Goal: Task Accomplishment & Management: Complete application form

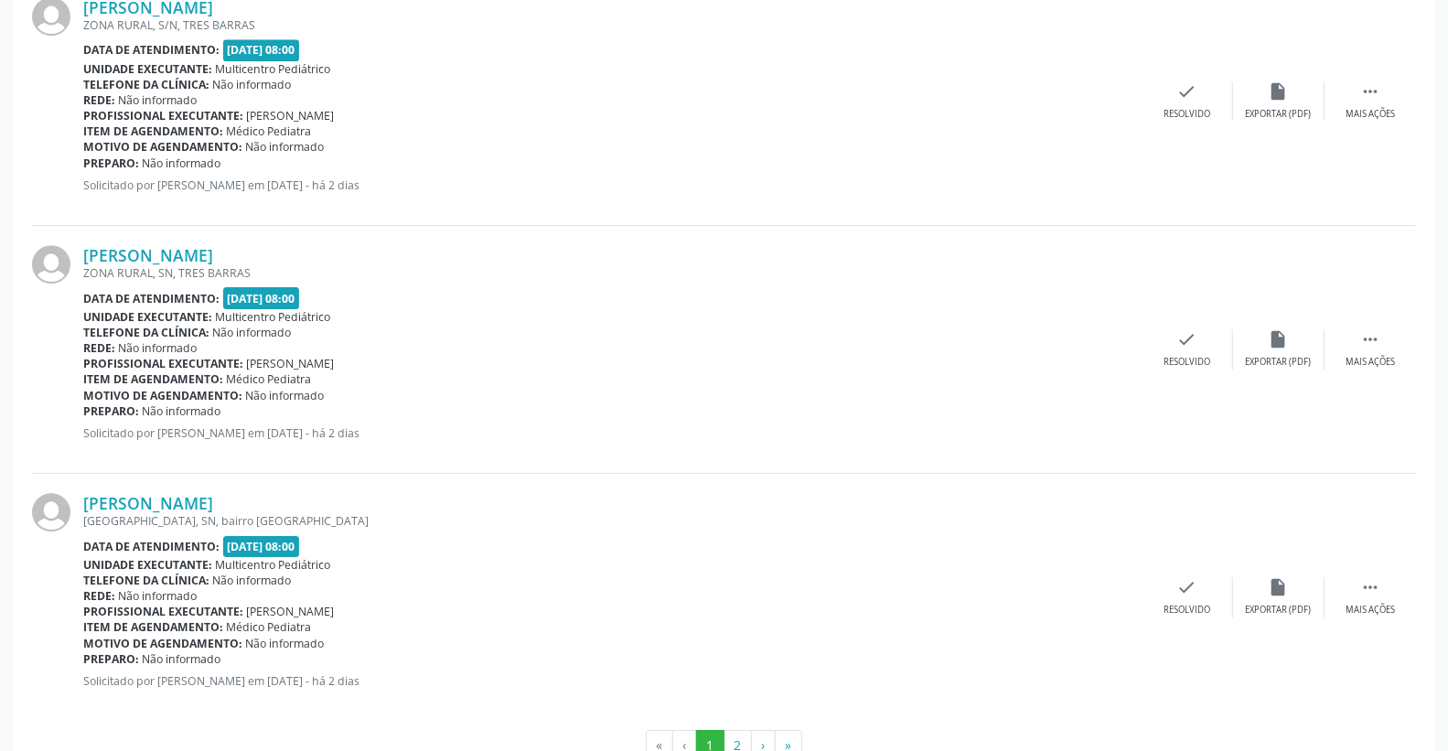
scroll to position [3595, 0]
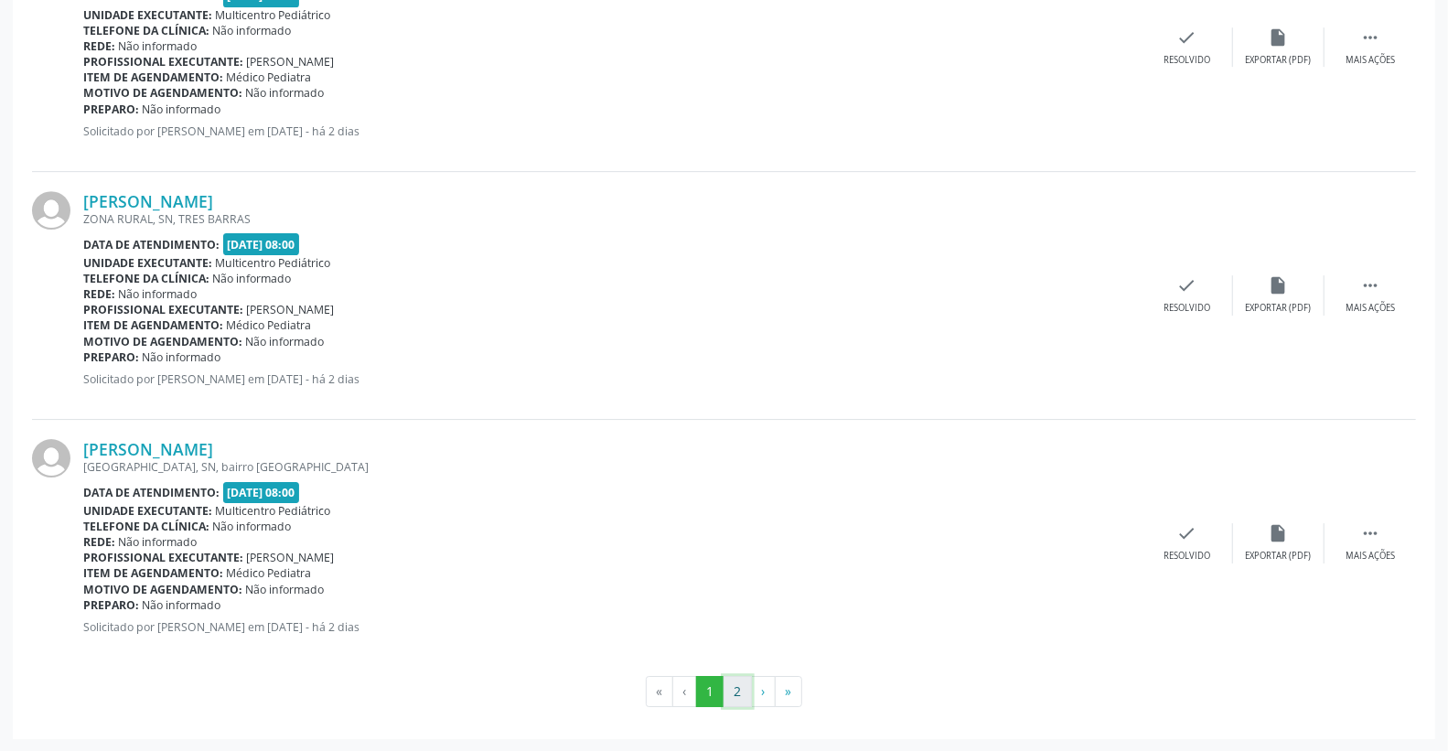
click at [743, 695] on button "2" at bounding box center [738, 691] width 28 height 31
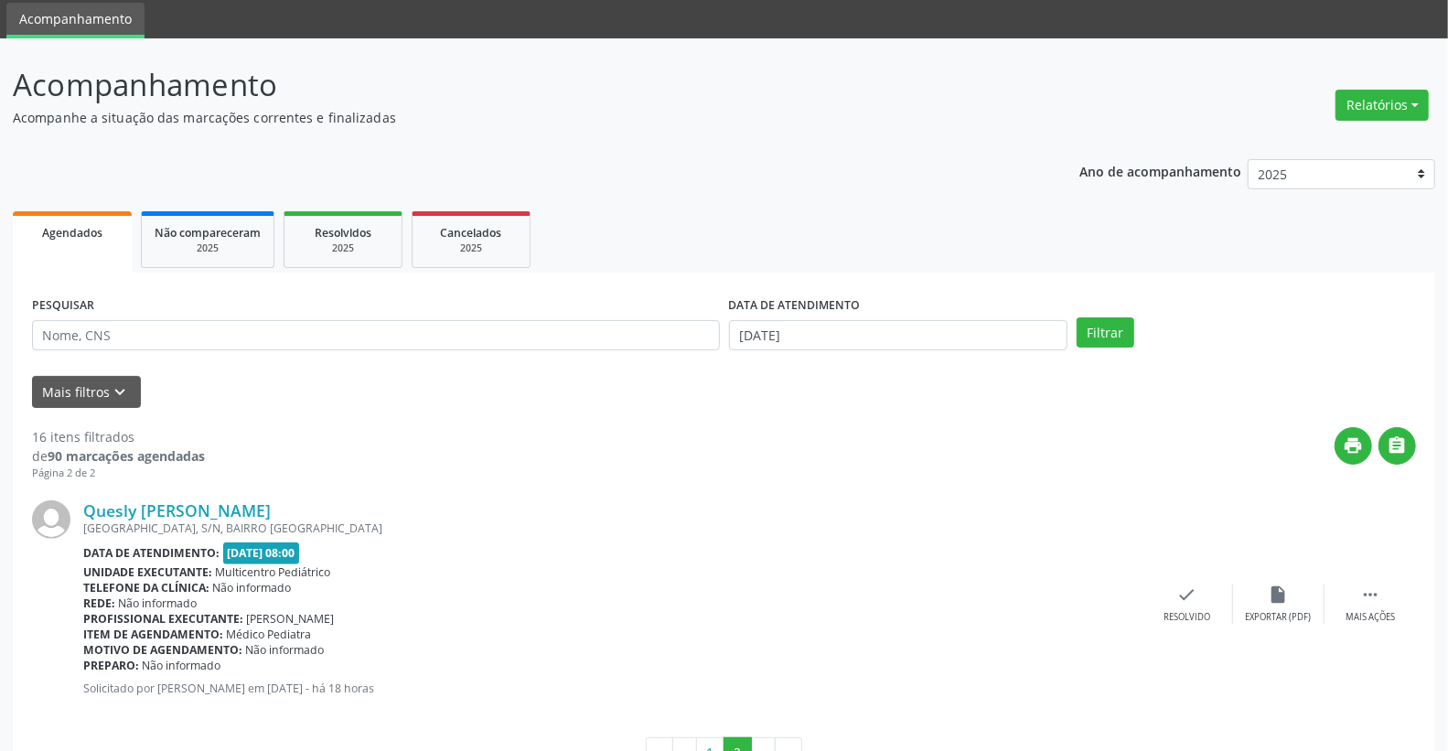
scroll to position [123, 0]
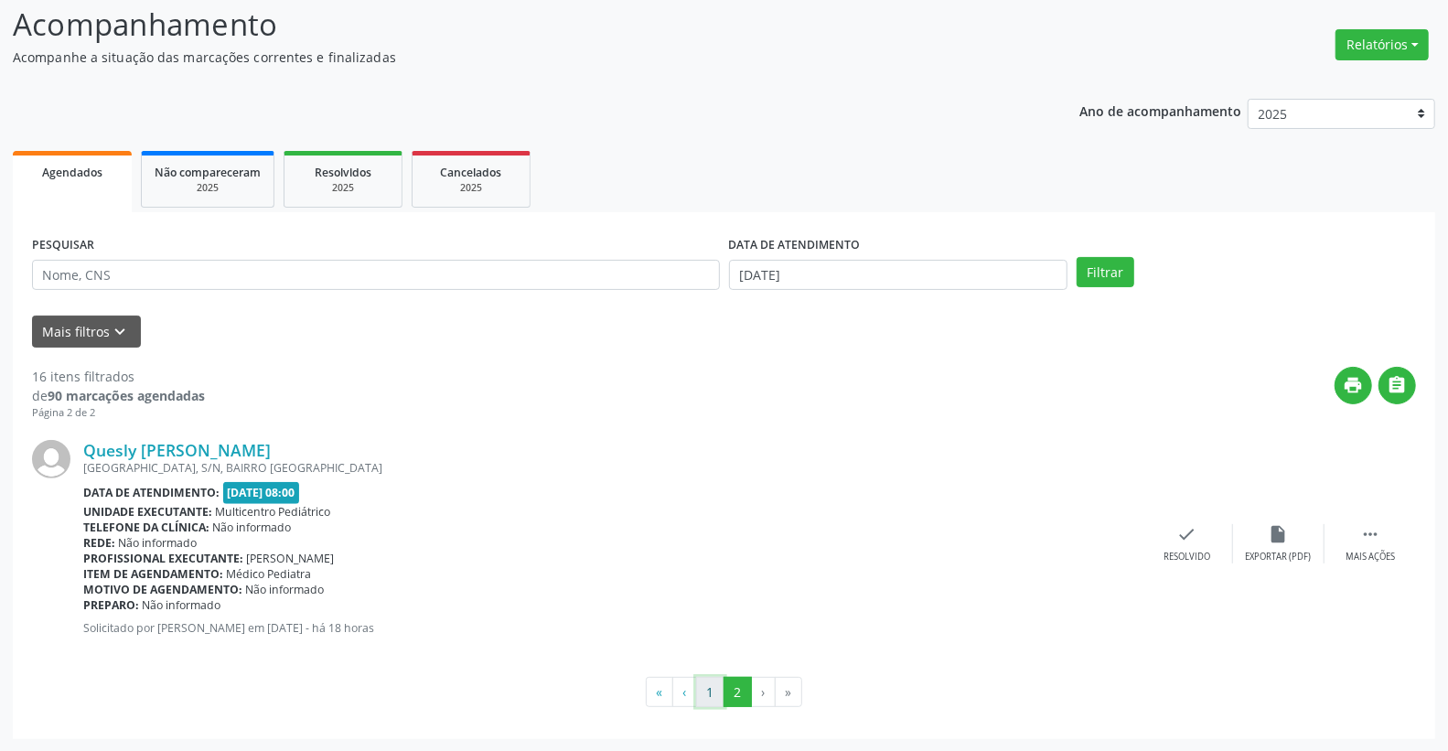
click at [705, 691] on button "1" at bounding box center [710, 692] width 28 height 31
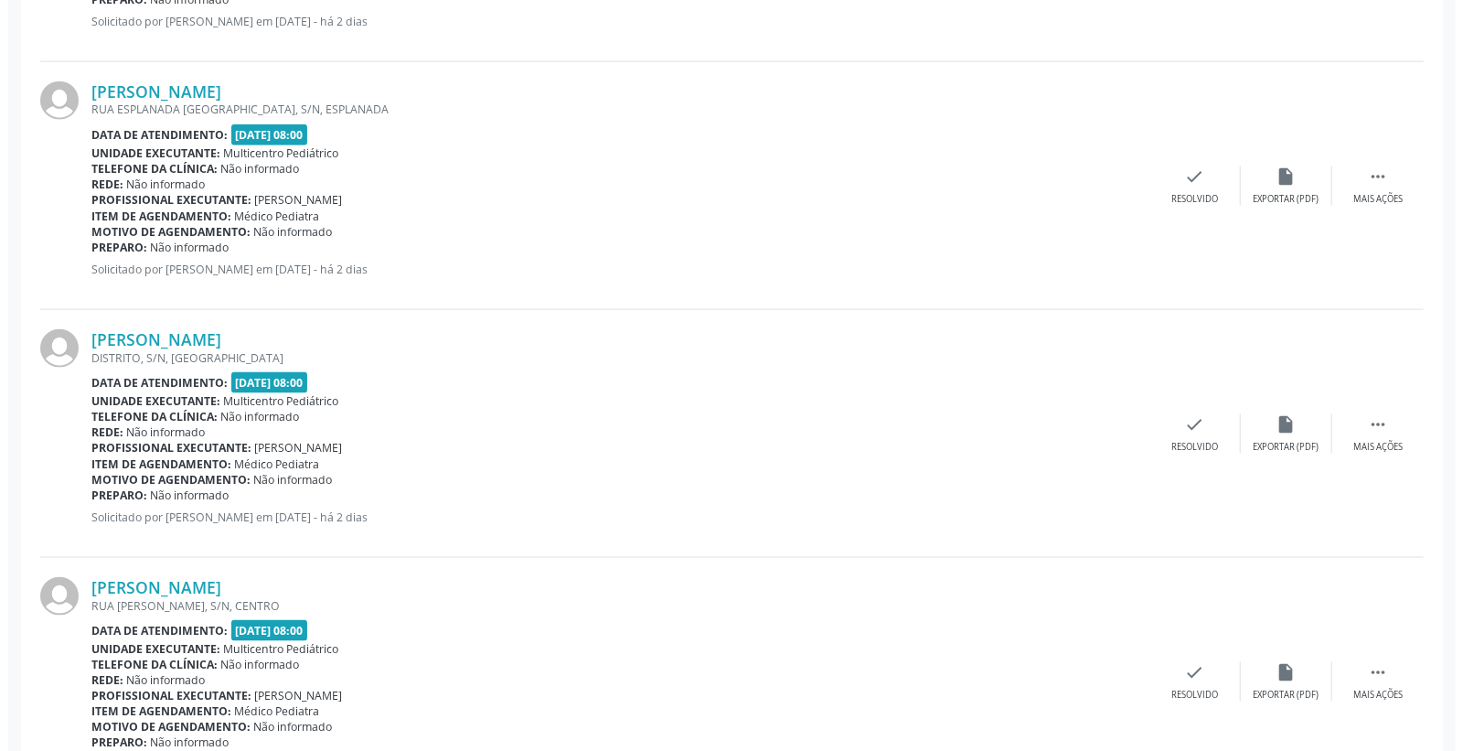
scroll to position [1358, 0]
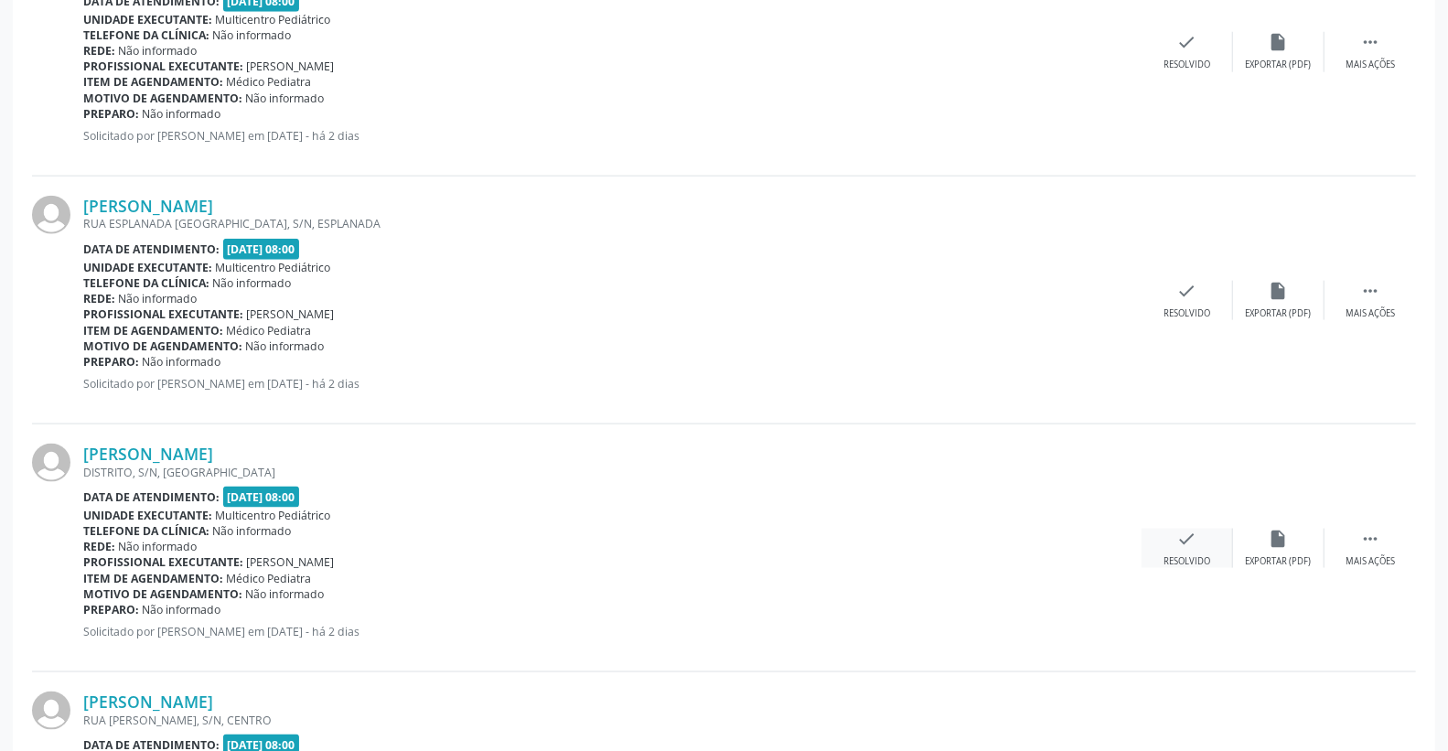
click at [1206, 532] on div "check Resolvido" at bounding box center [1187, 548] width 91 height 39
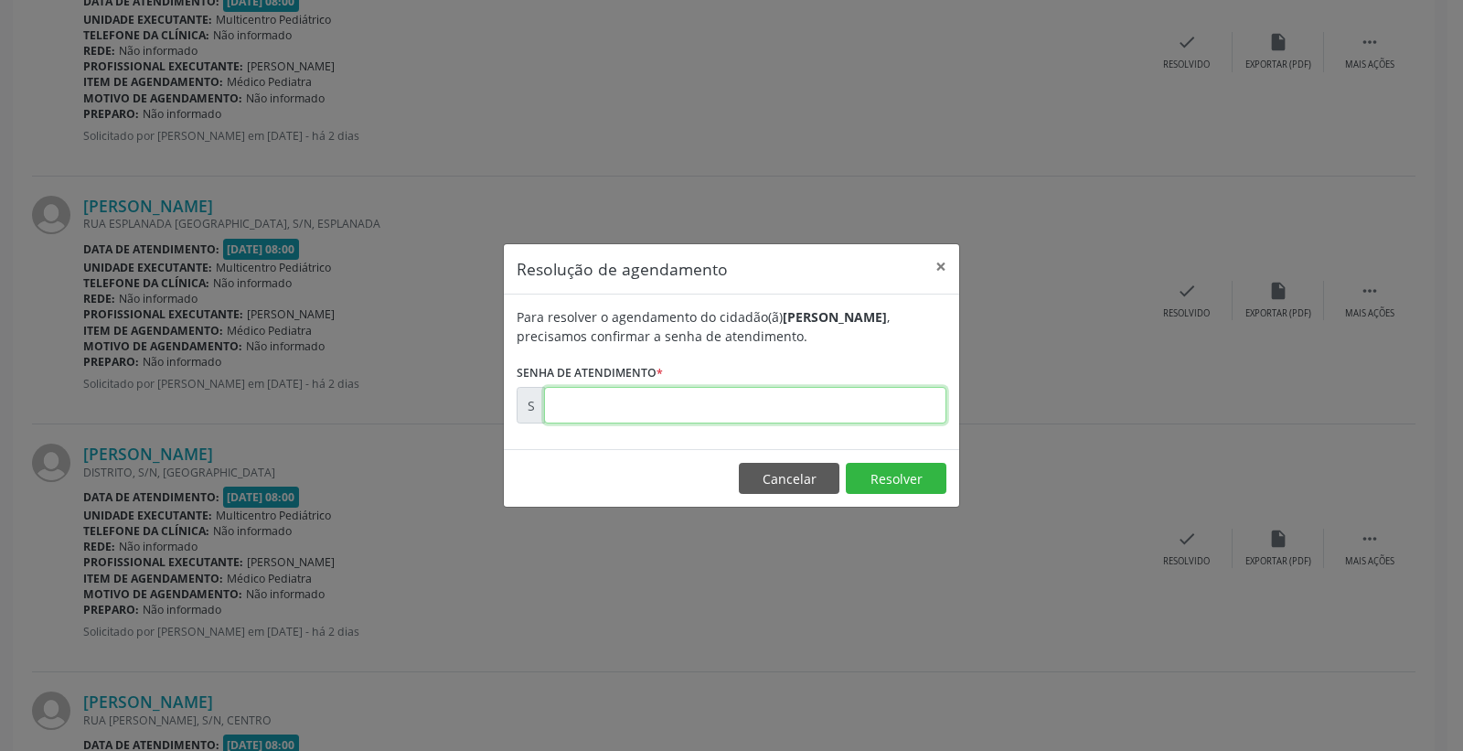
click at [875, 391] on input "text" at bounding box center [745, 405] width 402 height 37
type input "00179833"
click at [897, 472] on button "Resolver" at bounding box center [896, 478] width 101 height 31
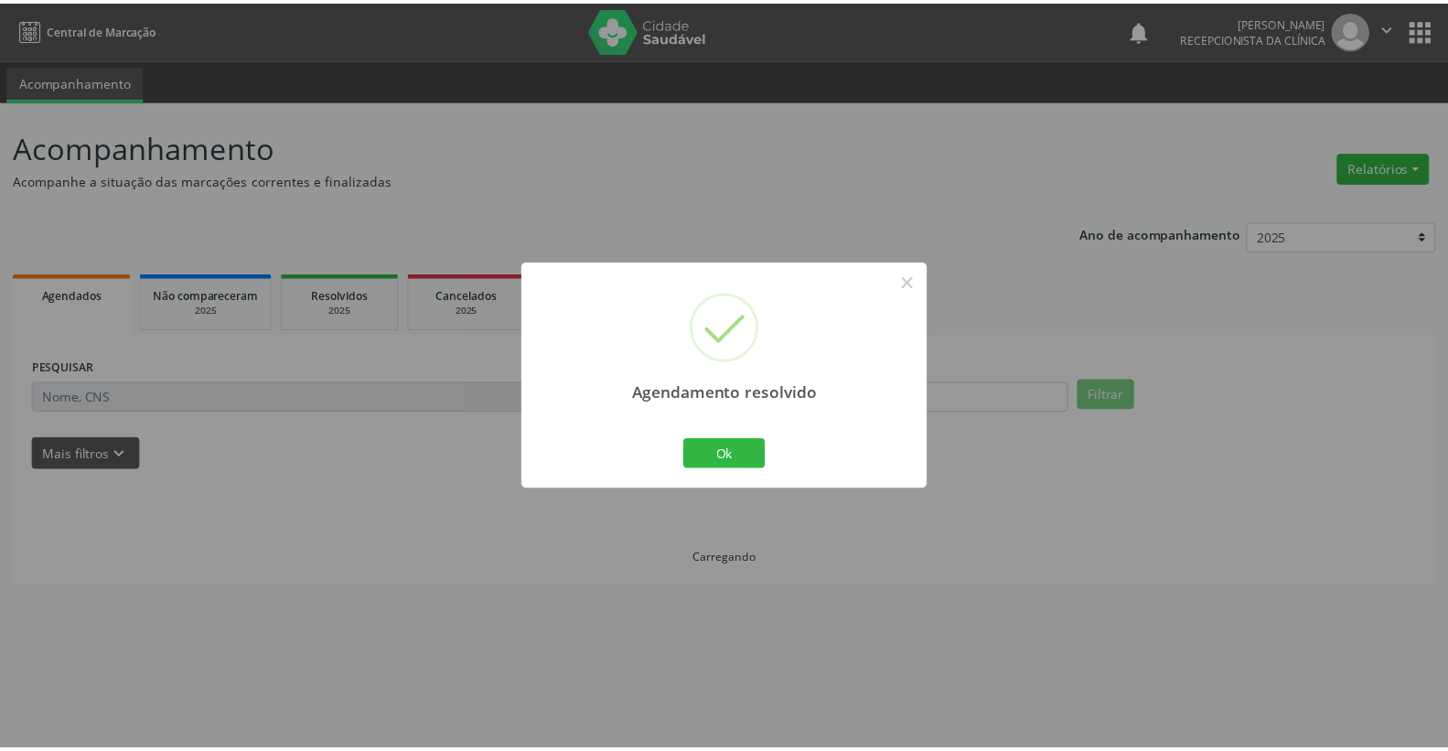
scroll to position [0, 0]
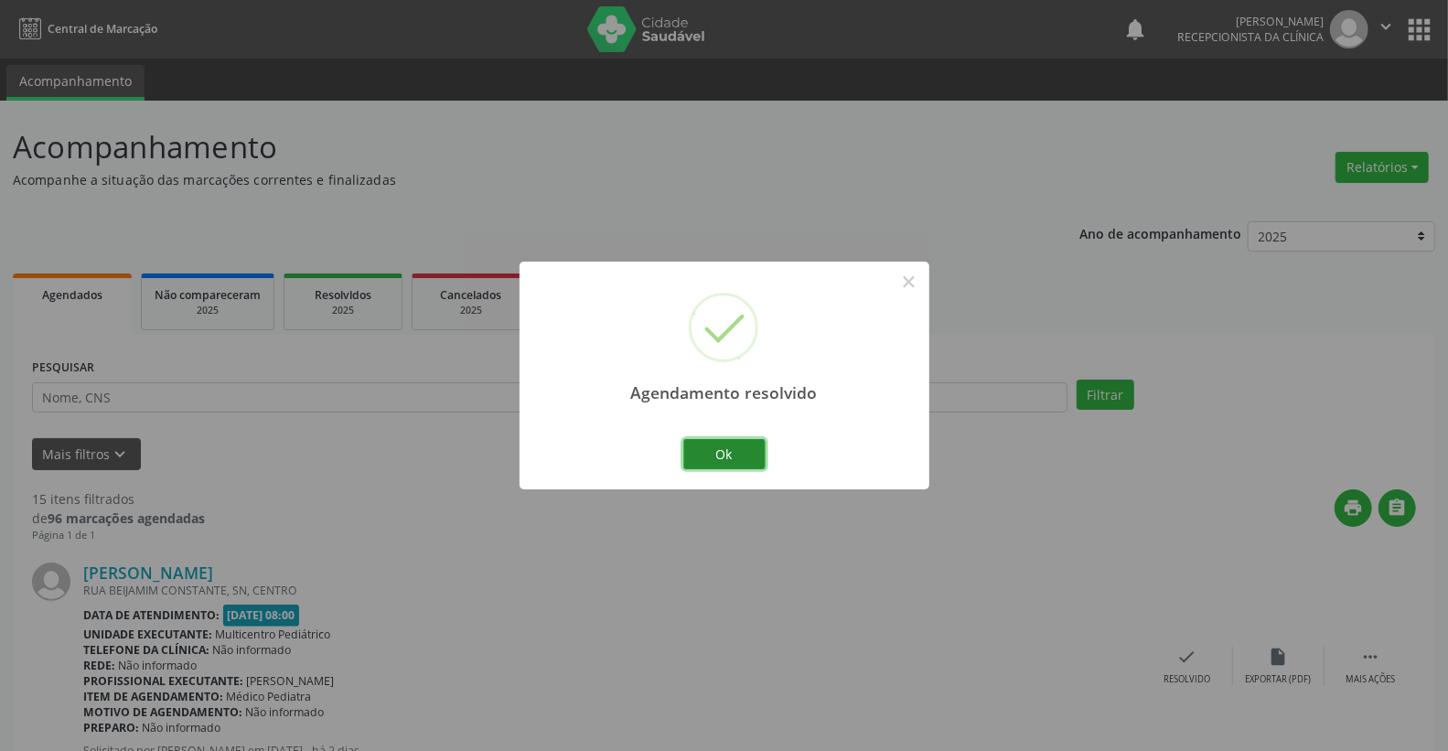
click at [725, 445] on button "Ok" at bounding box center [724, 454] width 82 height 31
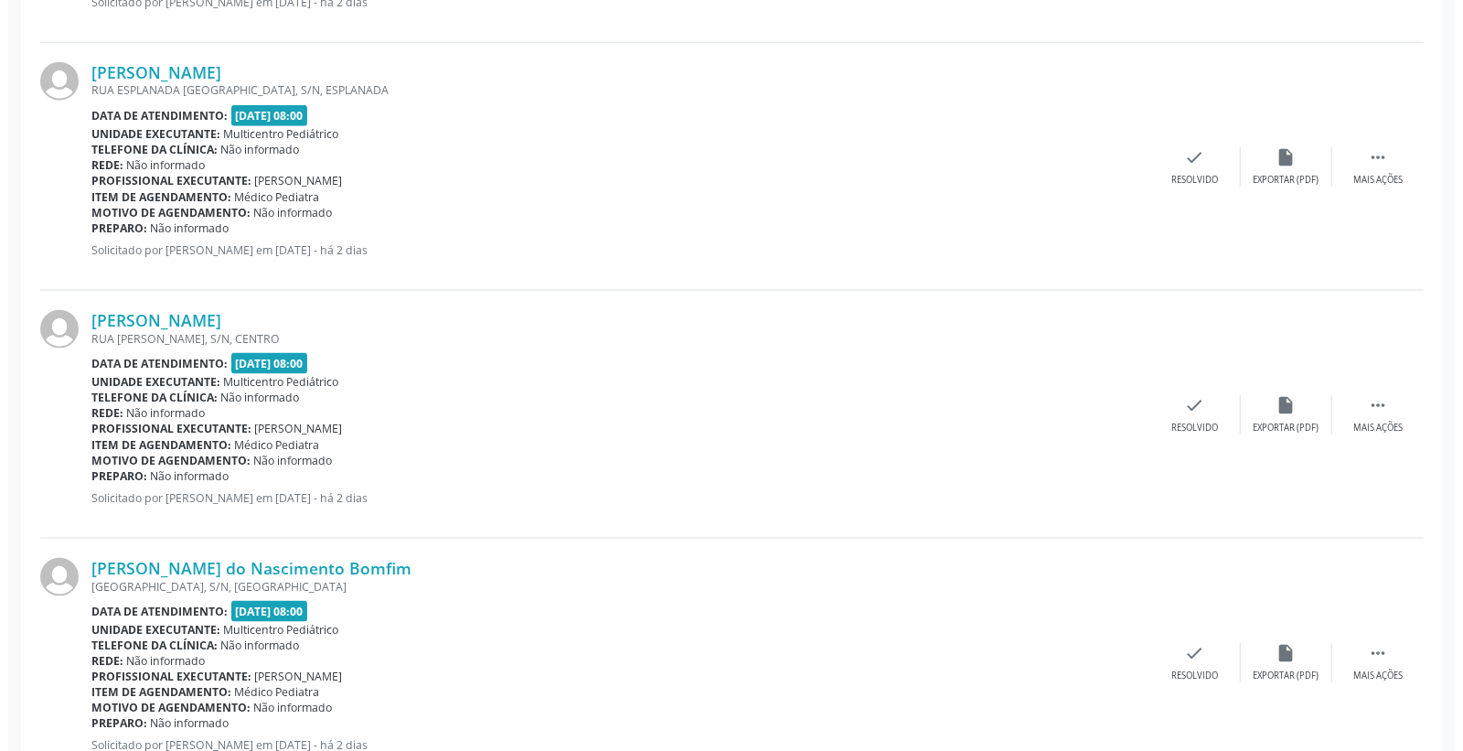
scroll to position [1524, 0]
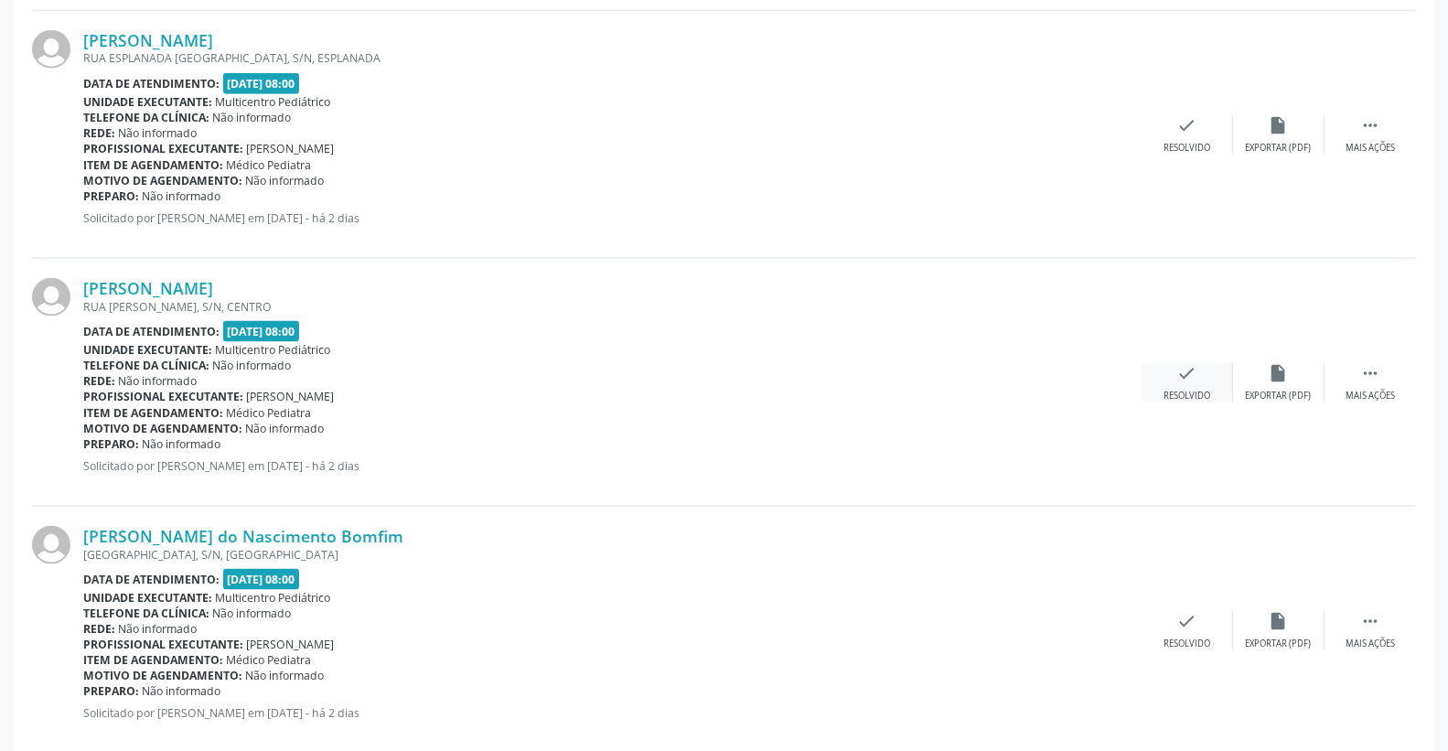
click at [1182, 380] on icon "check" at bounding box center [1187, 373] width 20 height 20
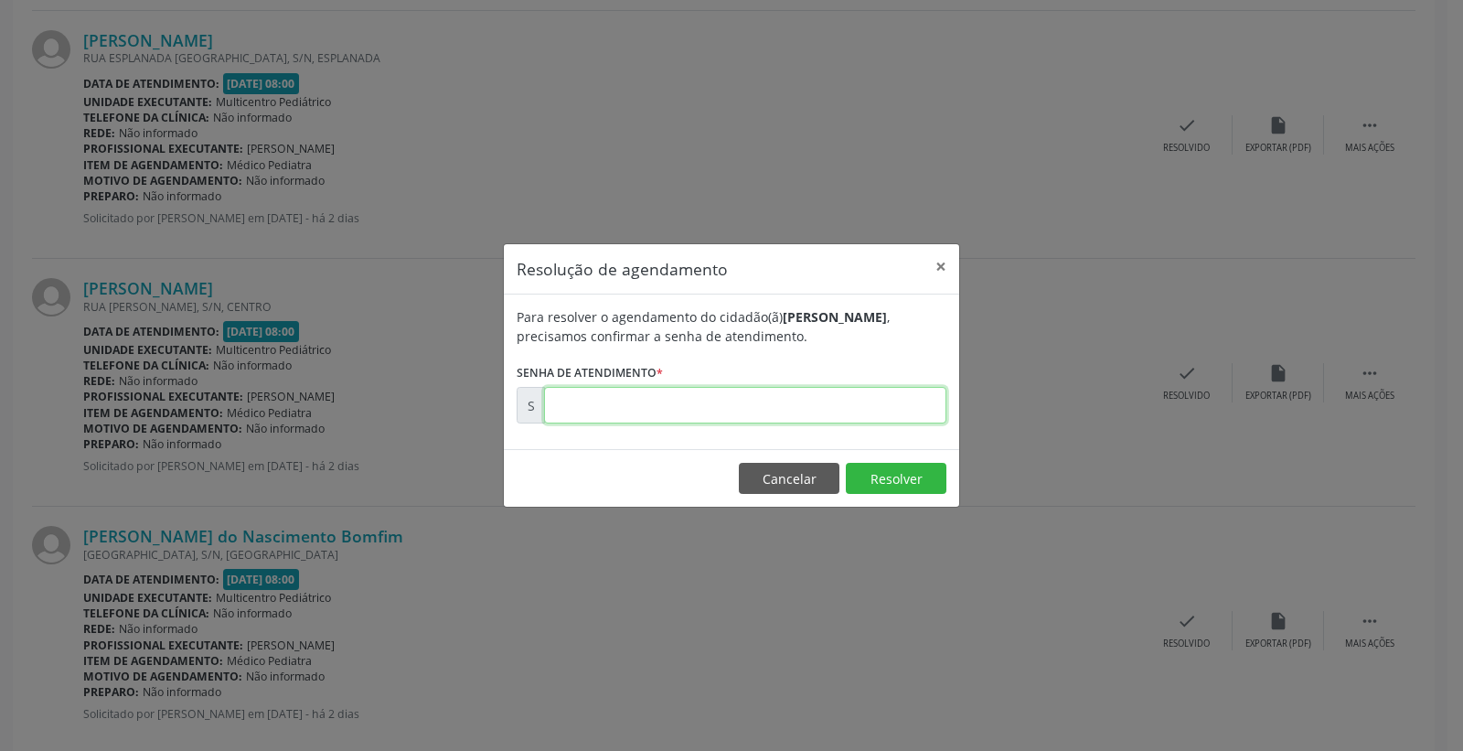
click at [863, 414] on input "text" at bounding box center [745, 405] width 402 height 37
type input "00179834"
click at [894, 472] on button "Resolver" at bounding box center [896, 478] width 101 height 31
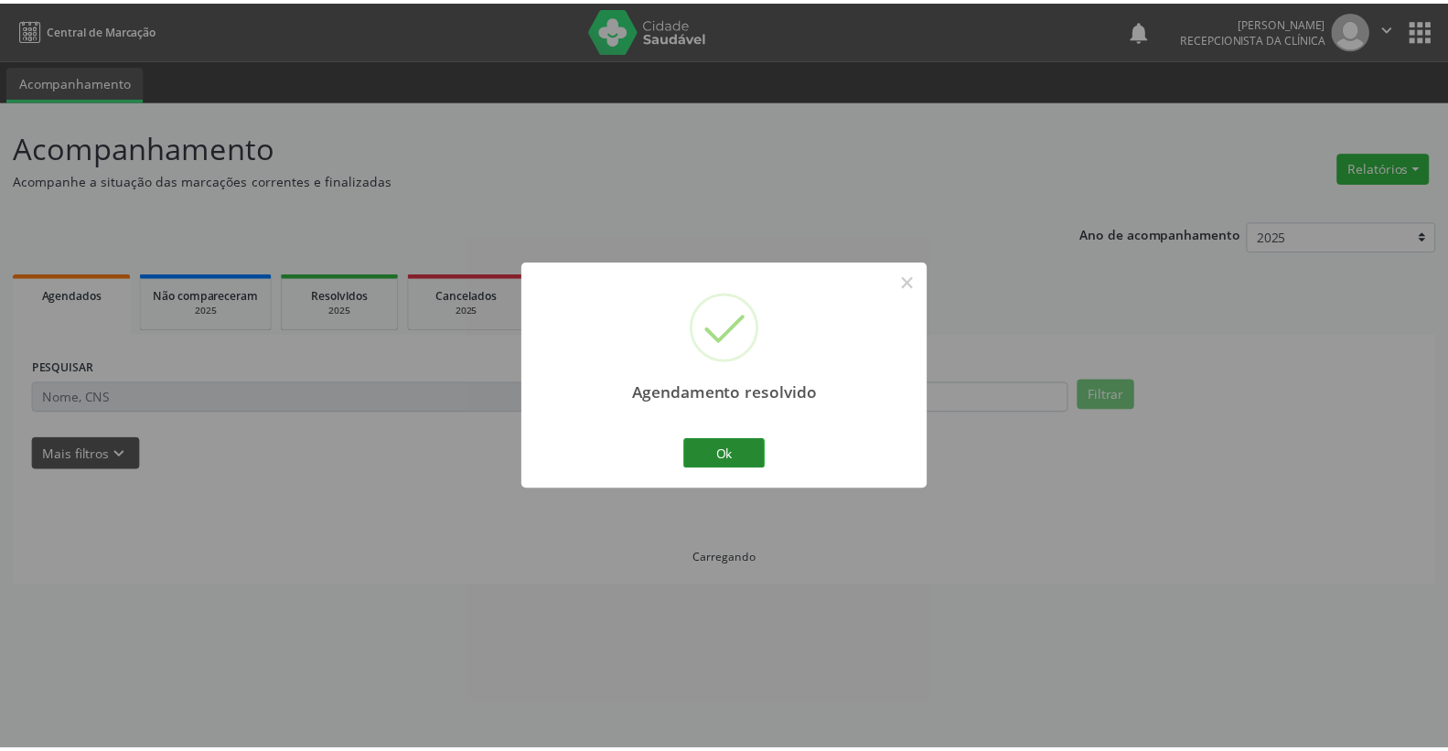
scroll to position [0, 0]
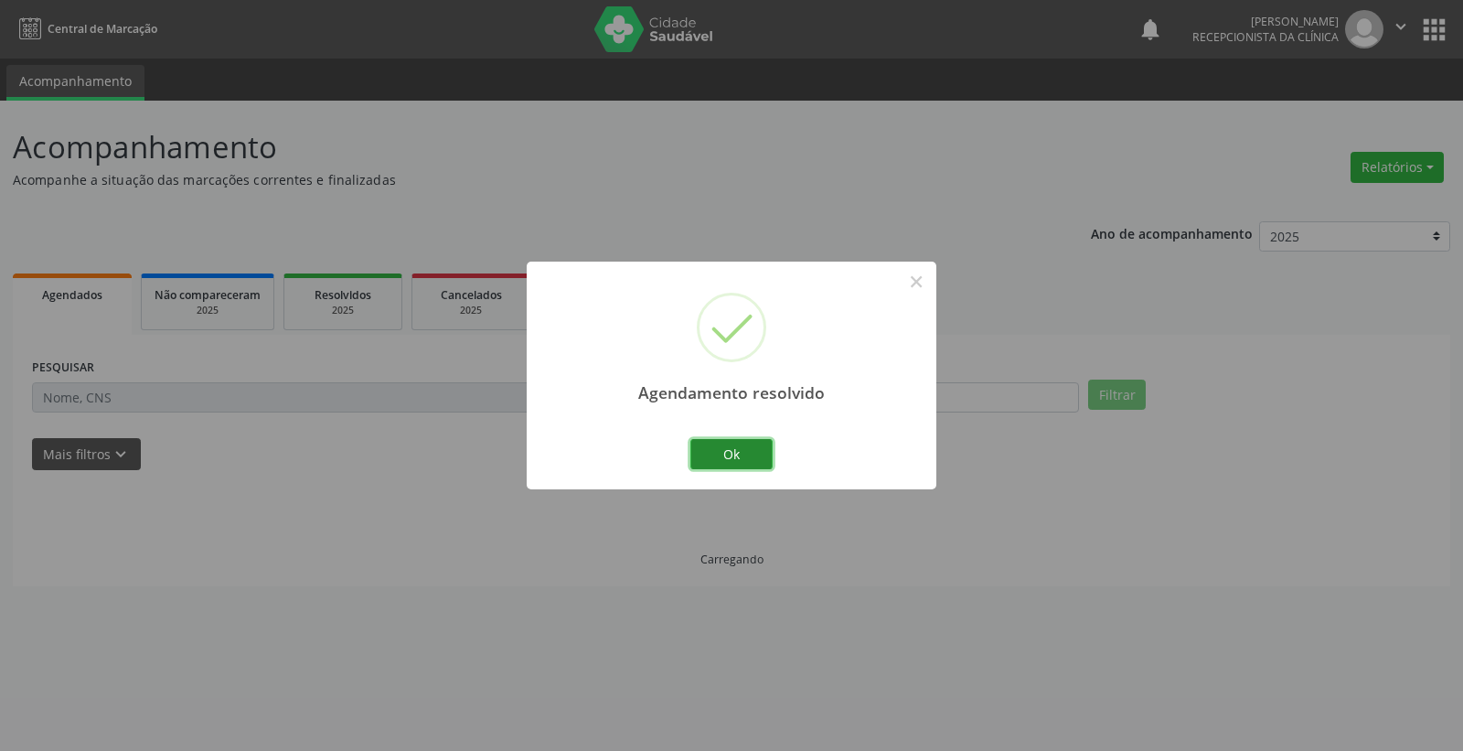
click at [752, 454] on button "Ok" at bounding box center [732, 454] width 82 height 31
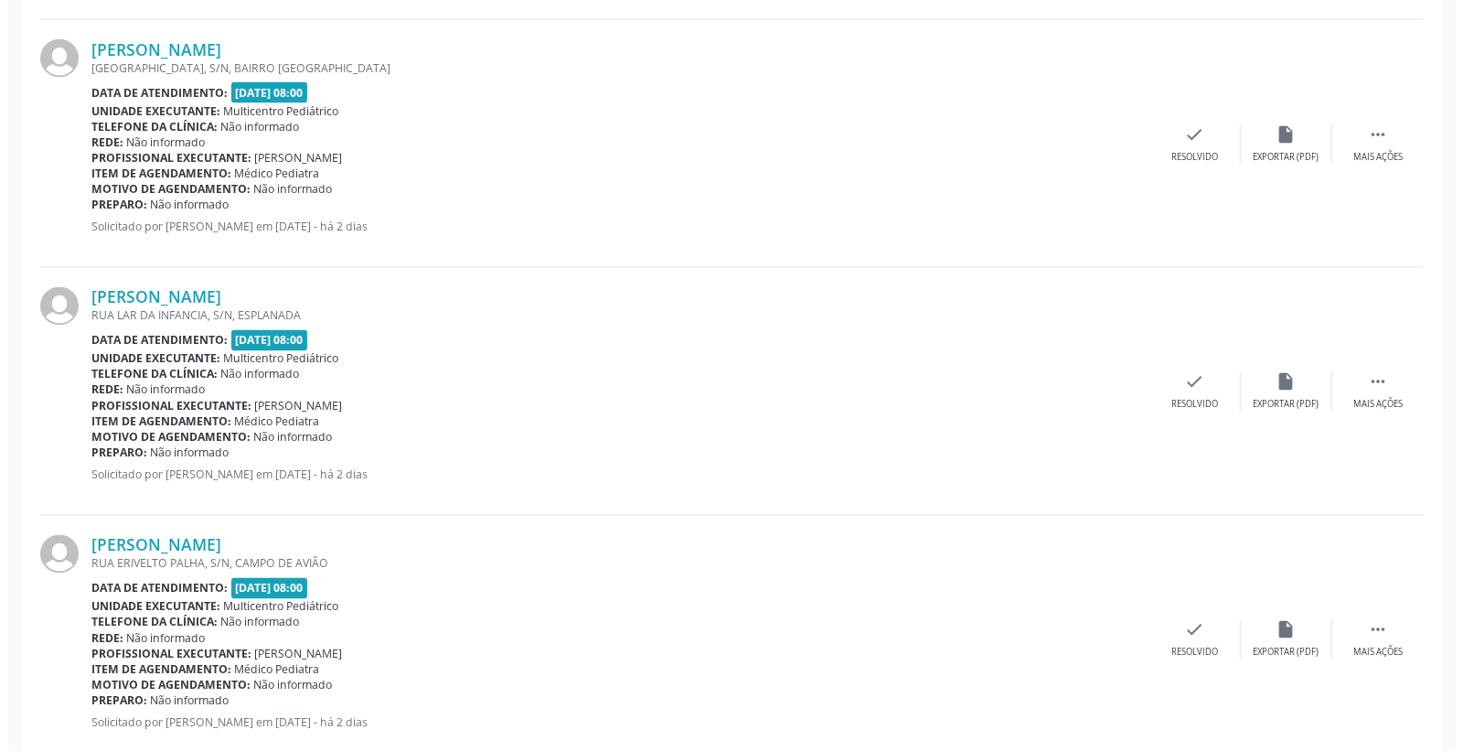
scroll to position [2032, 0]
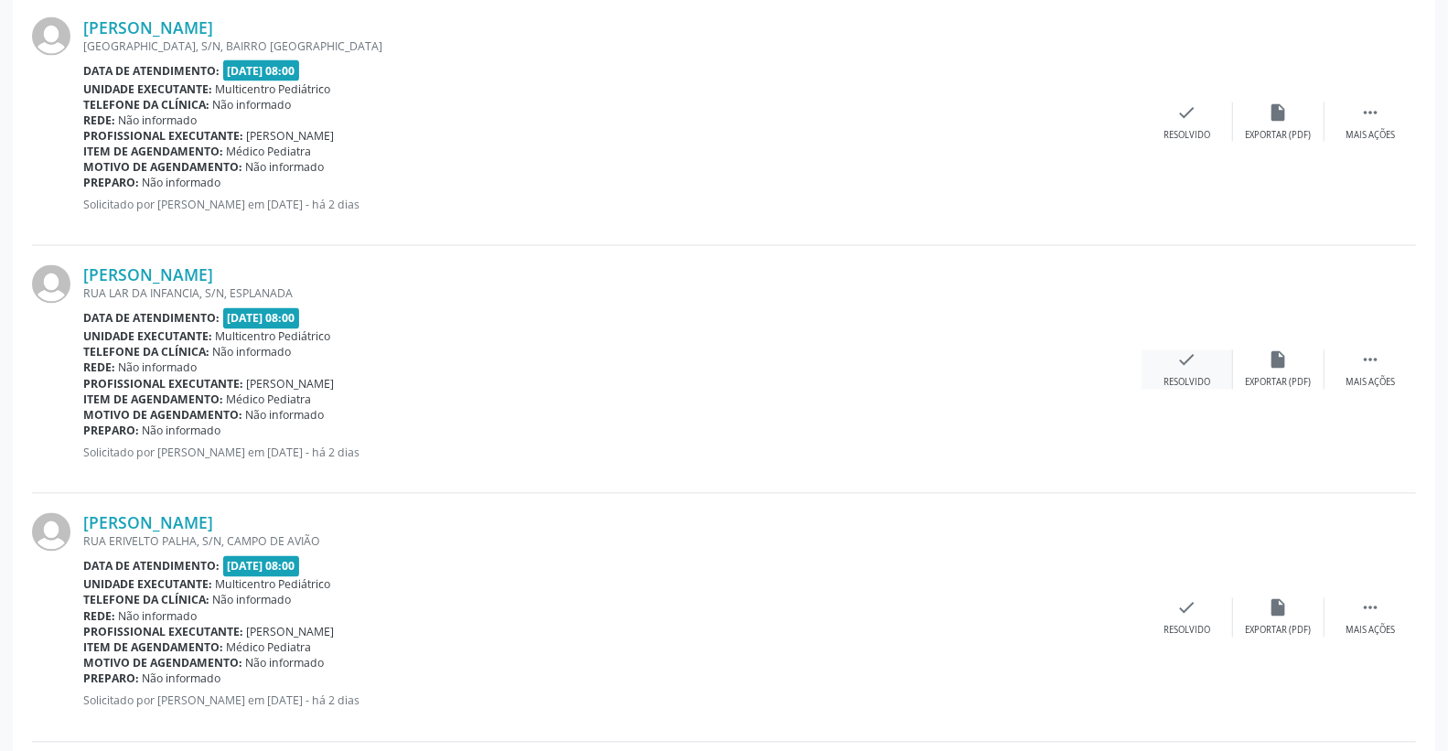
click at [1184, 352] on icon "check" at bounding box center [1187, 360] width 20 height 20
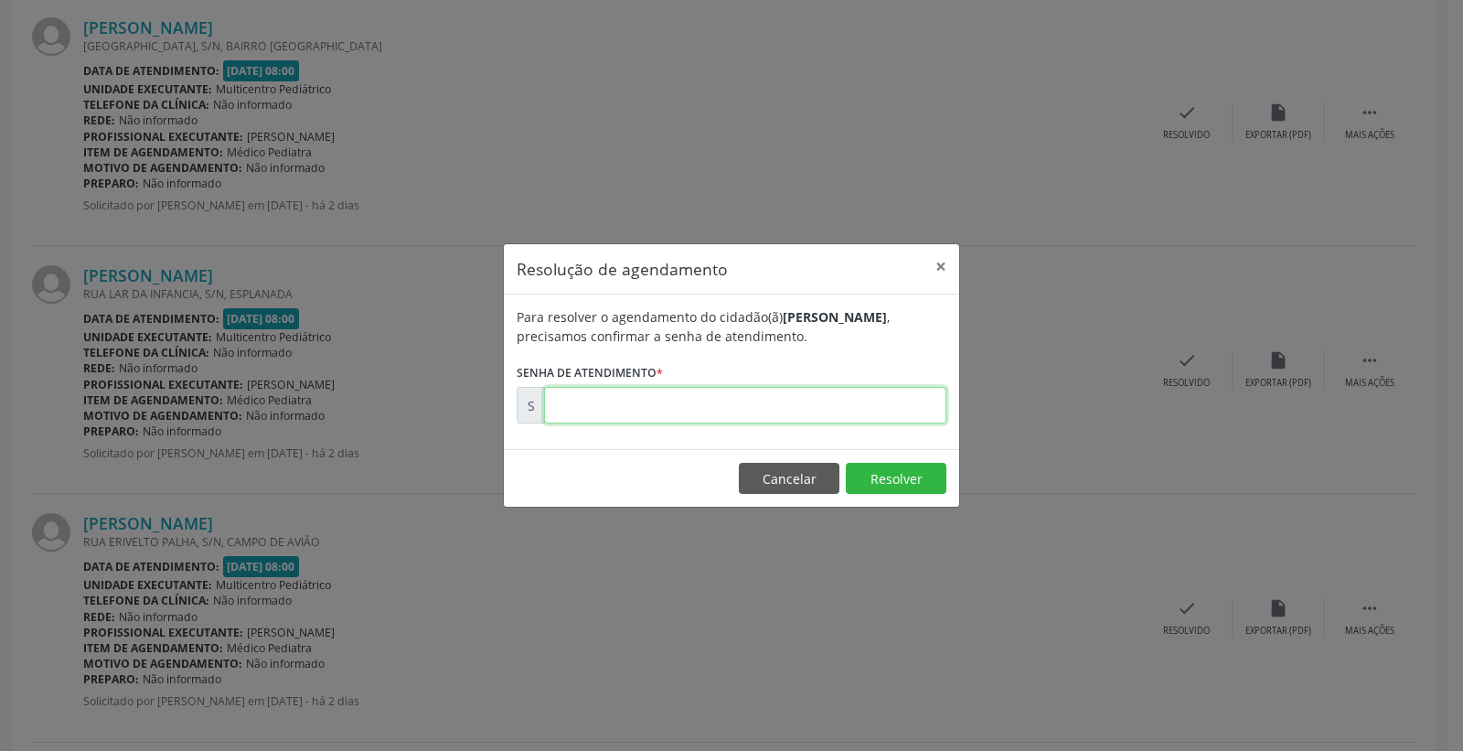
click at [908, 405] on input "text" at bounding box center [745, 405] width 402 height 37
type input "00179837"
click at [920, 488] on button "Resolver" at bounding box center [896, 478] width 101 height 31
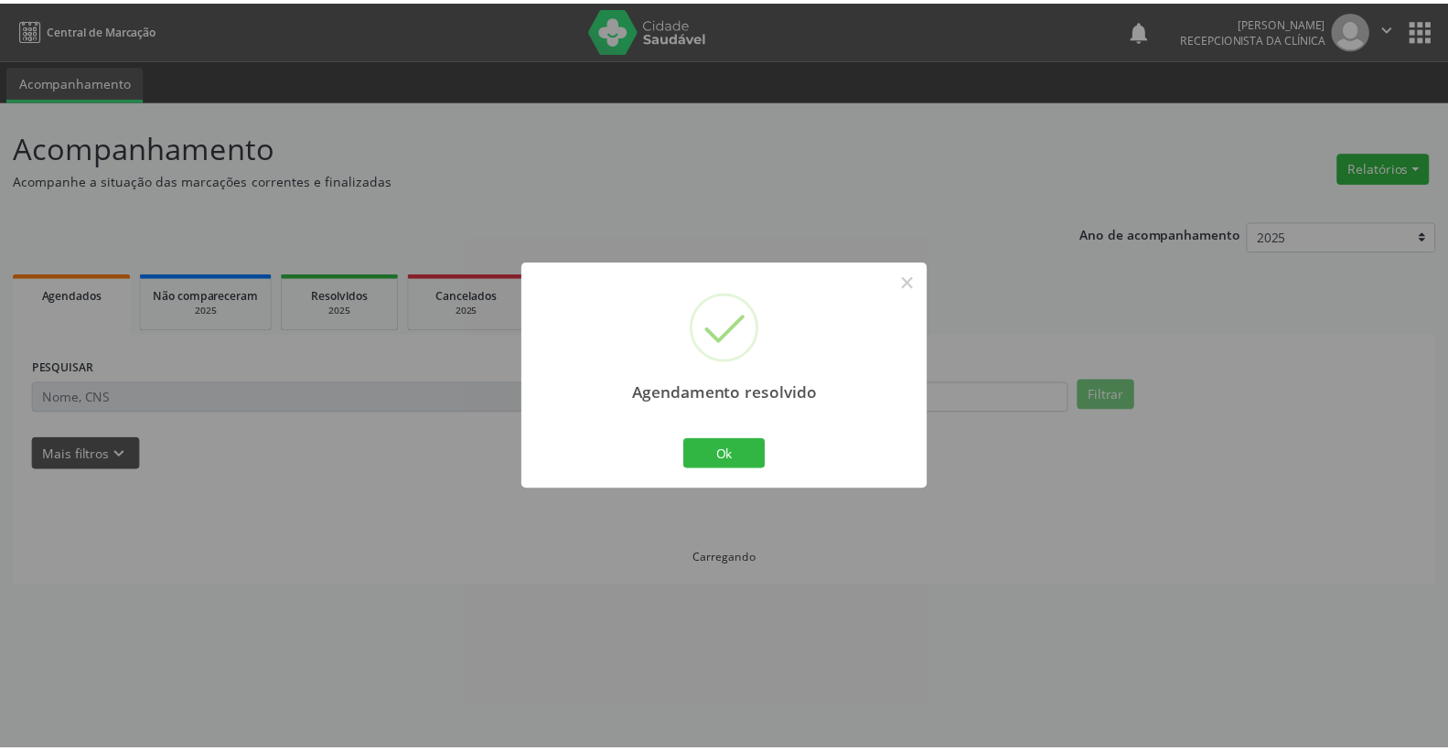
scroll to position [0, 0]
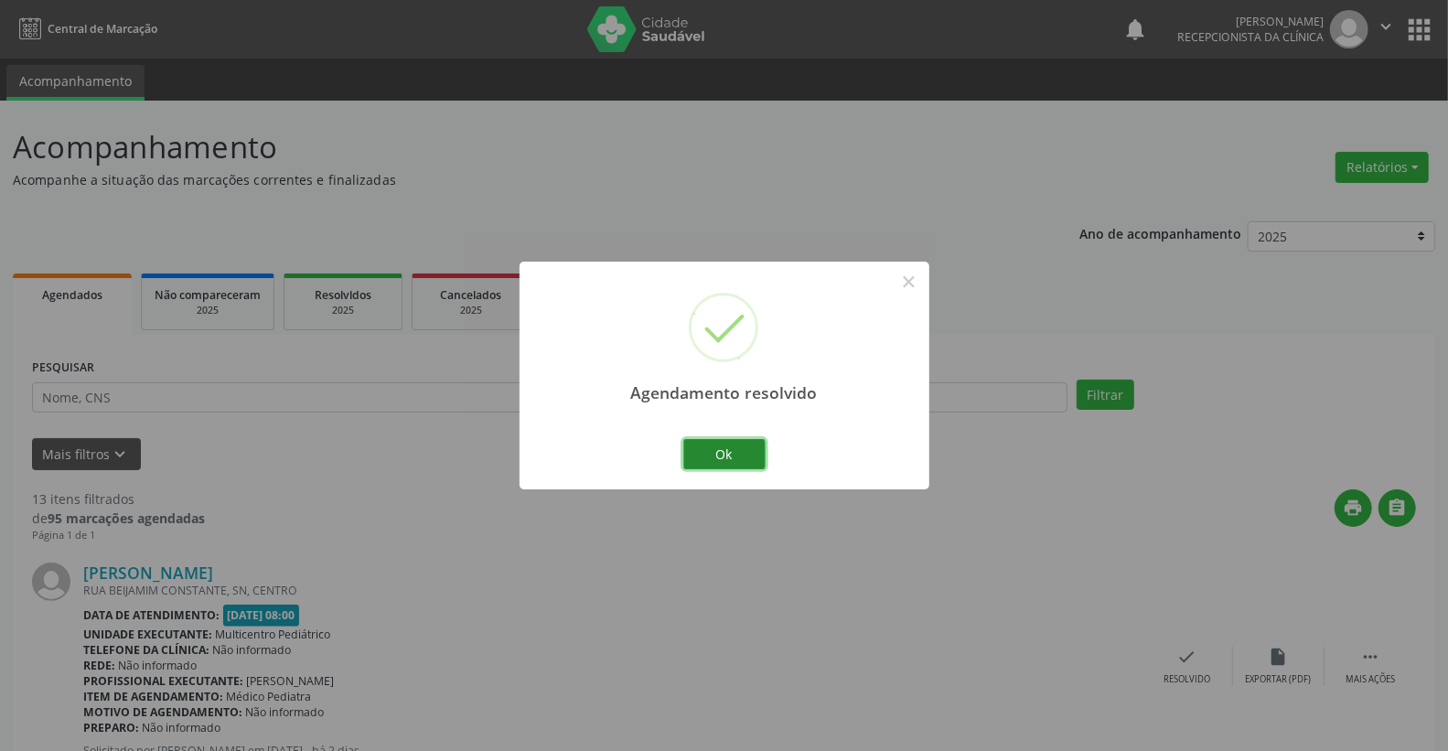
click at [754, 461] on button "Ok" at bounding box center [724, 454] width 82 height 31
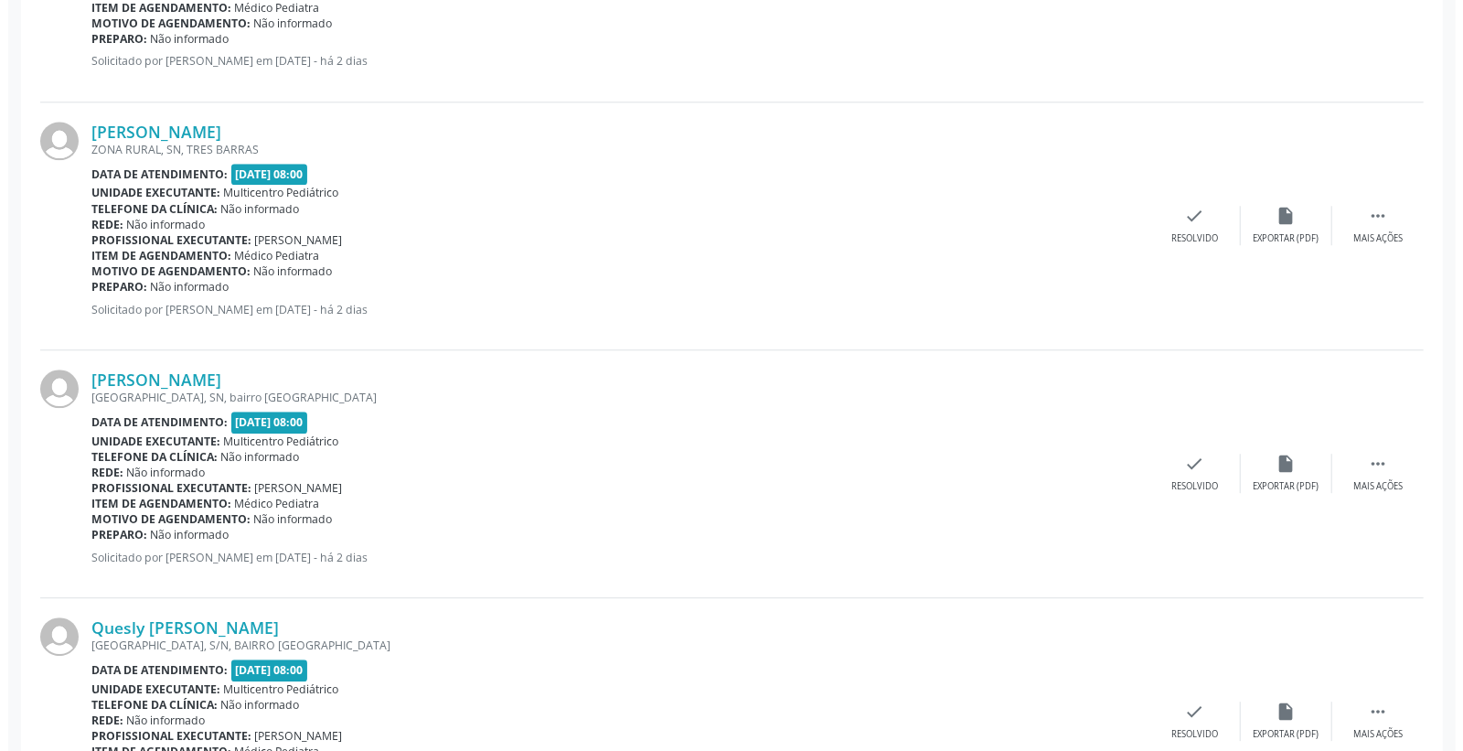
scroll to position [3046, 0]
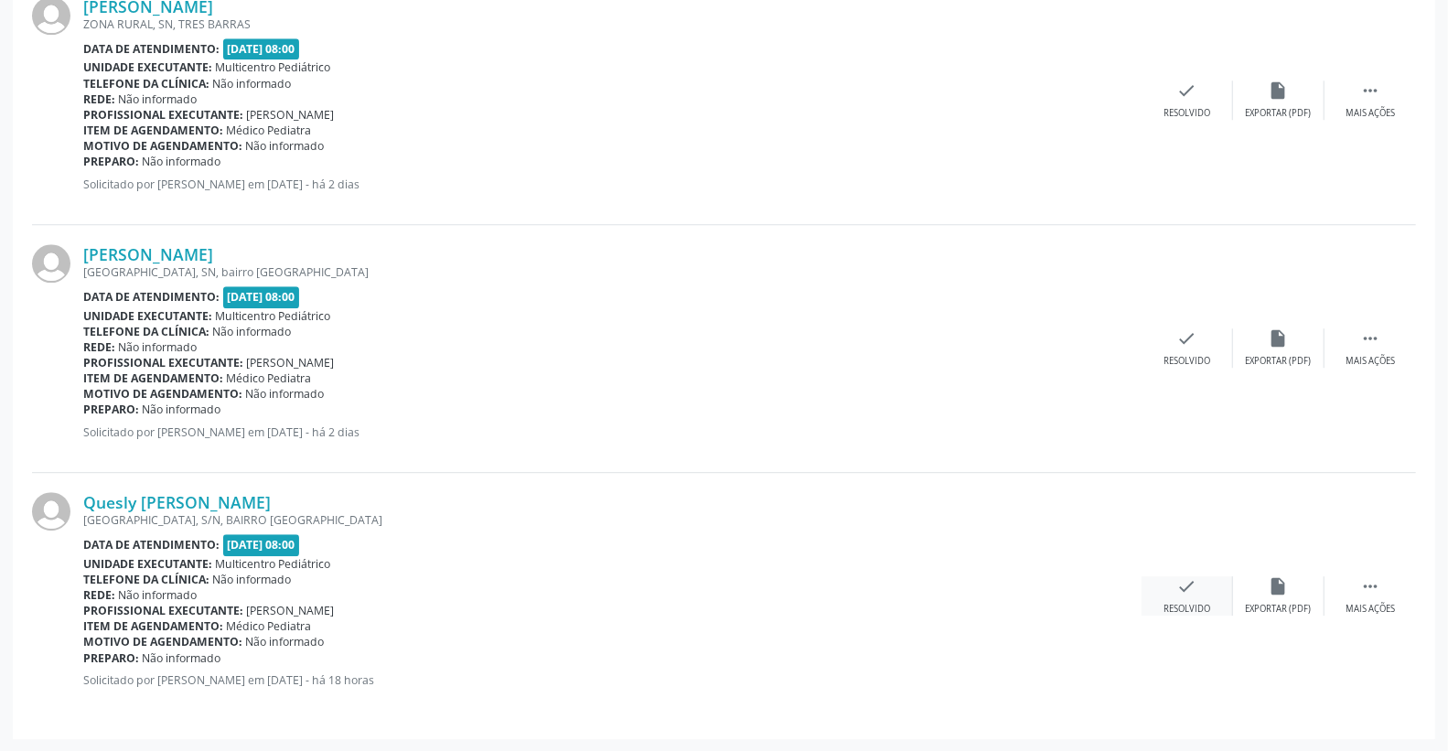
click at [1186, 582] on icon "check" at bounding box center [1187, 586] width 20 height 20
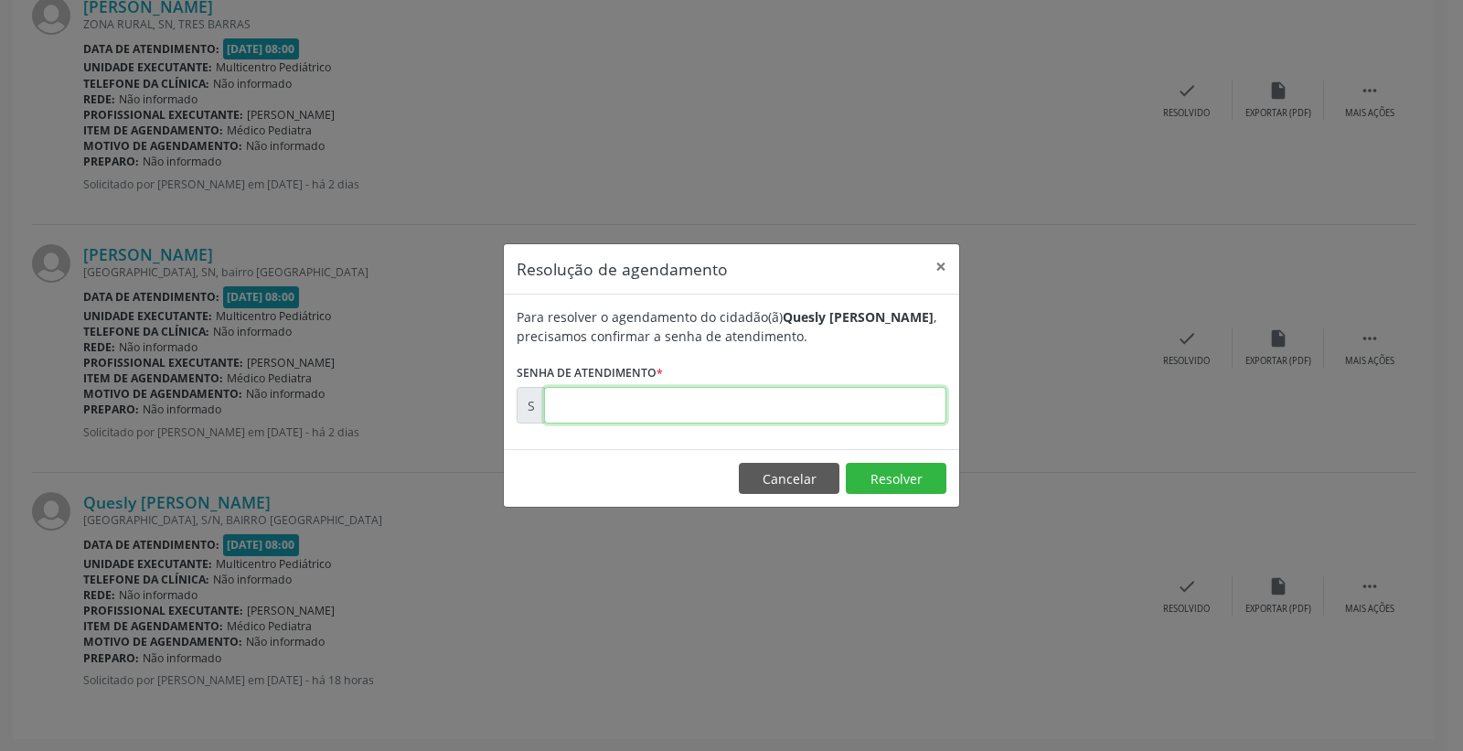
click at [780, 389] on input "text" at bounding box center [745, 405] width 402 height 37
type input "00180051"
click at [909, 480] on button "Resolver" at bounding box center [896, 478] width 101 height 31
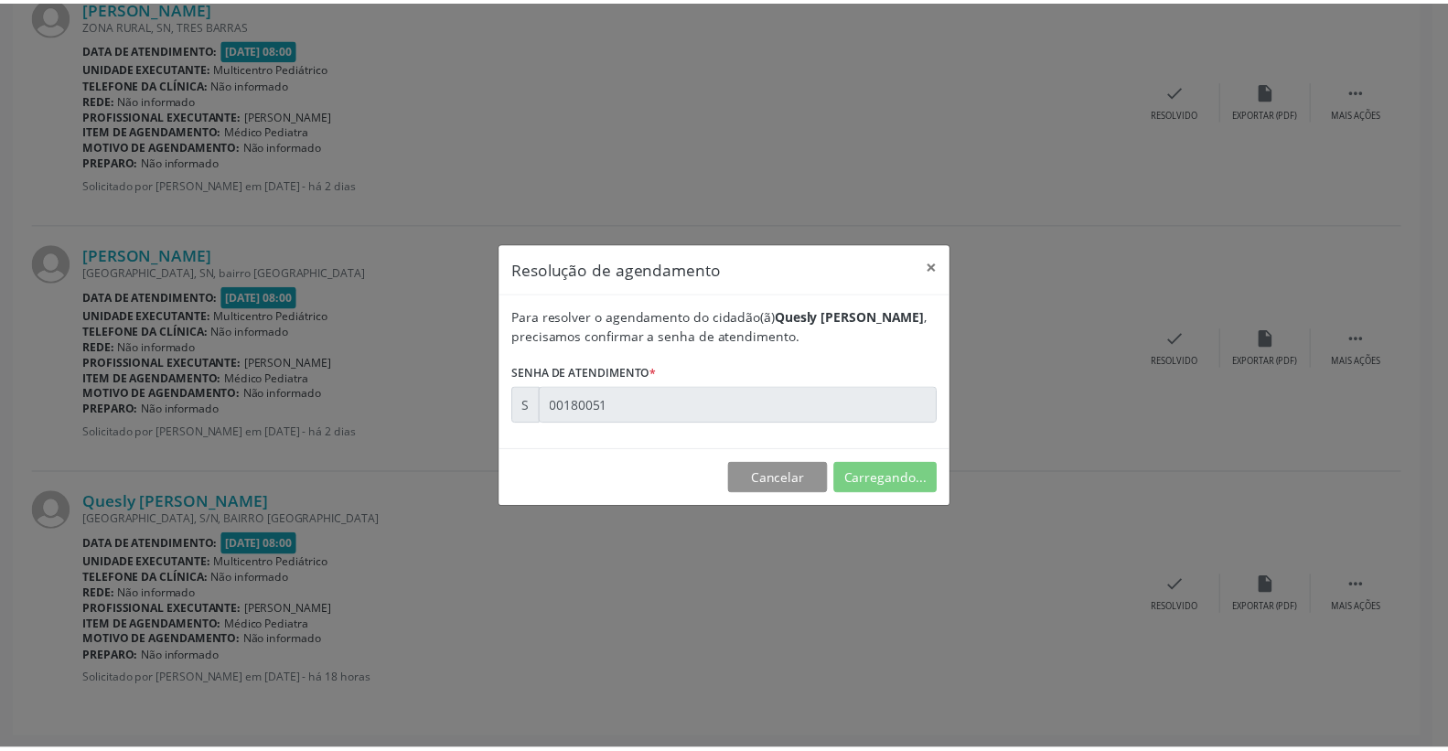
scroll to position [0, 0]
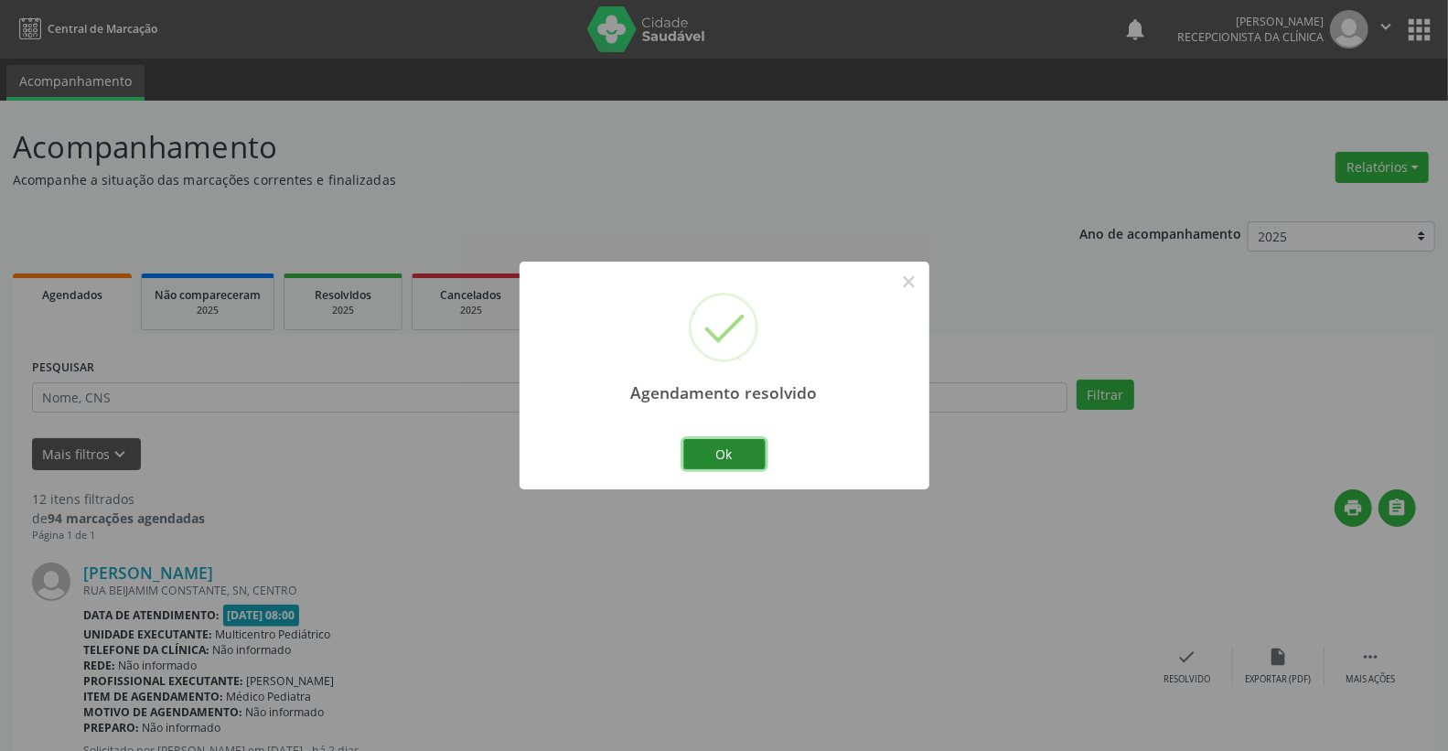
click at [715, 466] on button "Ok" at bounding box center [724, 454] width 82 height 31
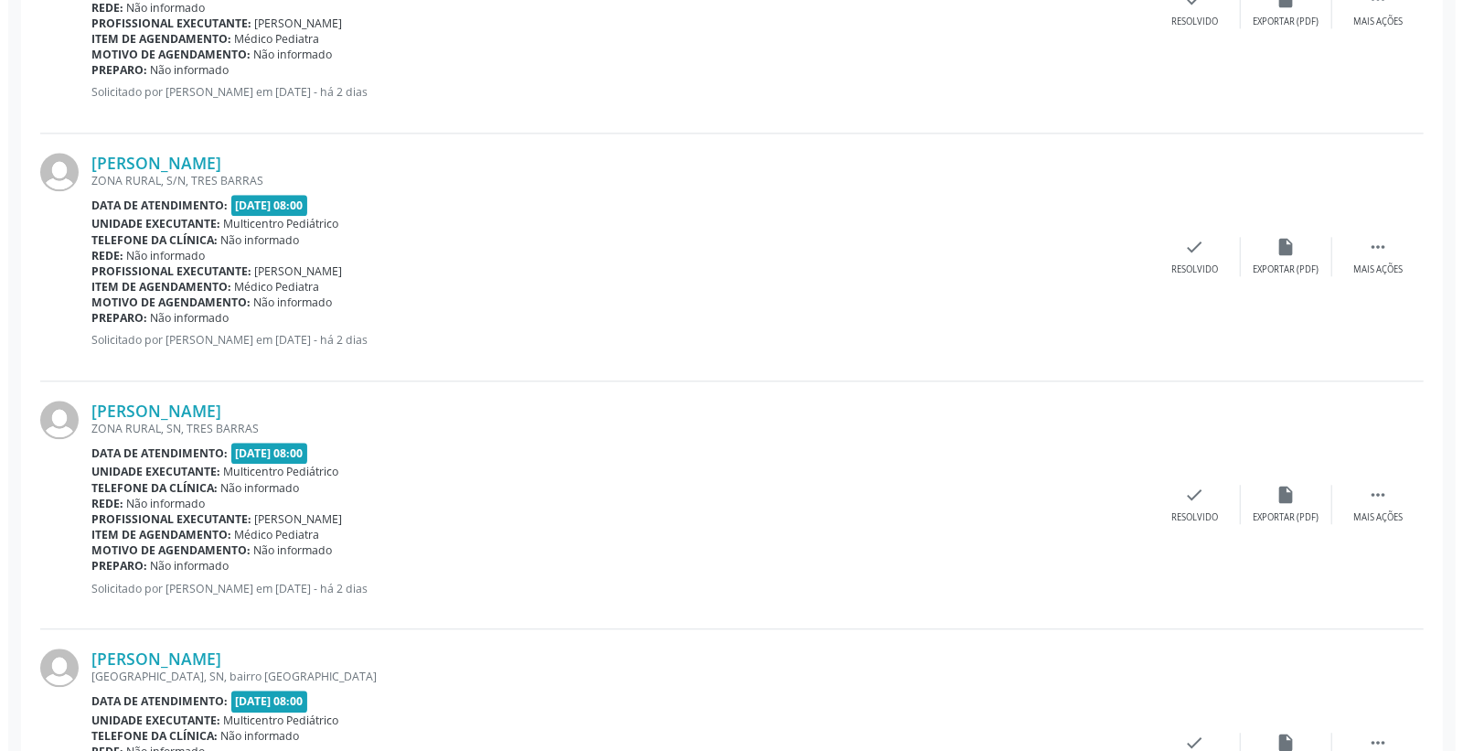
scroll to position [2797, 0]
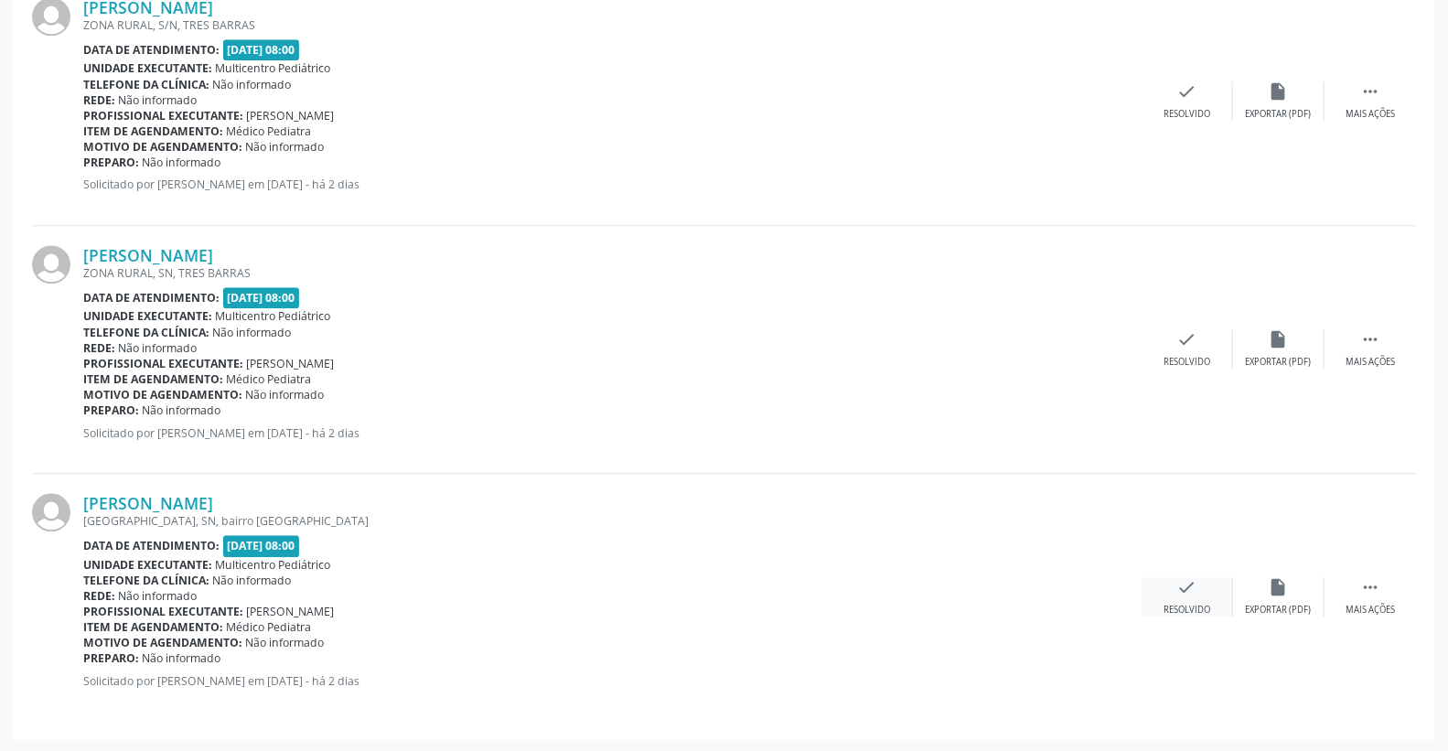
click at [1176, 597] on div "check Resolvido" at bounding box center [1187, 596] width 91 height 39
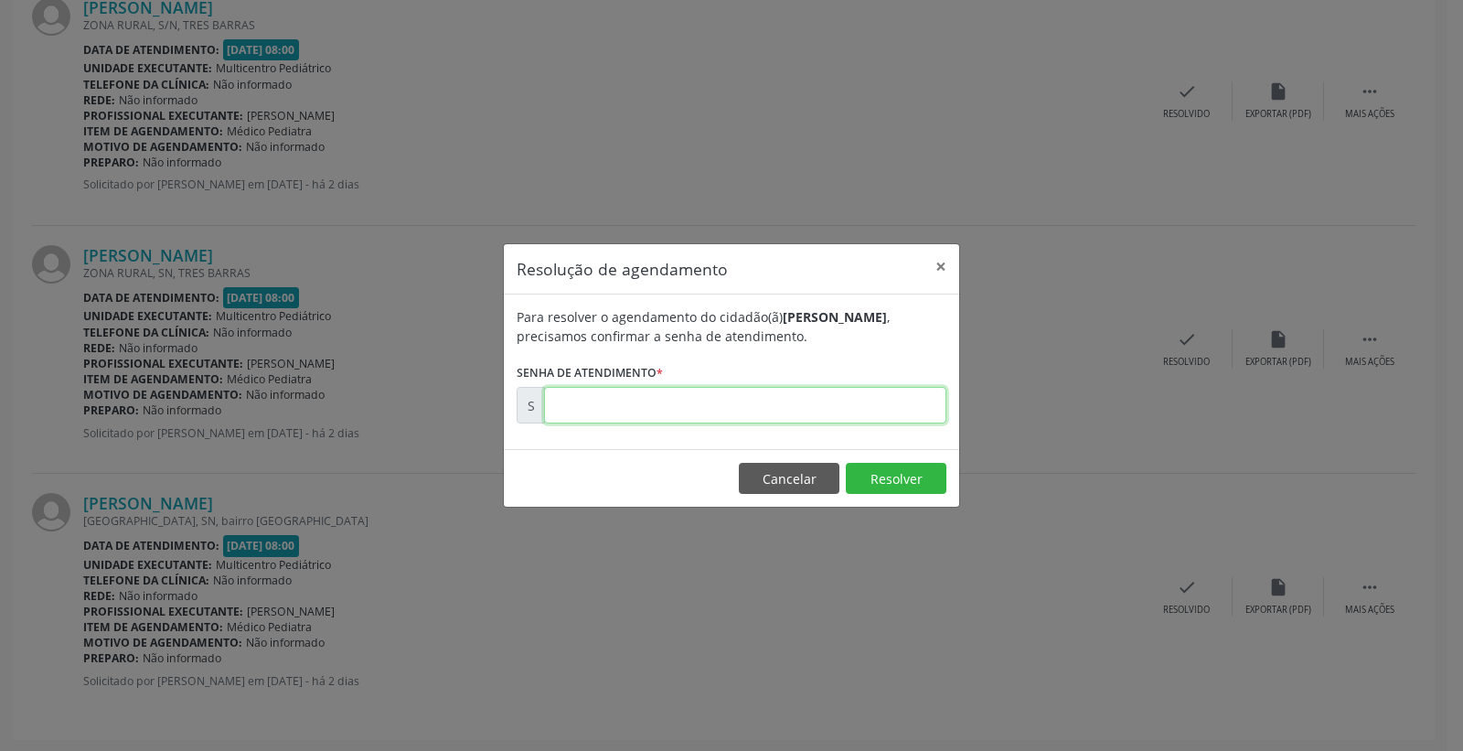
click at [894, 402] on input "text" at bounding box center [745, 405] width 402 height 37
type input "00179590"
click at [907, 483] on button "Resolver" at bounding box center [896, 478] width 101 height 31
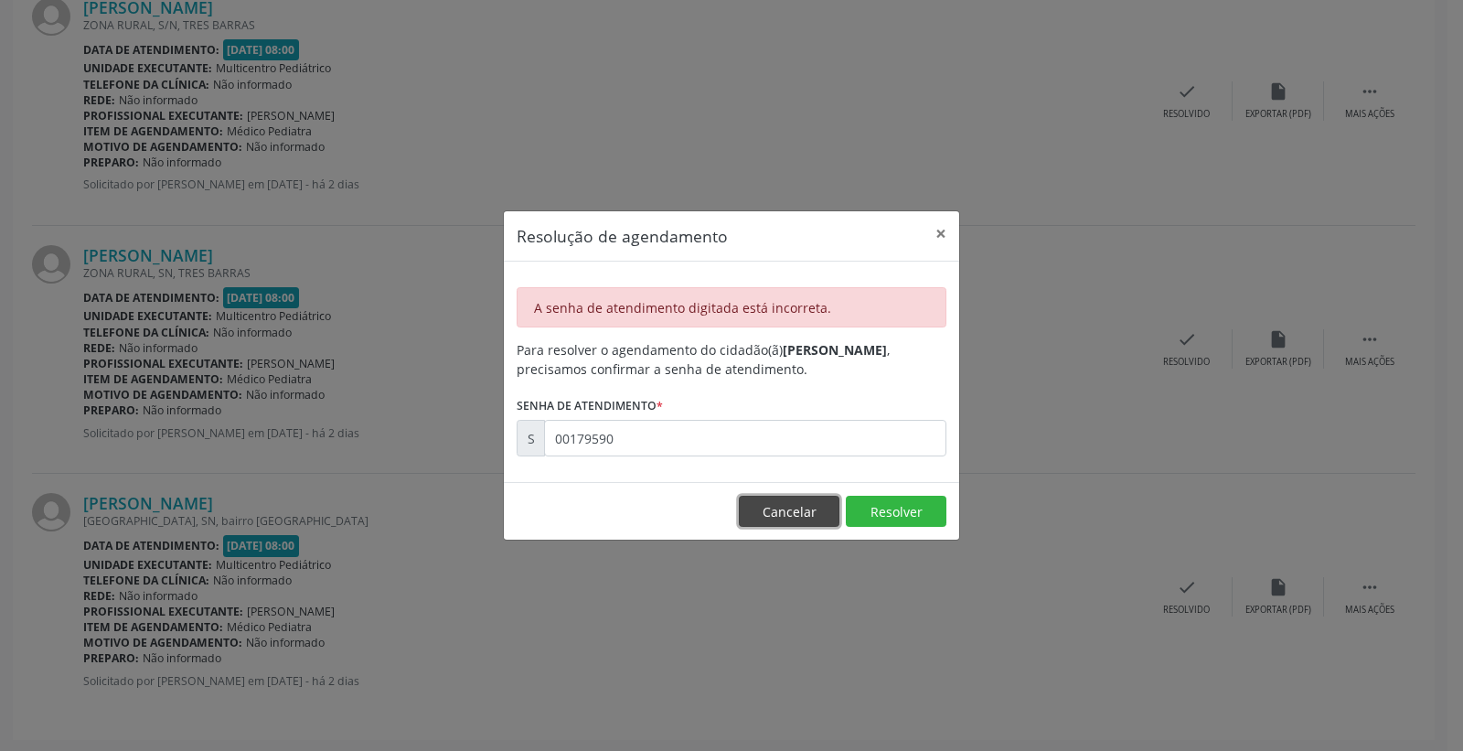
click at [805, 508] on button "Cancelar" at bounding box center [789, 511] width 101 height 31
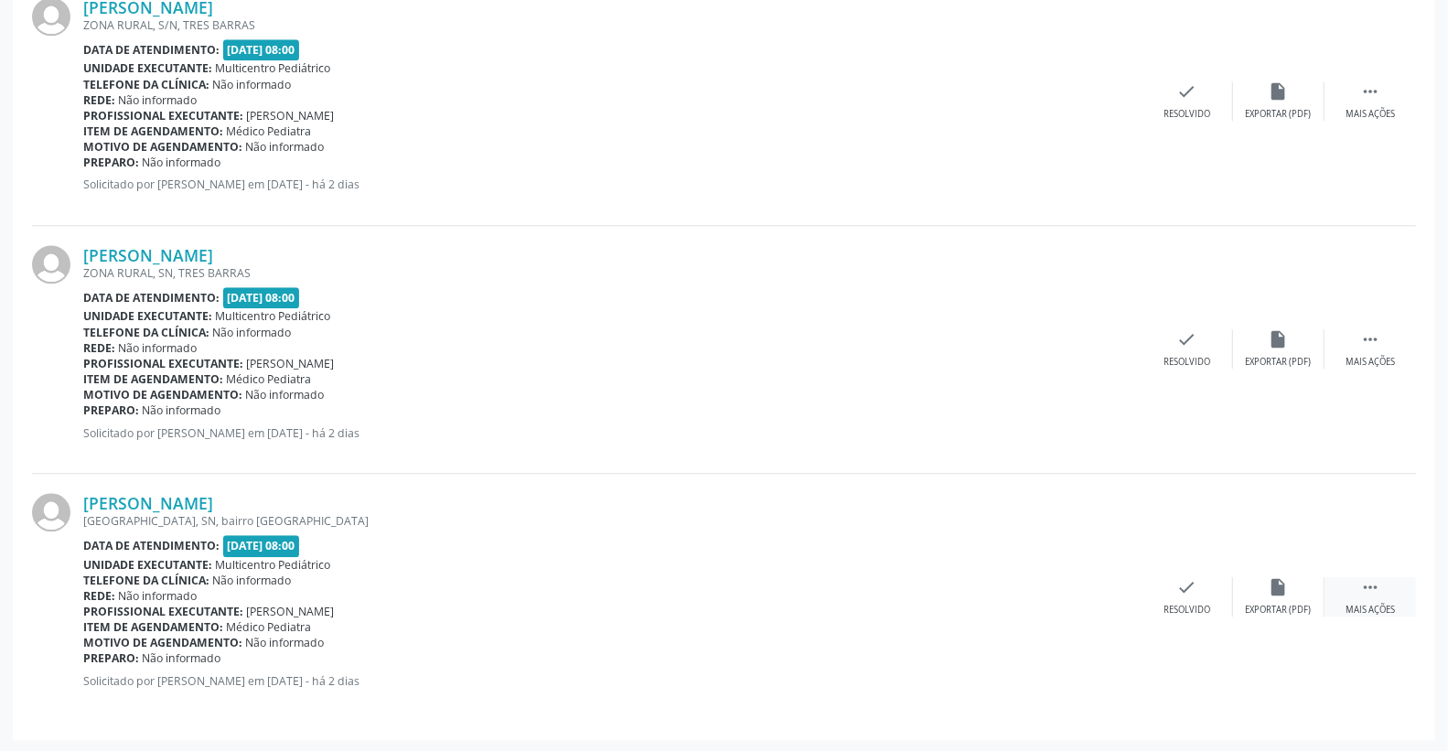
click at [1379, 577] on div " Mais ações" at bounding box center [1369, 596] width 91 height 39
click at [1101, 592] on icon "print" at bounding box center [1096, 587] width 20 height 20
click at [918, 595] on icon "check" at bounding box center [913, 587] width 20 height 20
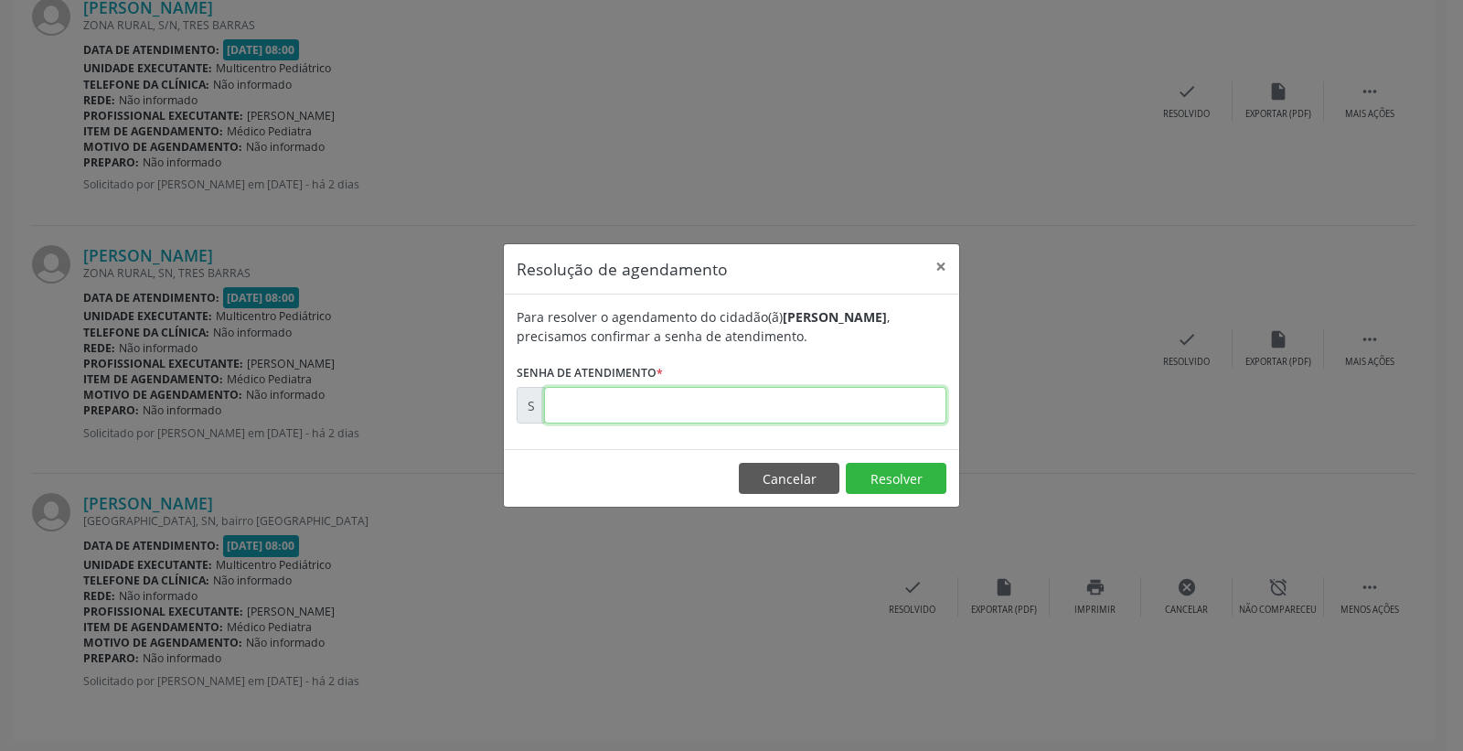
paste input "00179842"
type input "00179842"
drag, startPoint x: 904, startPoint y: 473, endPoint x: 891, endPoint y: 467, distance: 13.9
click at [894, 468] on button "Resolver" at bounding box center [896, 478] width 101 height 31
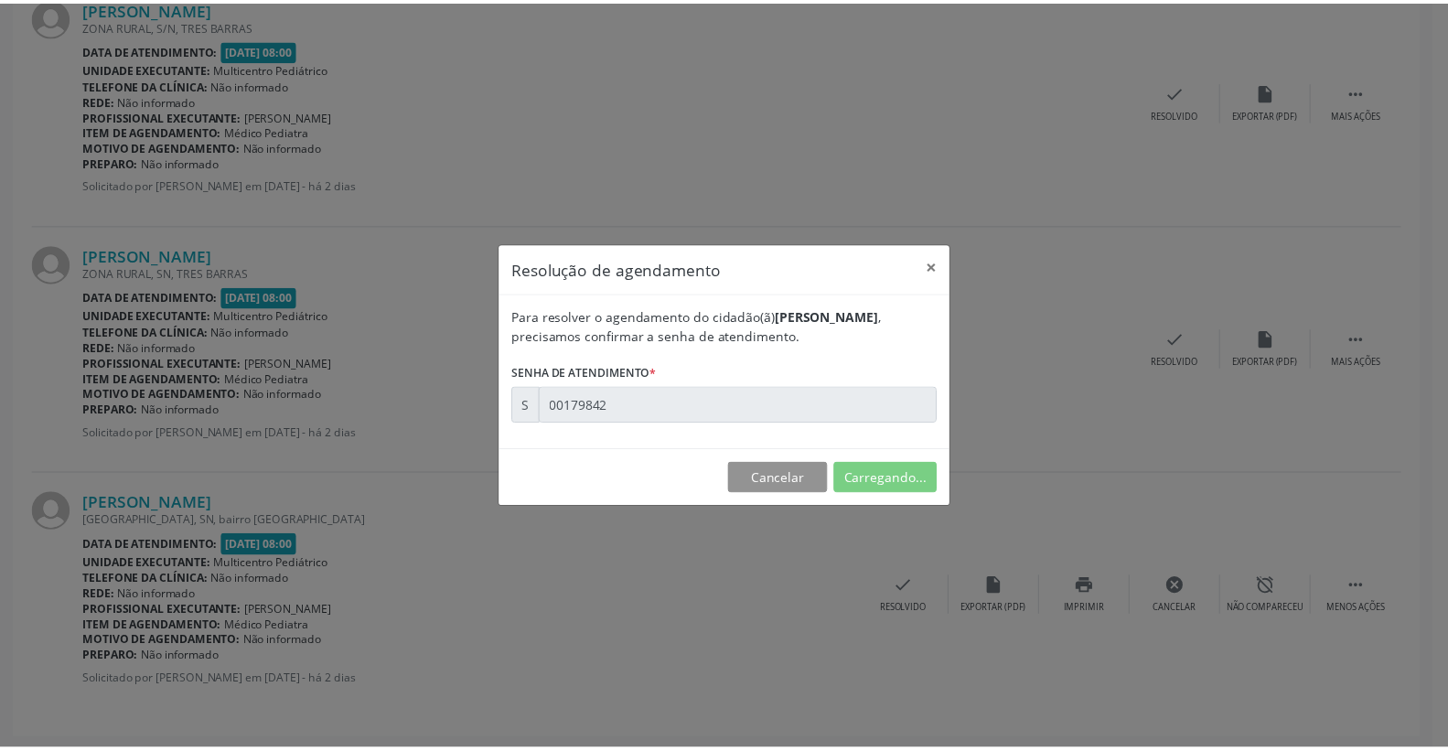
scroll to position [0, 0]
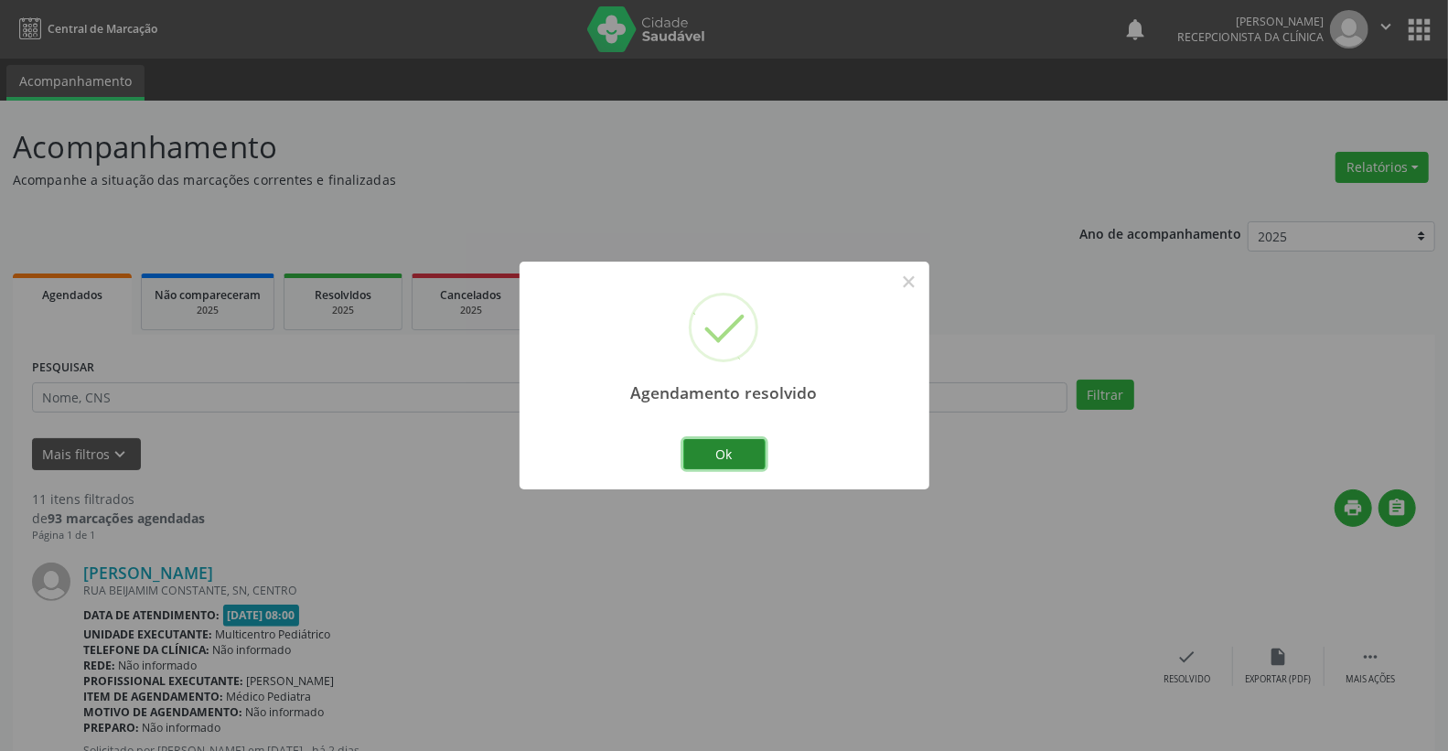
click at [729, 467] on button "Ok" at bounding box center [724, 454] width 82 height 31
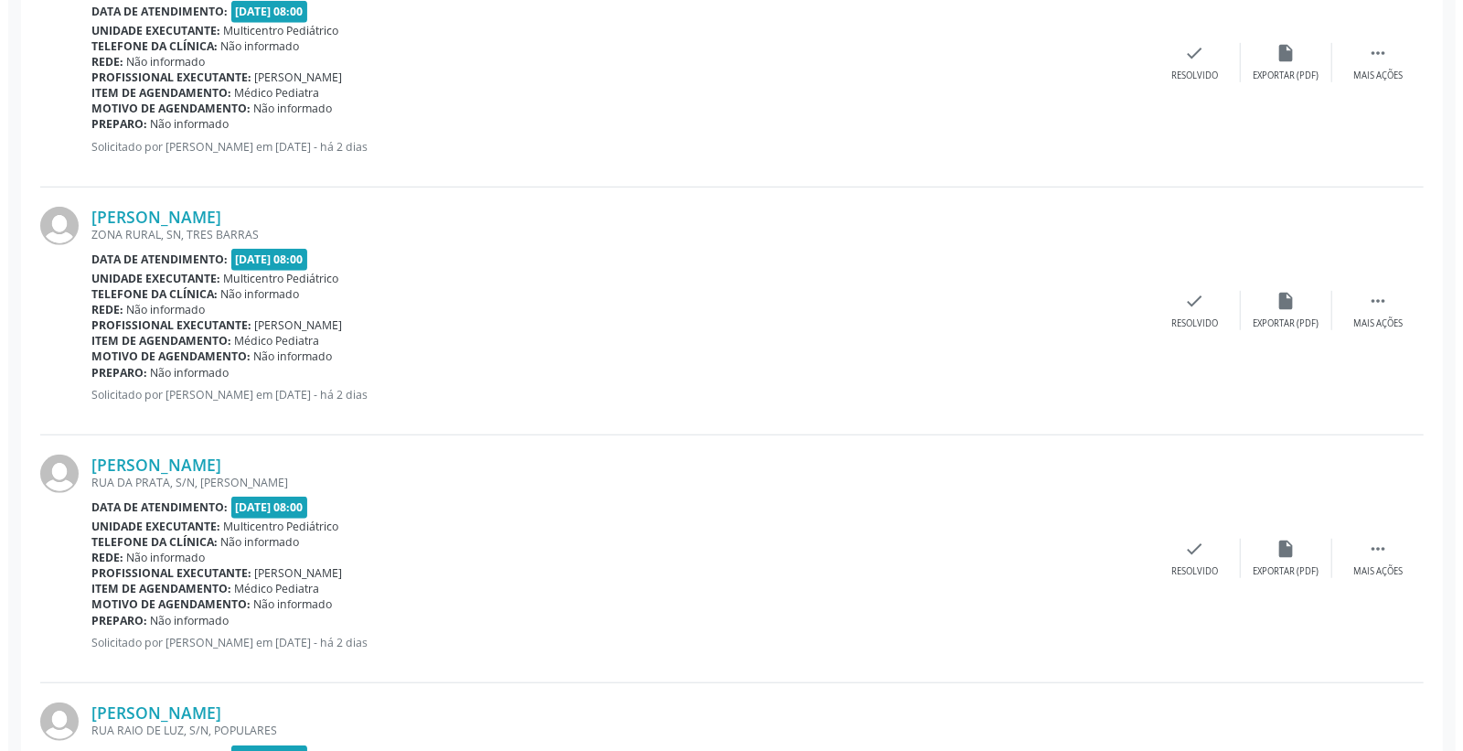
scroll to position [609, 0]
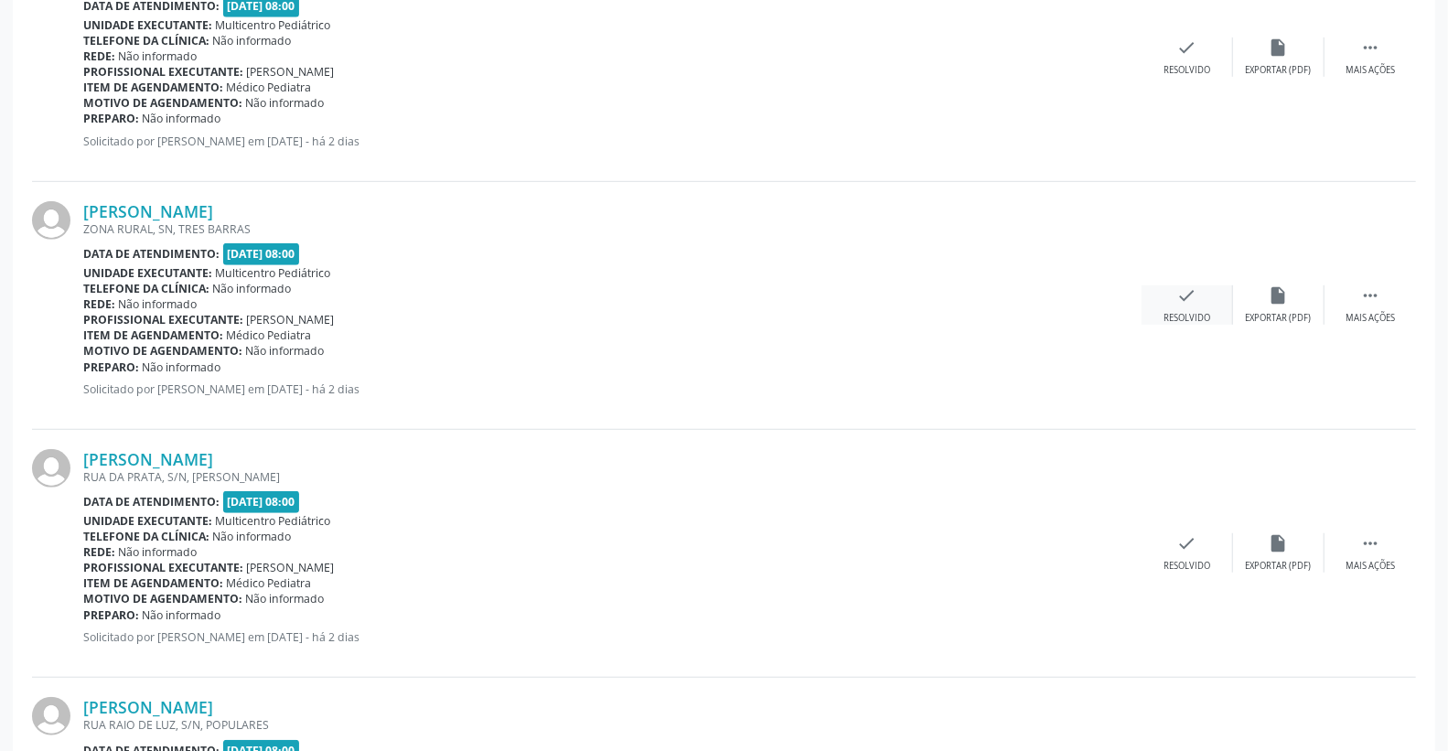
click at [1196, 291] on div "check Resolvido" at bounding box center [1187, 304] width 91 height 39
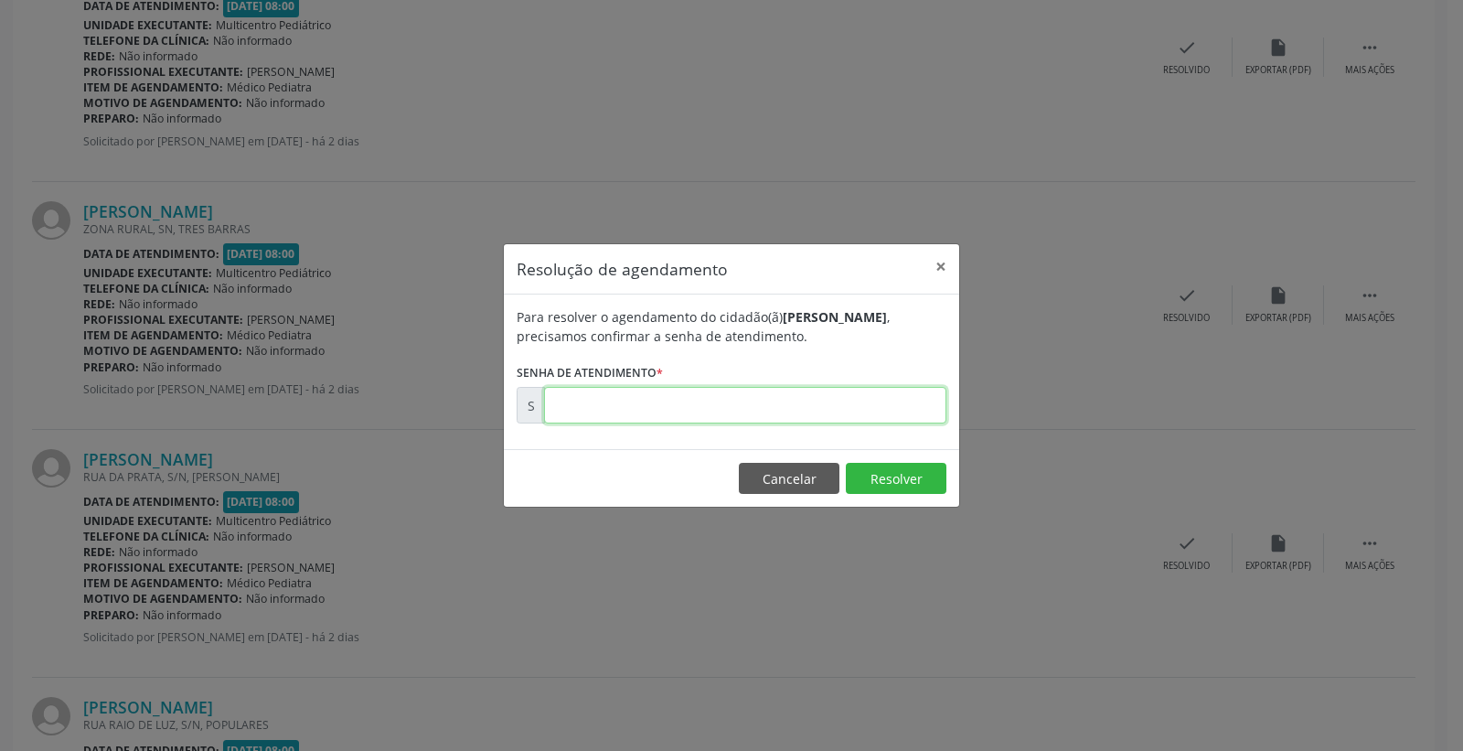
click at [849, 391] on input "text" at bounding box center [745, 405] width 402 height 37
type input "00179440"
drag, startPoint x: 890, startPoint y: 452, endPoint x: 884, endPoint y: 481, distance: 29.8
click at [890, 456] on footer "Cancelar Resolver" at bounding box center [732, 478] width 456 height 58
click at [884, 481] on button "Resolver" at bounding box center [896, 478] width 101 height 31
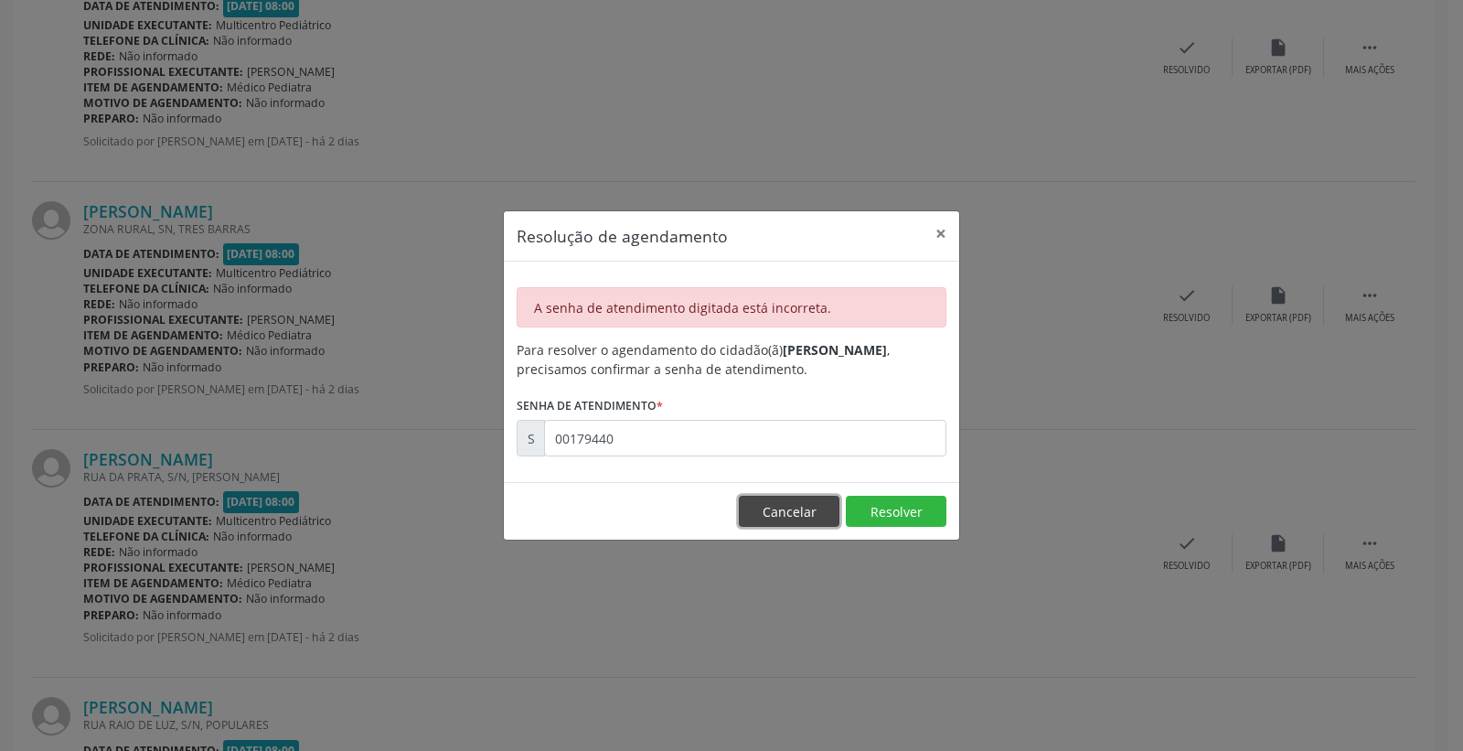
click at [799, 499] on button "Cancelar" at bounding box center [789, 511] width 101 height 31
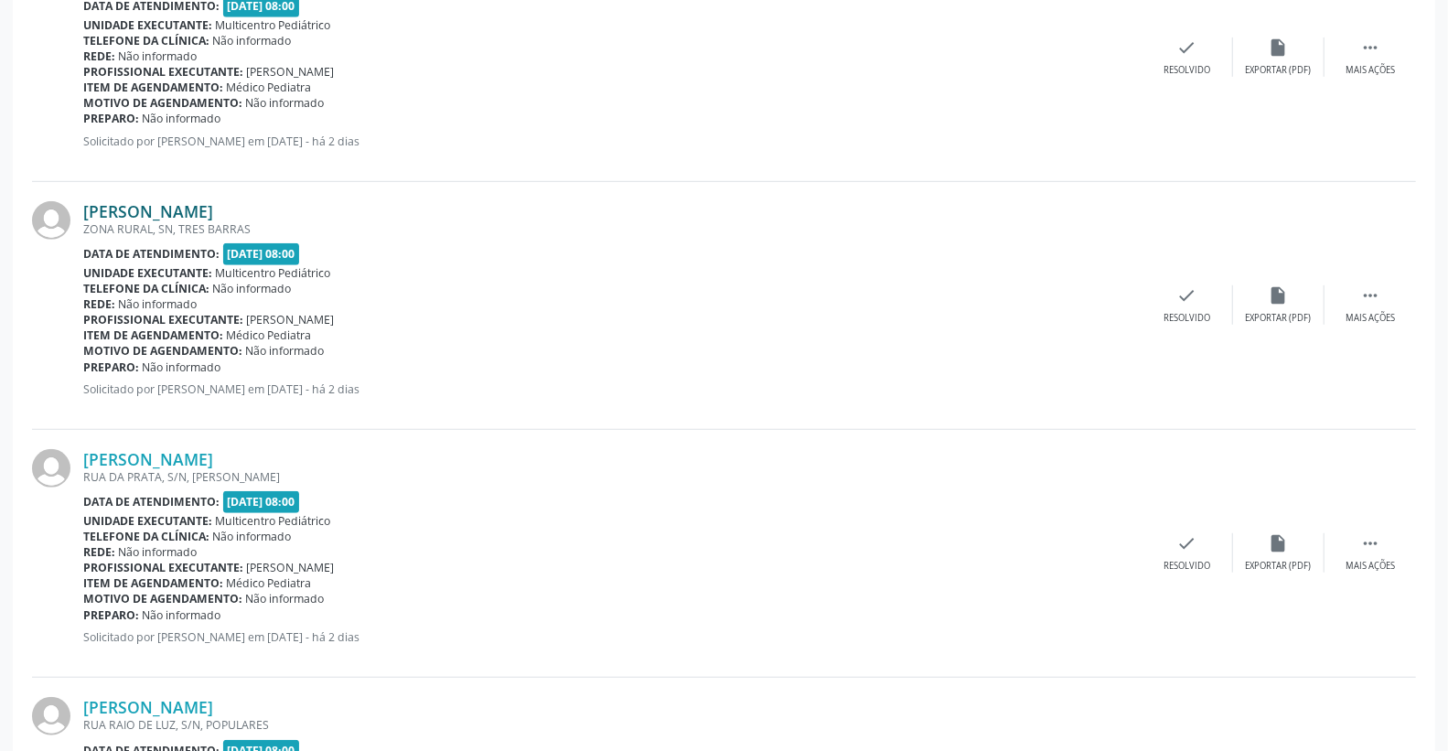
click at [183, 217] on link "[PERSON_NAME]" at bounding box center [148, 211] width 130 height 20
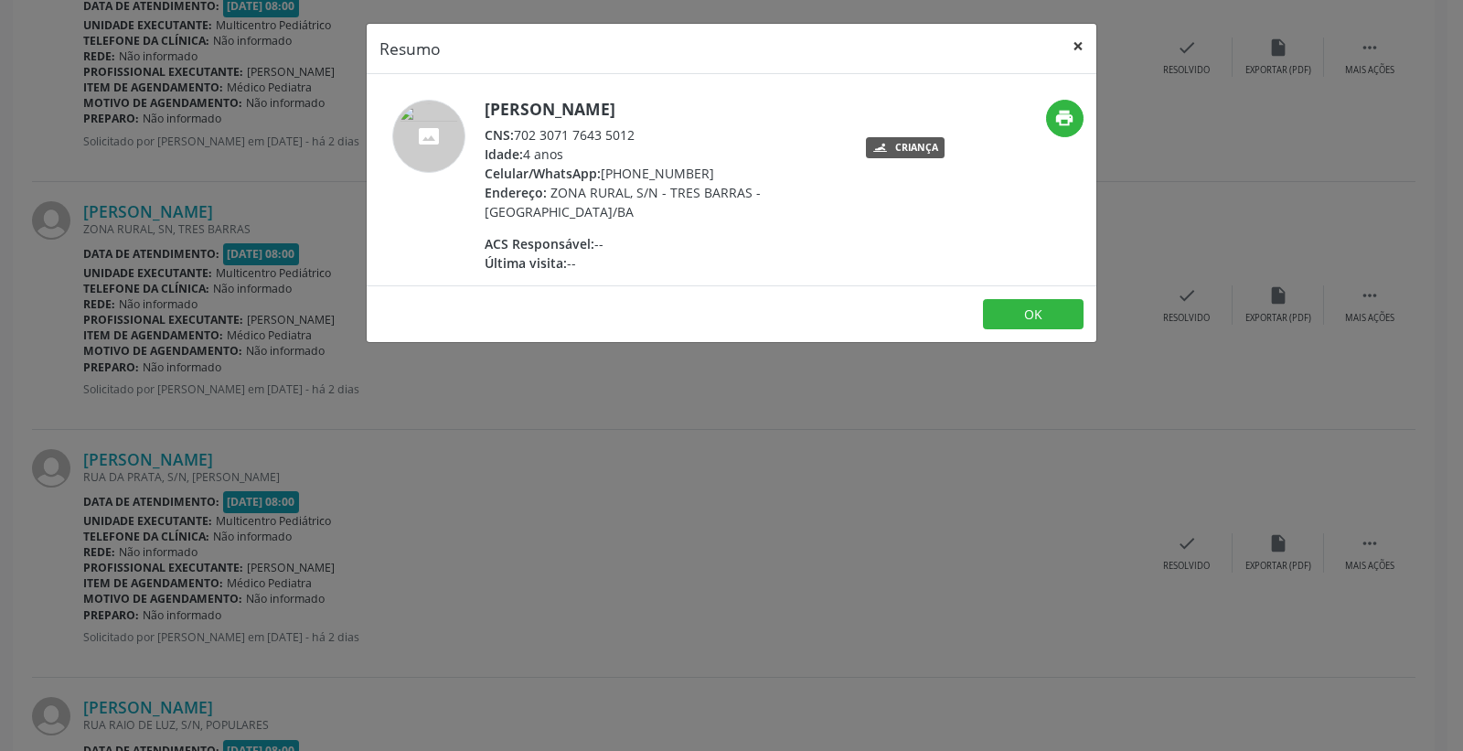
click at [1067, 43] on button "×" at bounding box center [1078, 46] width 37 height 45
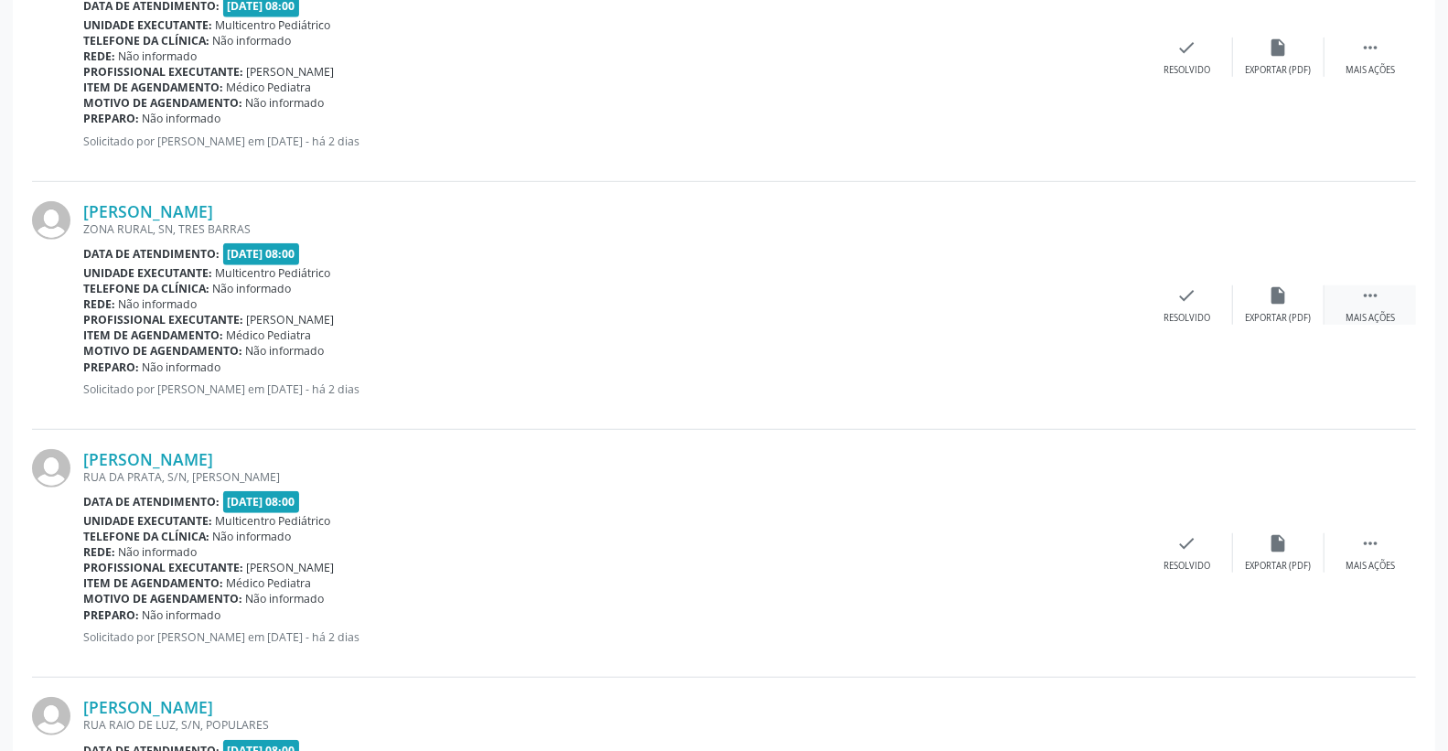
click at [1374, 303] on icon "" at bounding box center [1370, 295] width 20 height 20
click at [1083, 304] on div "print Imprimir" at bounding box center [1095, 304] width 91 height 39
click at [916, 299] on icon "check" at bounding box center [913, 295] width 20 height 20
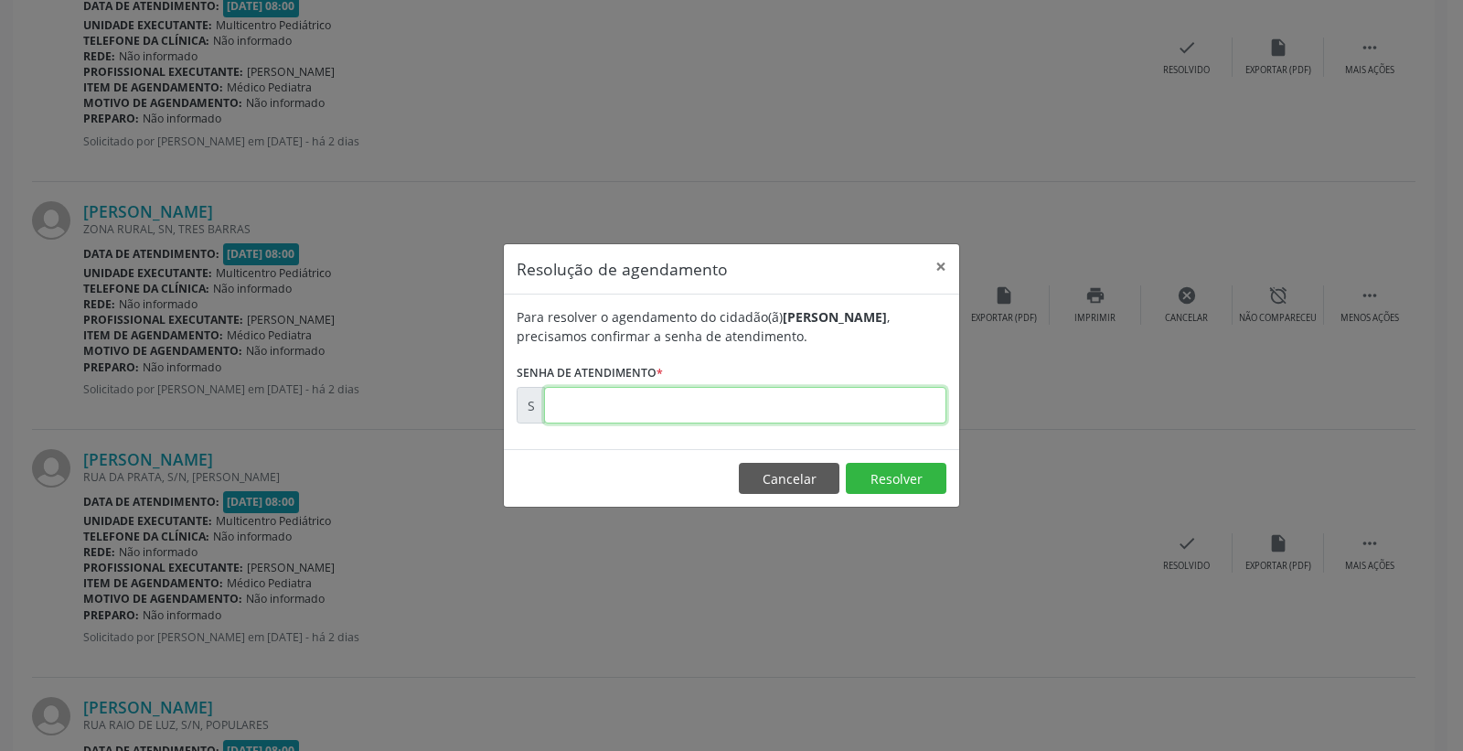
paste input "00179828"
type input "00179828"
click at [892, 482] on button "Resolver" at bounding box center [896, 478] width 101 height 31
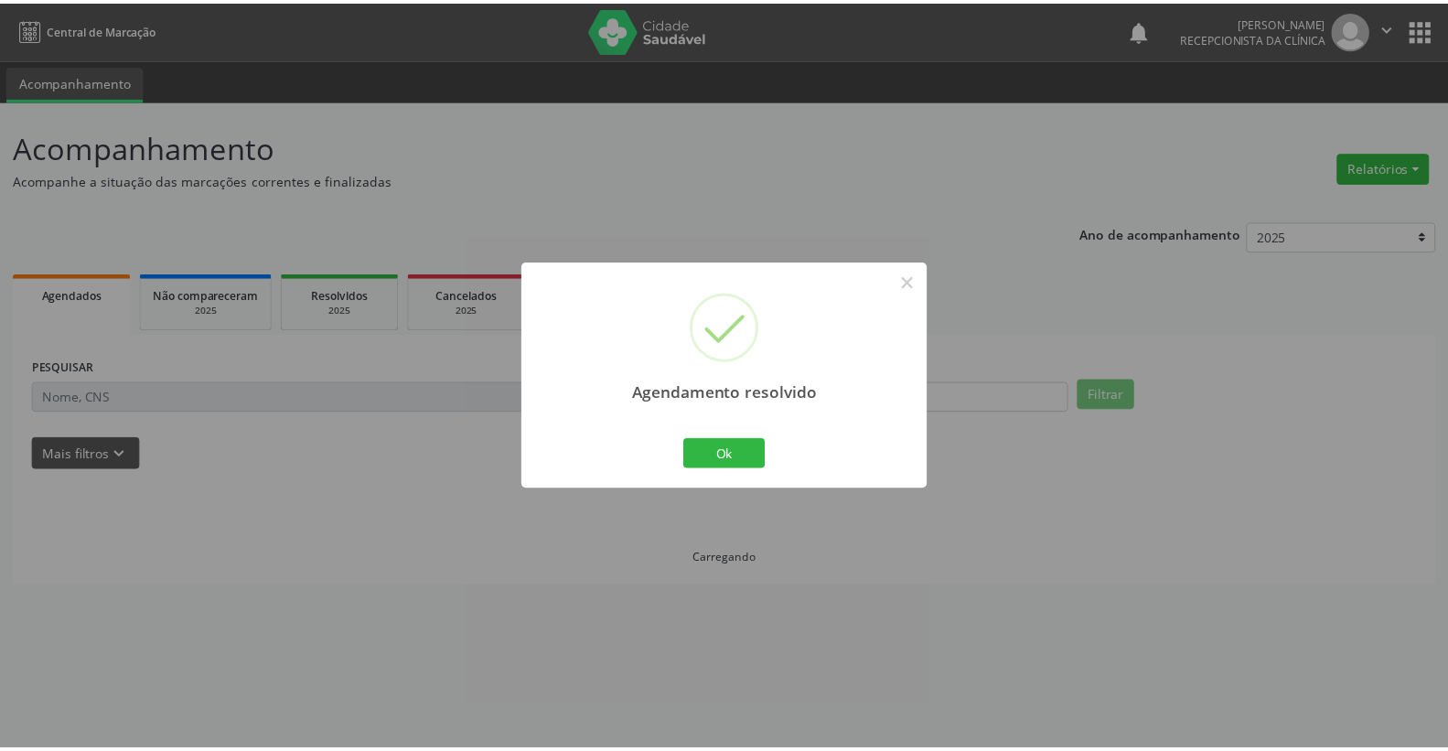
scroll to position [0, 0]
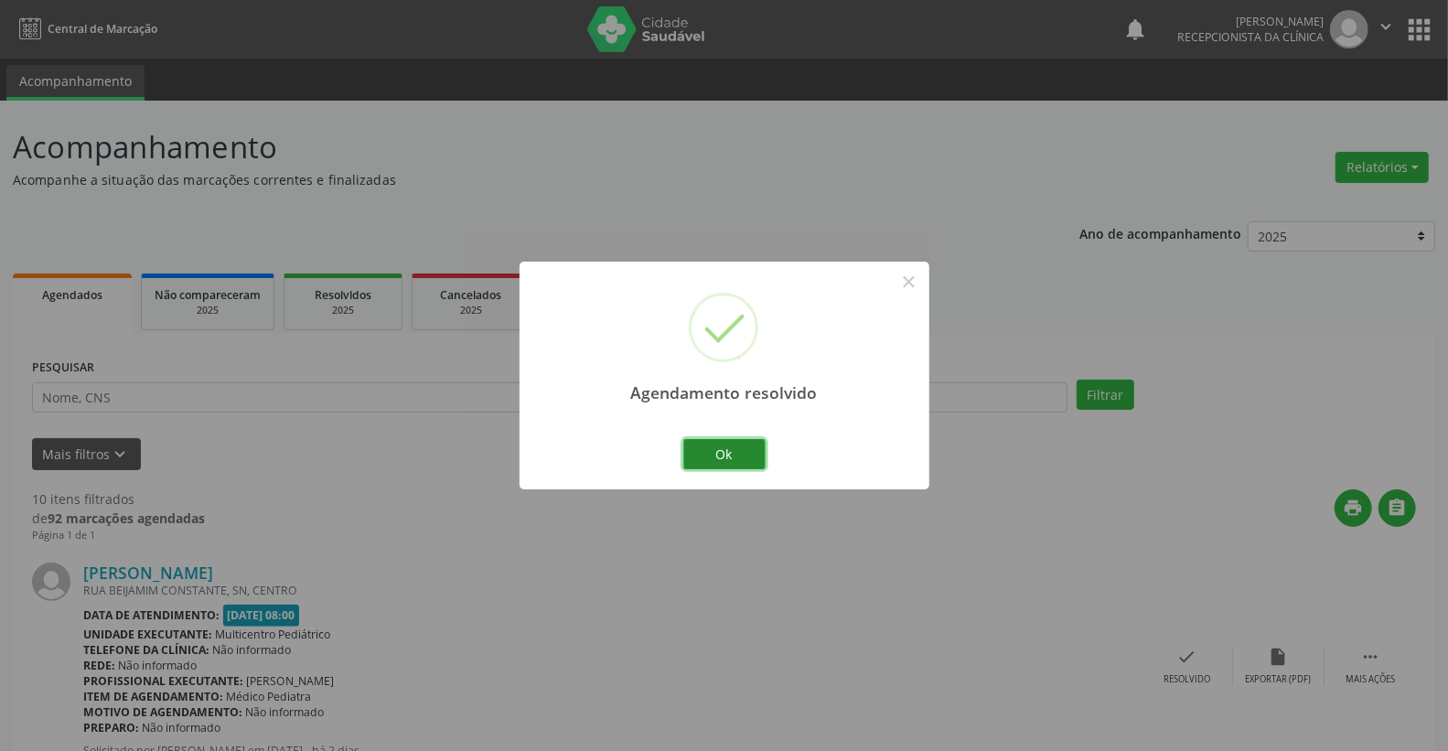
click at [750, 462] on button "Ok" at bounding box center [724, 454] width 82 height 31
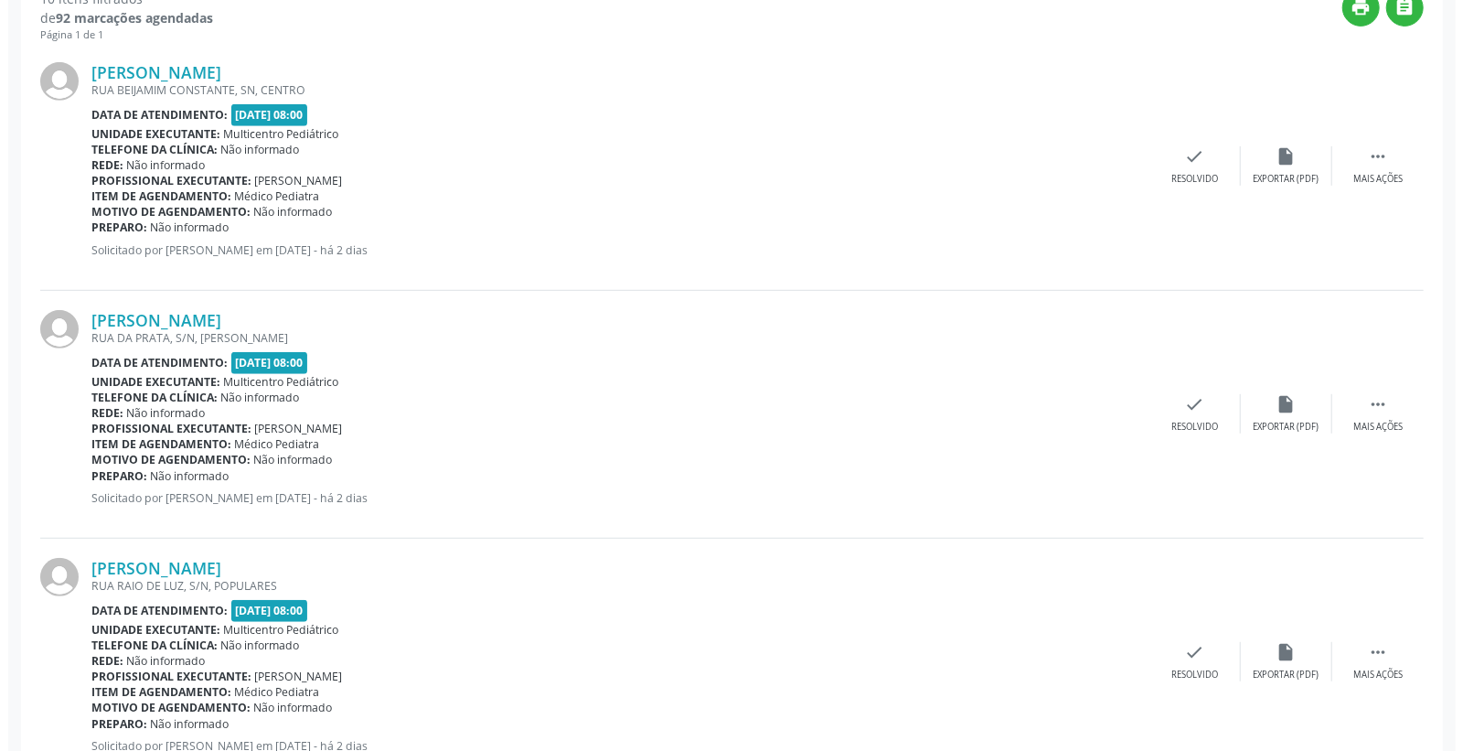
scroll to position [508, 0]
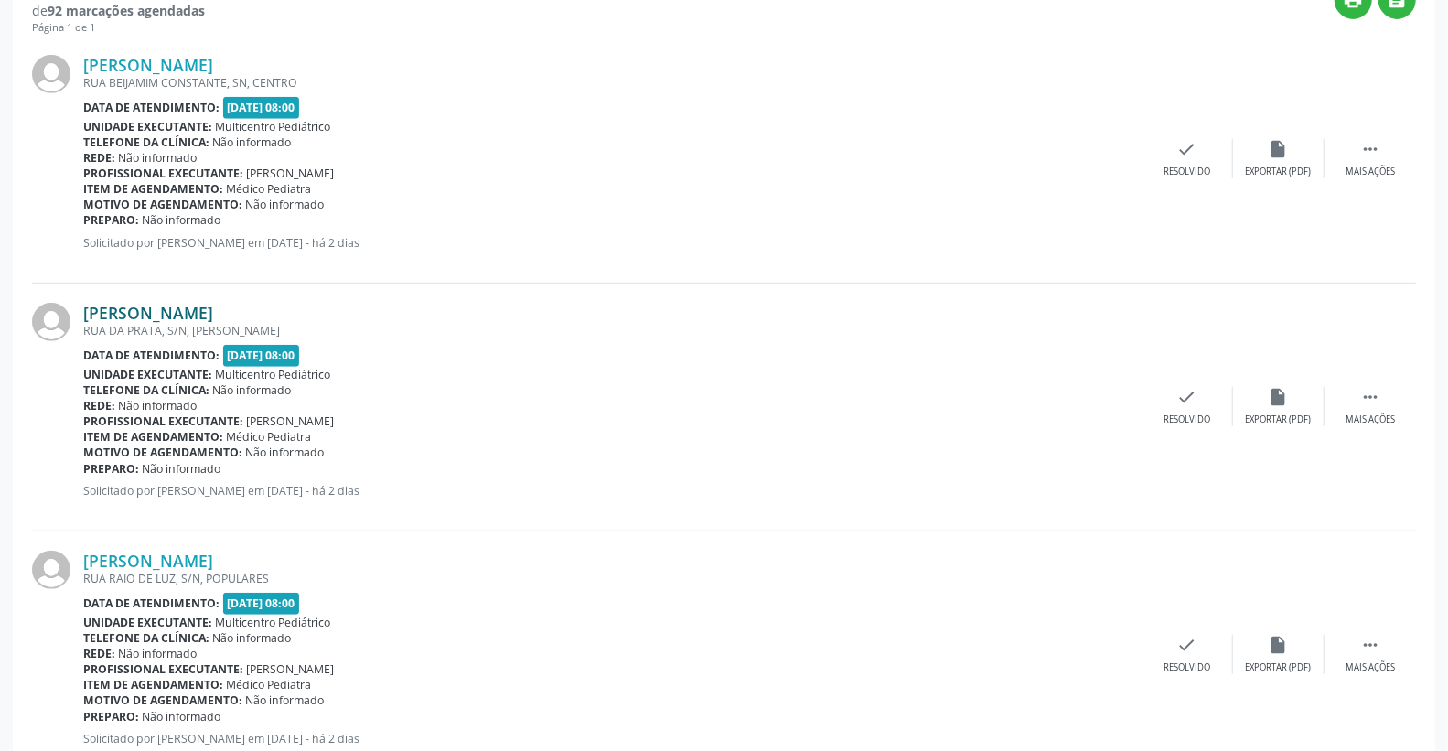
click at [213, 316] on link "[PERSON_NAME]" at bounding box center [148, 313] width 130 height 20
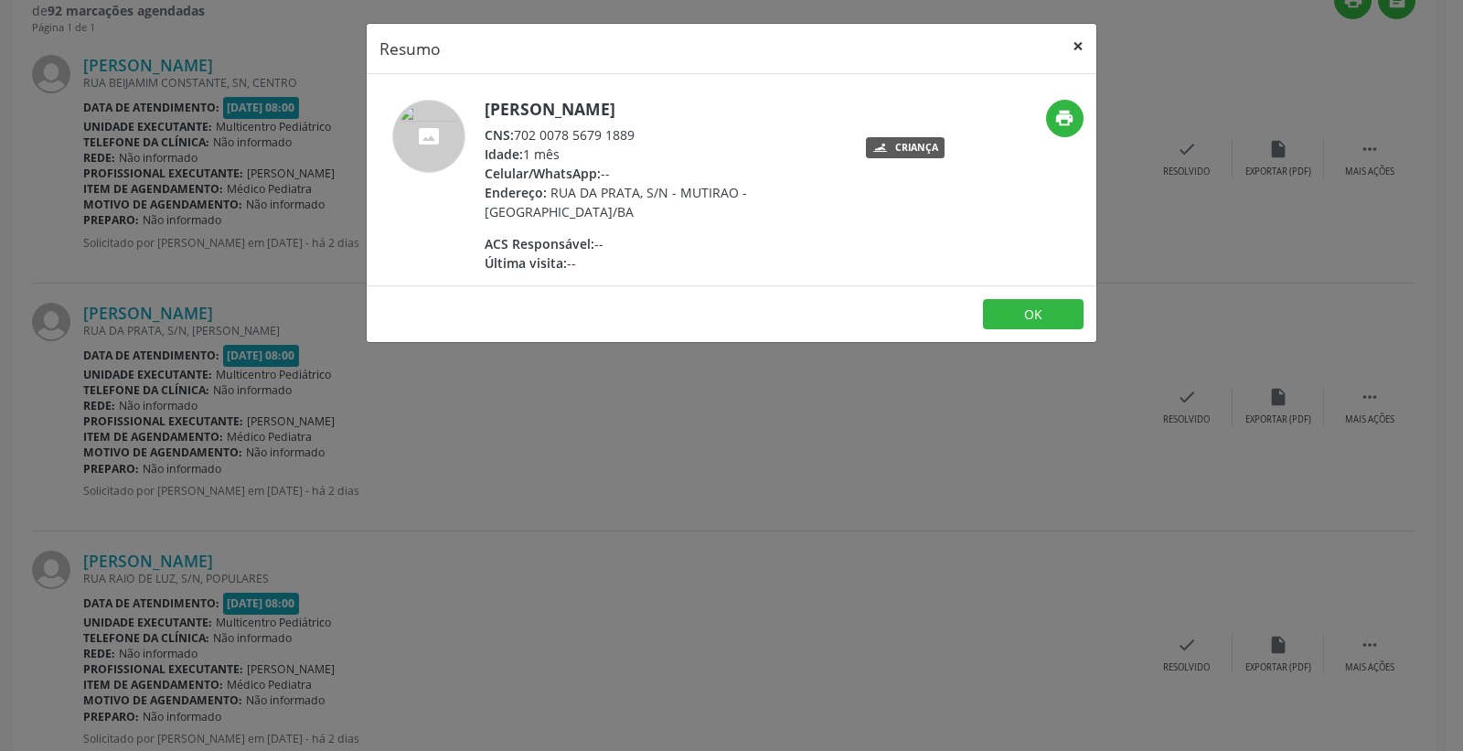
click at [1090, 39] on button "×" at bounding box center [1078, 46] width 37 height 45
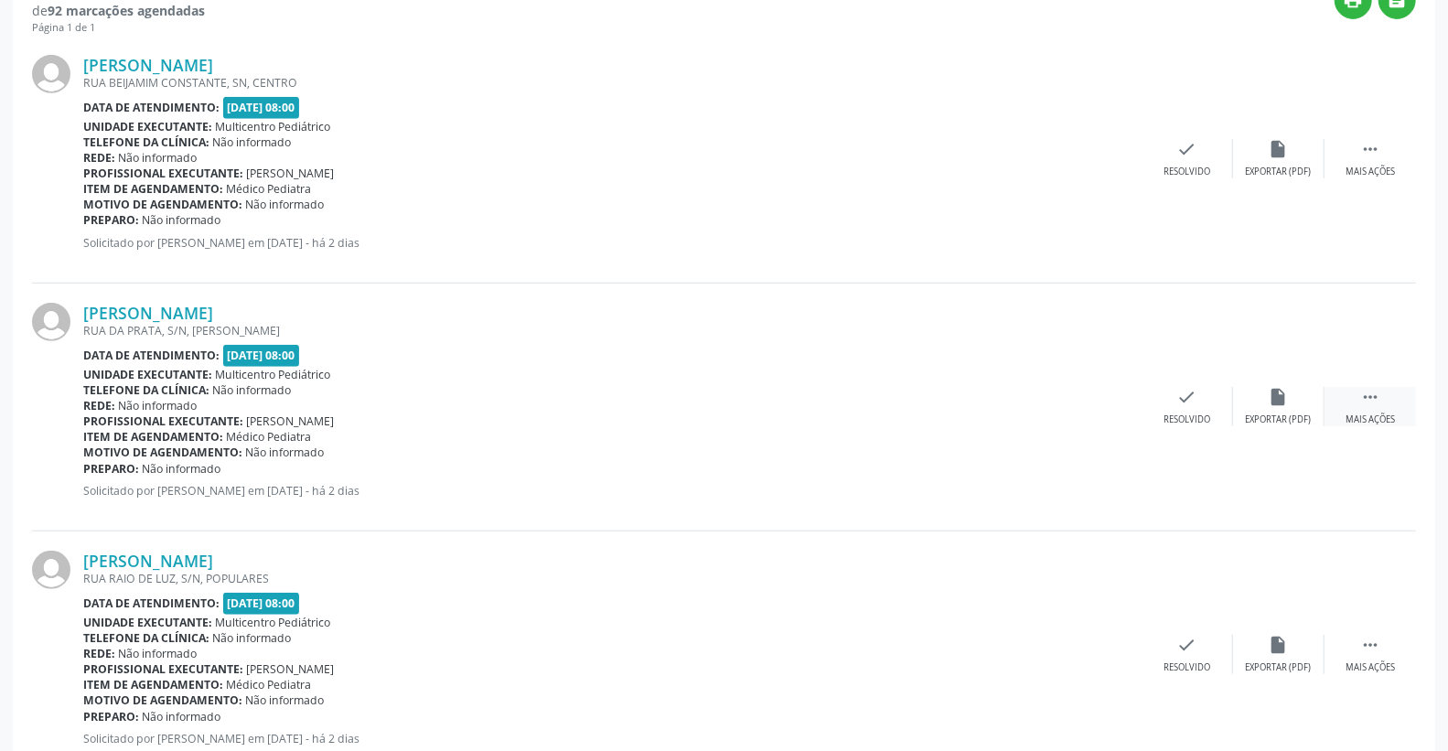
click at [1379, 415] on div "Mais ações" at bounding box center [1369, 419] width 49 height 13
click at [1090, 401] on icon "print" at bounding box center [1096, 397] width 20 height 20
click at [918, 399] on icon "check" at bounding box center [913, 397] width 20 height 20
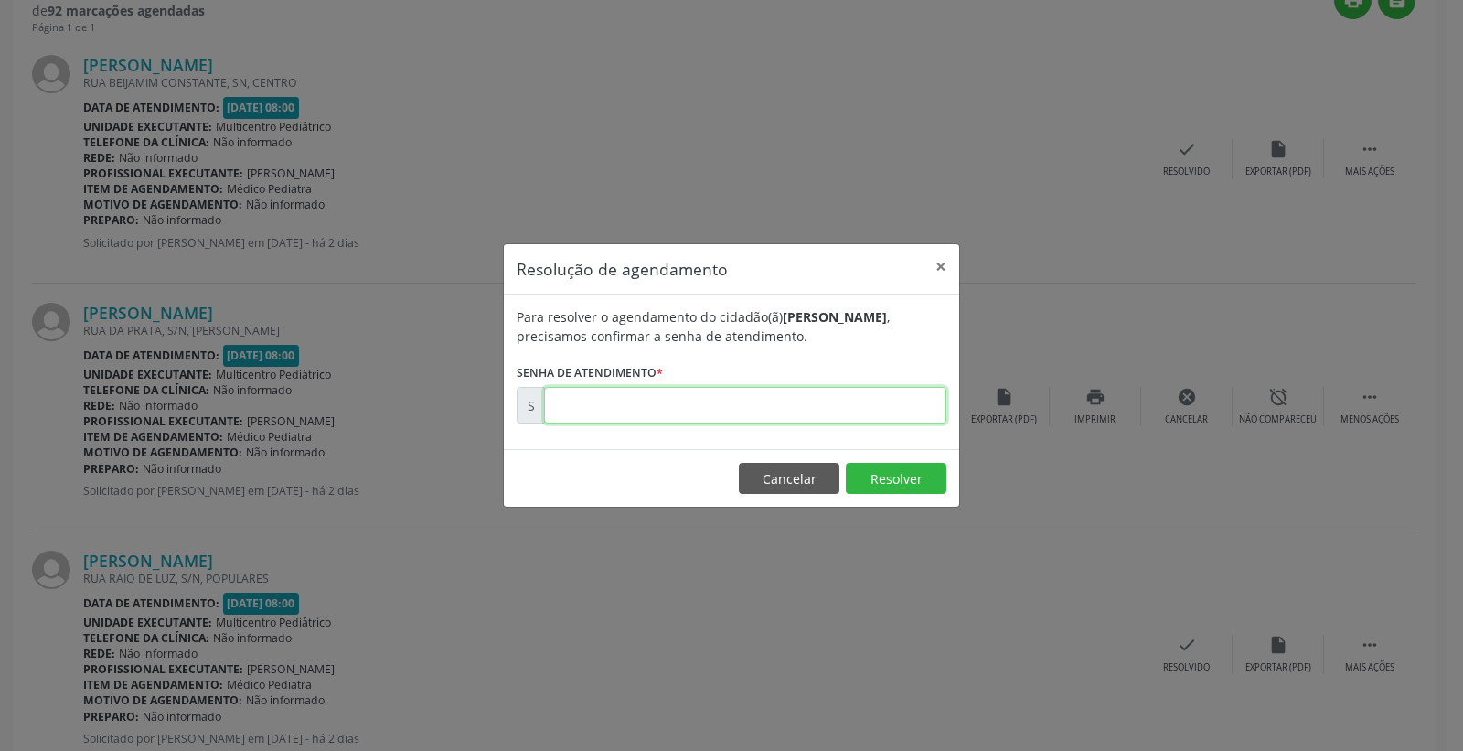
paste input "00179829"
type input "00179829"
click at [898, 490] on button "Resolver" at bounding box center [896, 478] width 101 height 31
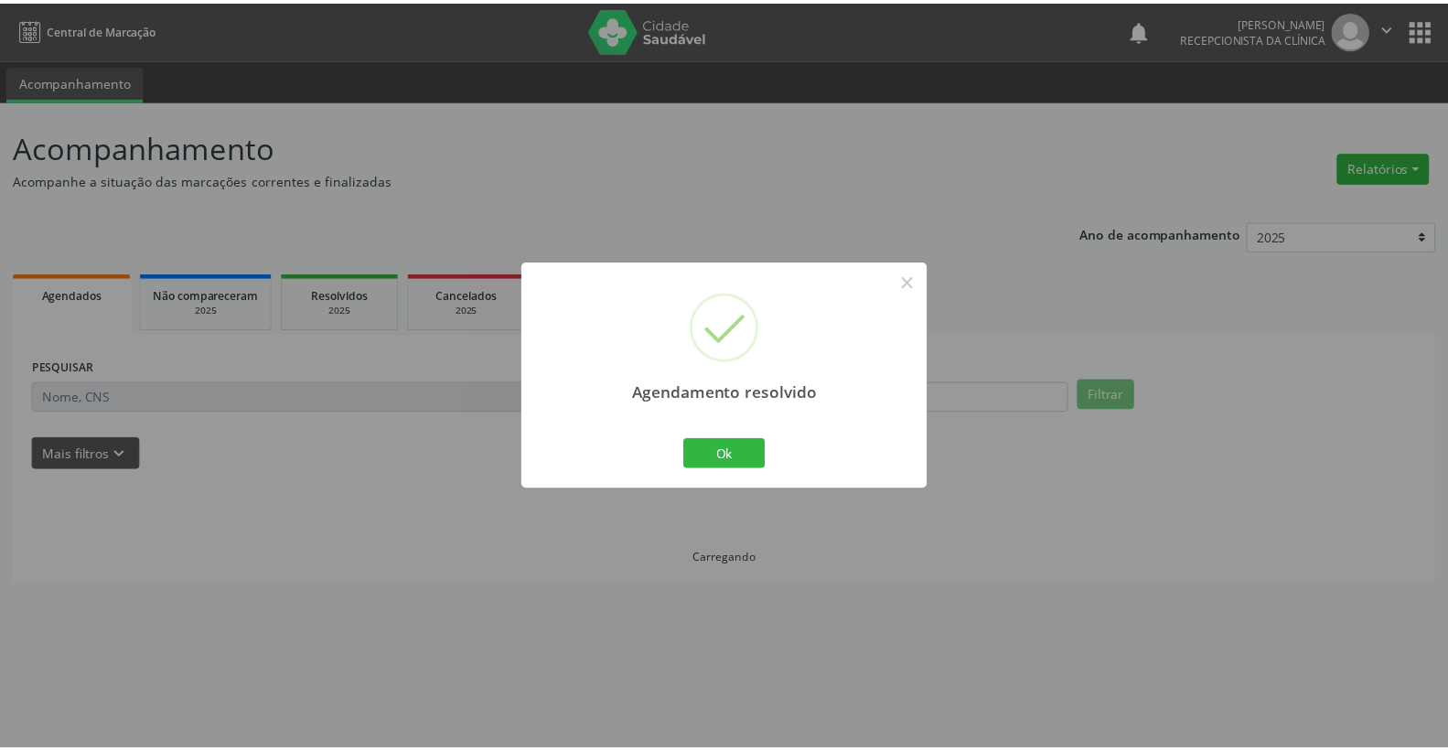
scroll to position [0, 0]
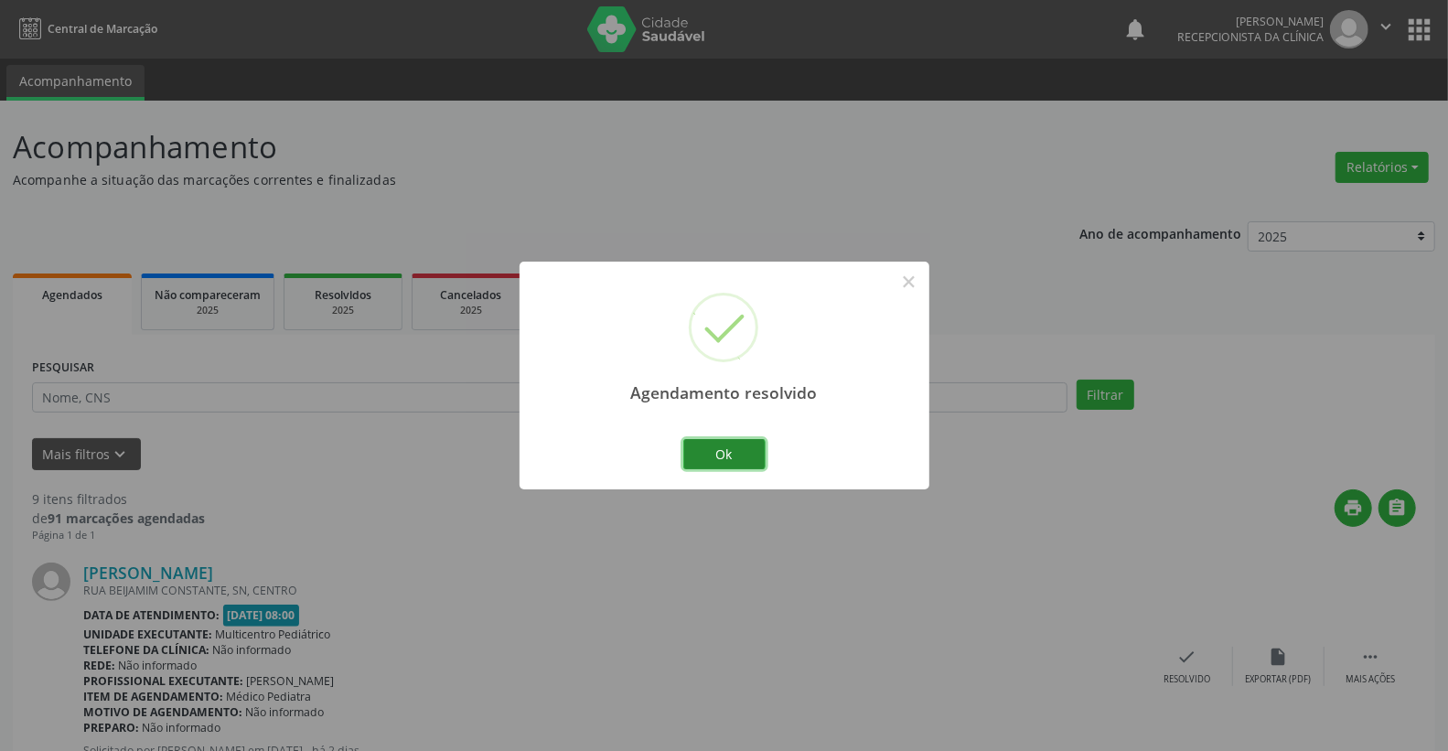
click at [744, 445] on button "Ok" at bounding box center [724, 454] width 82 height 31
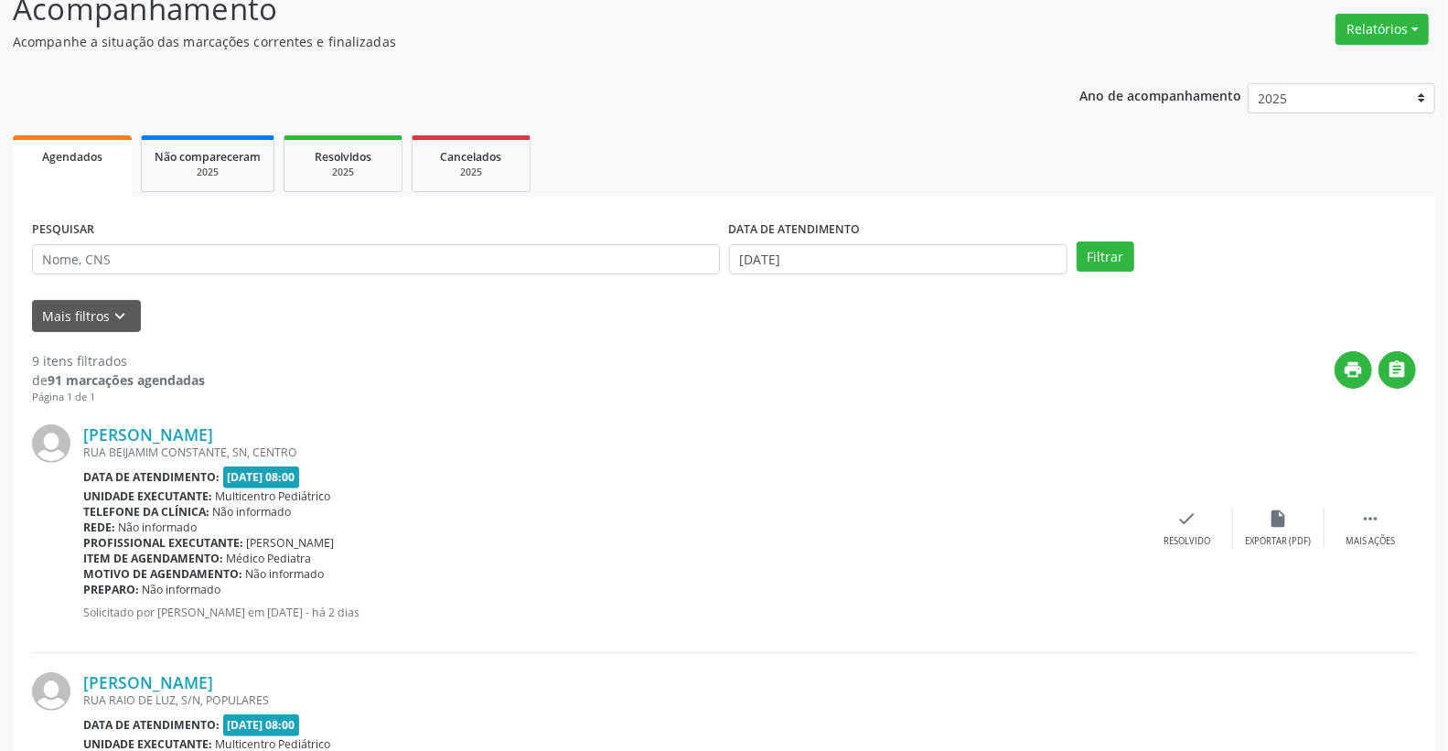
scroll to position [102, 0]
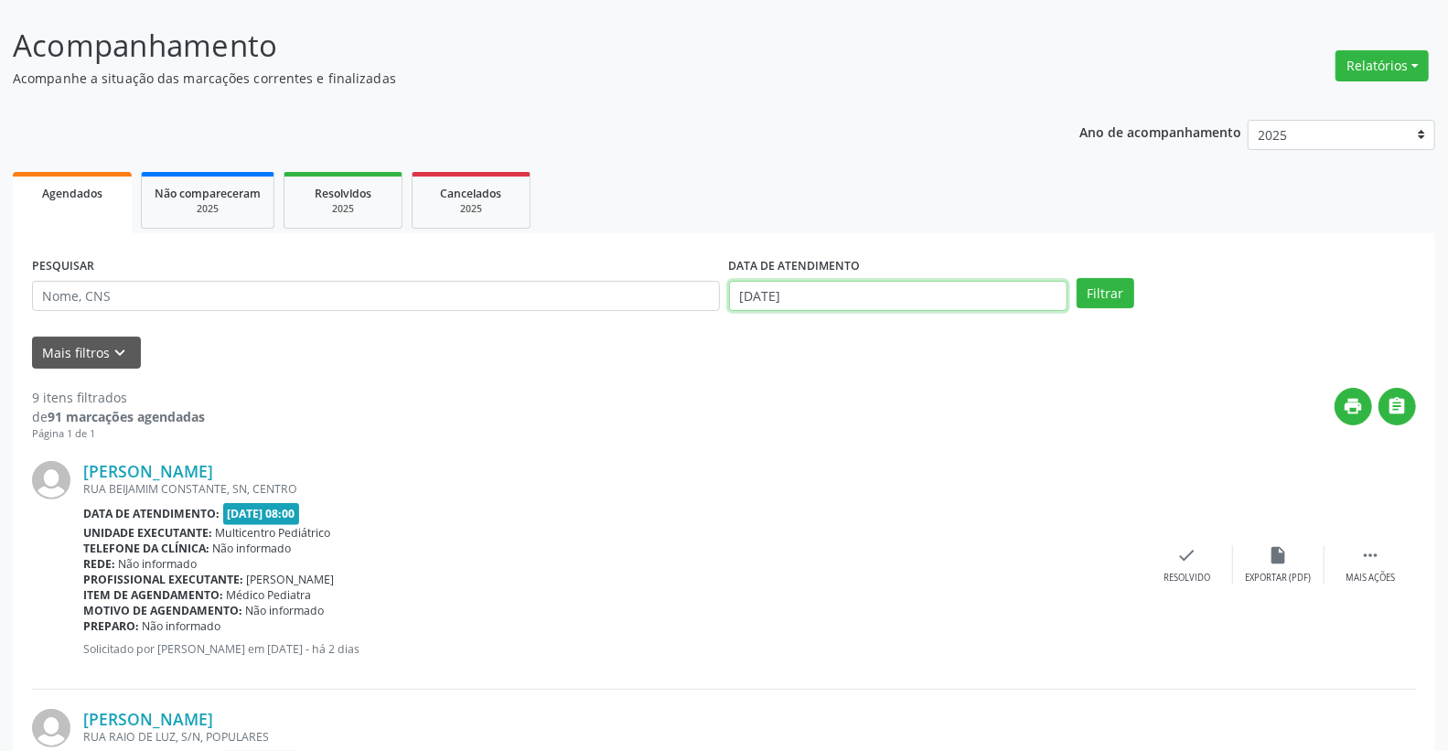
click at [887, 291] on input "[DATE]" at bounding box center [898, 296] width 339 height 31
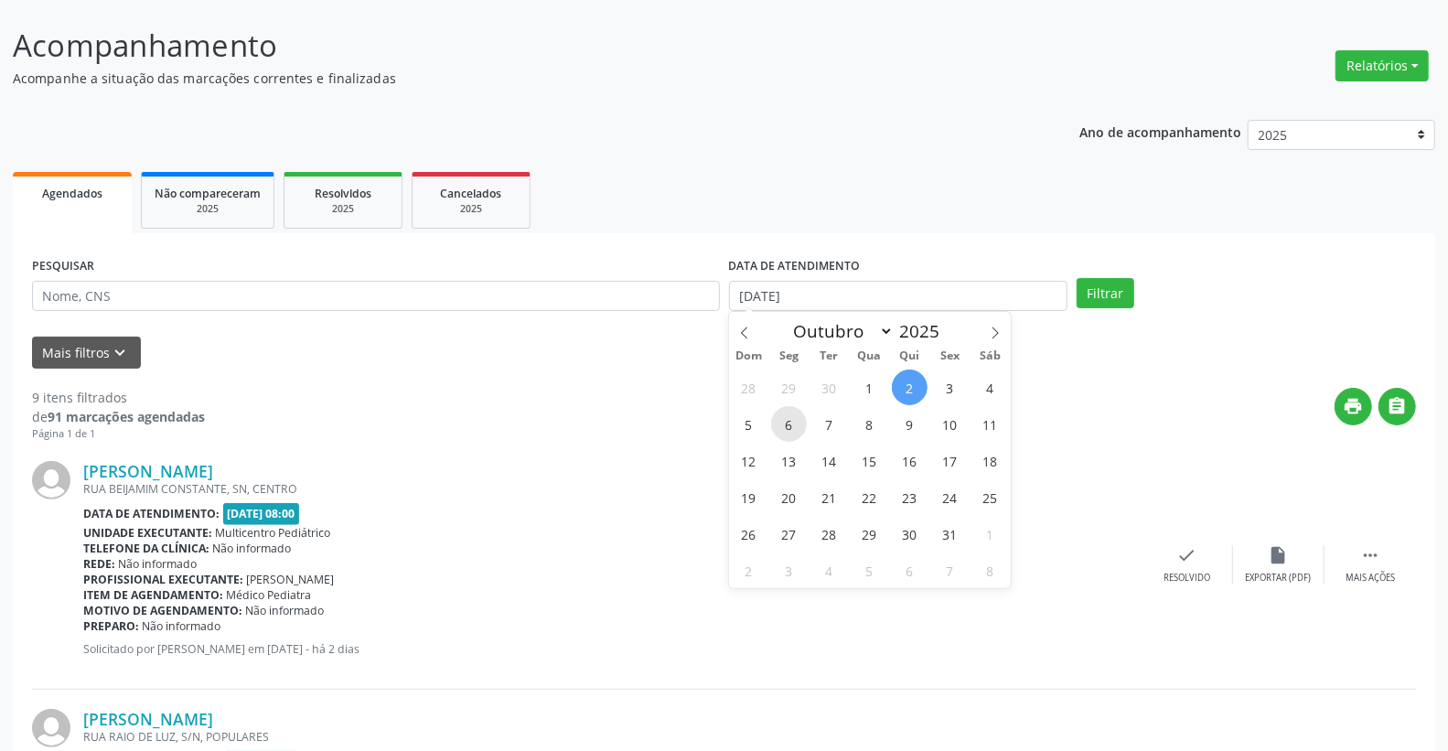
click at [799, 422] on span "6" at bounding box center [789, 424] width 36 height 36
type input "[DATE]"
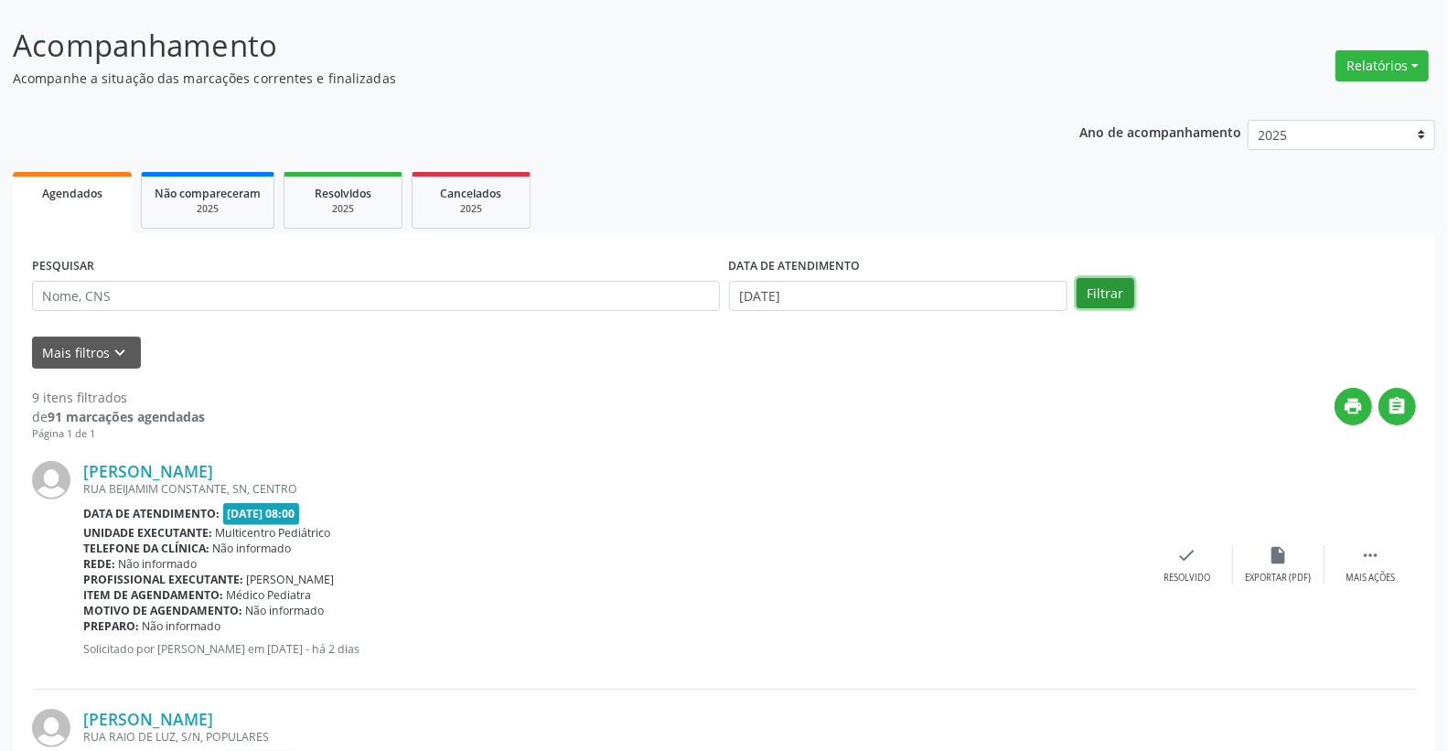
click at [1094, 290] on button "Filtrar" at bounding box center [1106, 293] width 58 height 31
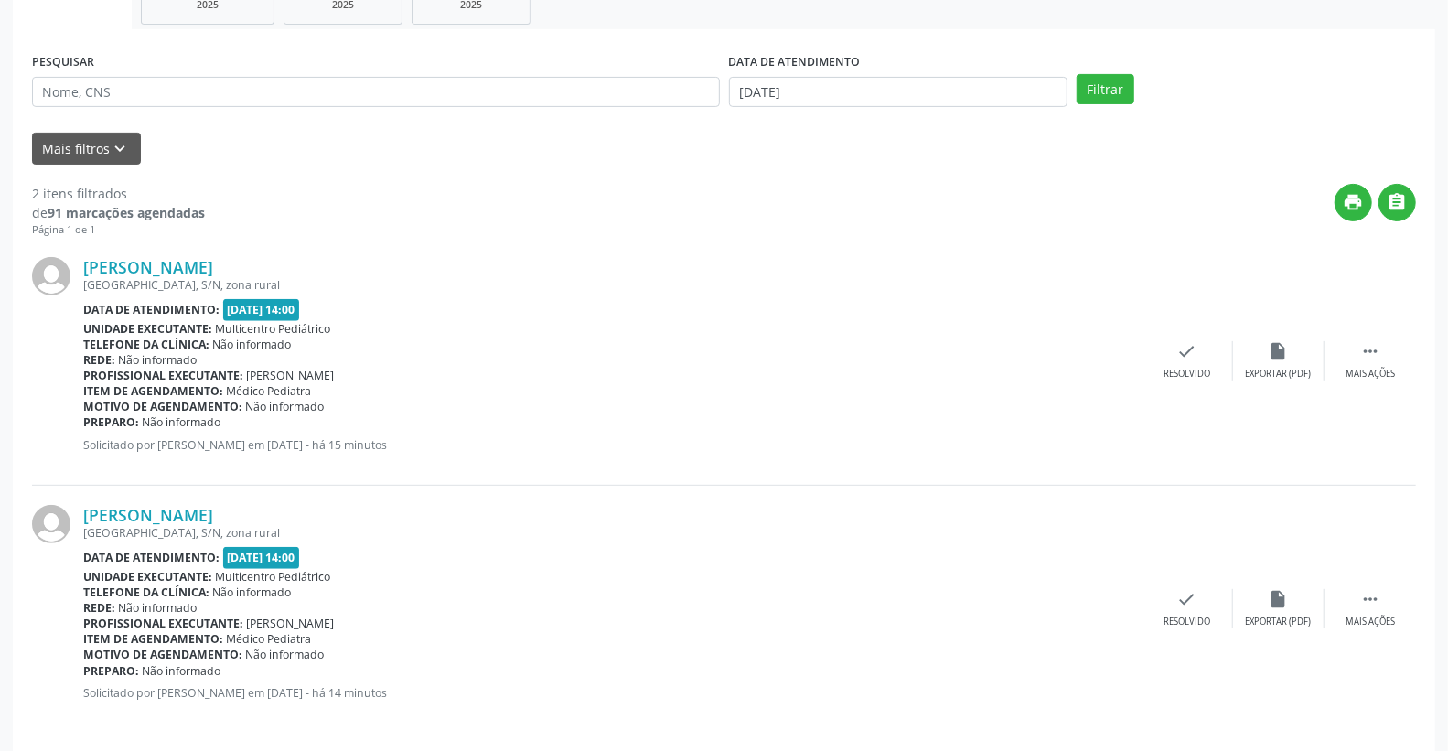
scroll to position [317, 0]
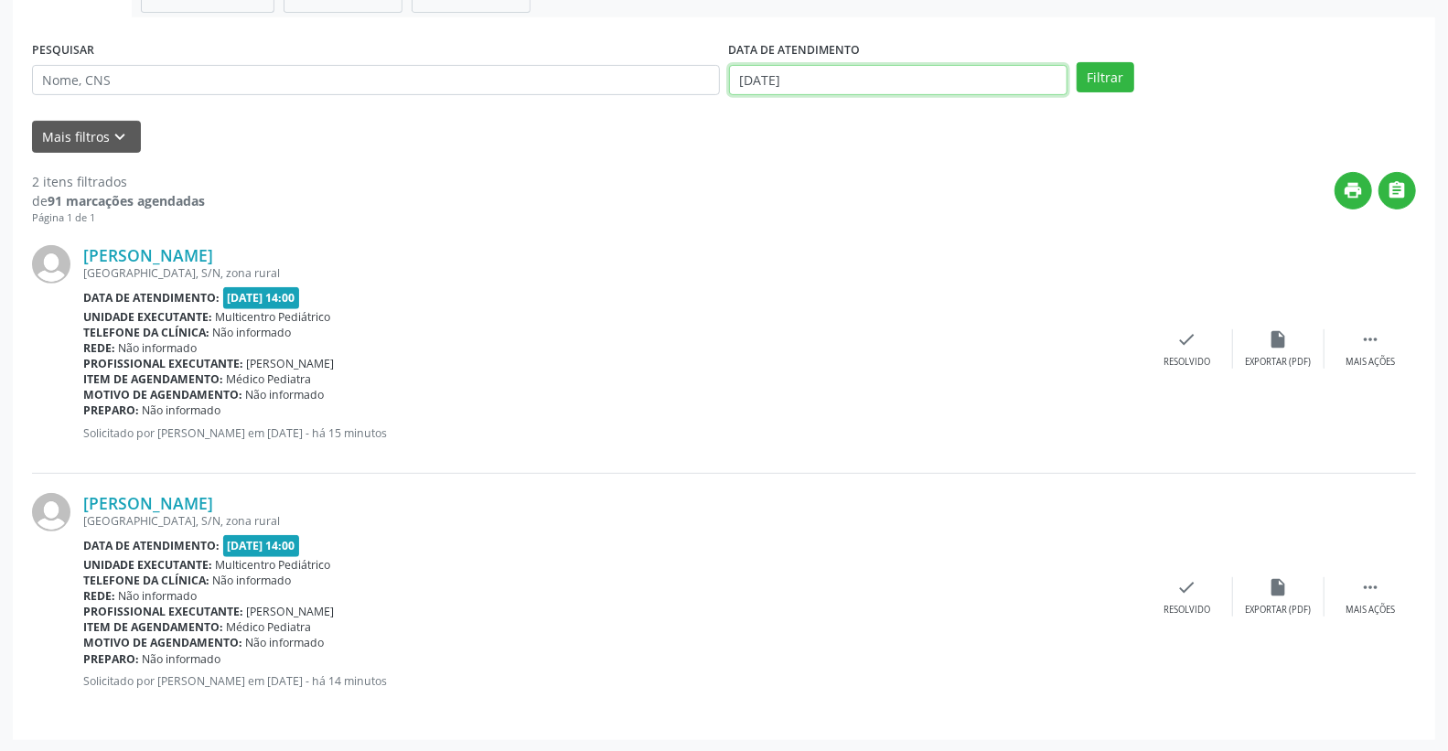
click at [907, 82] on input "[DATE]" at bounding box center [898, 80] width 339 height 31
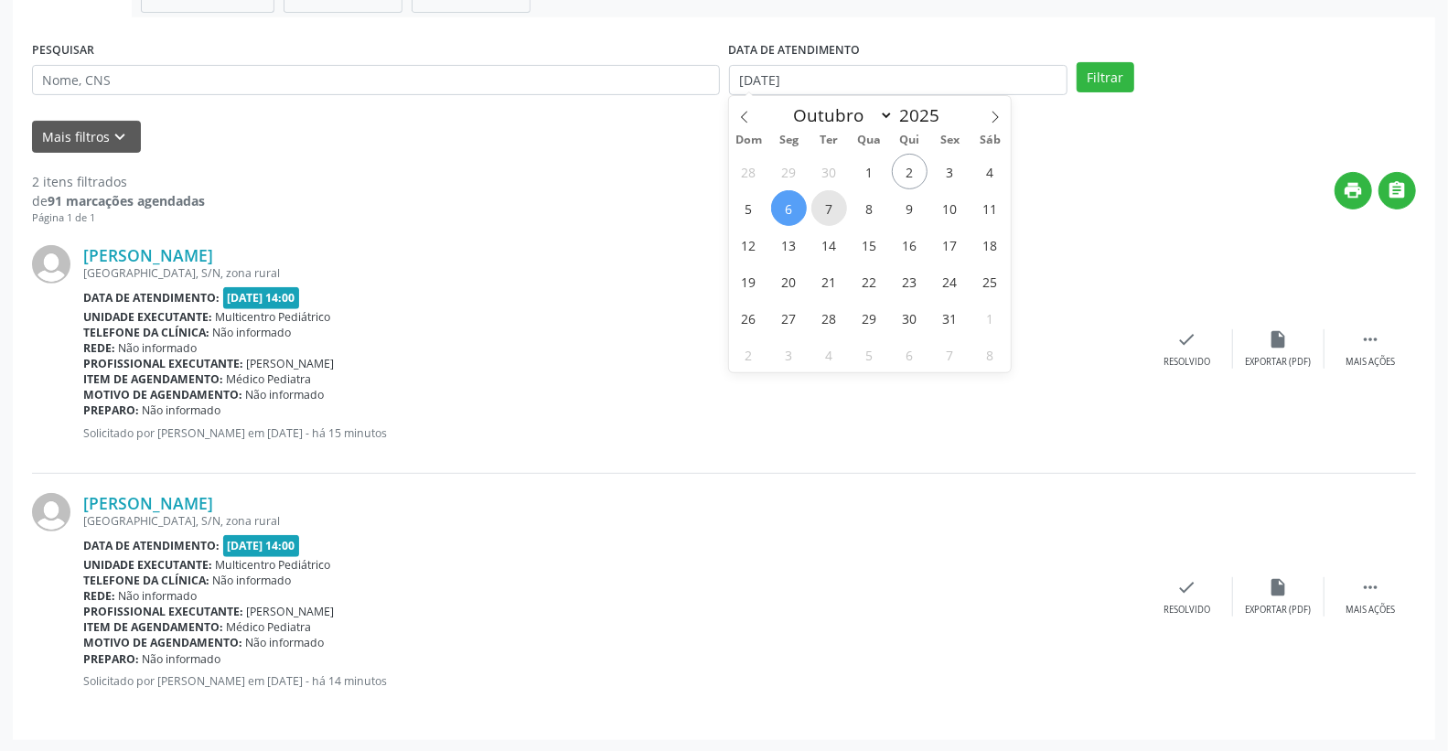
click at [833, 212] on span "7" at bounding box center [829, 208] width 36 height 36
type input "[DATE]"
click at [833, 212] on span "7" at bounding box center [829, 208] width 36 height 36
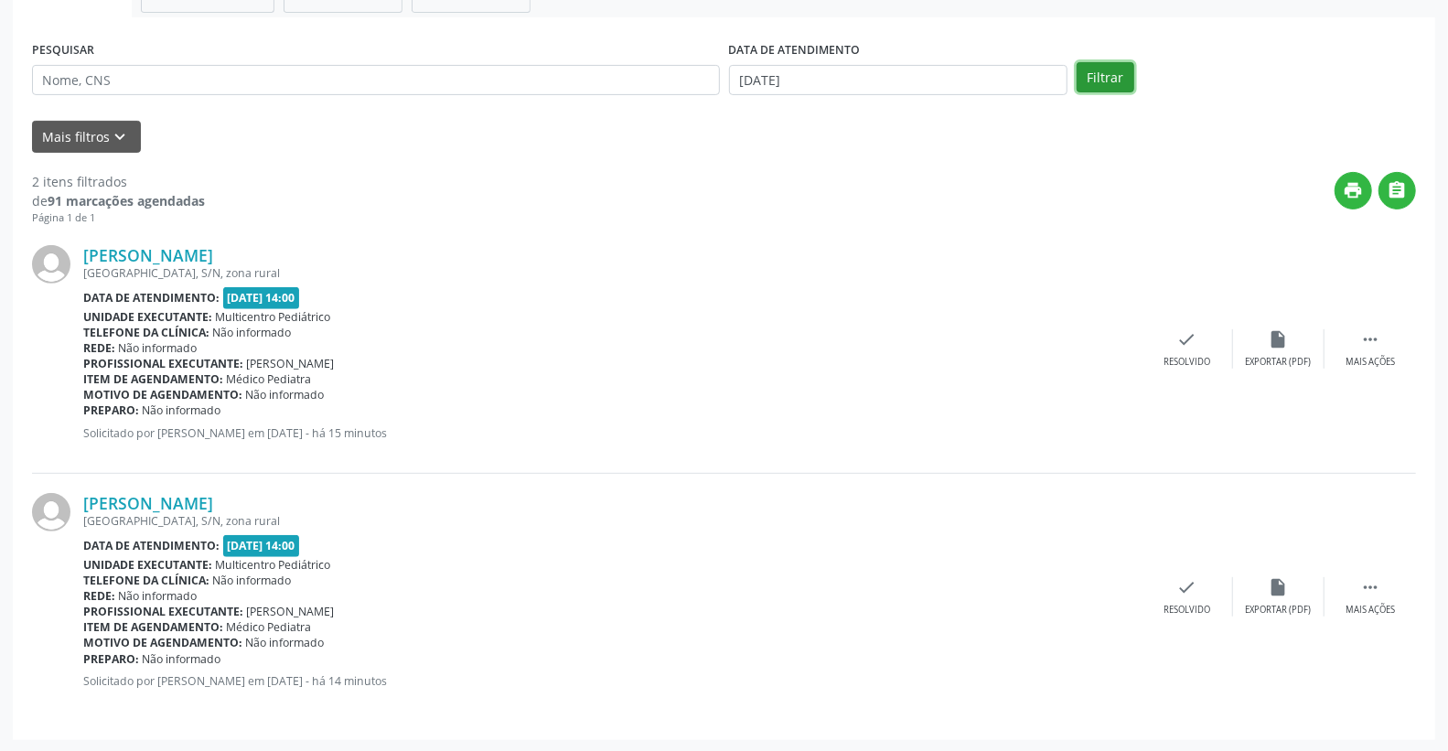
click at [1114, 78] on button "Filtrar" at bounding box center [1106, 77] width 58 height 31
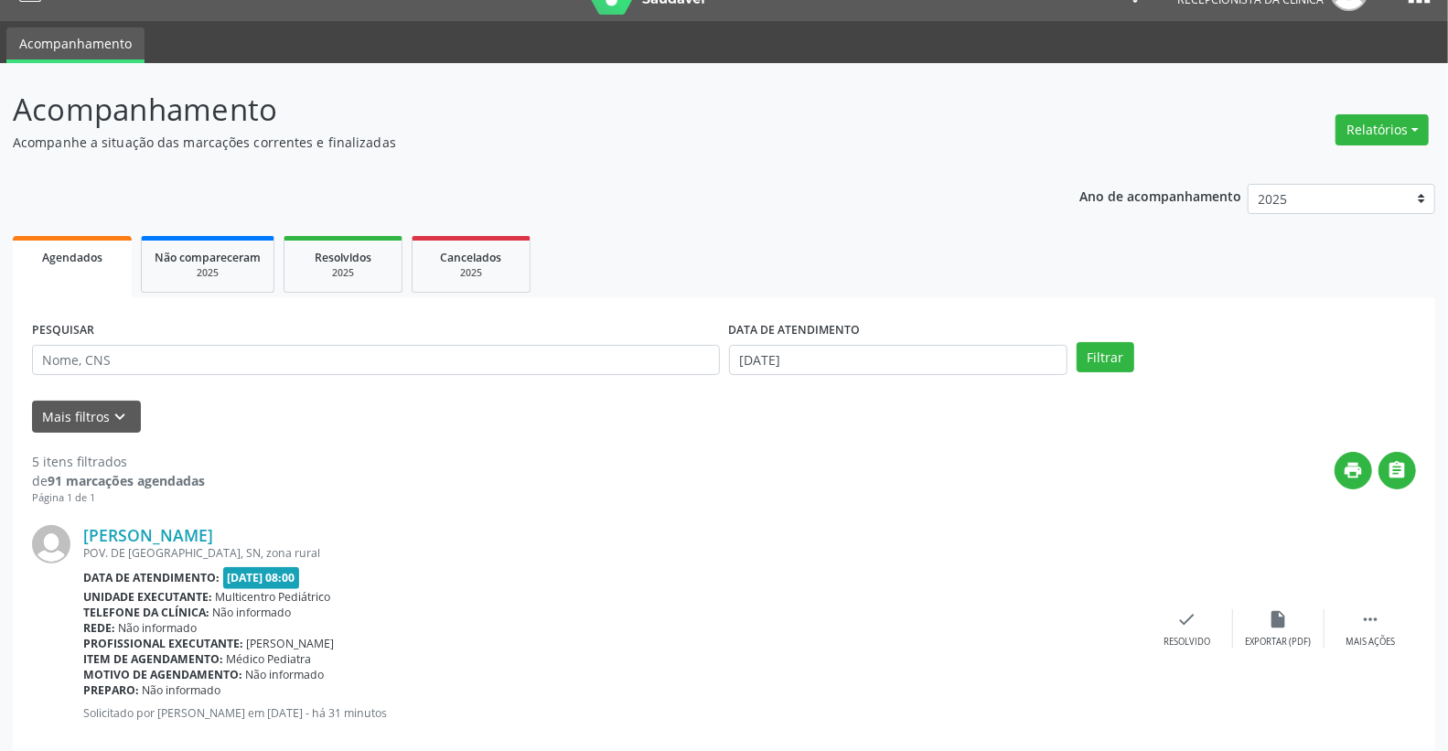
scroll to position [0, 0]
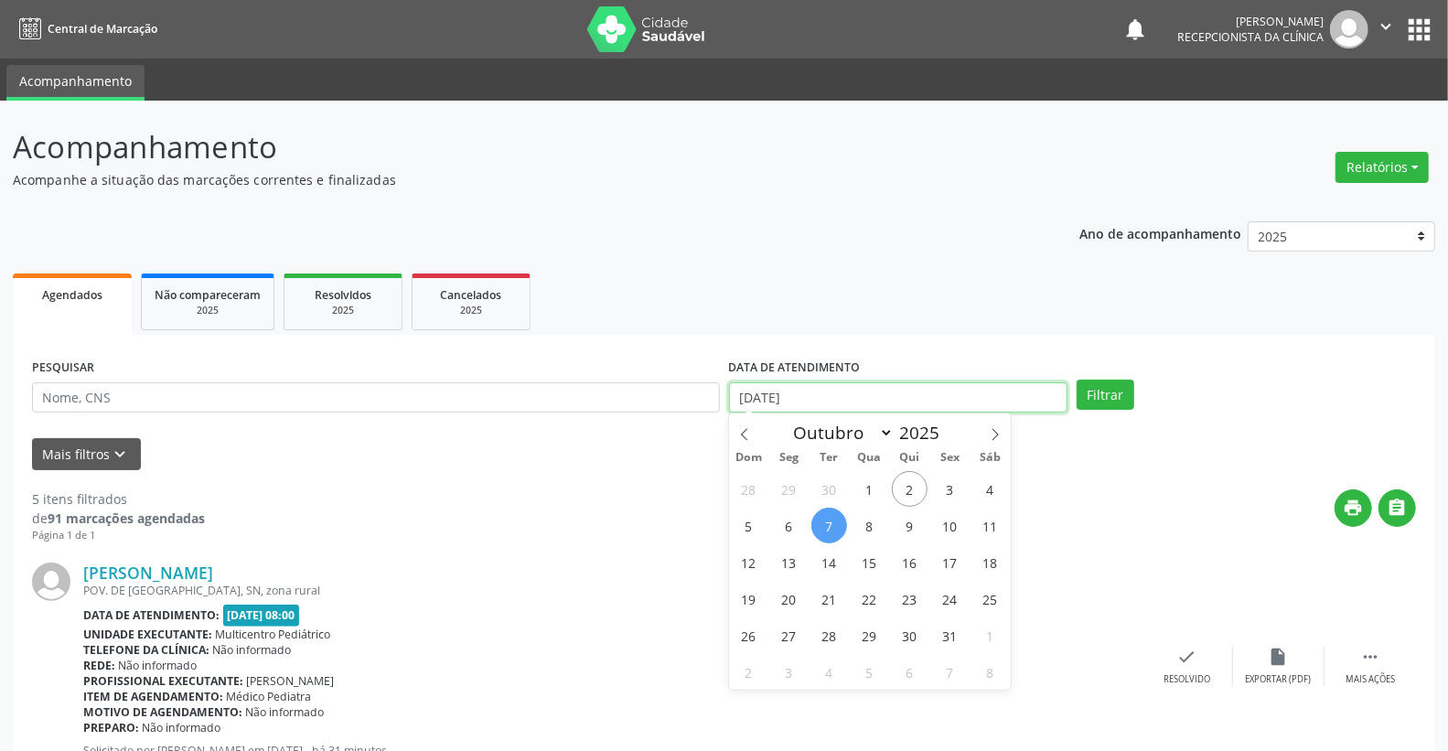
click at [906, 396] on input "[DATE]" at bounding box center [898, 397] width 339 height 31
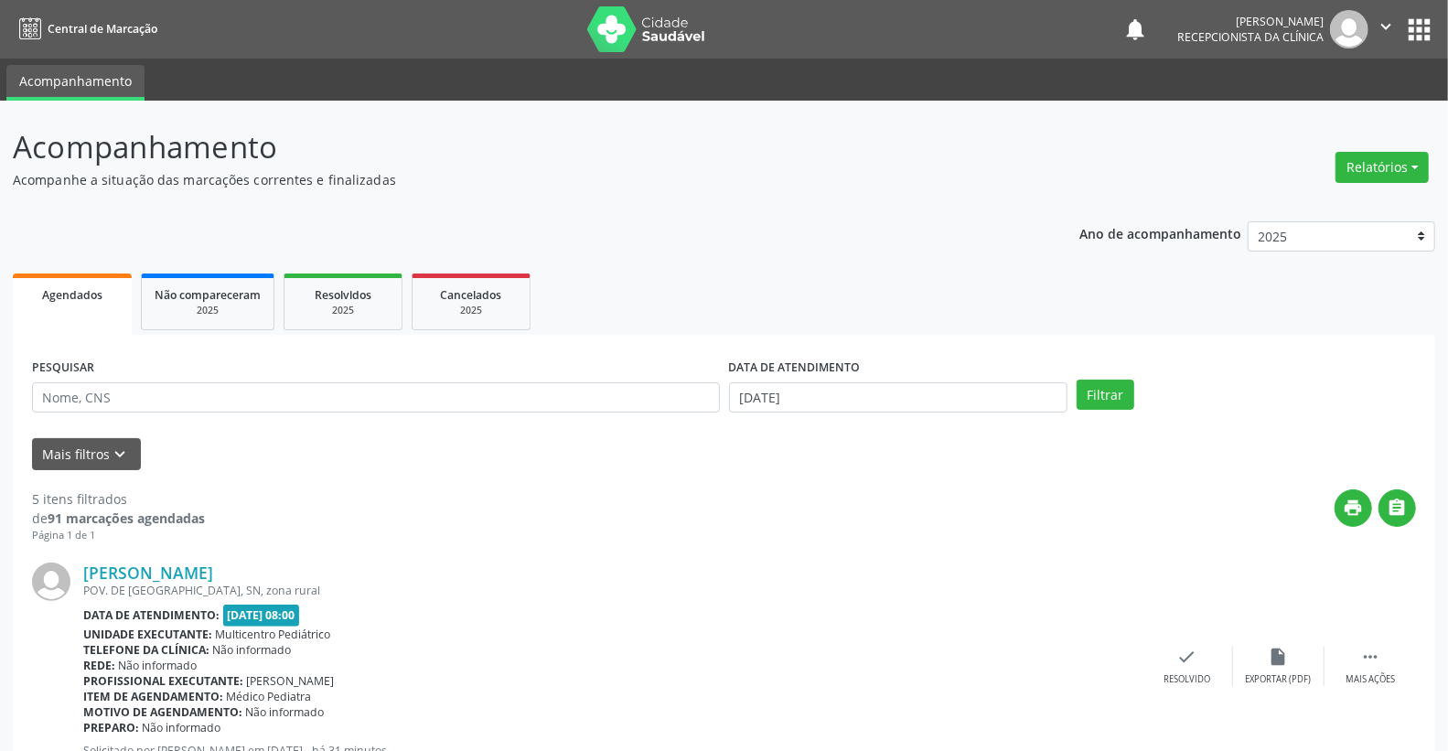
click at [489, 527] on div "print " at bounding box center [810, 516] width 1211 height 54
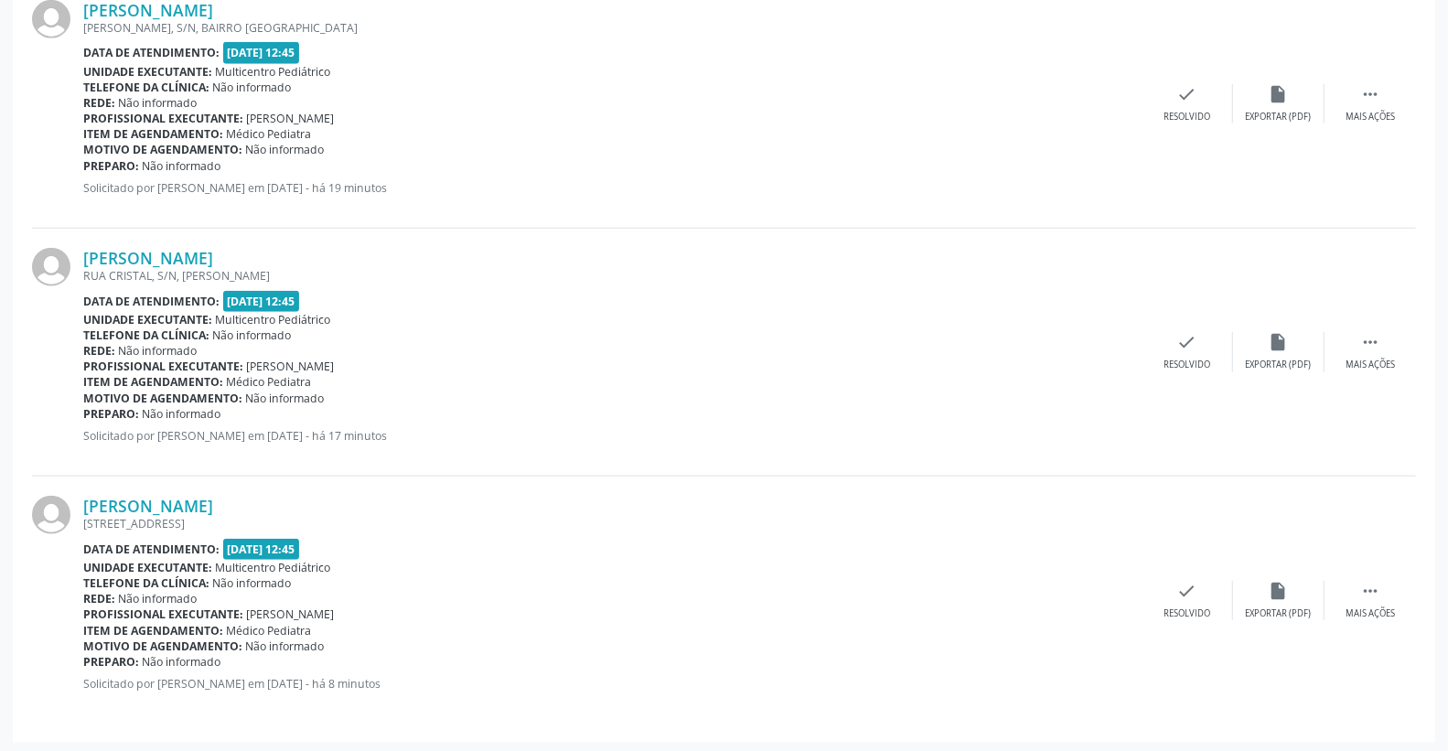
scroll to position [1062, 0]
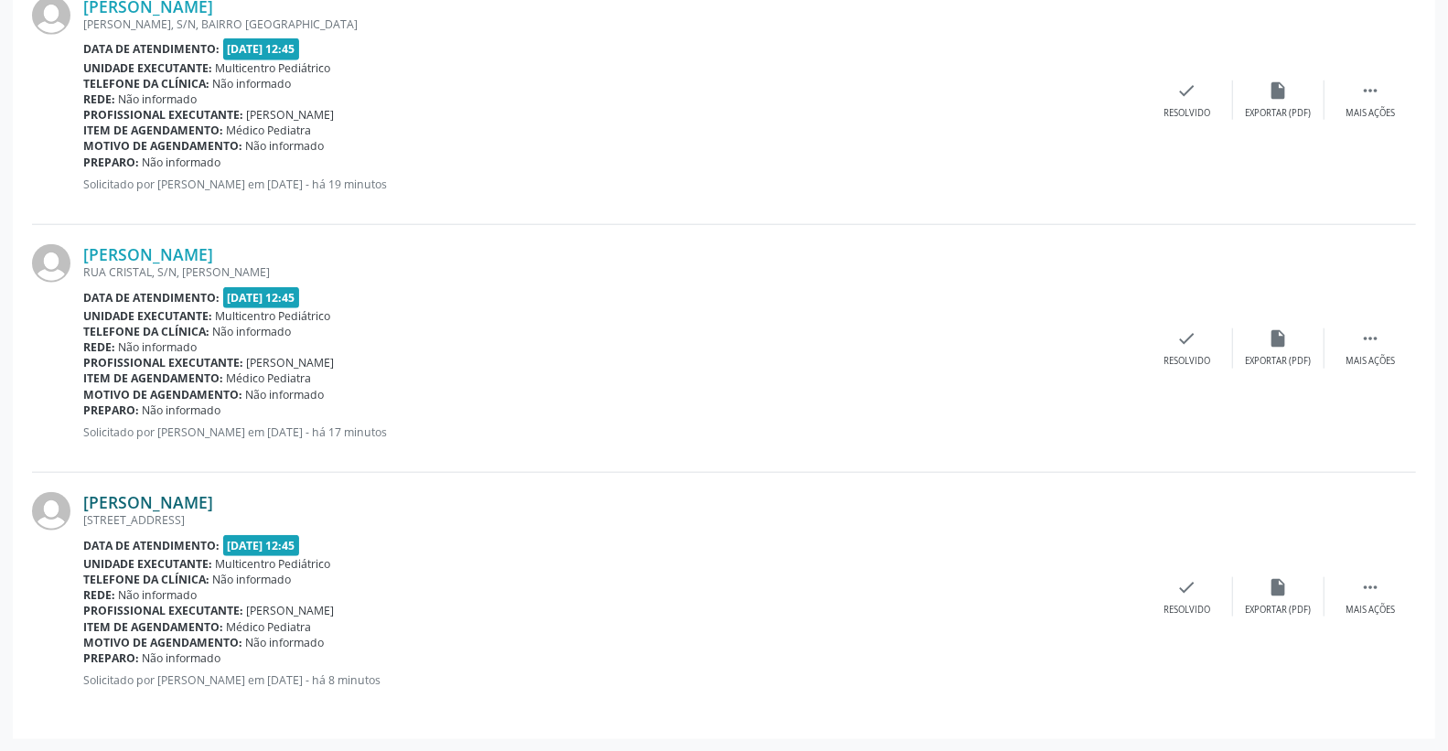
click at [213, 495] on link "[PERSON_NAME]" at bounding box center [148, 502] width 130 height 20
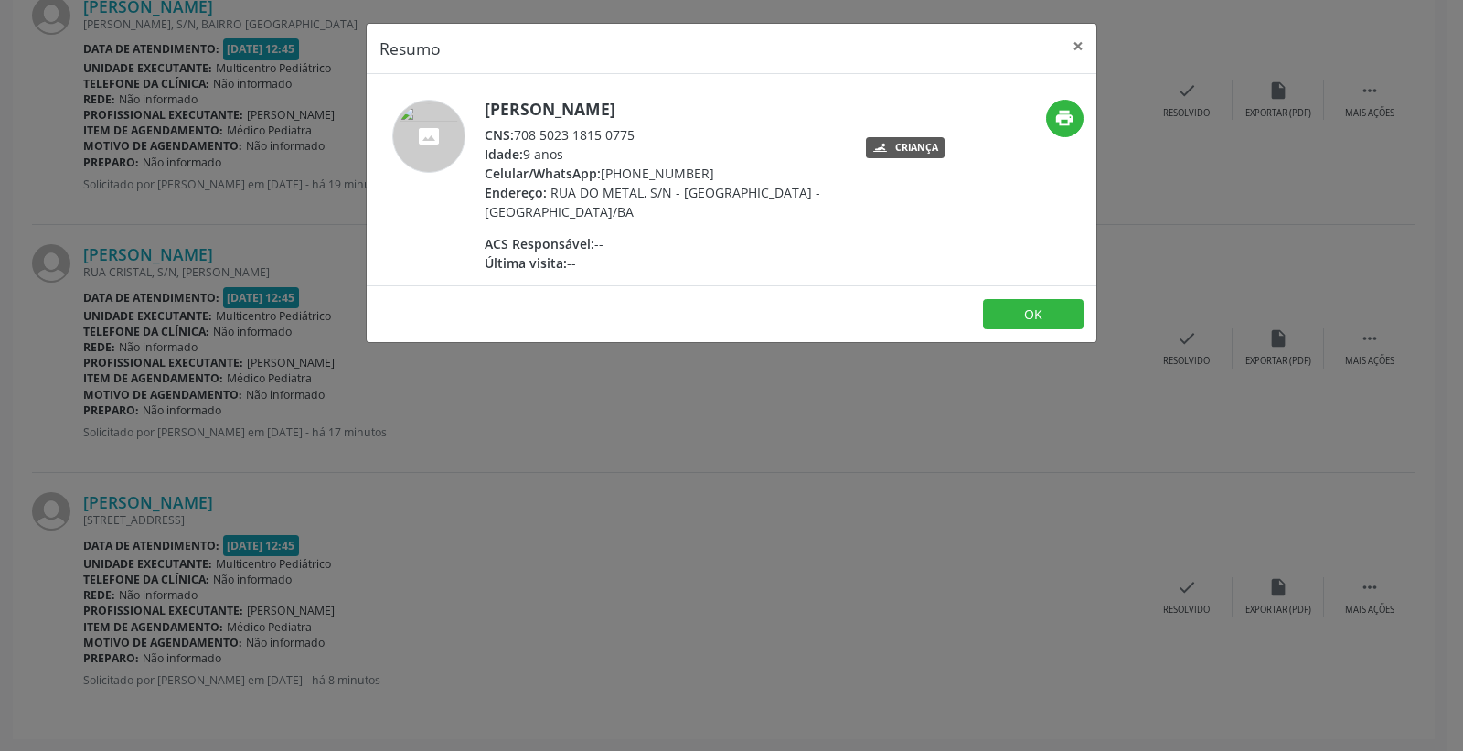
drag, startPoint x: 519, startPoint y: 131, endPoint x: 651, endPoint y: 131, distance: 132.6
click at [651, 131] on div "CNS: 708 5023 1815 0775" at bounding box center [663, 134] width 356 height 19
copy div "708 5023 1815 0775"
click at [1068, 51] on button "×" at bounding box center [1078, 46] width 37 height 45
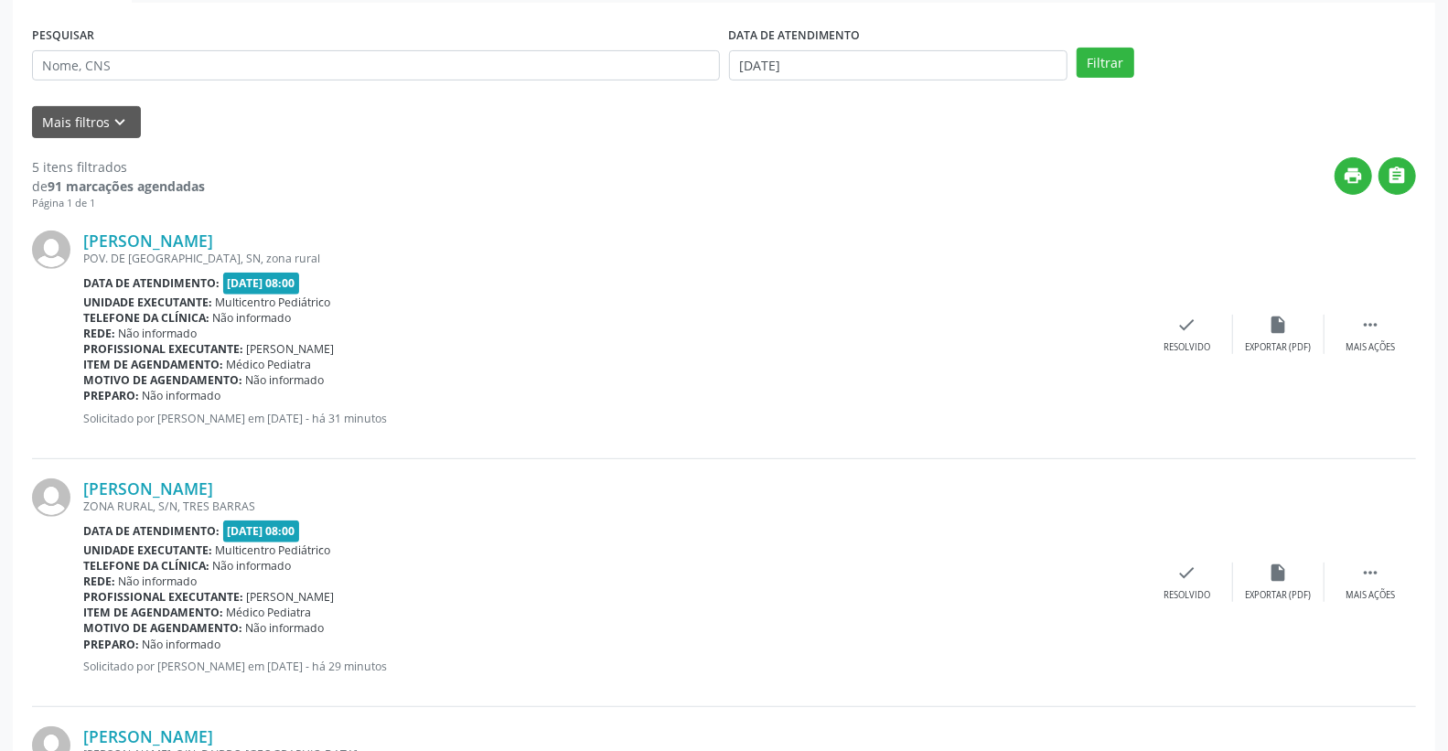
scroll to position [553, 0]
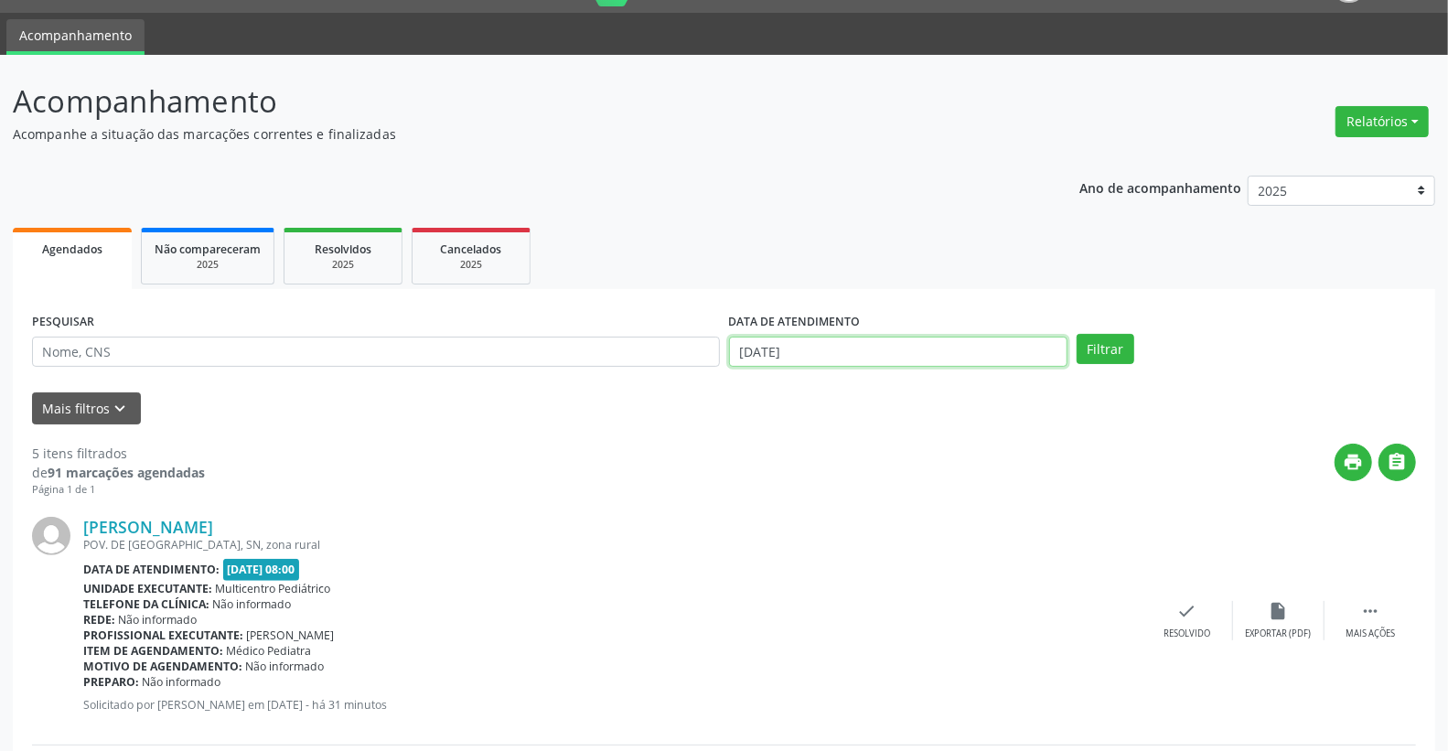
click at [900, 351] on input "[DATE]" at bounding box center [898, 352] width 339 height 31
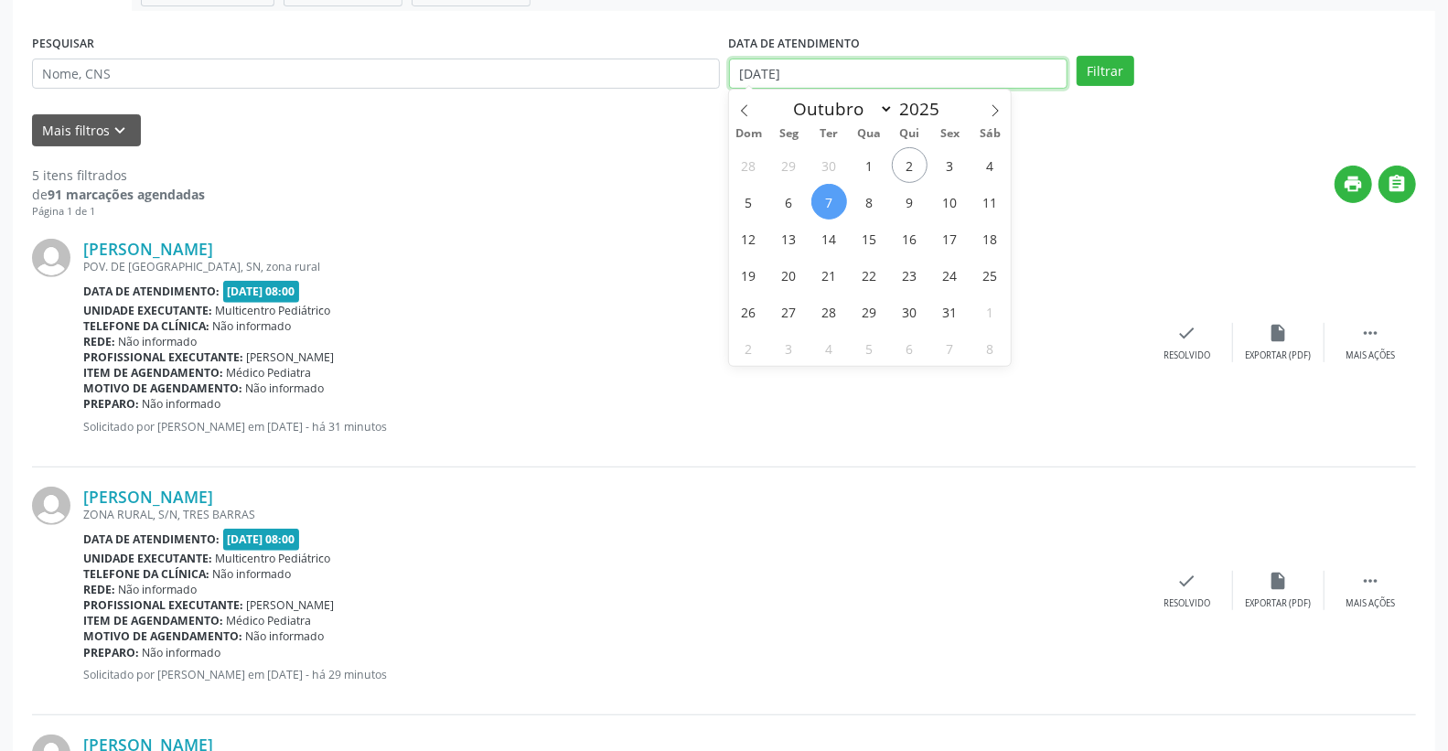
scroll to position [350, 0]
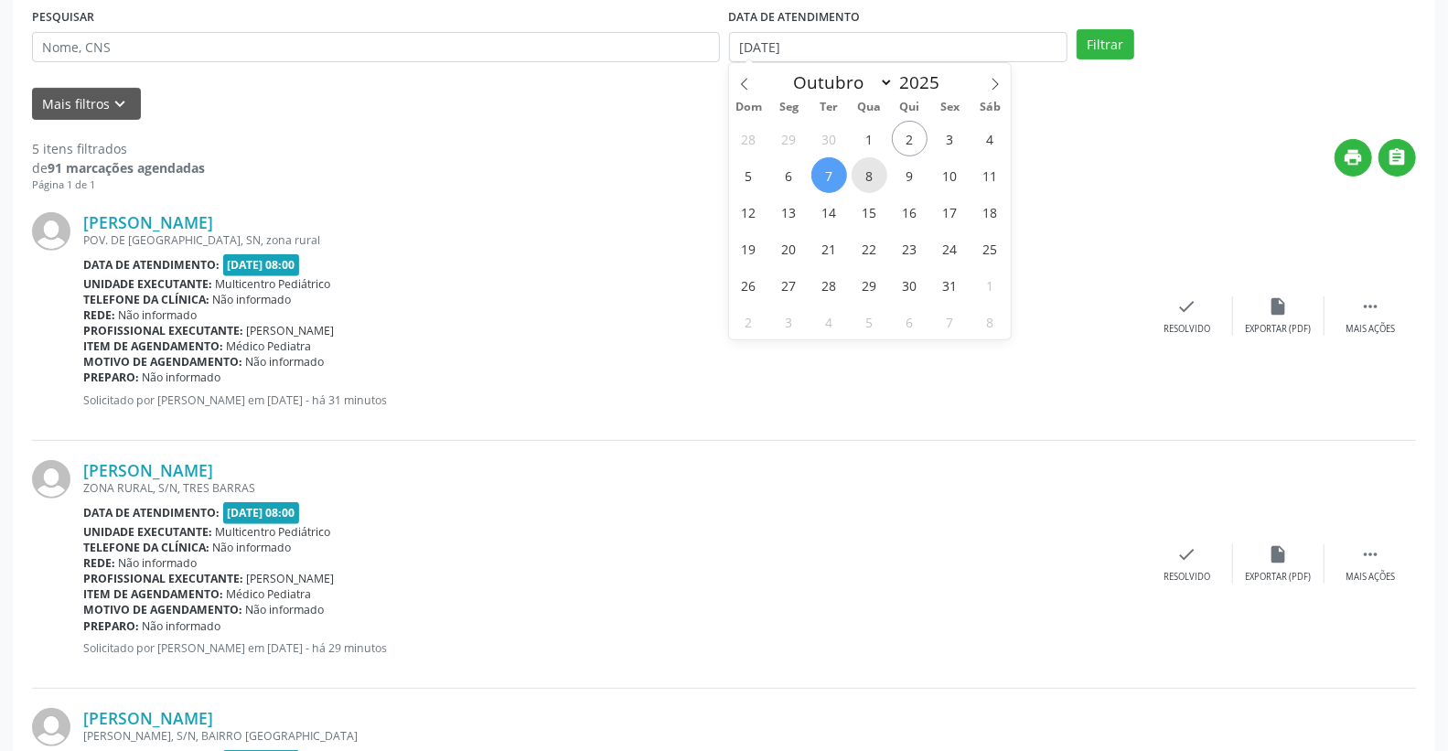
click at [871, 172] on span "8" at bounding box center [870, 175] width 36 height 36
type input "[DATE]"
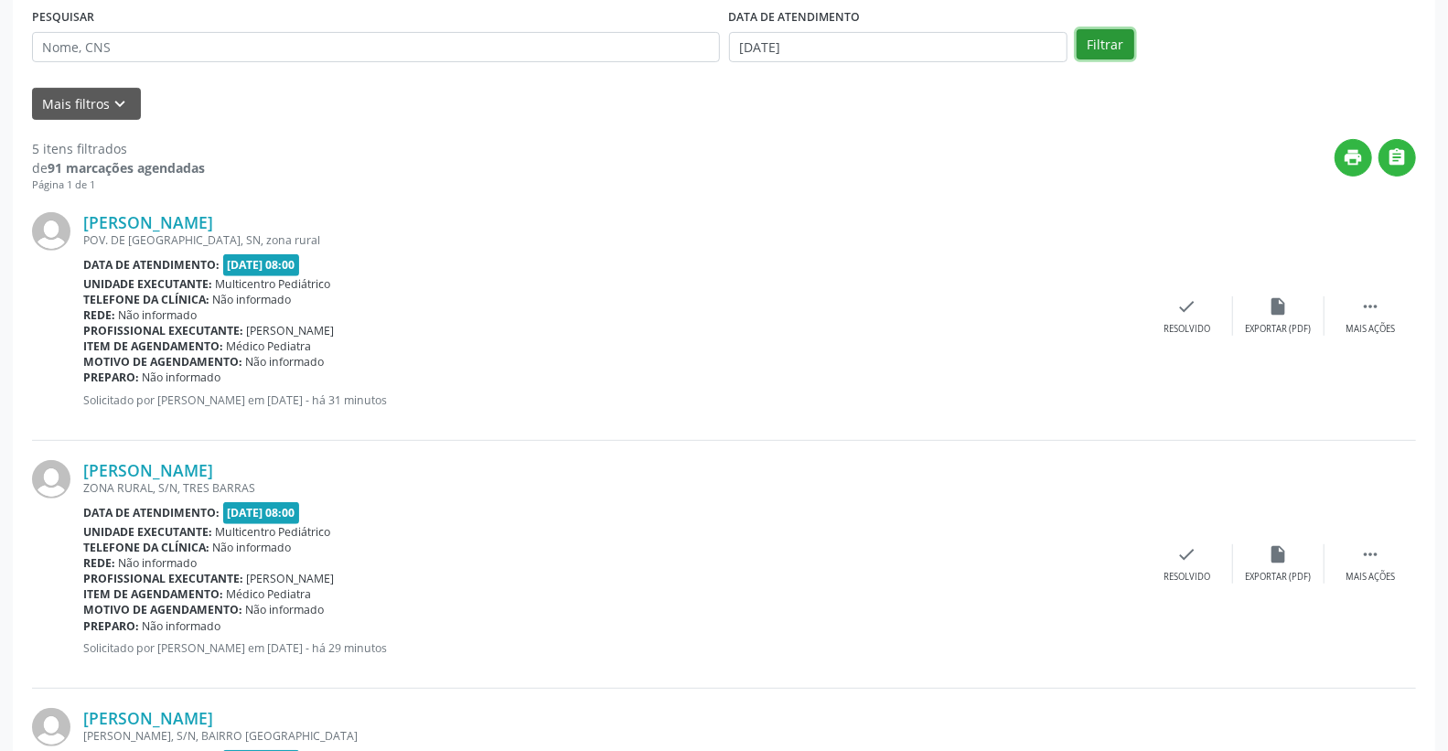
click at [1098, 47] on button "Filtrar" at bounding box center [1106, 44] width 58 height 31
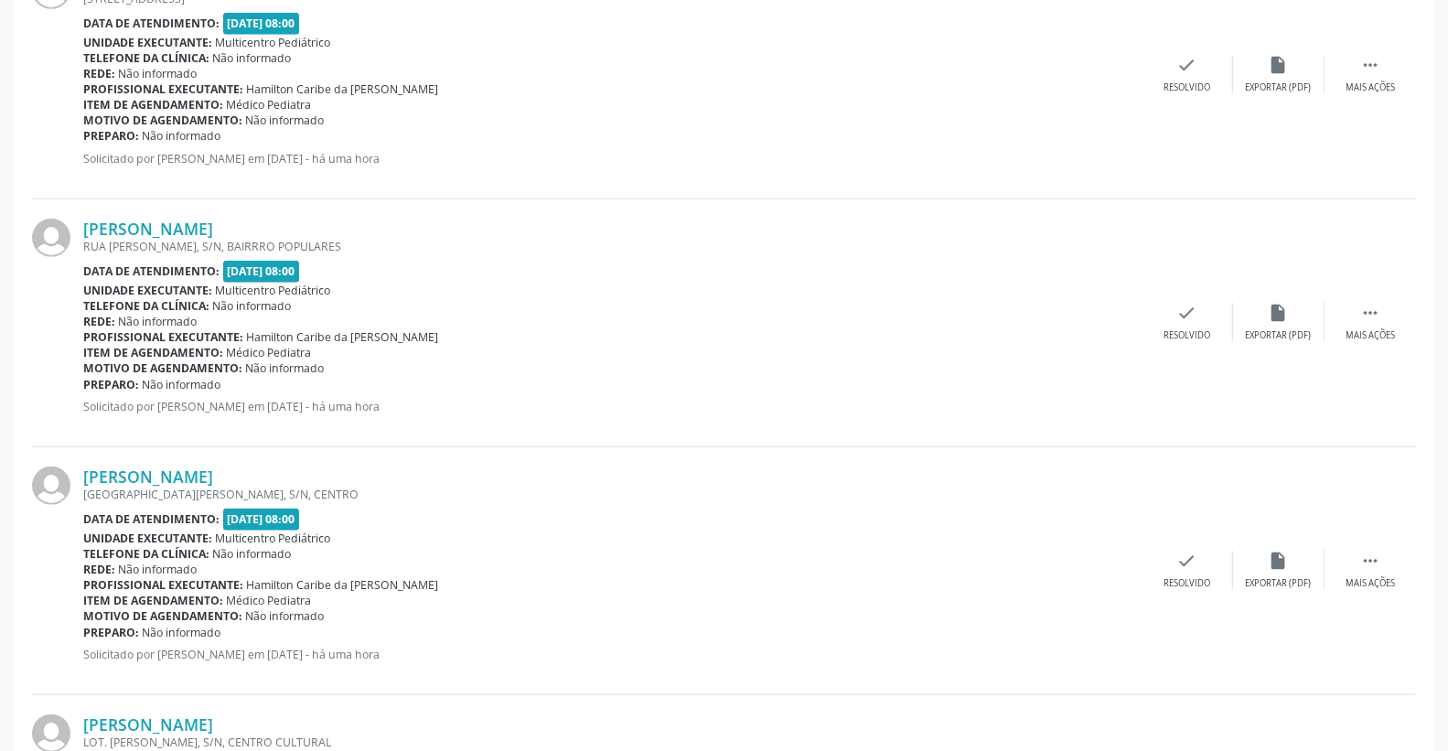
scroll to position [102, 0]
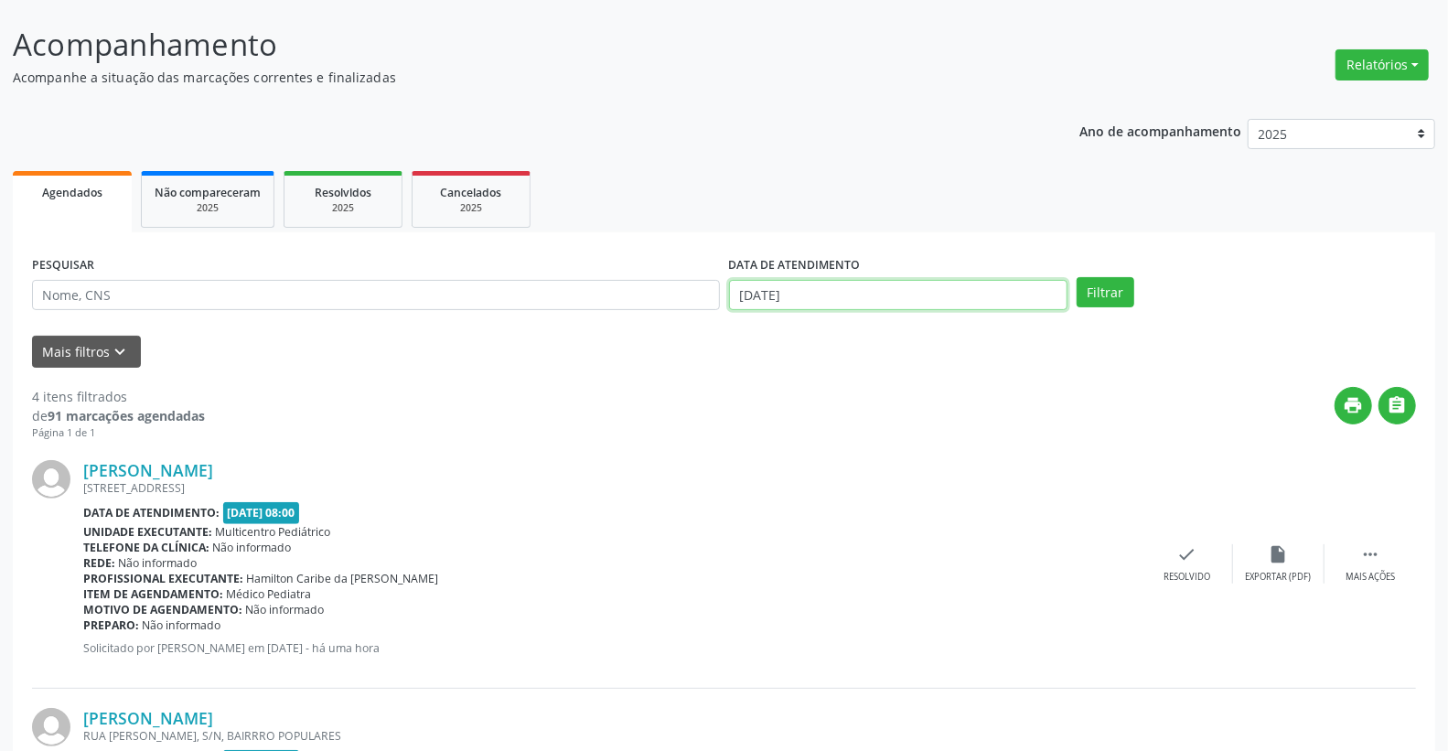
click at [837, 294] on input "[DATE]" at bounding box center [898, 295] width 339 height 31
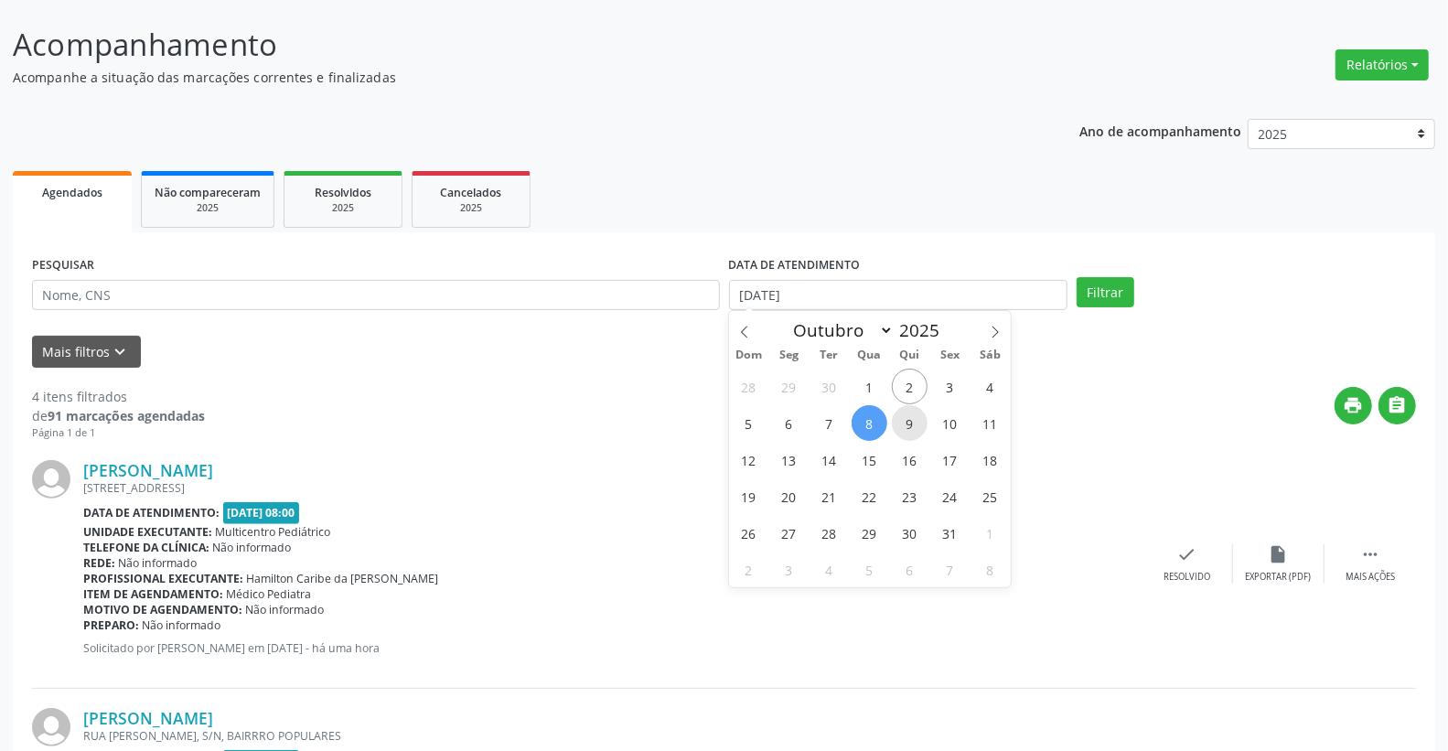
click at [907, 418] on span "9" at bounding box center [910, 423] width 36 height 36
type input "[DATE]"
click at [907, 418] on span "9" at bounding box center [910, 423] width 36 height 36
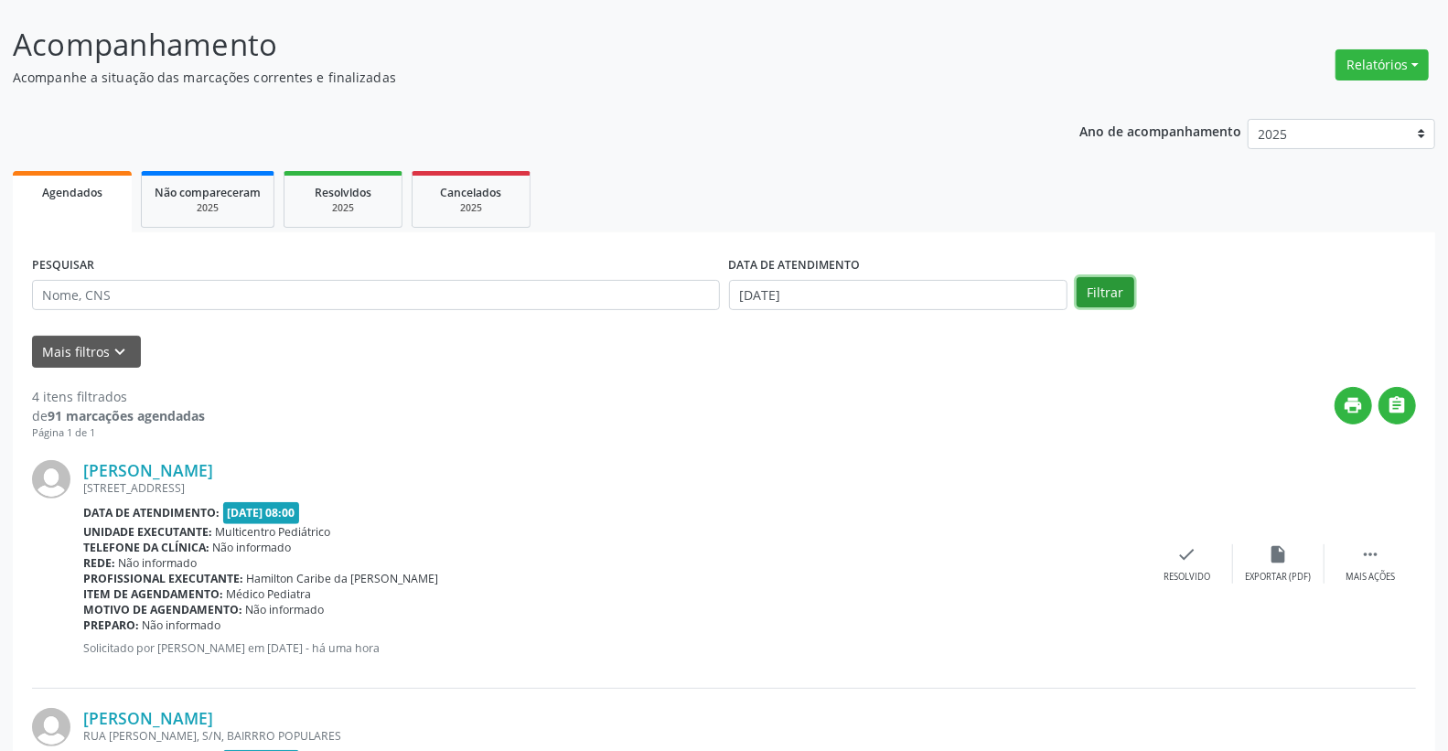
click at [1096, 290] on button "Filtrar" at bounding box center [1106, 292] width 58 height 31
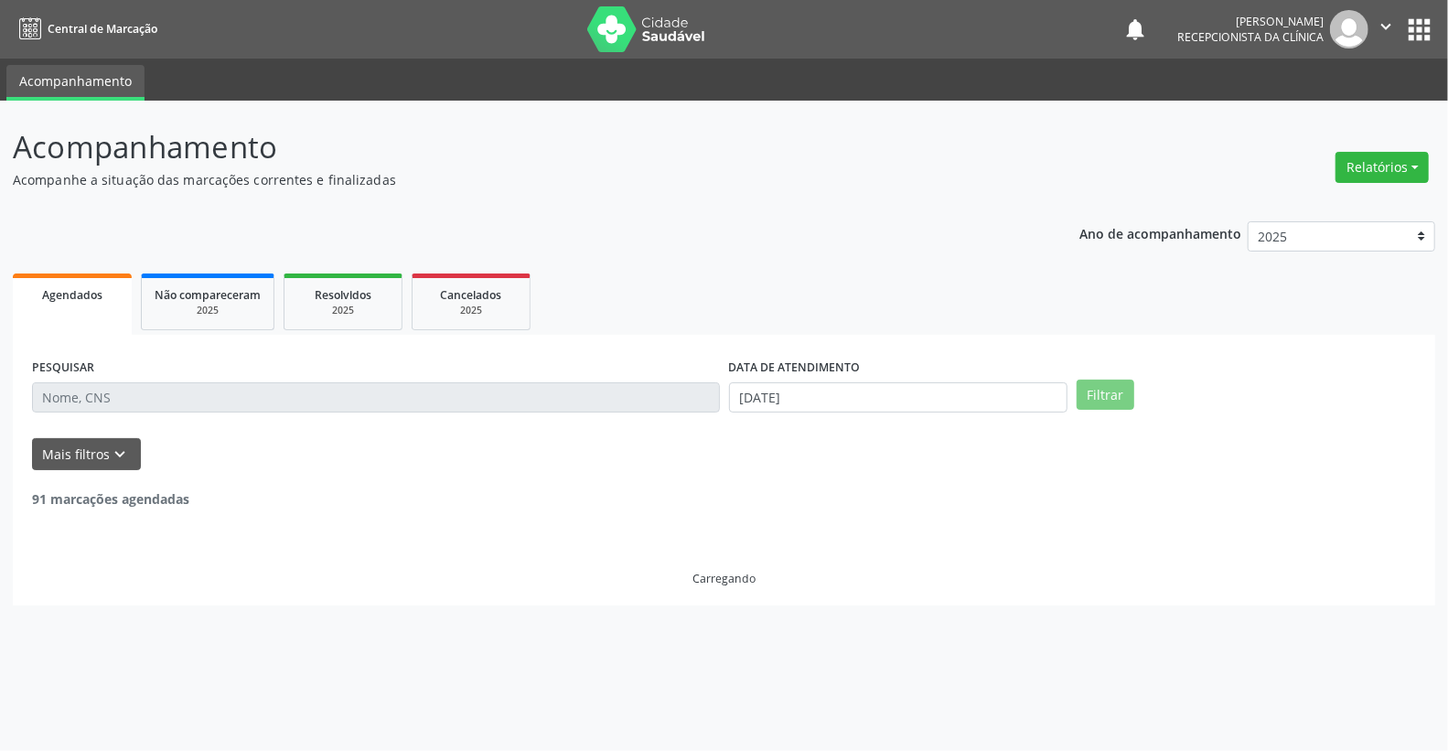
scroll to position [0, 0]
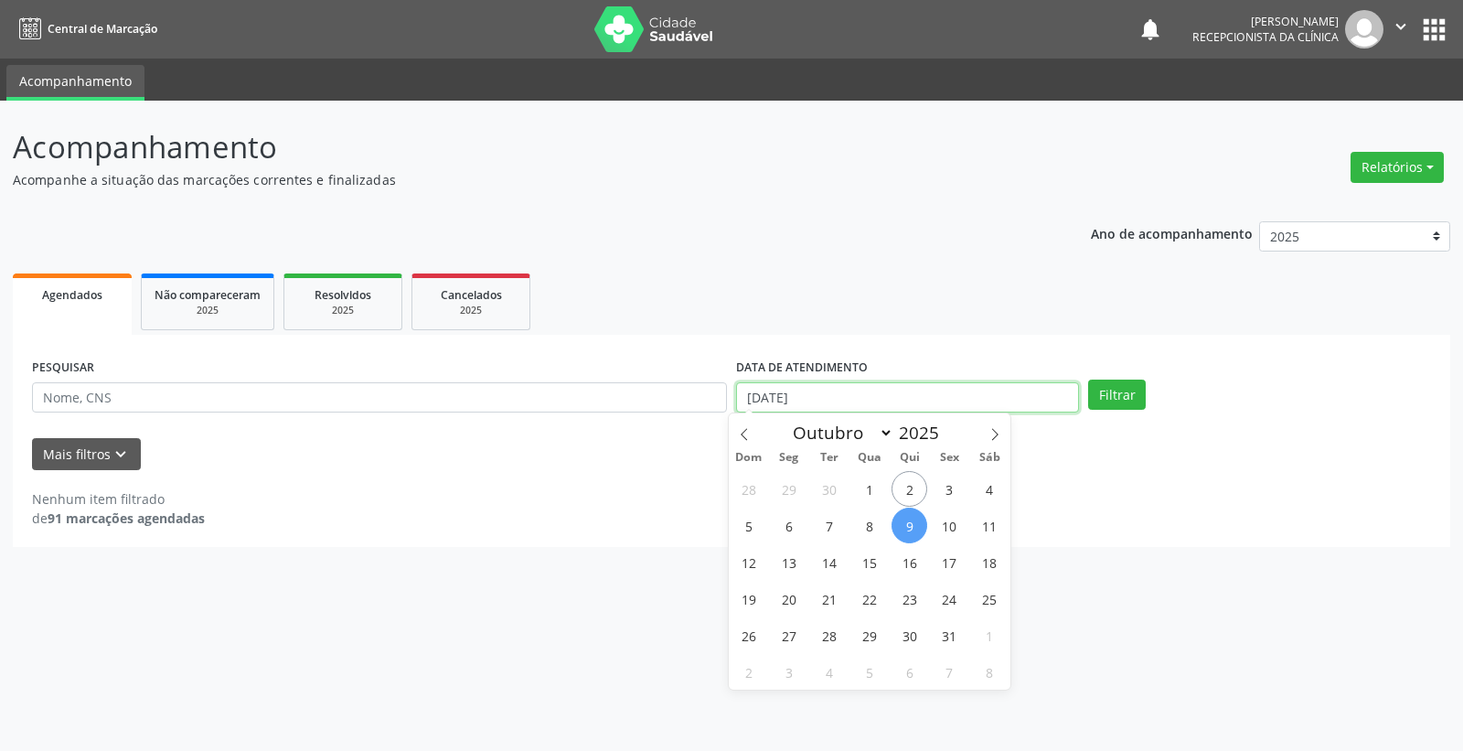
click at [848, 389] on input "[DATE]" at bounding box center [907, 397] width 343 height 31
click at [944, 529] on span "10" at bounding box center [950, 526] width 36 height 36
type input "[DATE]"
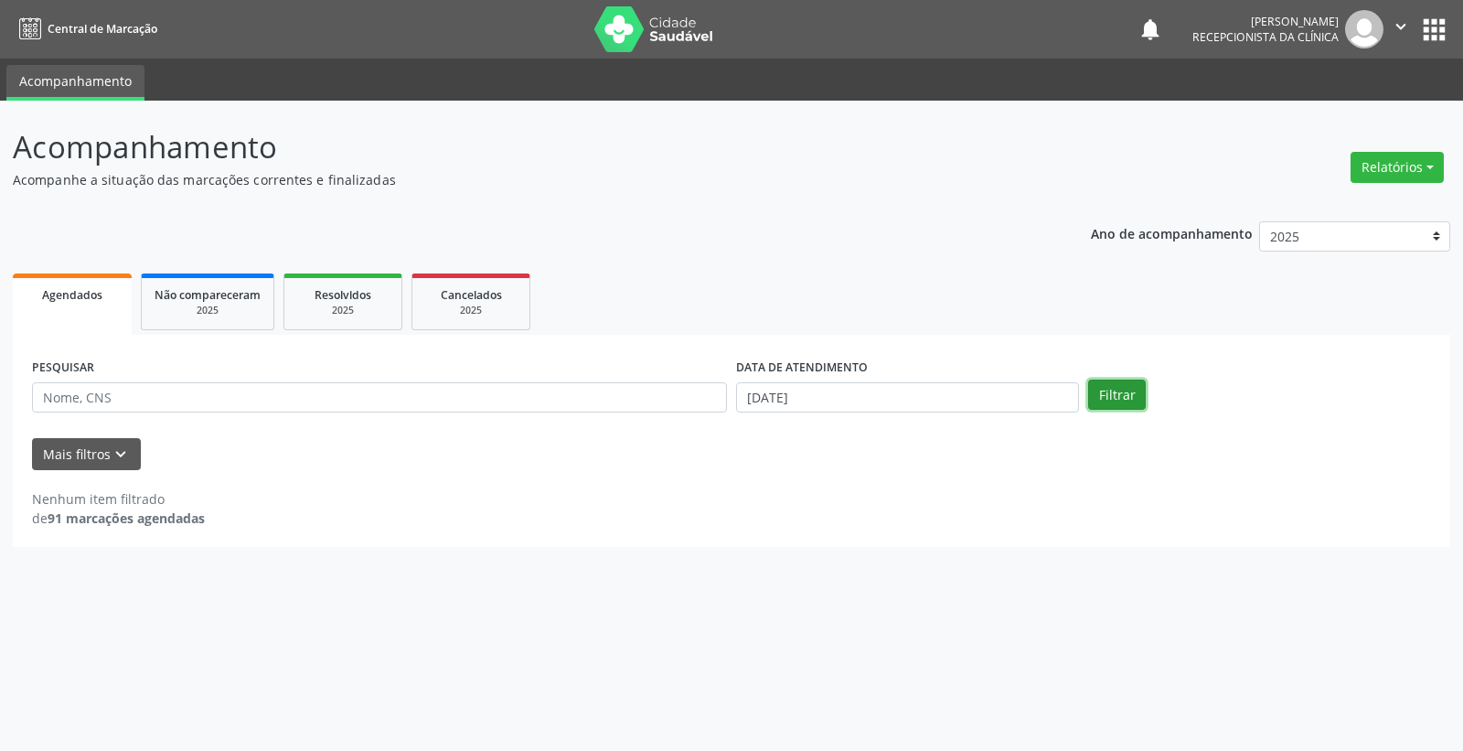
click at [1116, 397] on button "Filtrar" at bounding box center [1117, 395] width 58 height 31
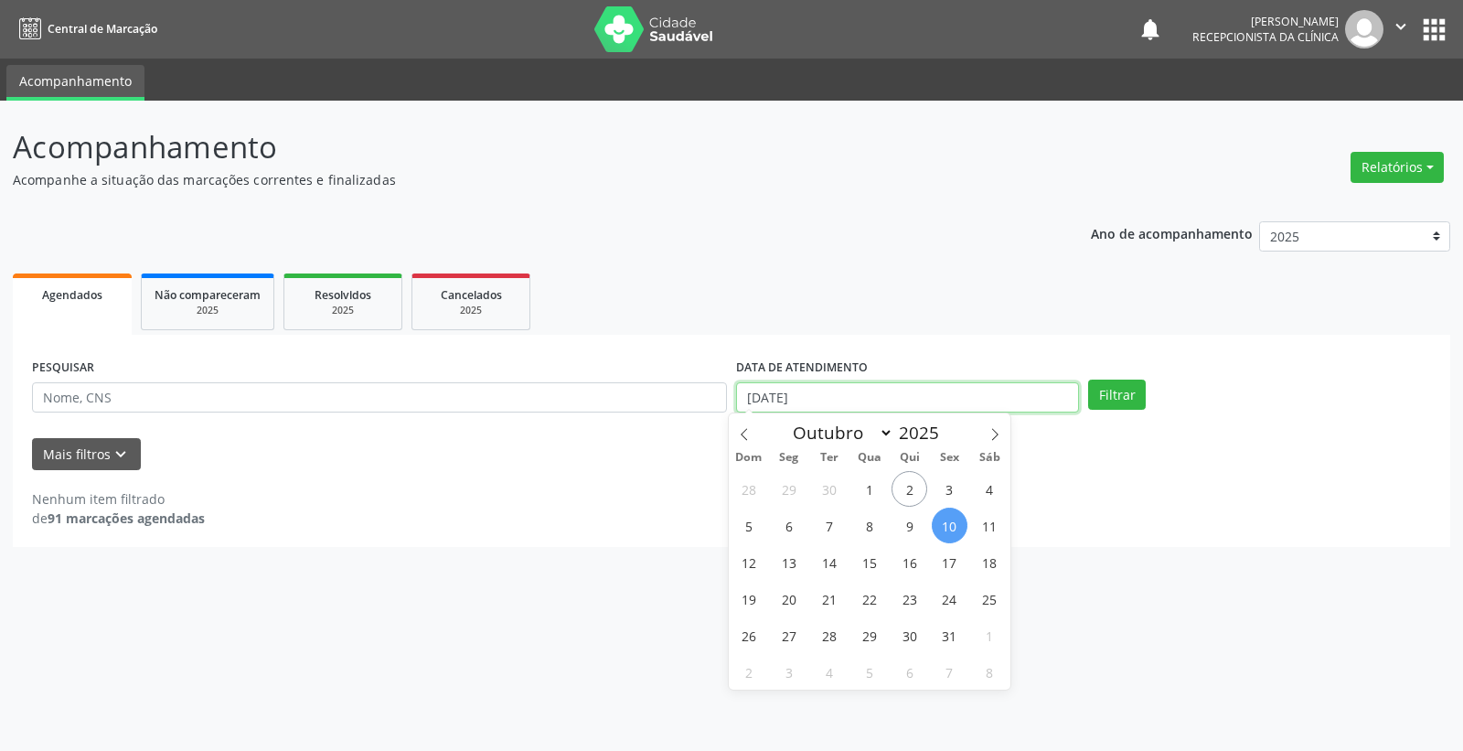
click at [846, 404] on input "[DATE]" at bounding box center [907, 397] width 343 height 31
click at [785, 528] on span "6" at bounding box center [789, 526] width 36 height 36
type input "[DATE]"
click at [785, 528] on span "6" at bounding box center [789, 526] width 36 height 36
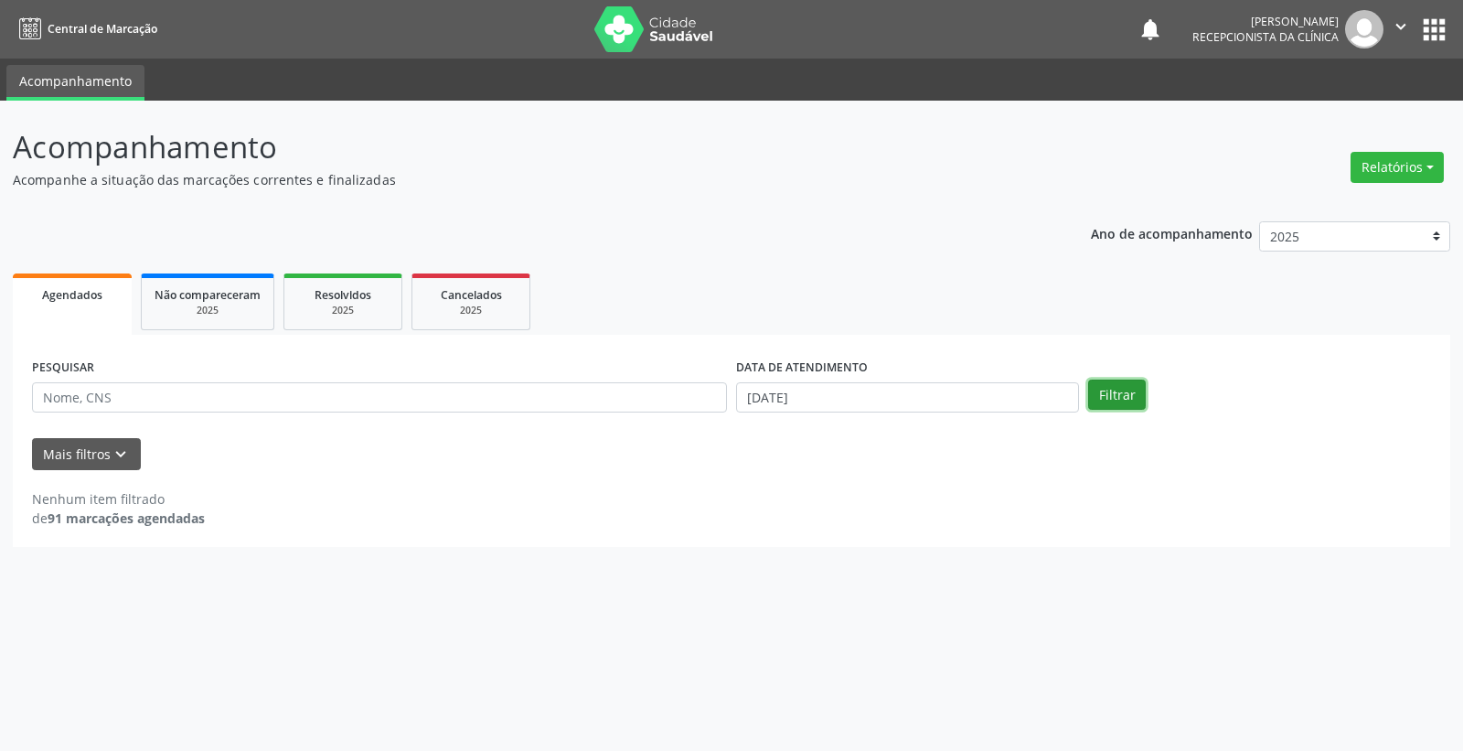
click at [1118, 394] on button "Filtrar" at bounding box center [1117, 395] width 58 height 31
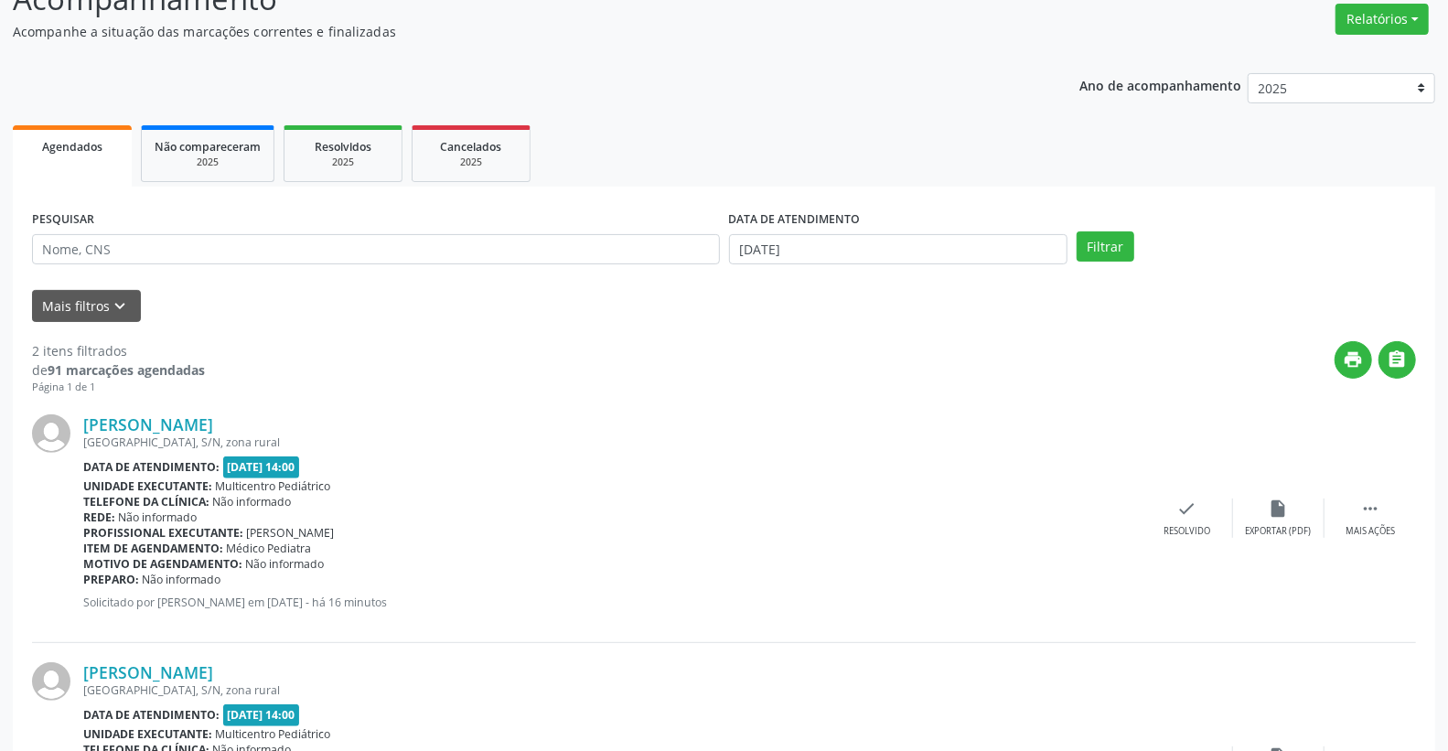
scroll to position [317, 0]
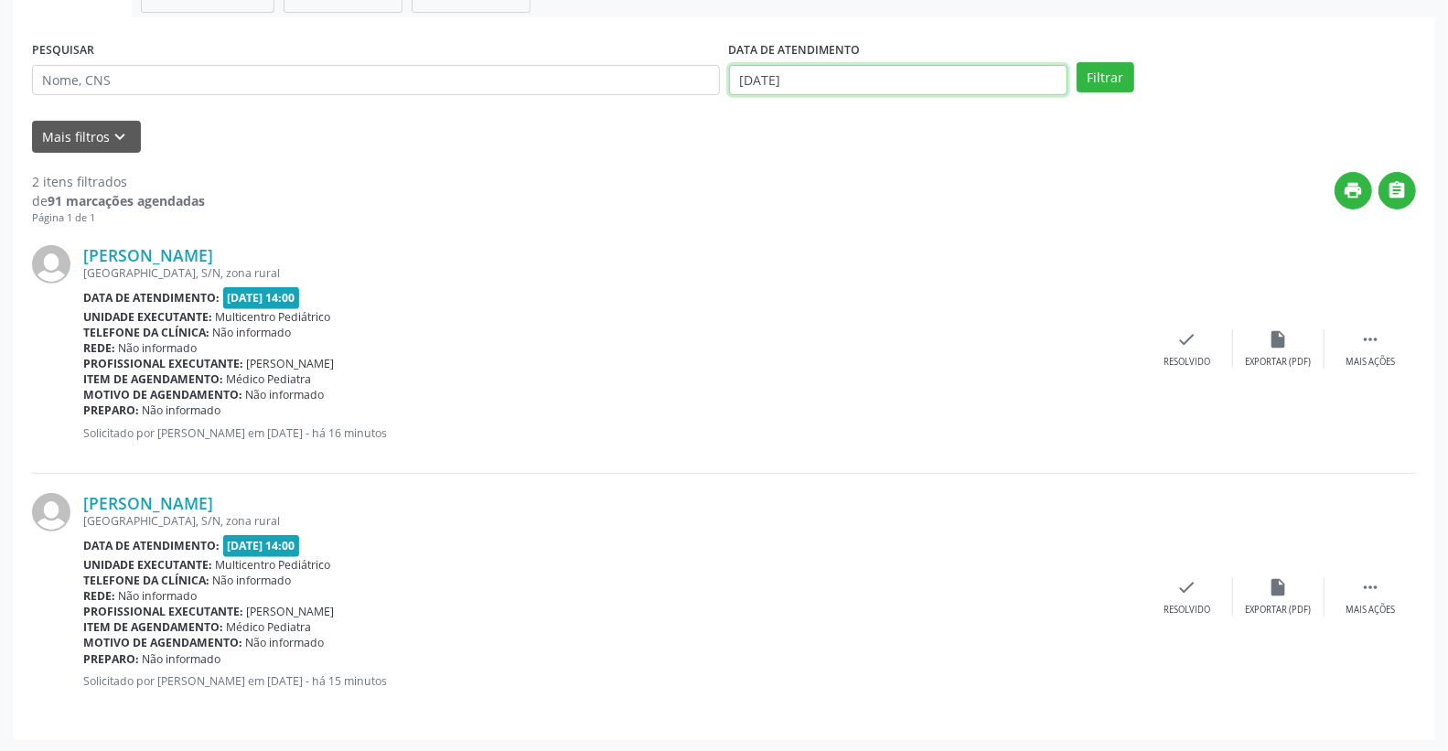
click at [881, 77] on input "[DATE]" at bounding box center [898, 80] width 339 height 31
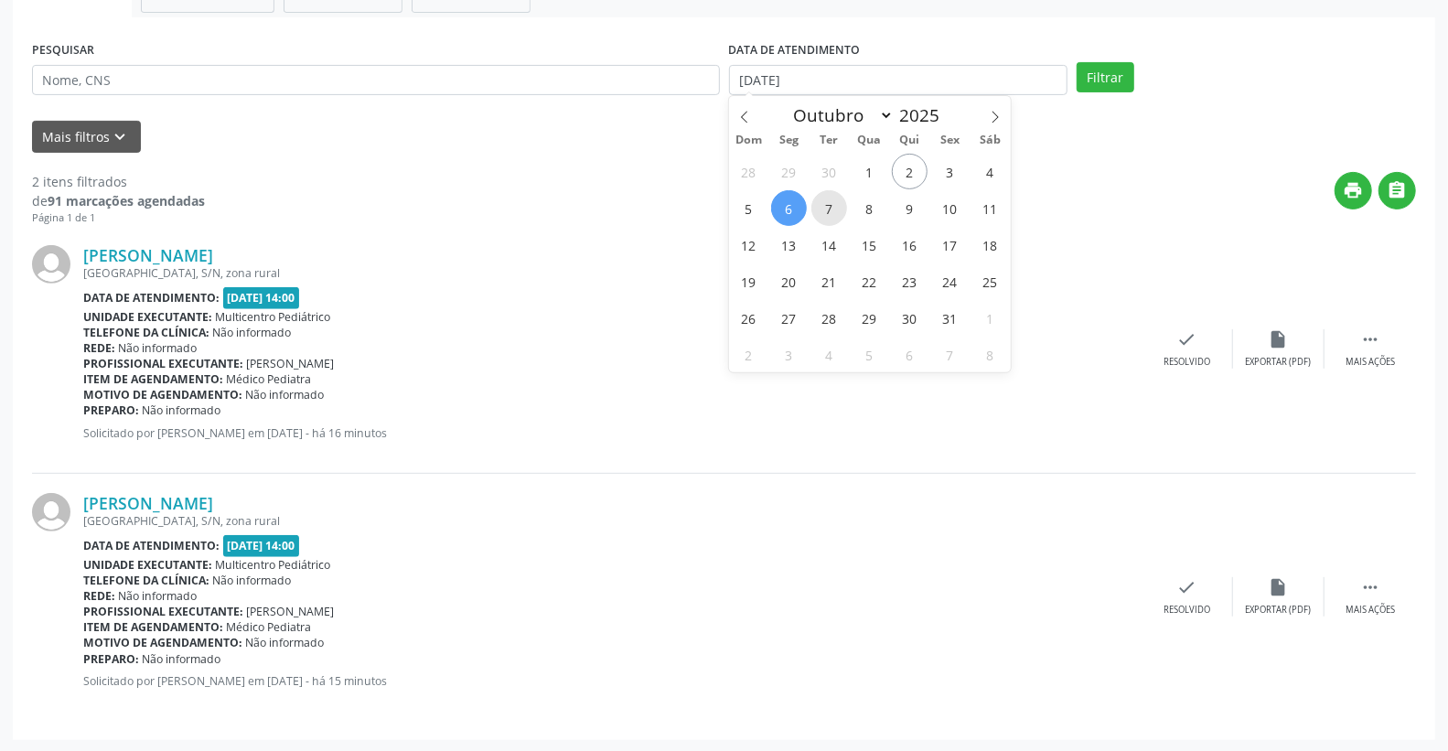
click at [840, 203] on span "7" at bounding box center [829, 208] width 36 height 36
type input "[DATE]"
click at [840, 203] on span "7" at bounding box center [829, 208] width 36 height 36
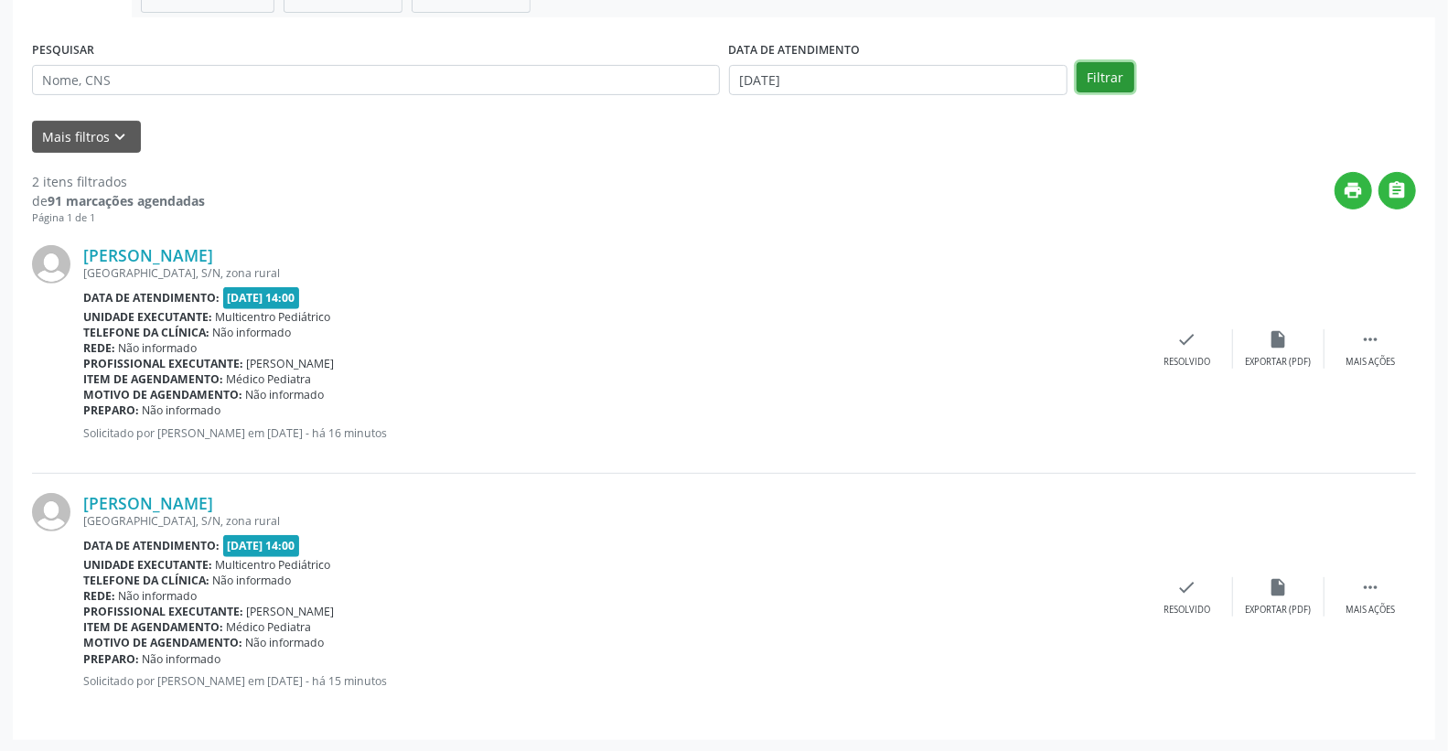
click at [1098, 88] on button "Filtrar" at bounding box center [1106, 77] width 58 height 31
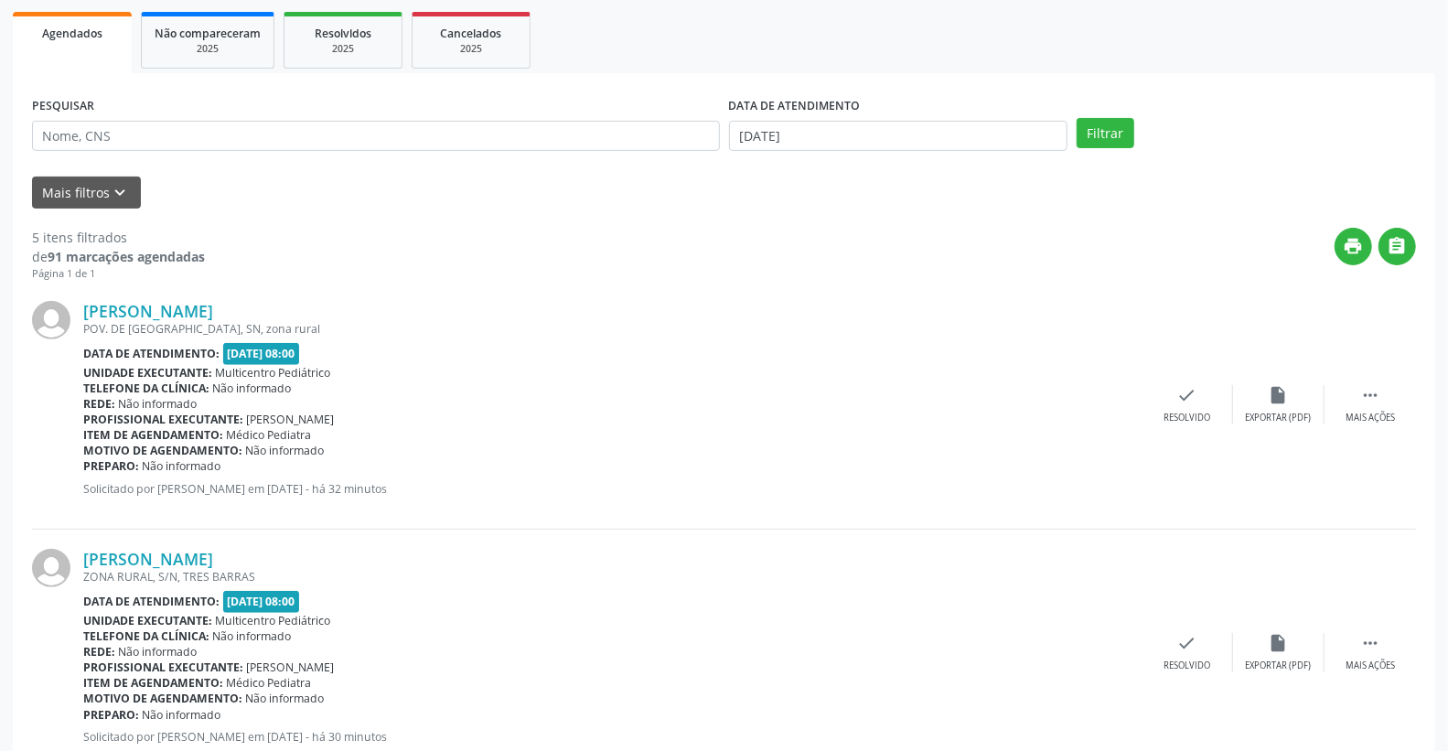
scroll to position [0, 0]
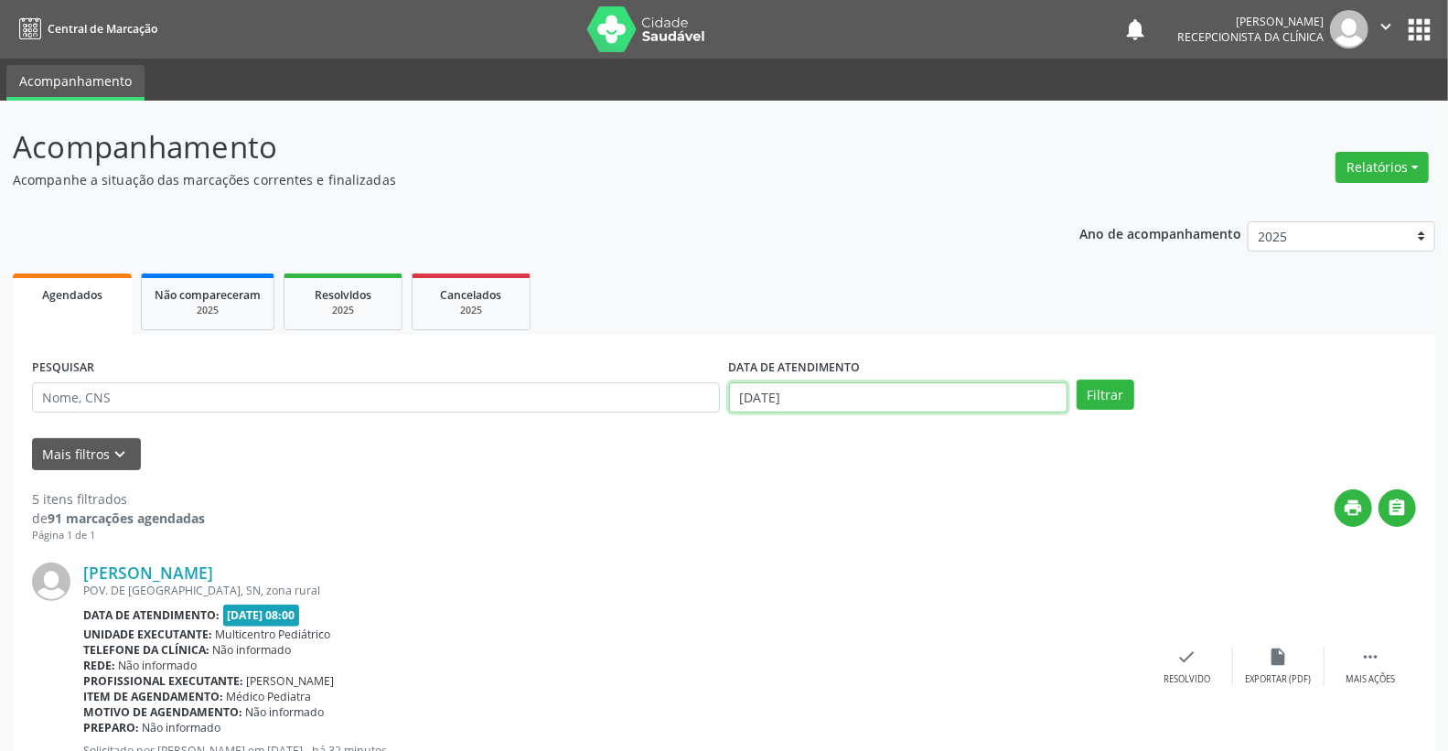
click at [879, 384] on input "[DATE]" at bounding box center [898, 397] width 339 height 31
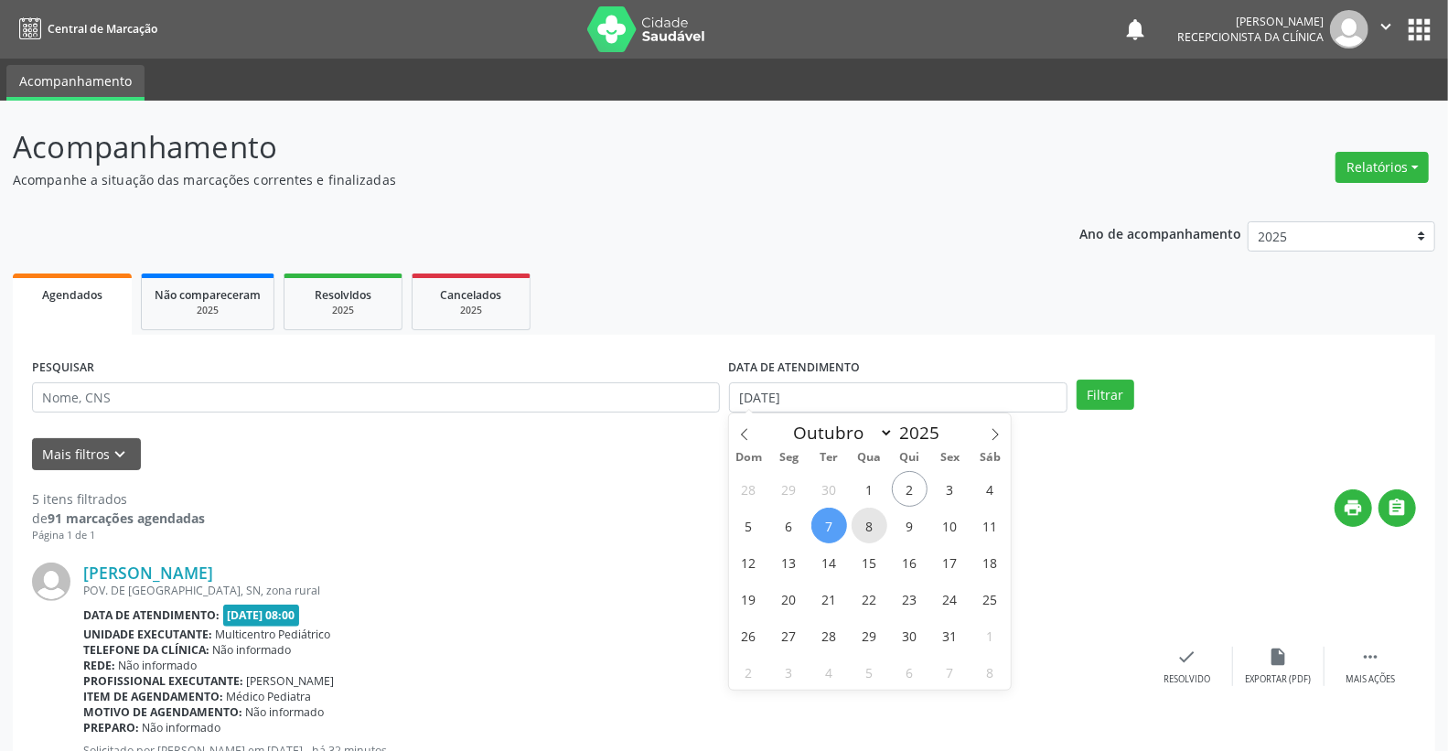
click at [860, 531] on span "8" at bounding box center [870, 526] width 36 height 36
type input "[DATE]"
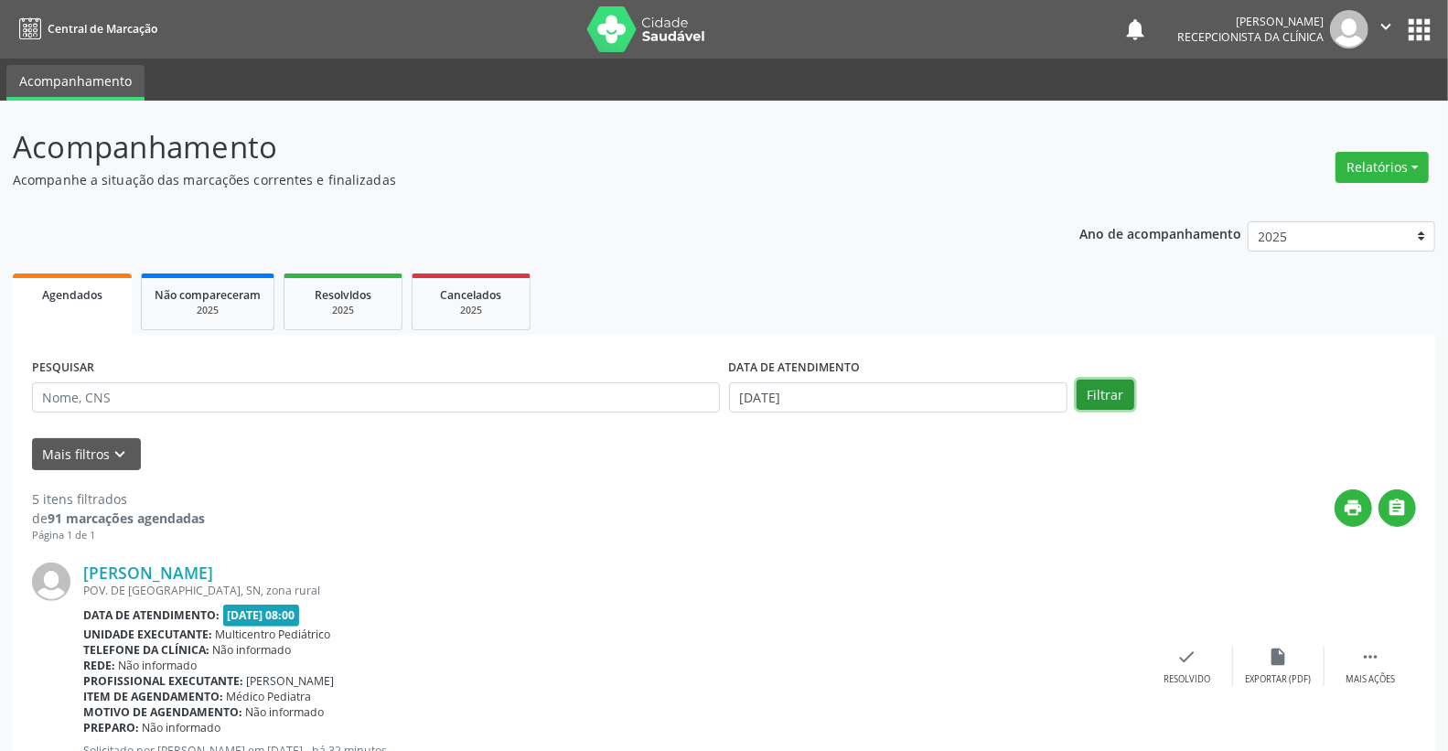
click at [1092, 390] on button "Filtrar" at bounding box center [1106, 395] width 58 height 31
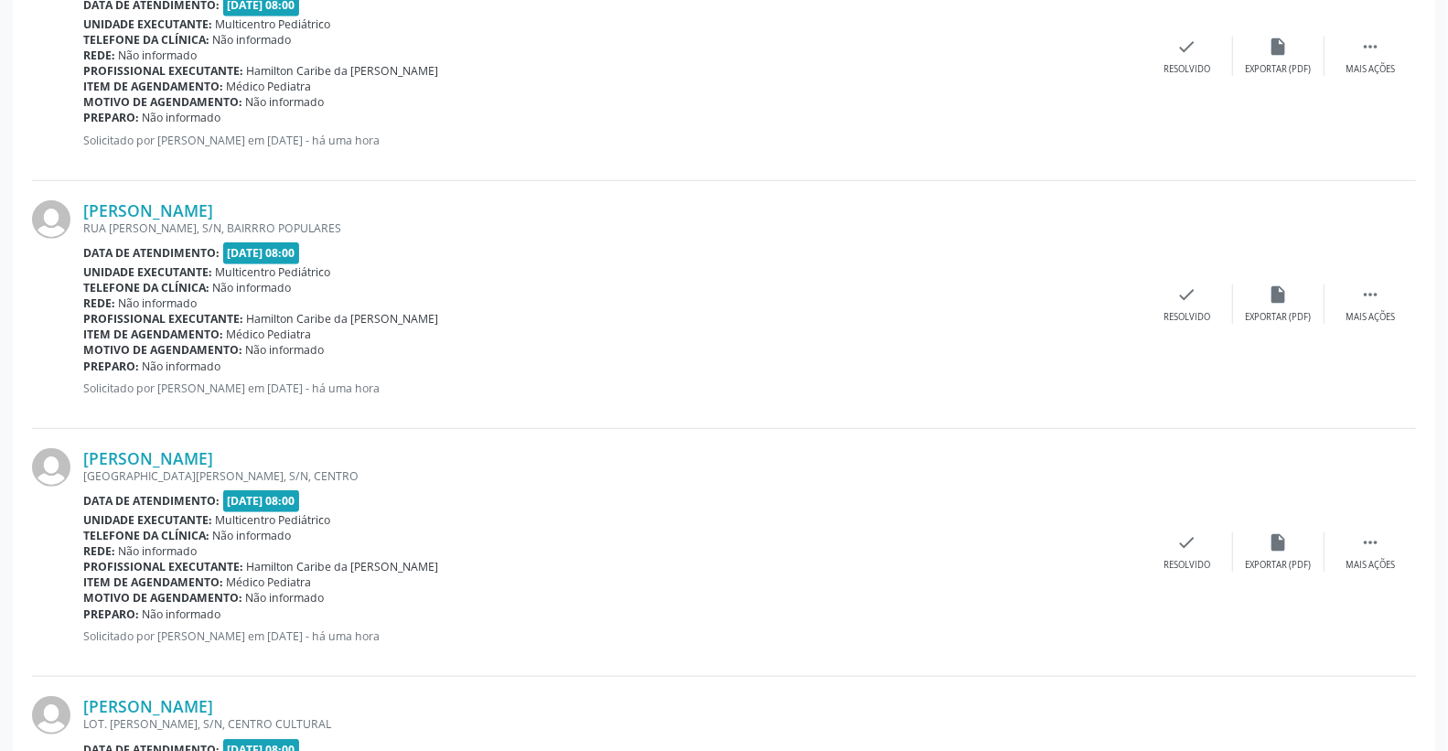
scroll to position [102, 0]
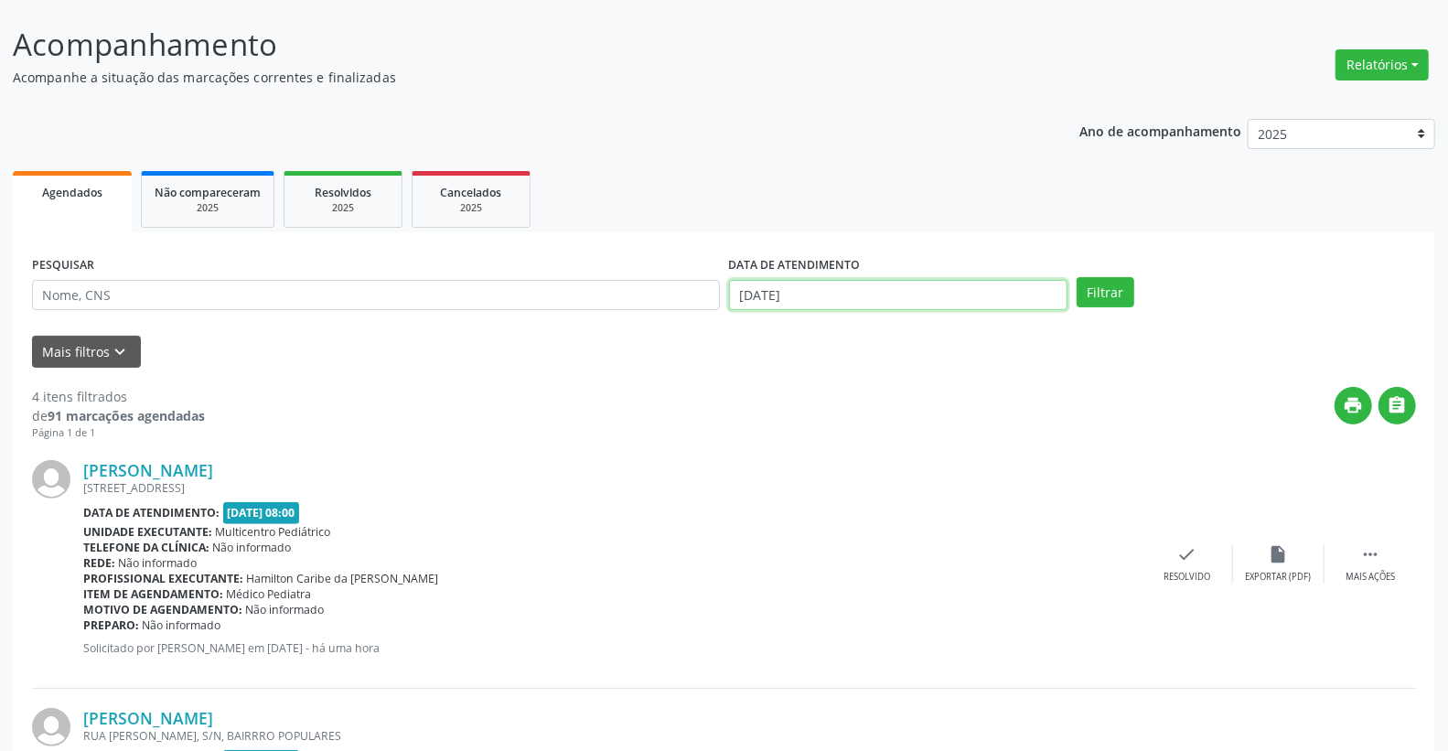
click at [893, 302] on input "[DATE]" at bounding box center [898, 295] width 339 height 31
click at [616, 477] on div "[PERSON_NAME]" at bounding box center [612, 470] width 1058 height 20
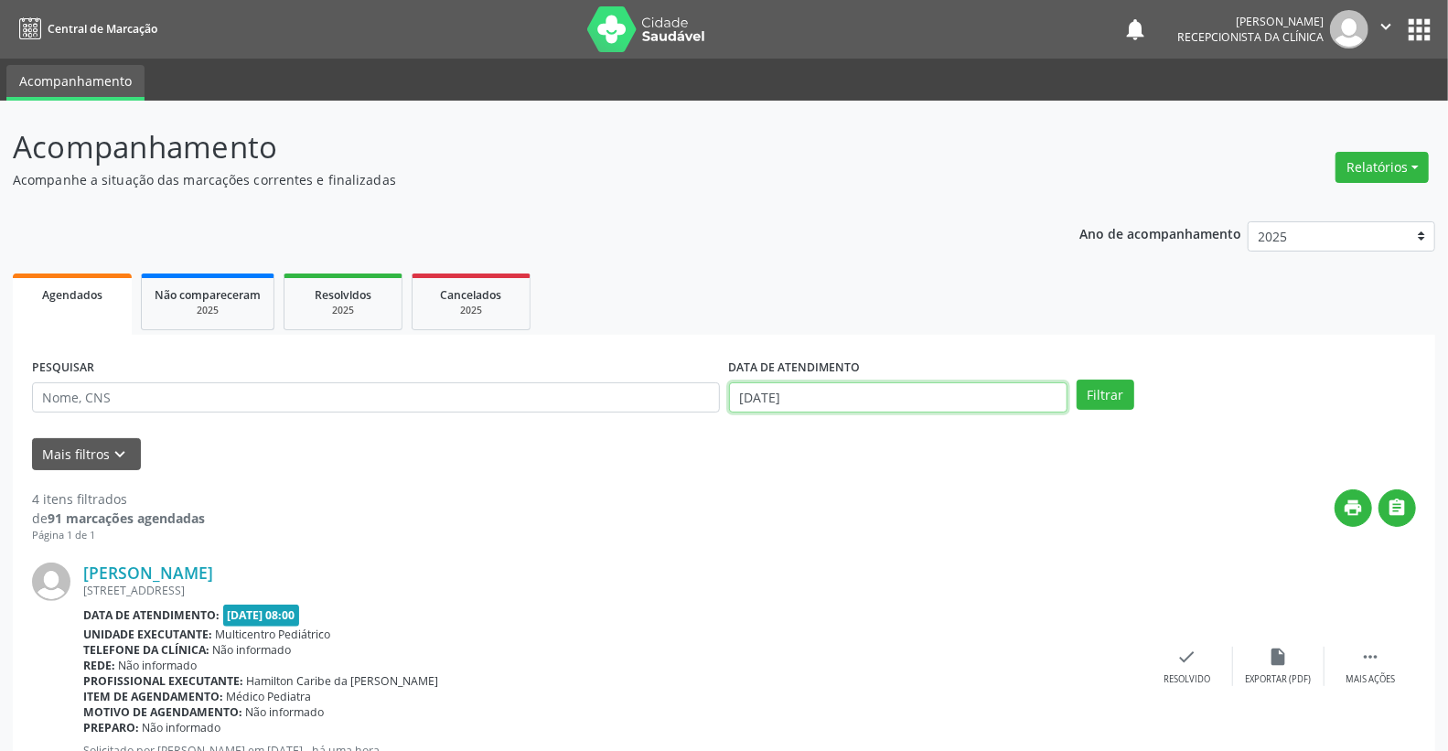
click at [845, 408] on input "[DATE]" at bounding box center [898, 397] width 339 height 31
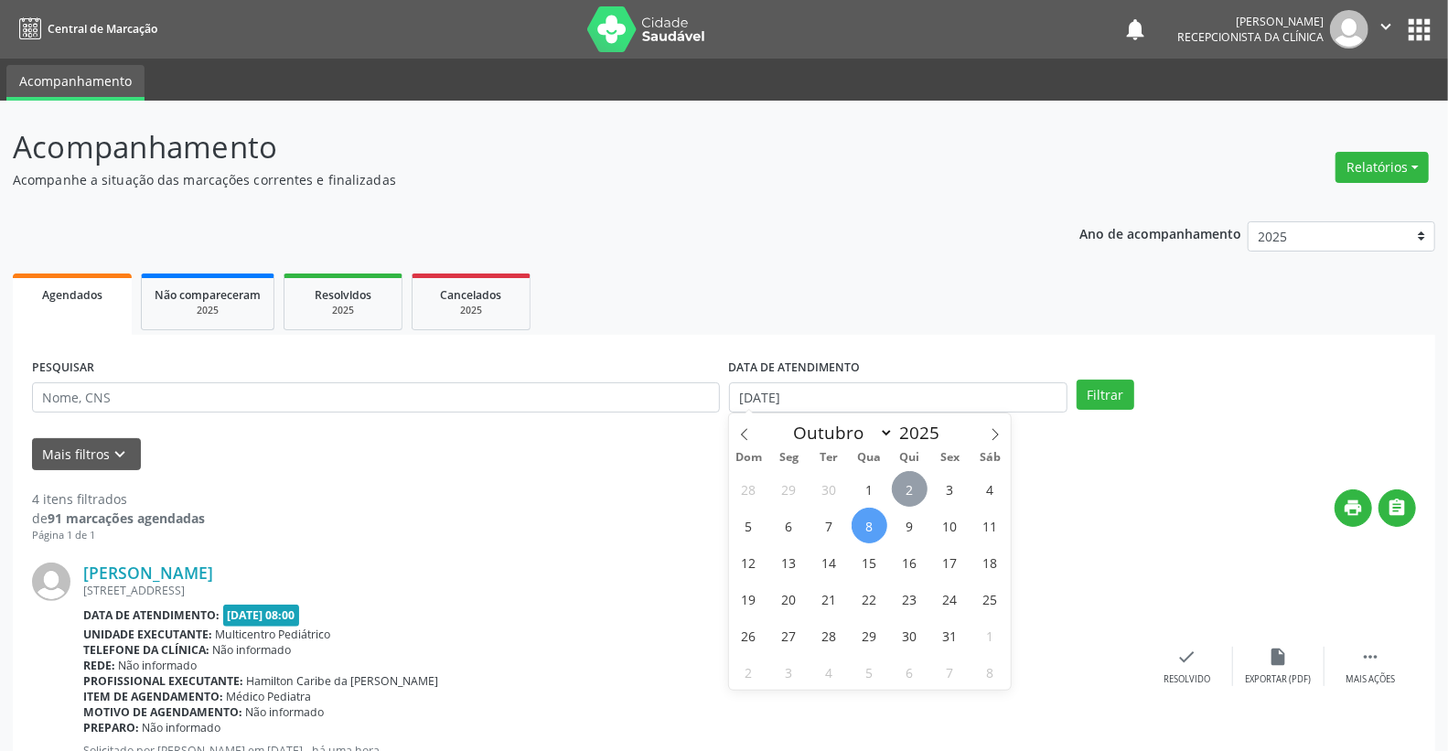
click at [915, 489] on span "2" at bounding box center [910, 489] width 36 height 36
type input "[DATE]"
click at [915, 489] on span "2" at bounding box center [910, 489] width 36 height 36
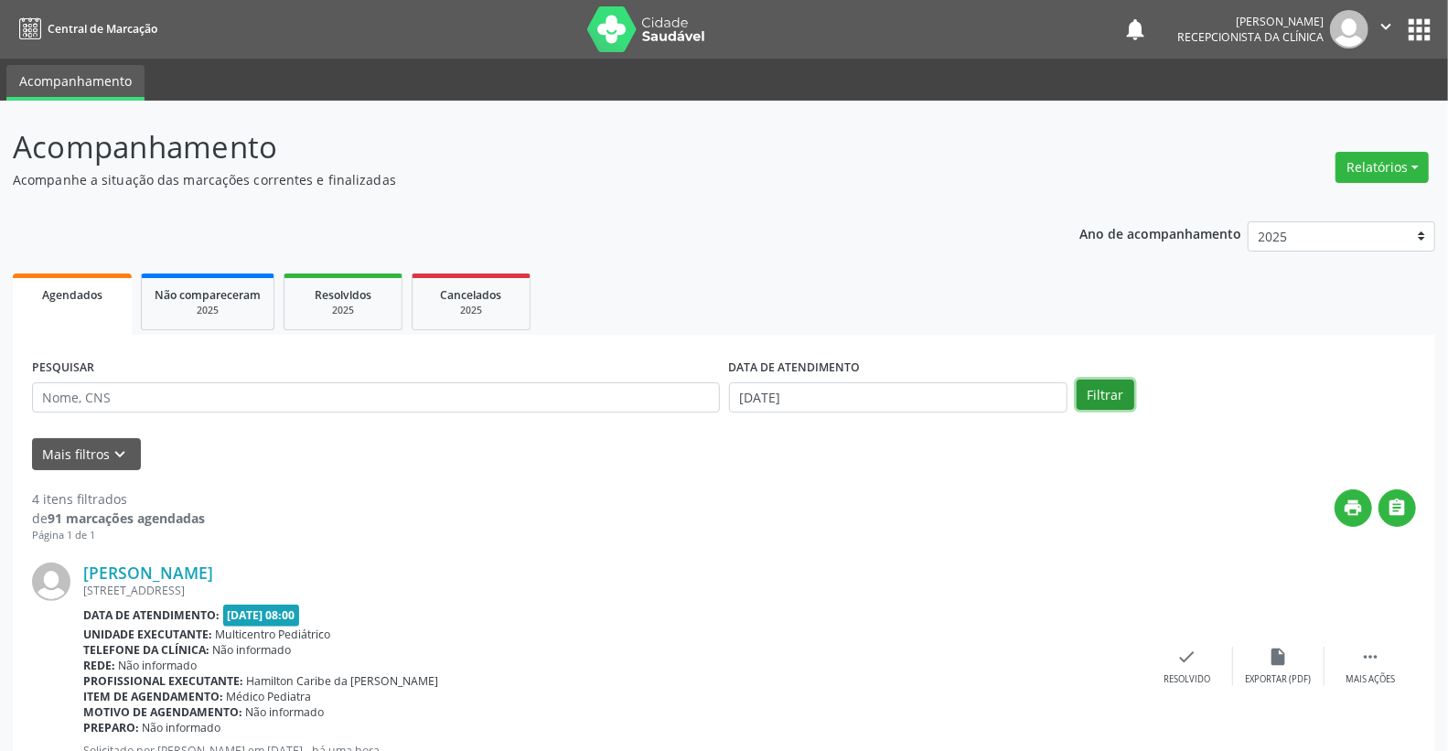
click at [1116, 387] on button "Filtrar" at bounding box center [1106, 395] width 58 height 31
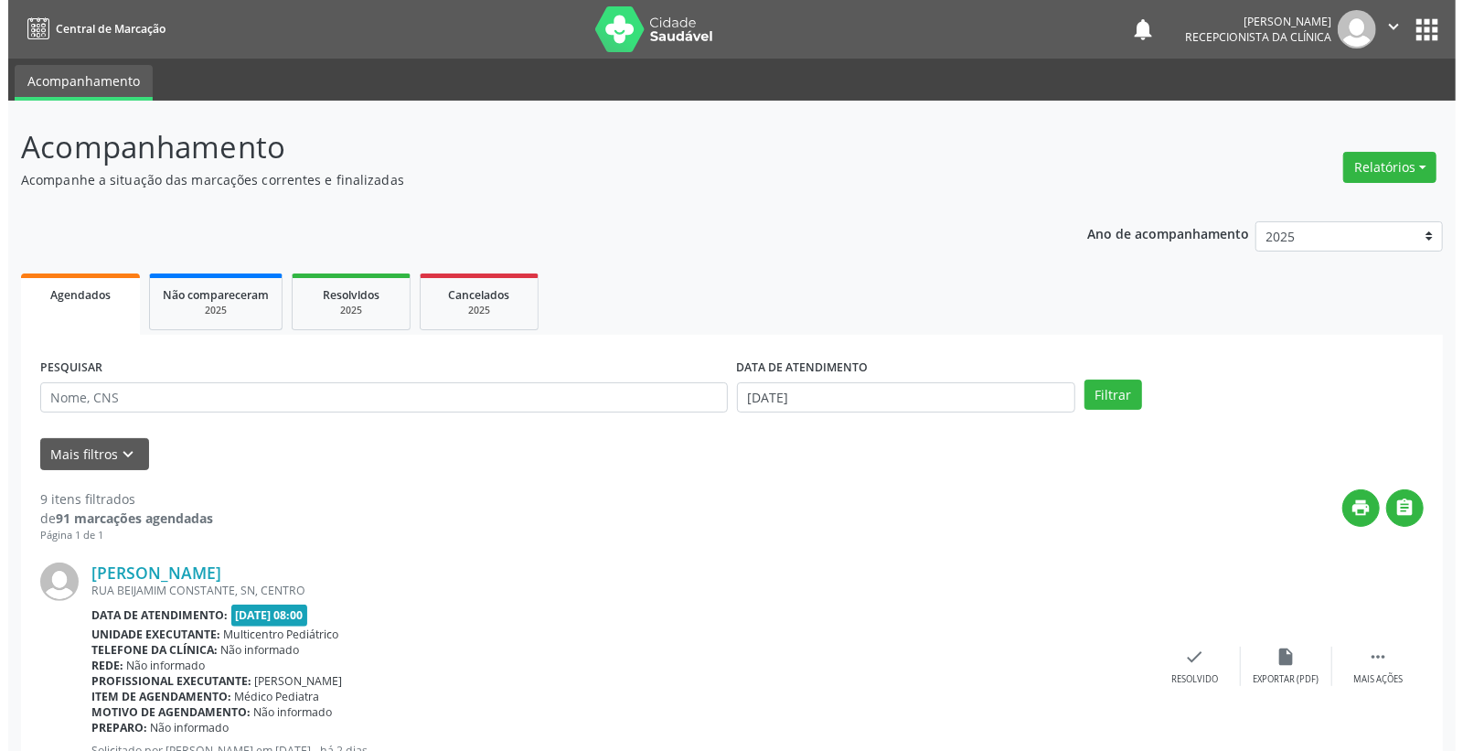
scroll to position [406, 0]
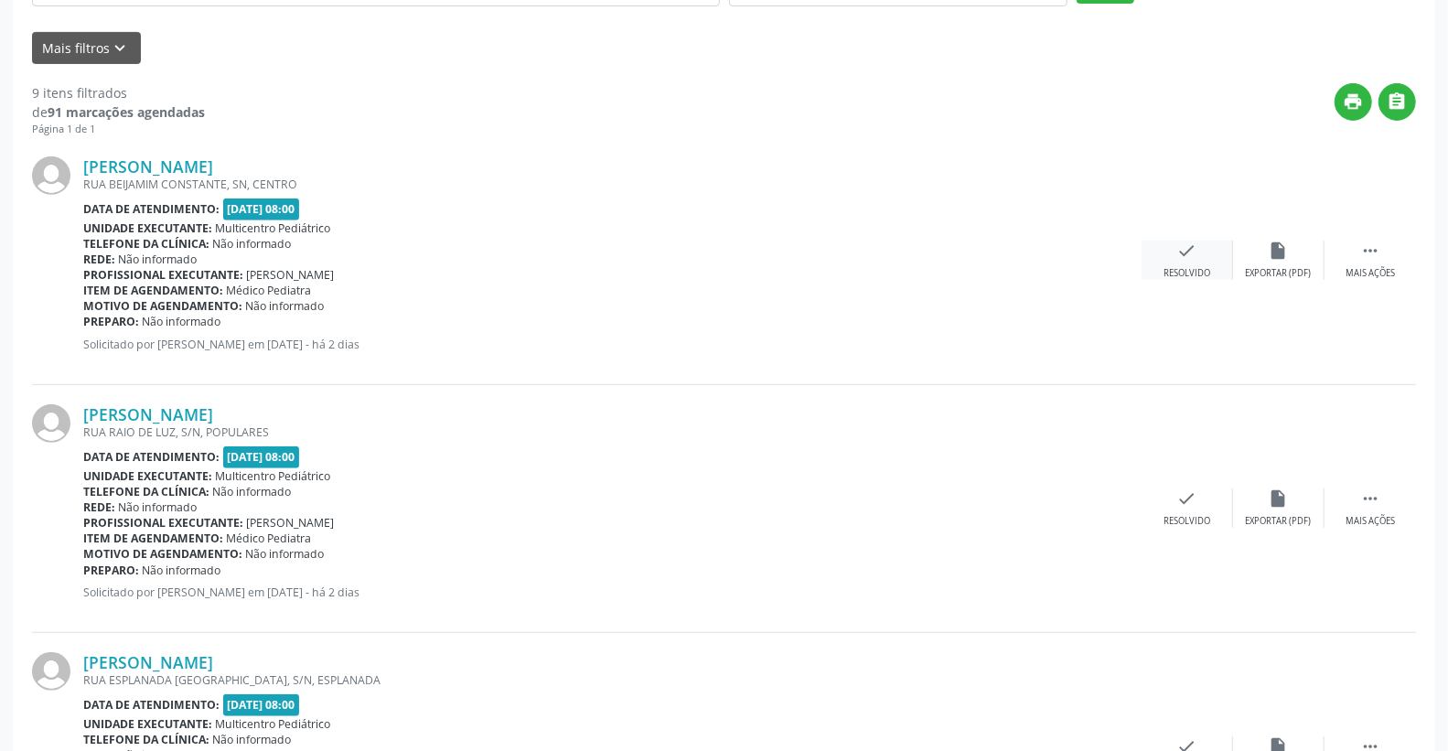
click at [1194, 242] on icon "check" at bounding box center [1187, 251] width 20 height 20
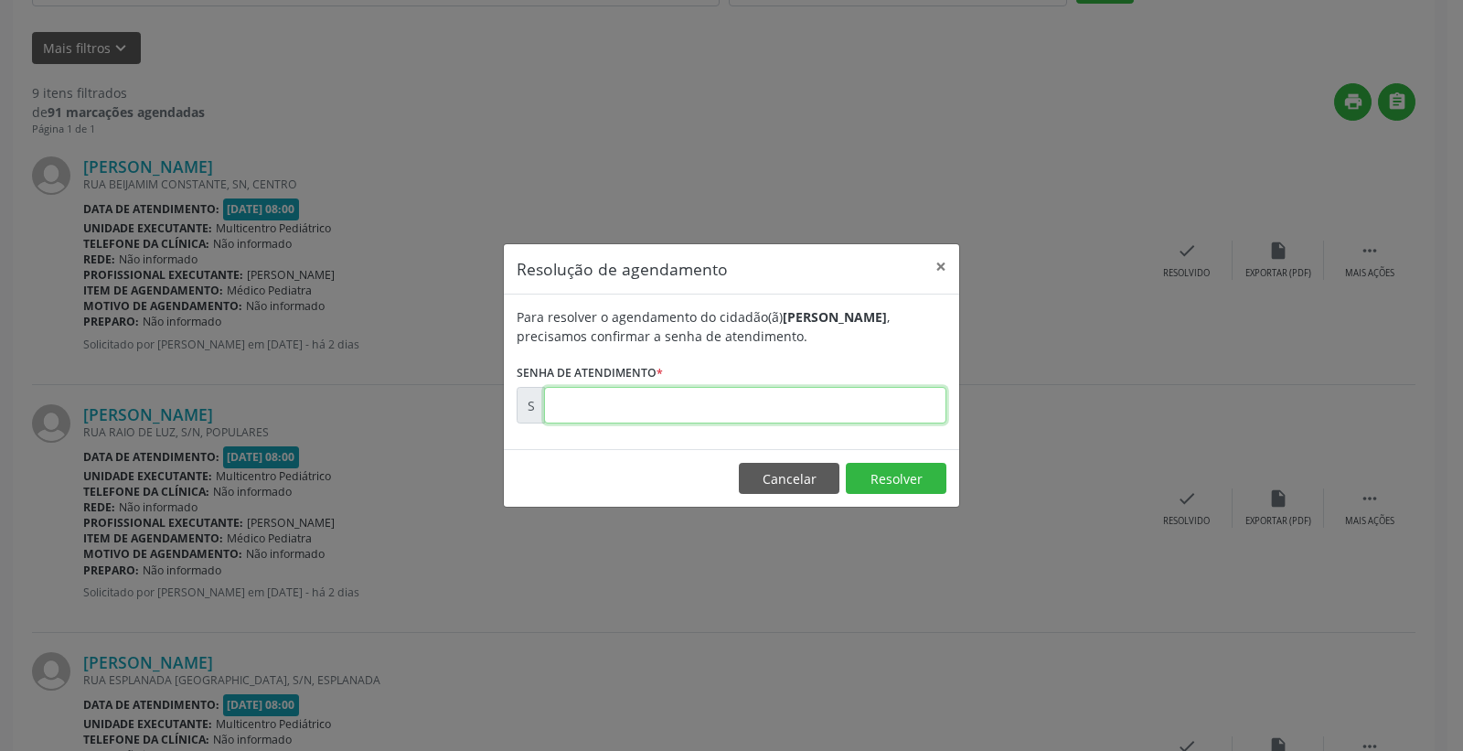
click at [884, 394] on input "text" at bounding box center [745, 405] width 402 height 37
click at [885, 391] on input "text" at bounding box center [745, 405] width 402 height 37
type input "00179827"
click at [892, 478] on button "Resolver" at bounding box center [896, 478] width 101 height 31
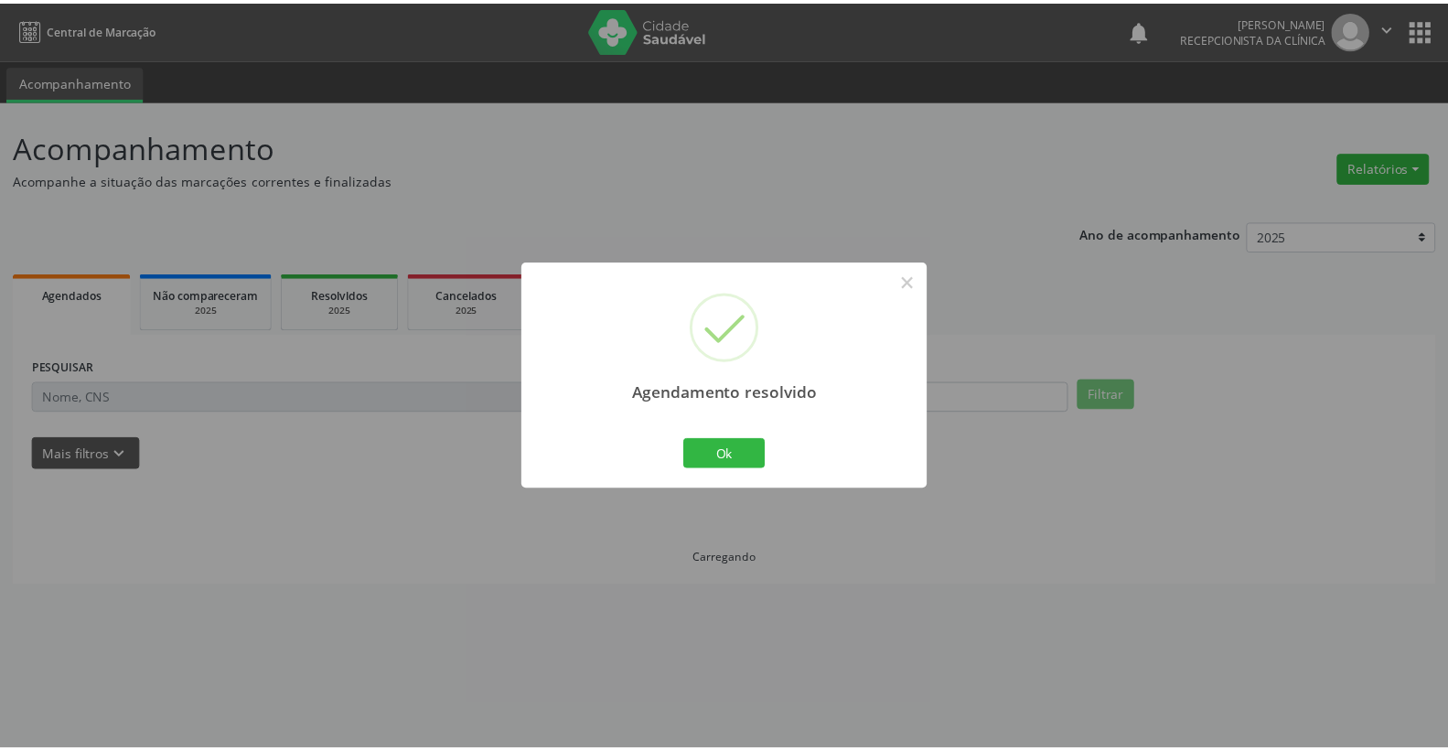
scroll to position [0, 0]
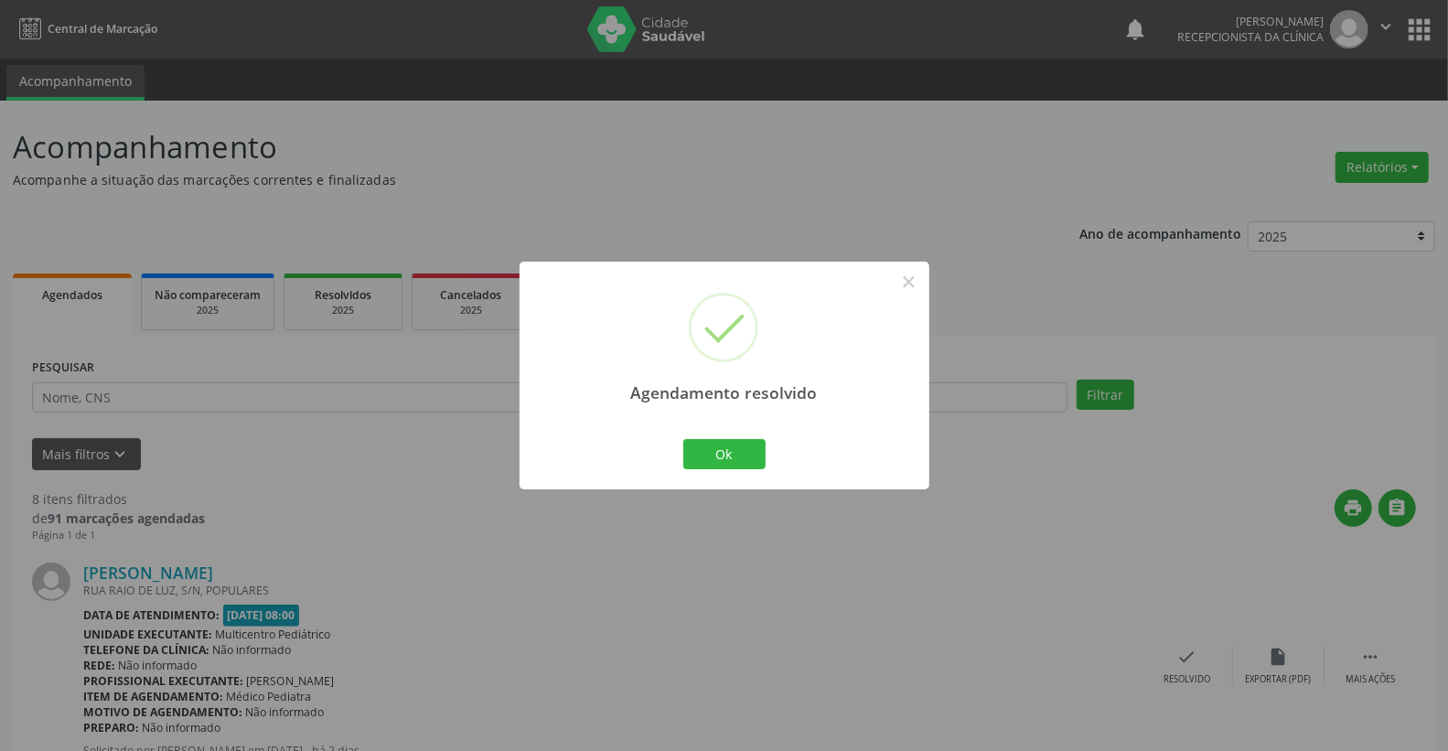
click at [745, 477] on div "Agendamento resolvido × Ok Cancel" at bounding box center [725, 376] width 410 height 228
click at [745, 441] on button "Ok" at bounding box center [724, 454] width 82 height 31
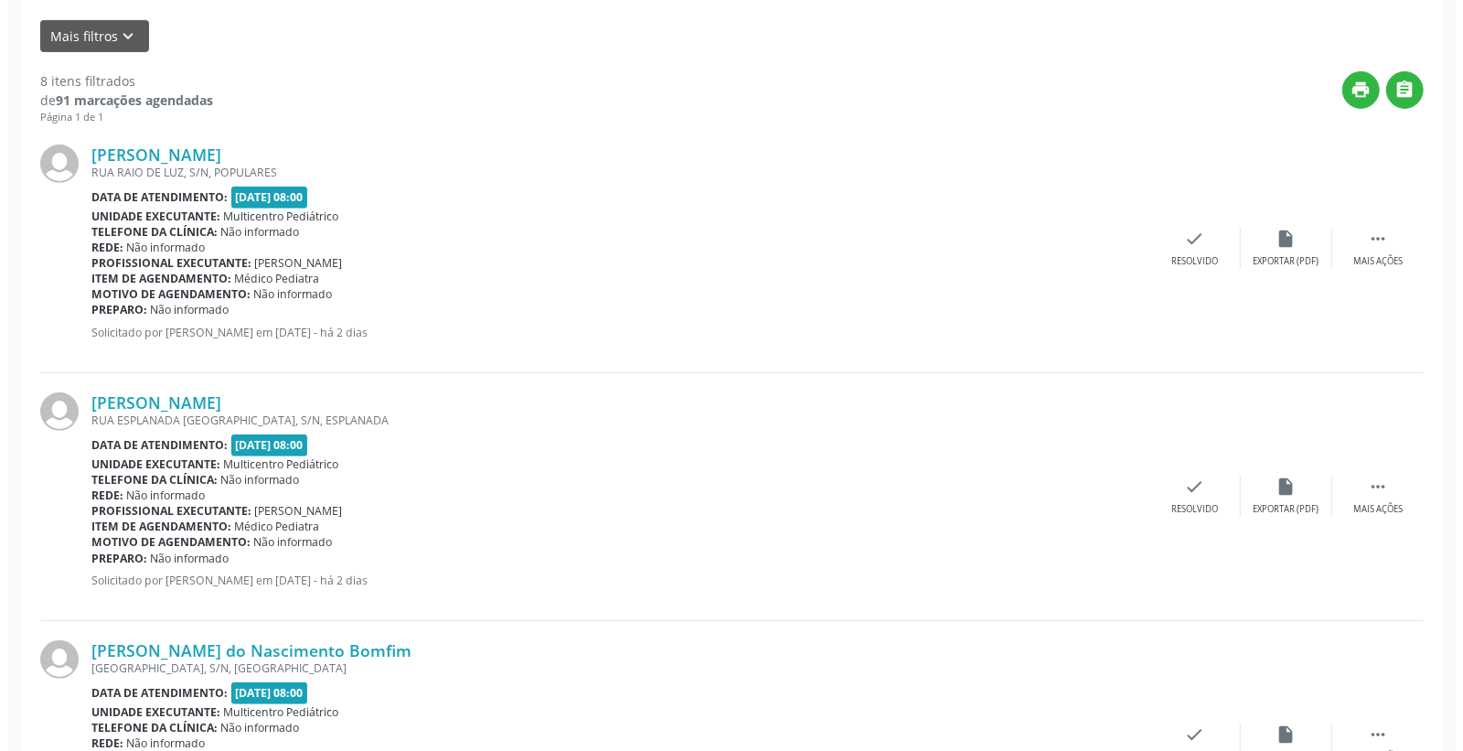
scroll to position [711, 0]
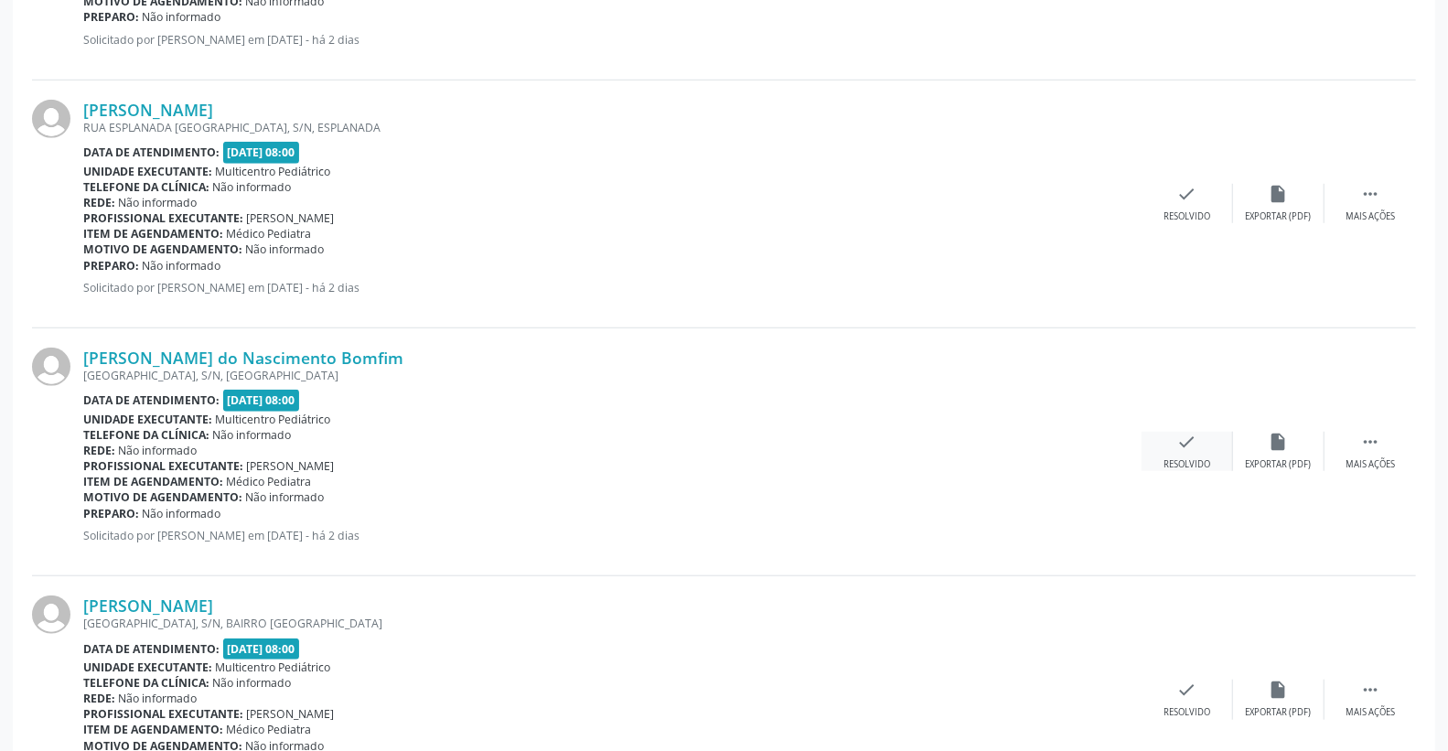
click at [1194, 443] on icon "check" at bounding box center [1187, 442] width 20 height 20
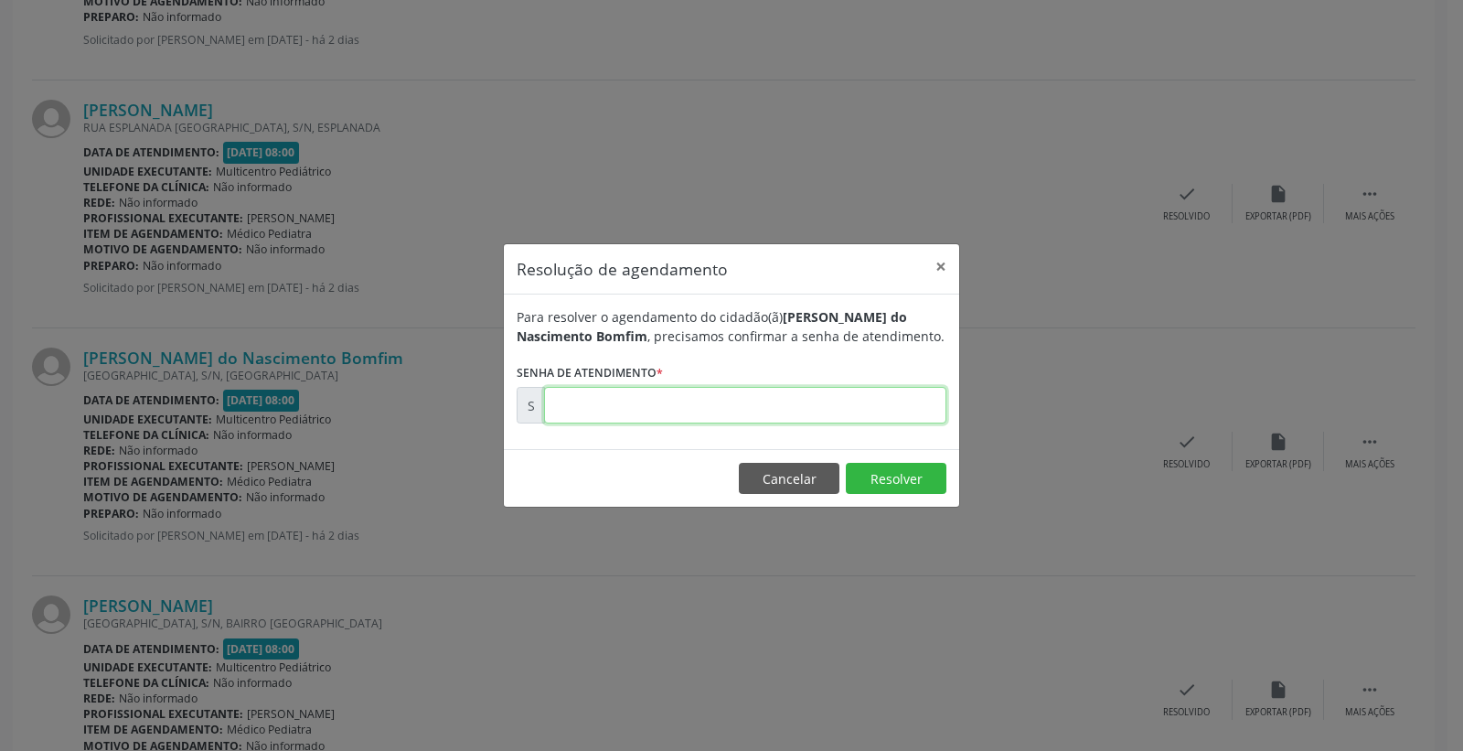
click at [812, 404] on input "text" at bounding box center [745, 405] width 402 height 37
type input "00179835"
click at [893, 467] on footer "Cancelar Resolver" at bounding box center [732, 478] width 456 height 58
click at [893, 471] on button "Resolver" at bounding box center [896, 478] width 101 height 31
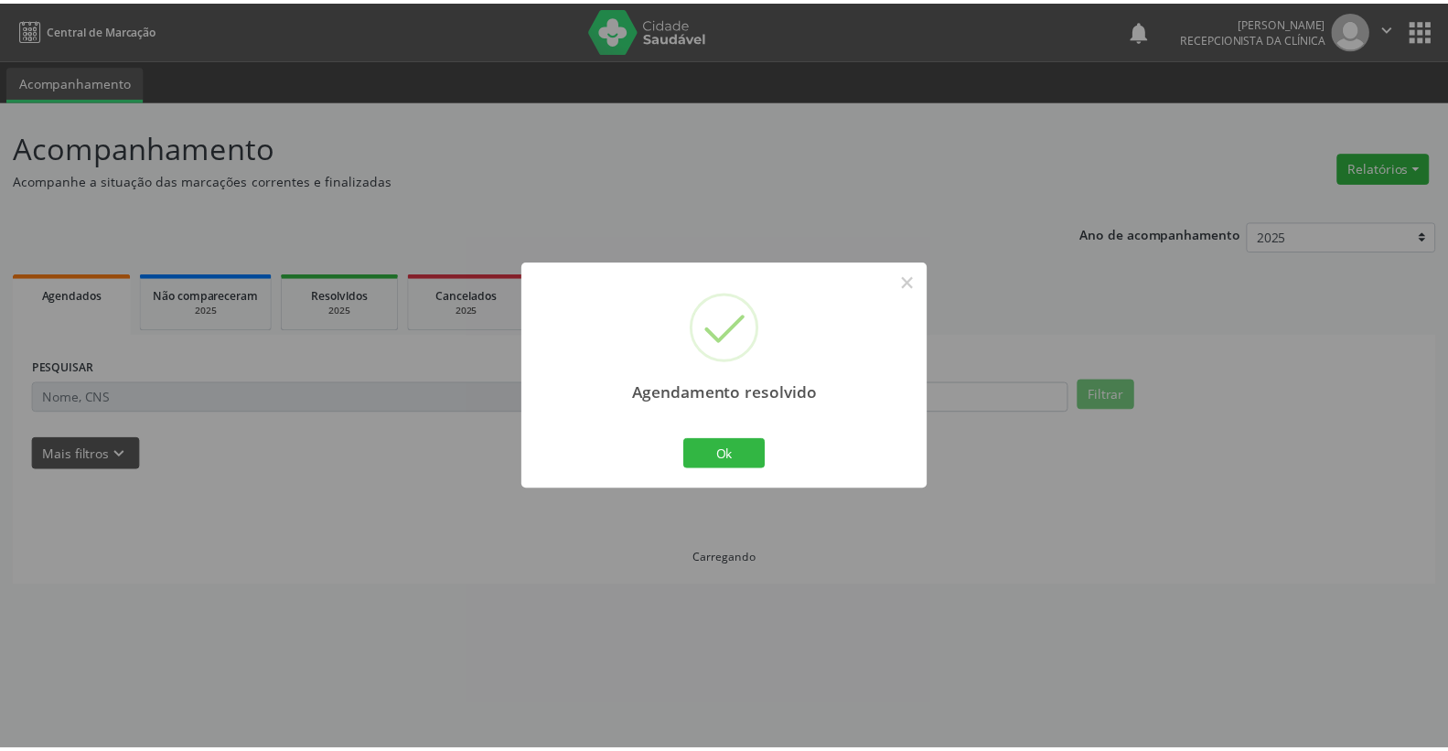
scroll to position [0, 0]
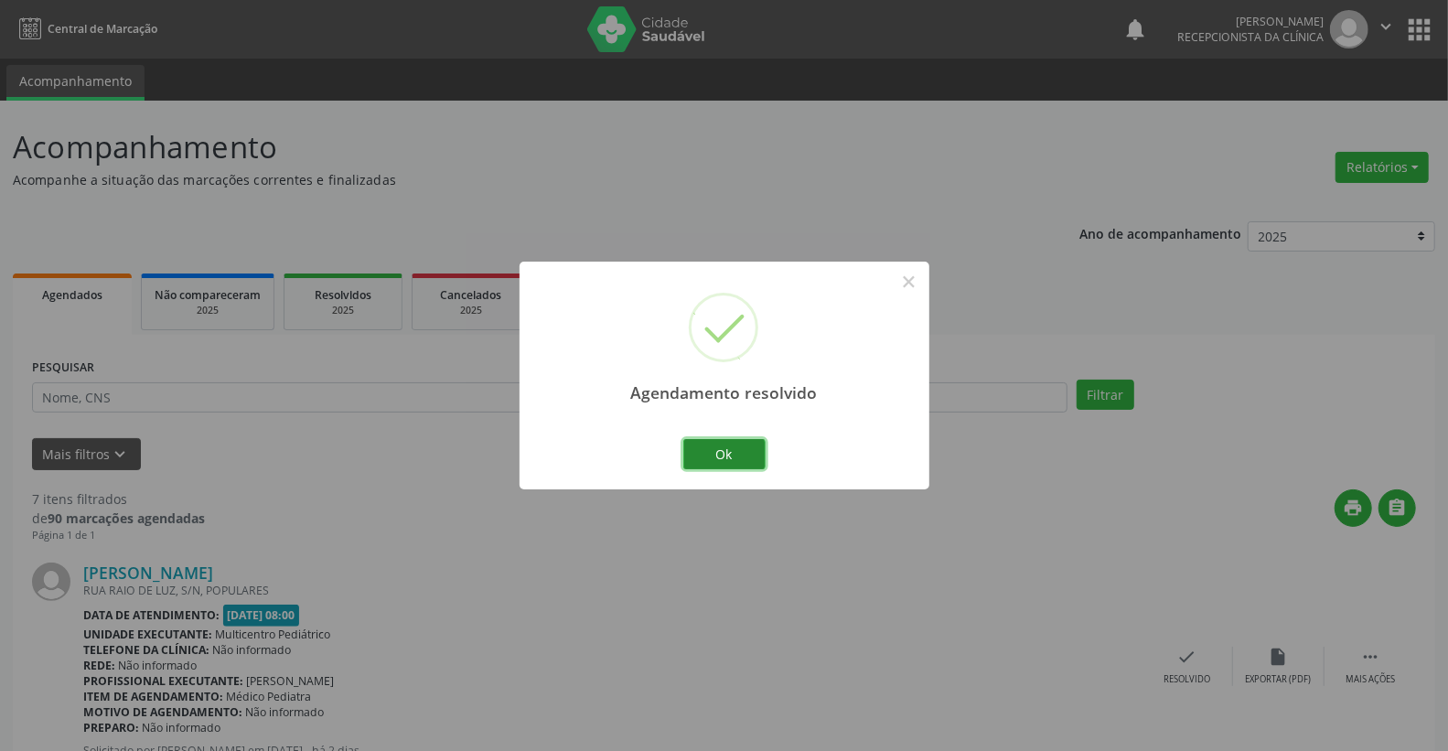
click at [718, 453] on button "Ok" at bounding box center [724, 454] width 82 height 31
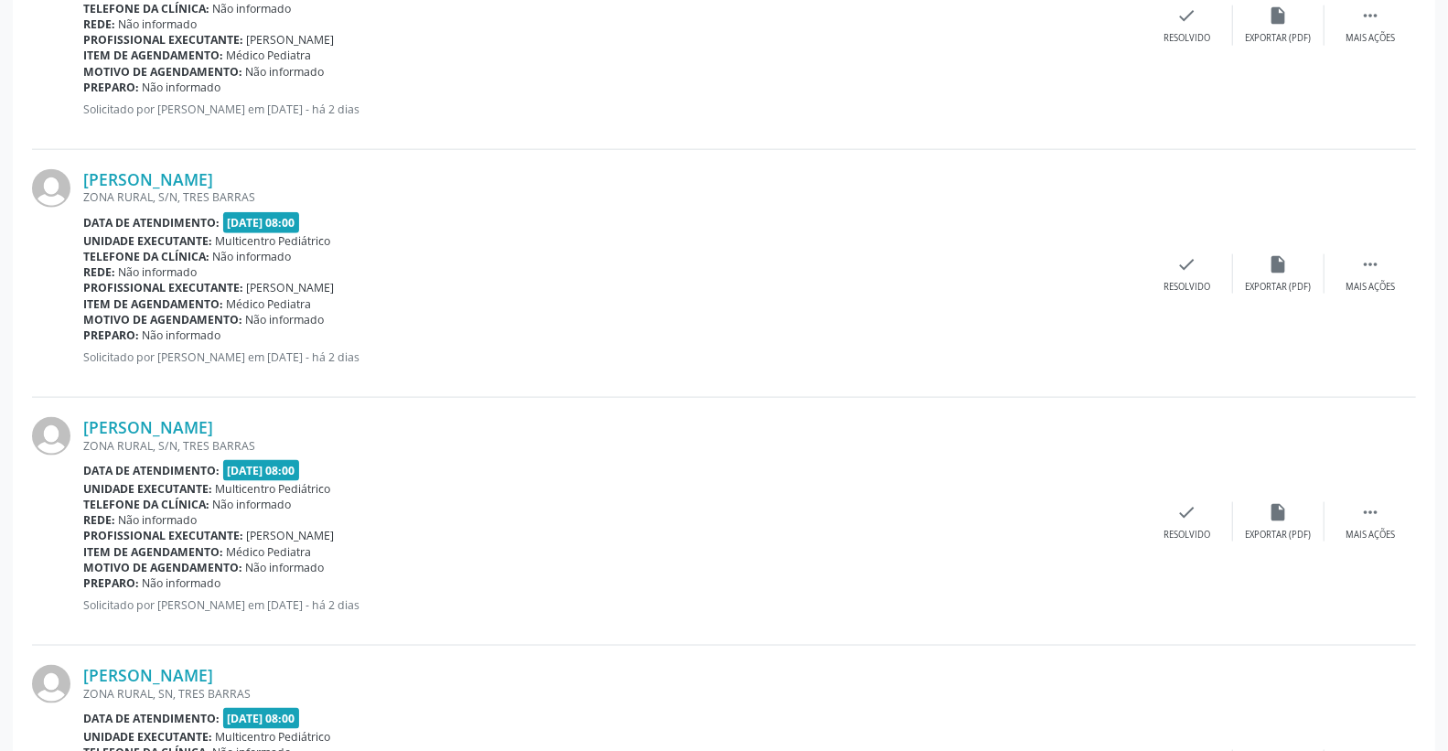
scroll to position [1355, 0]
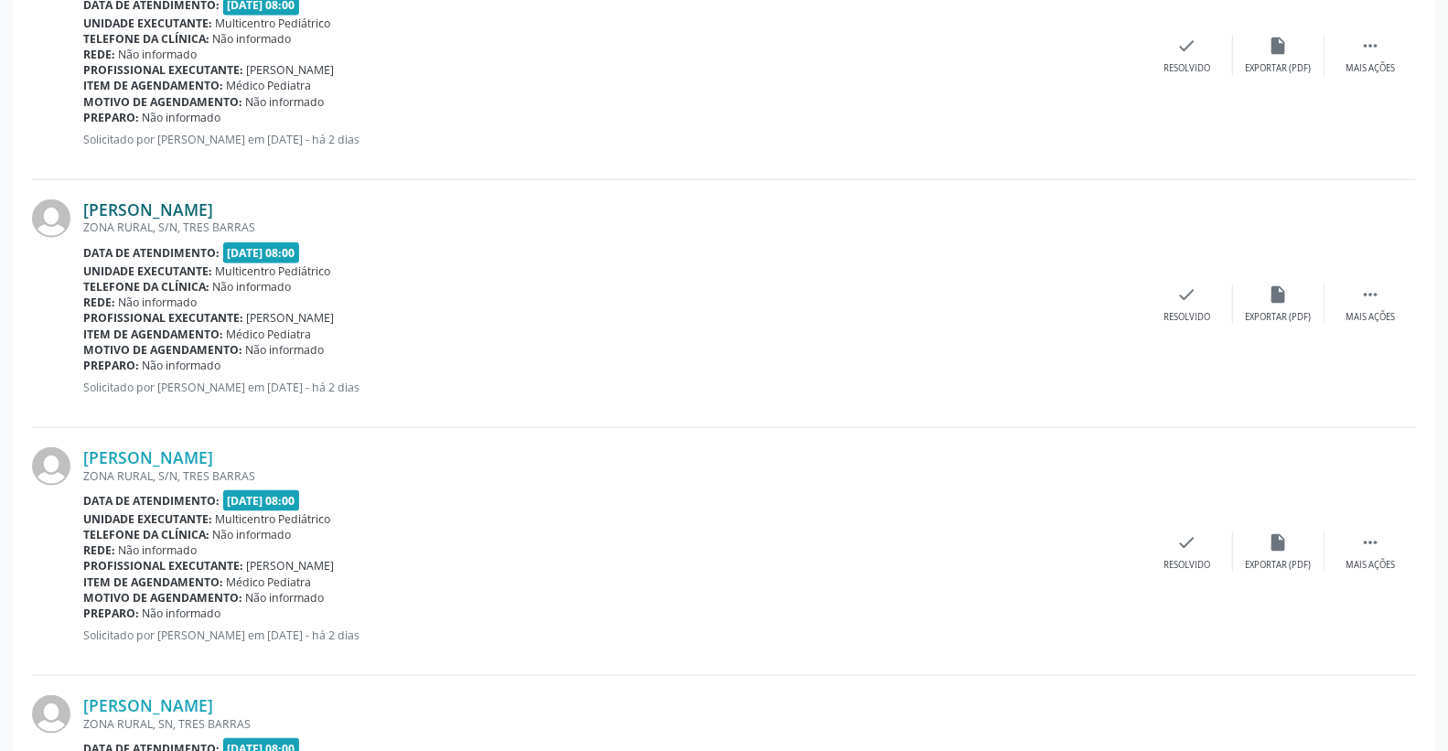
click at [213, 209] on link "[PERSON_NAME]" at bounding box center [148, 209] width 130 height 20
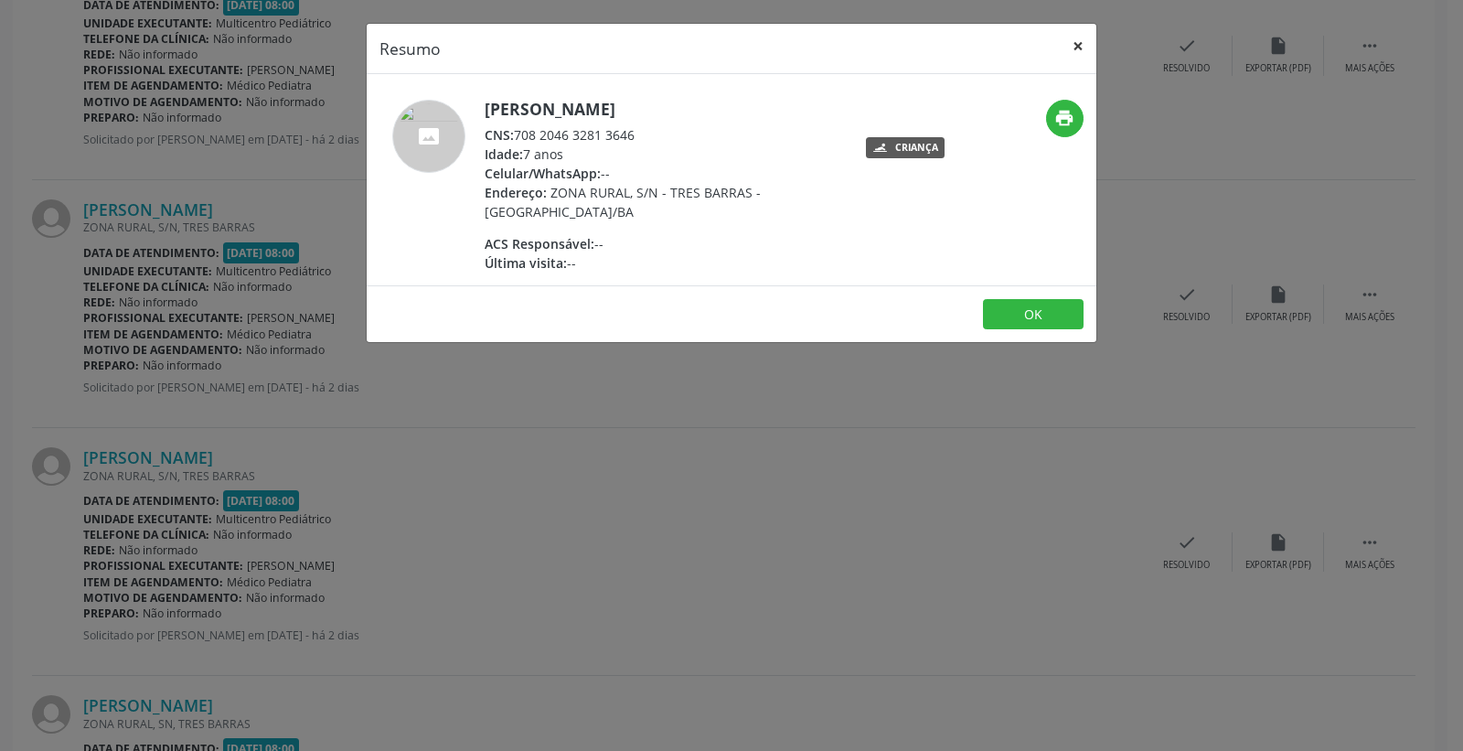
click at [1079, 48] on button "×" at bounding box center [1078, 46] width 37 height 45
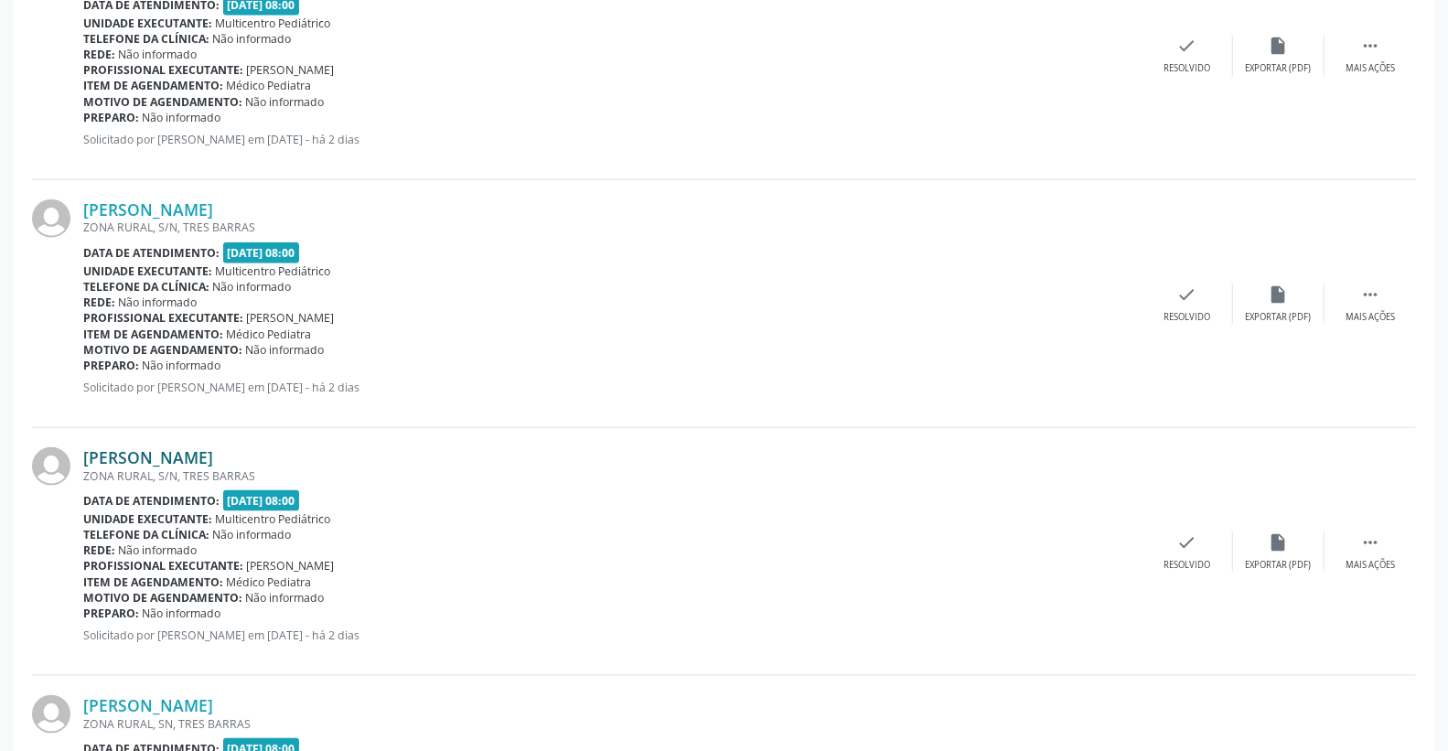
click at [211, 447] on link "[PERSON_NAME]" at bounding box center [148, 457] width 130 height 20
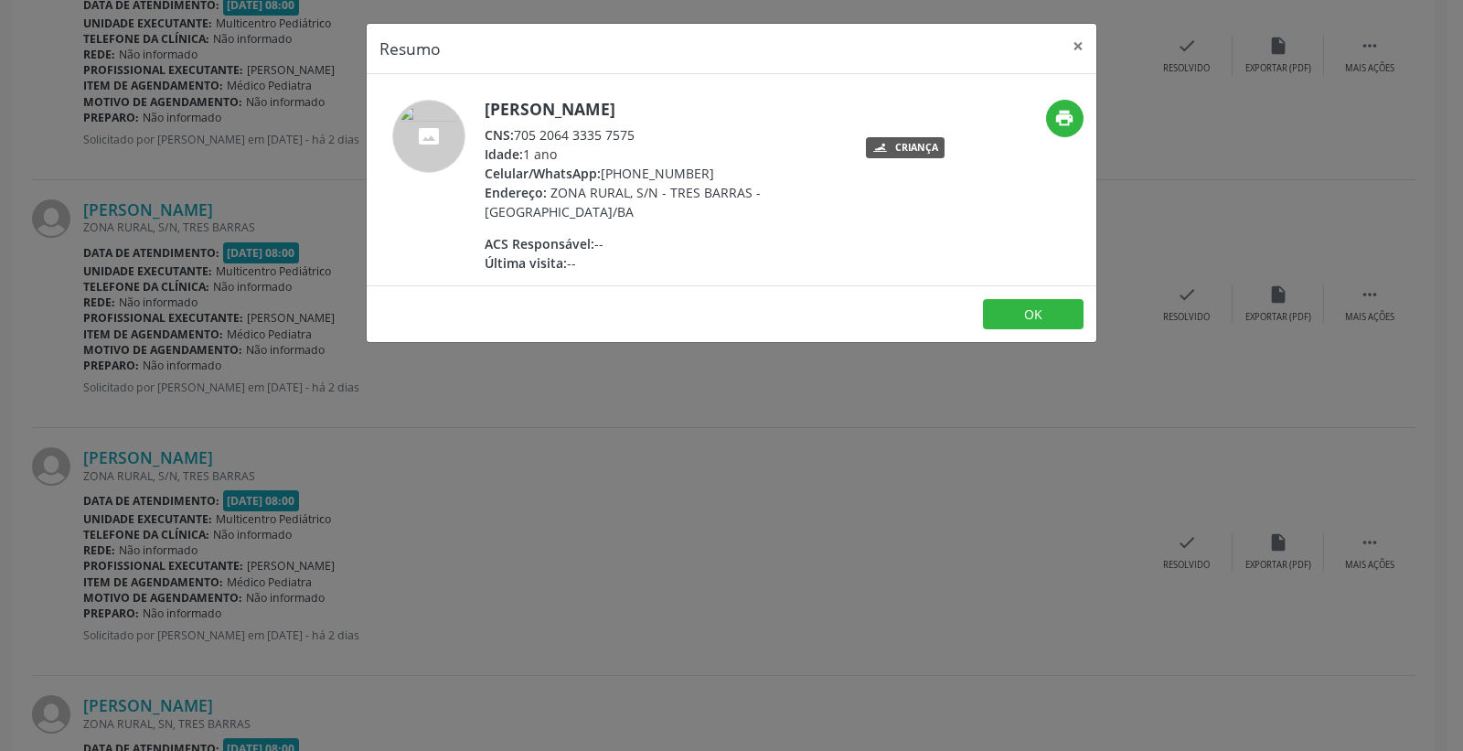
drag, startPoint x: 517, startPoint y: 130, endPoint x: 637, endPoint y: 130, distance: 119.8
click at [637, 130] on div "CNS: 705 2064 3335 7575" at bounding box center [663, 134] width 356 height 19
copy div "705 2064 3335 7575"
click at [1071, 43] on button "×" at bounding box center [1078, 46] width 37 height 45
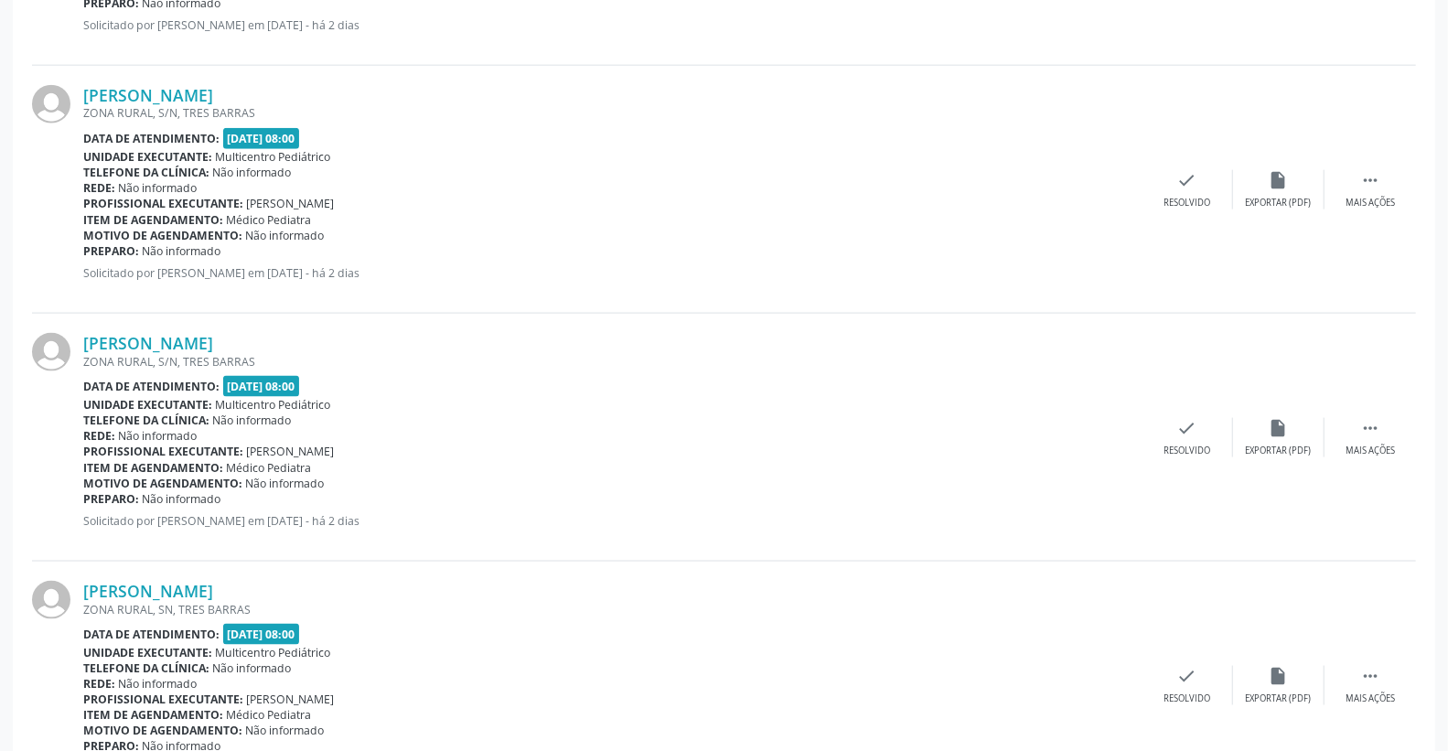
scroll to position [1558, 0]
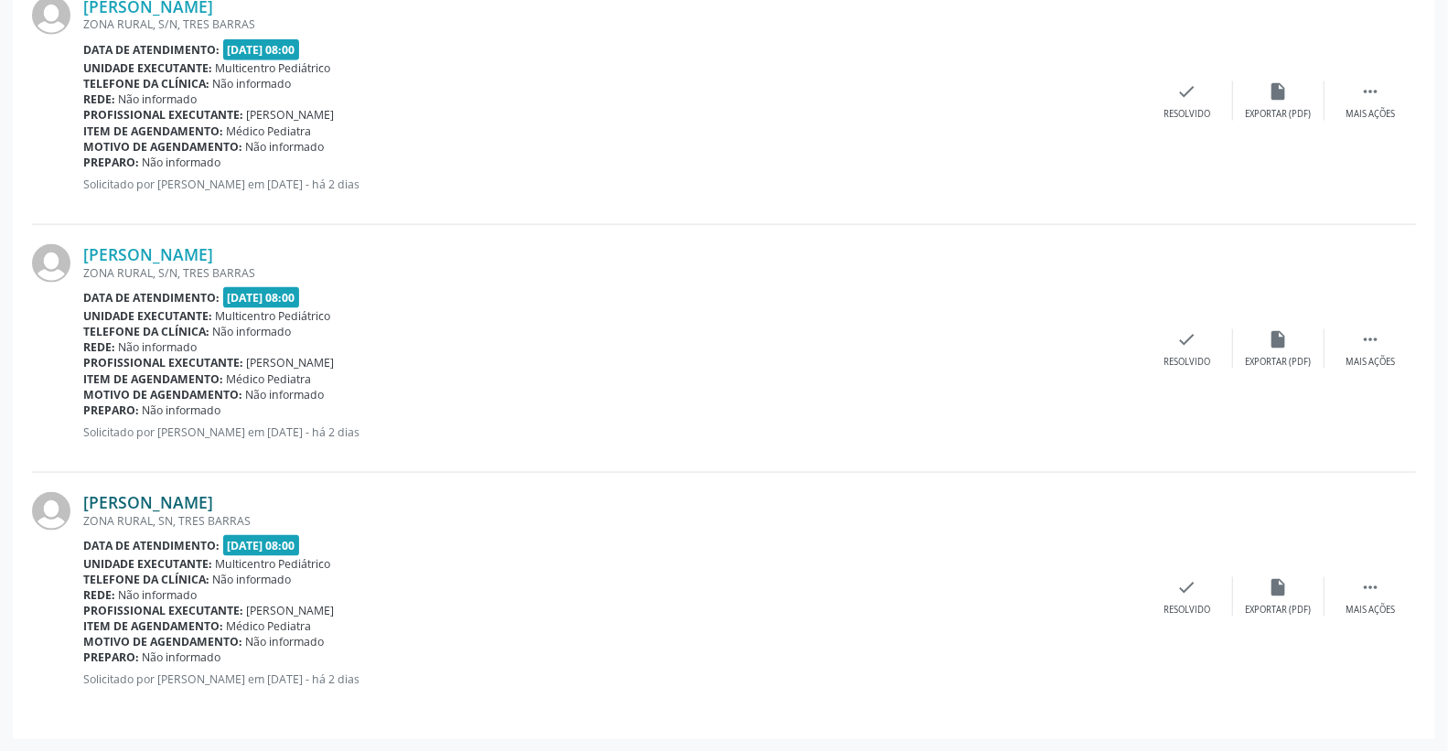
click at [213, 500] on link "[PERSON_NAME]" at bounding box center [148, 502] width 130 height 20
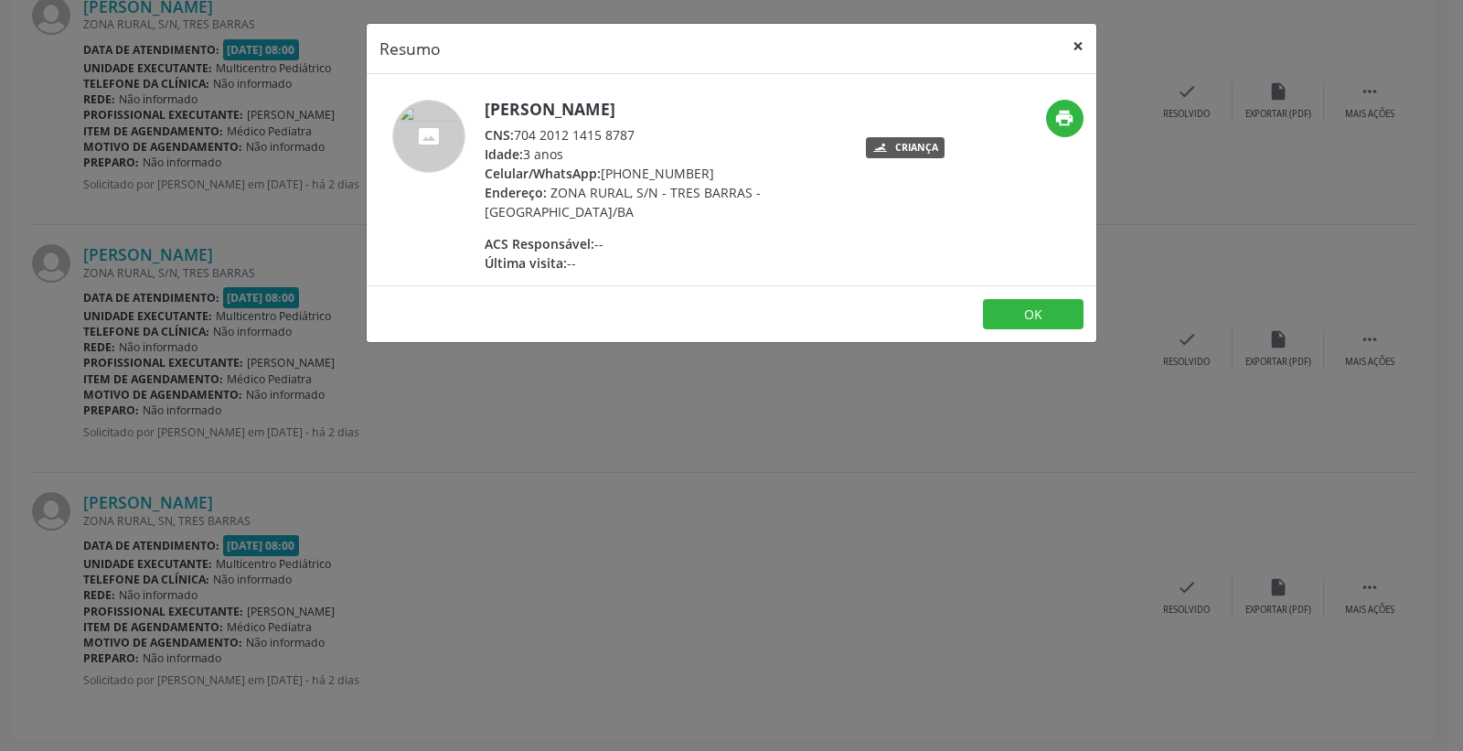
click at [1080, 46] on button "×" at bounding box center [1078, 46] width 37 height 45
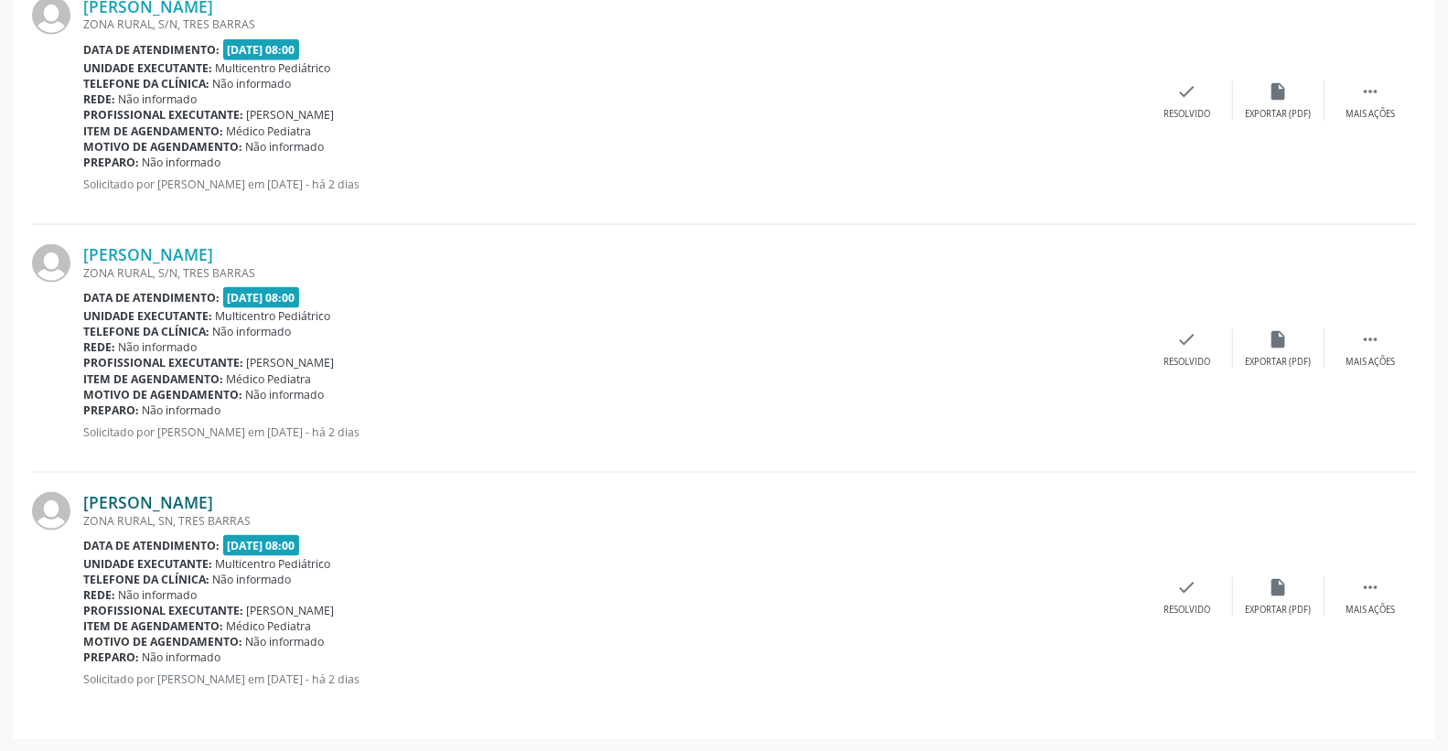
click at [197, 504] on link "[PERSON_NAME]" at bounding box center [148, 502] width 130 height 20
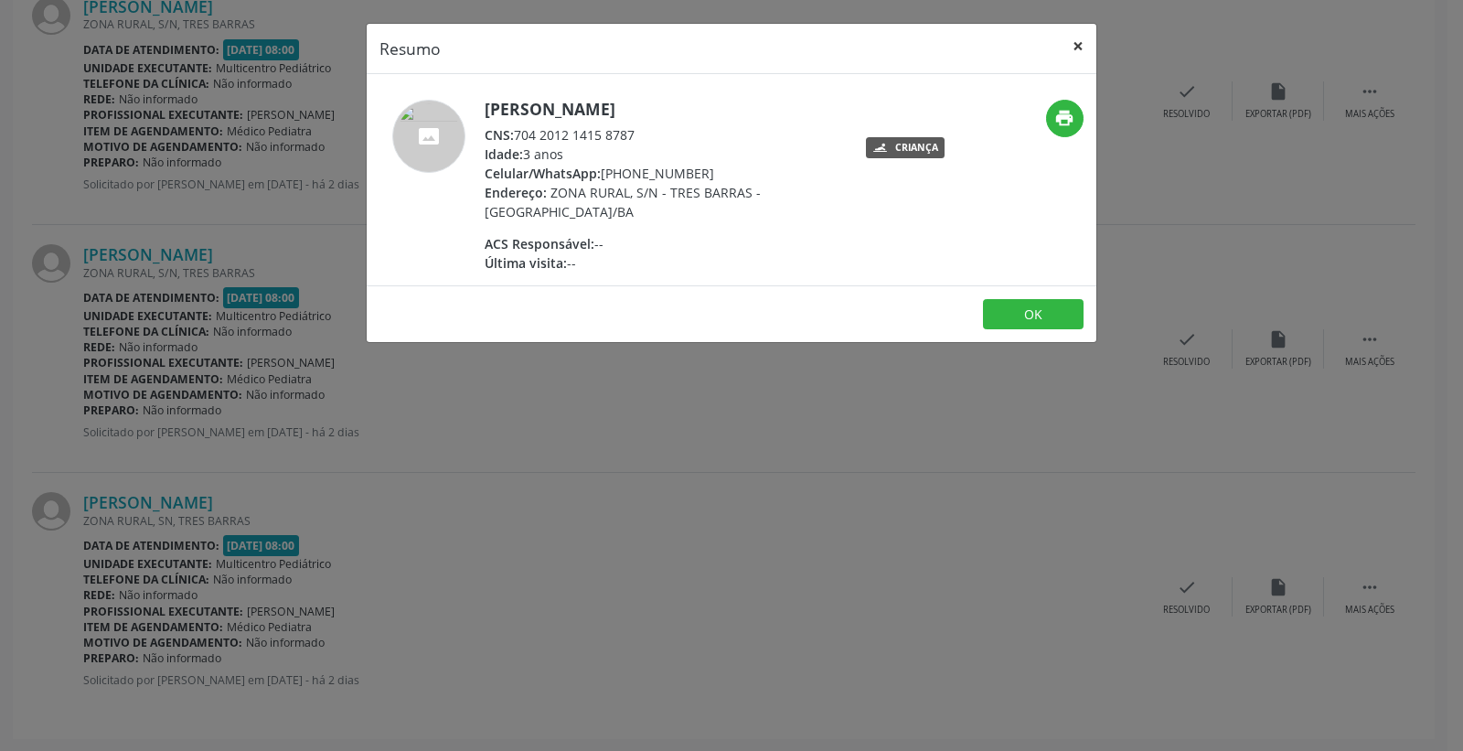
drag, startPoint x: 1070, startPoint y: 46, endPoint x: 1041, endPoint y: 61, distance: 33.1
click at [1070, 44] on button "×" at bounding box center [1078, 46] width 37 height 45
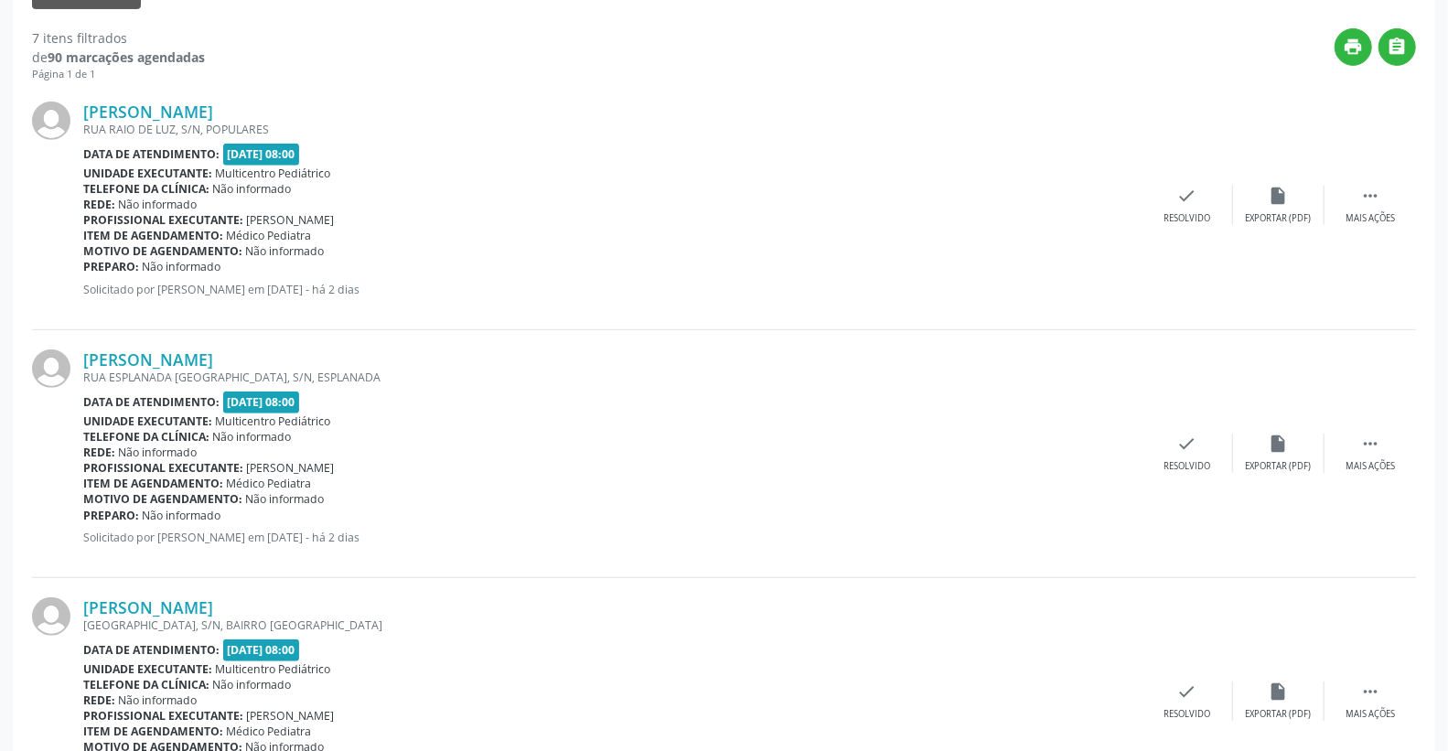
scroll to position [236, 0]
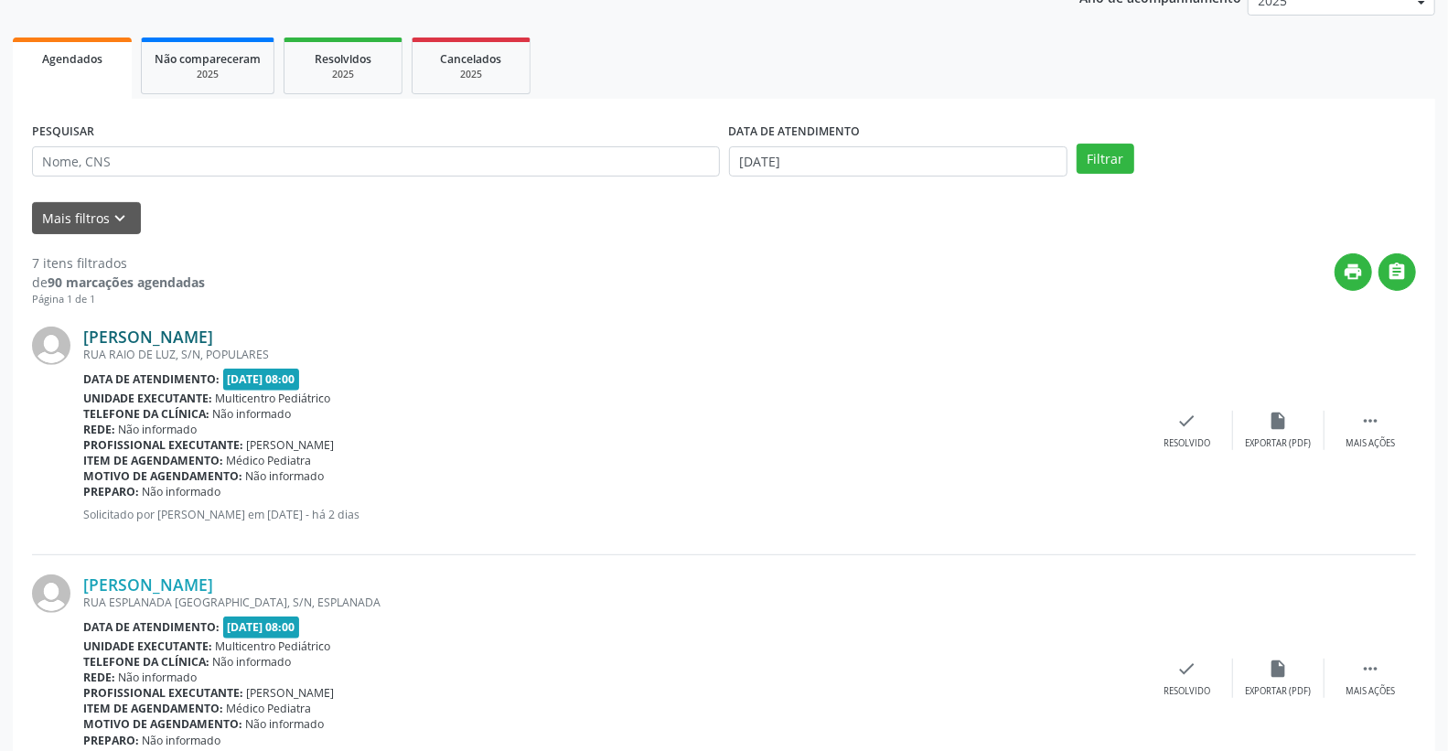
click at [213, 332] on link "[PERSON_NAME]" at bounding box center [148, 337] width 130 height 20
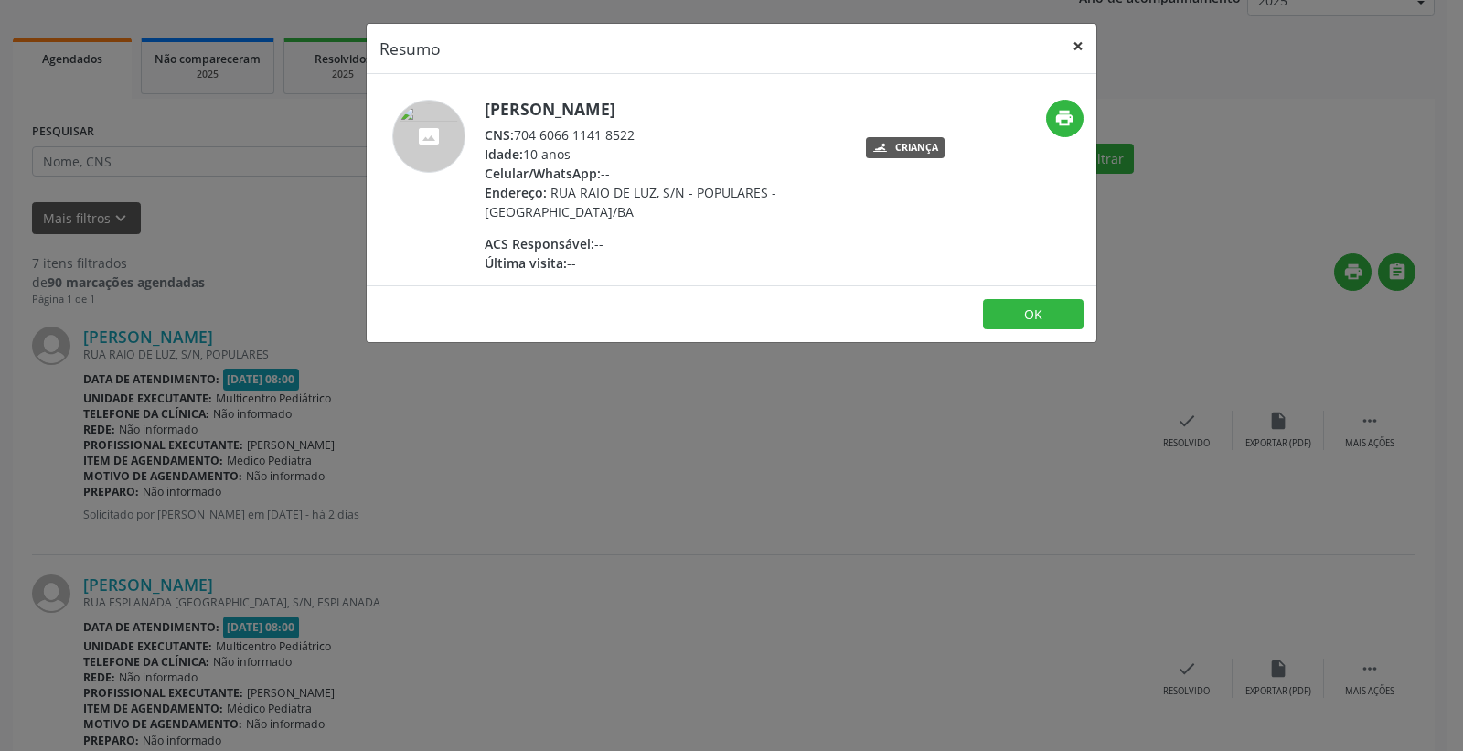
click at [1072, 48] on button "×" at bounding box center [1078, 46] width 37 height 45
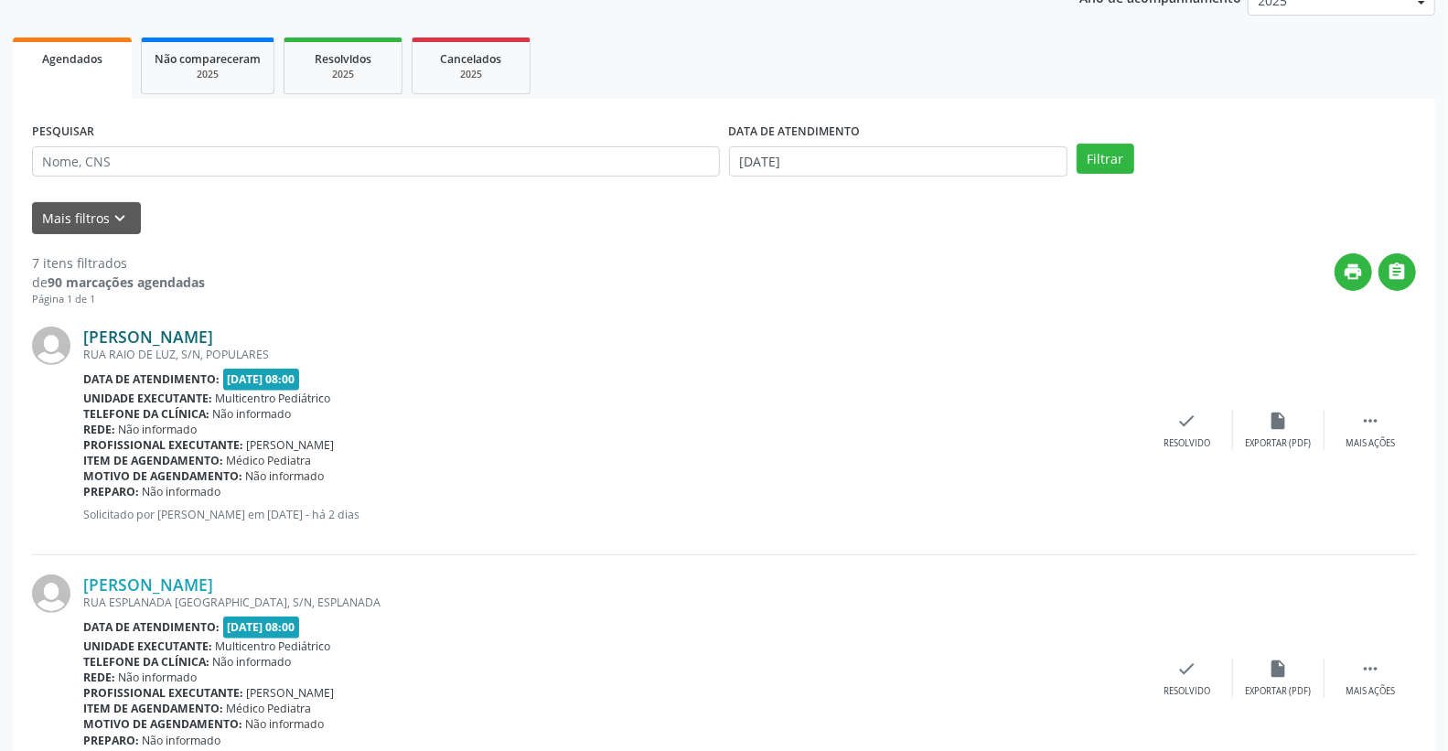
click at [198, 327] on link "[PERSON_NAME]" at bounding box center [148, 337] width 130 height 20
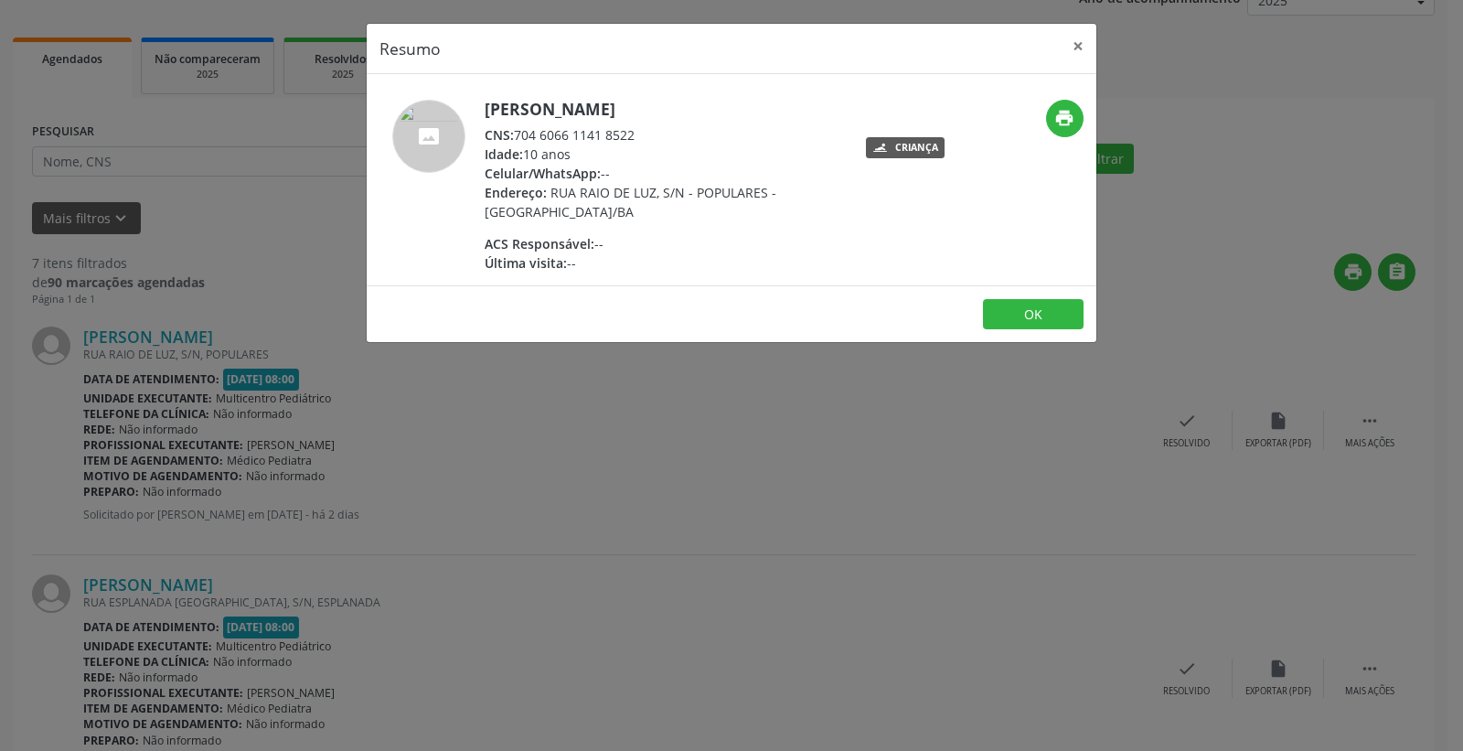
drag, startPoint x: 516, startPoint y: 131, endPoint x: 660, endPoint y: 130, distance: 144.5
click at [660, 131] on div "CNS: 704 6066 1141 8522" at bounding box center [663, 134] width 356 height 19
copy div "704 6066 1141 8522"
click at [1082, 48] on button "×" at bounding box center [1078, 46] width 37 height 45
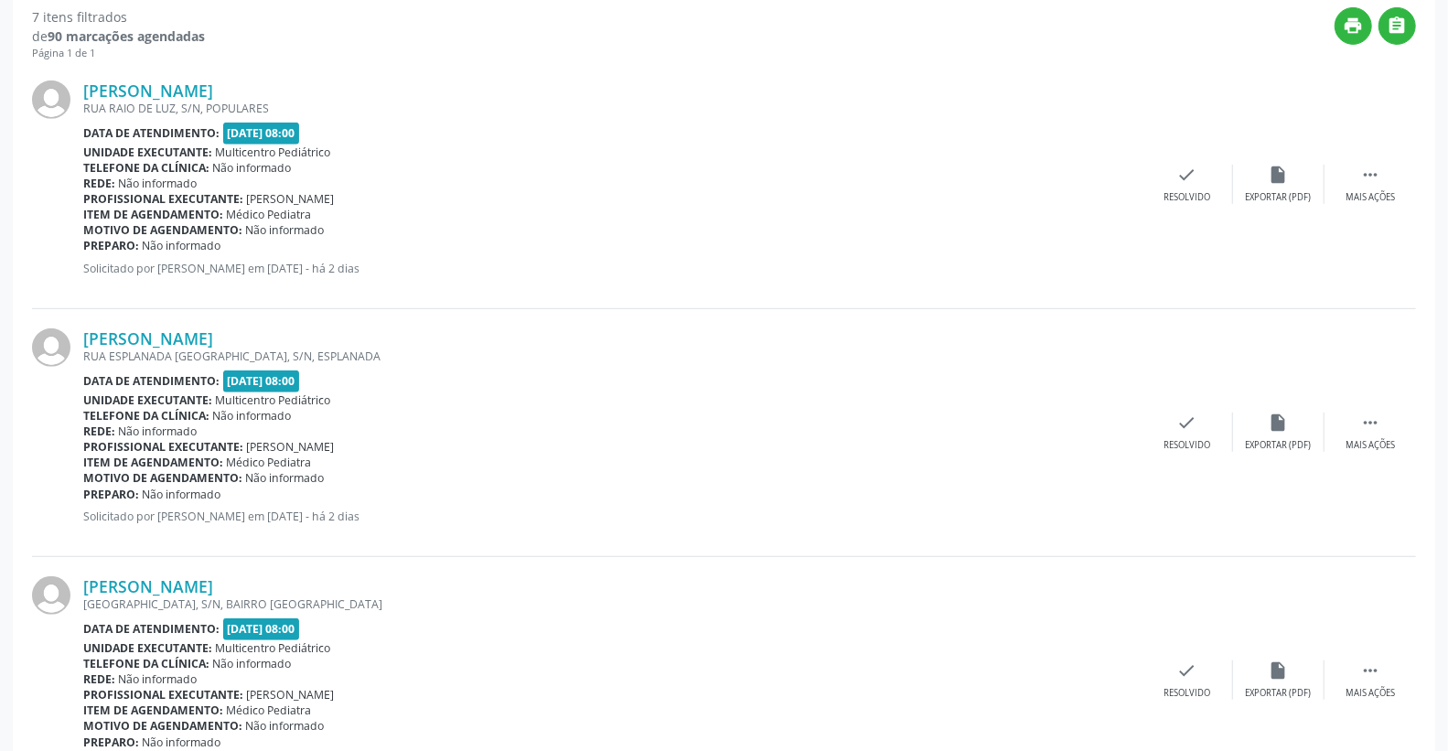
scroll to position [541, 0]
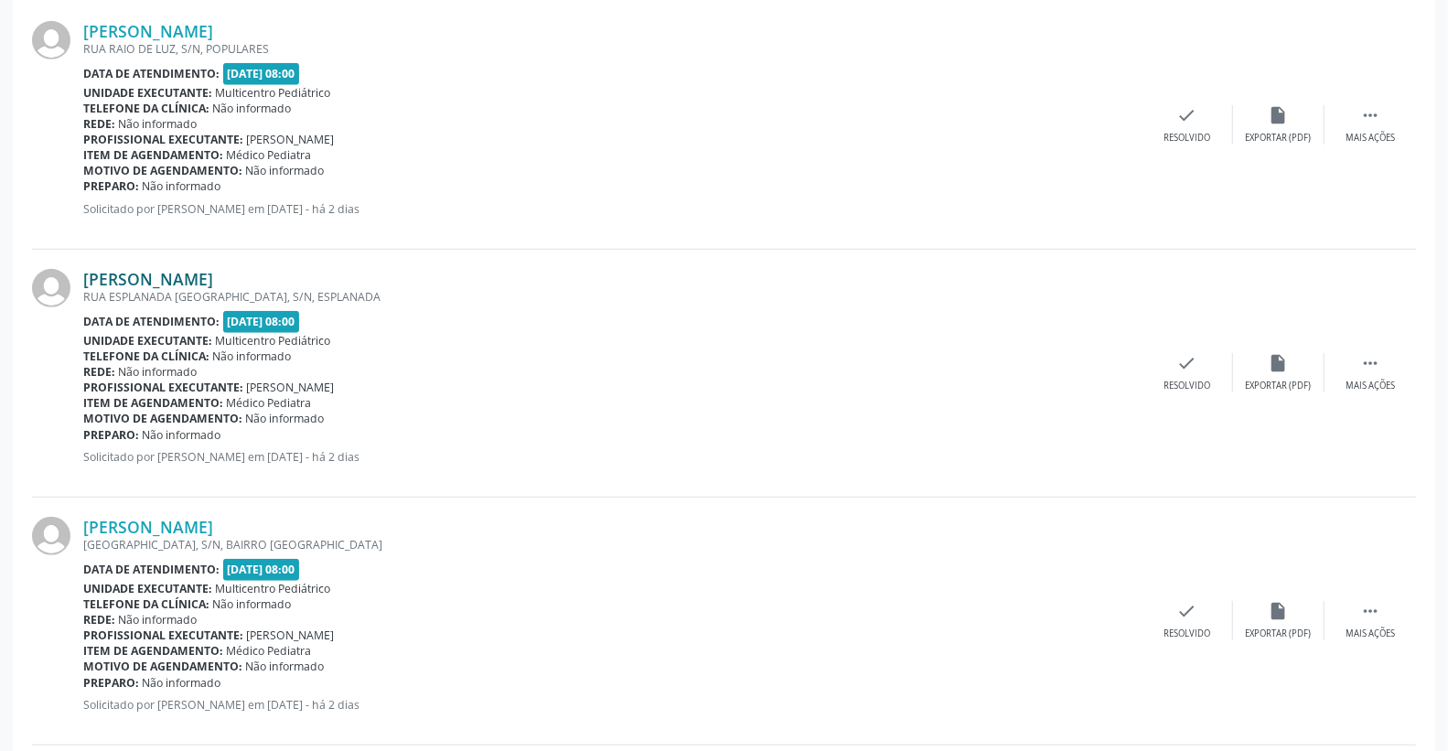
click at [213, 275] on link "[PERSON_NAME]" at bounding box center [148, 279] width 130 height 20
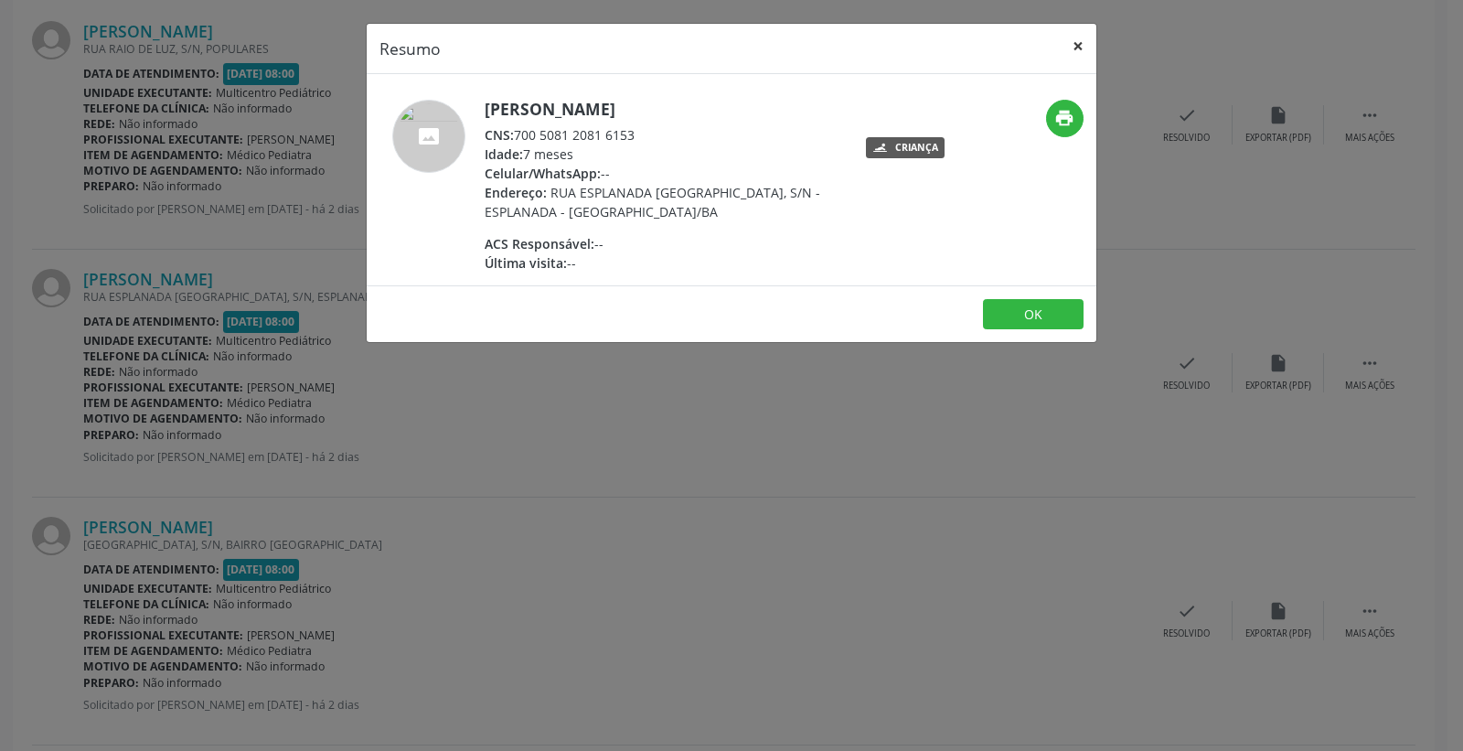
click at [1076, 42] on button "×" at bounding box center [1078, 46] width 37 height 45
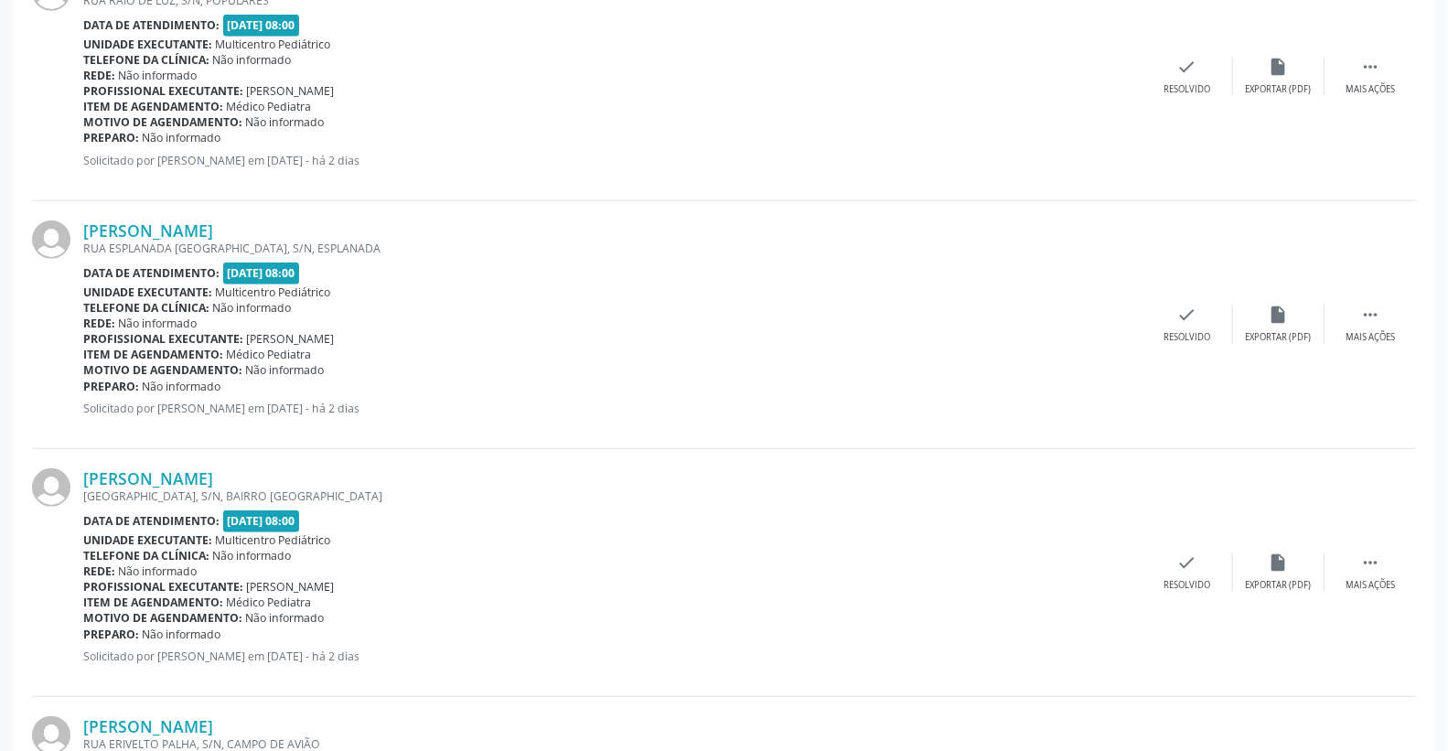
scroll to position [643, 0]
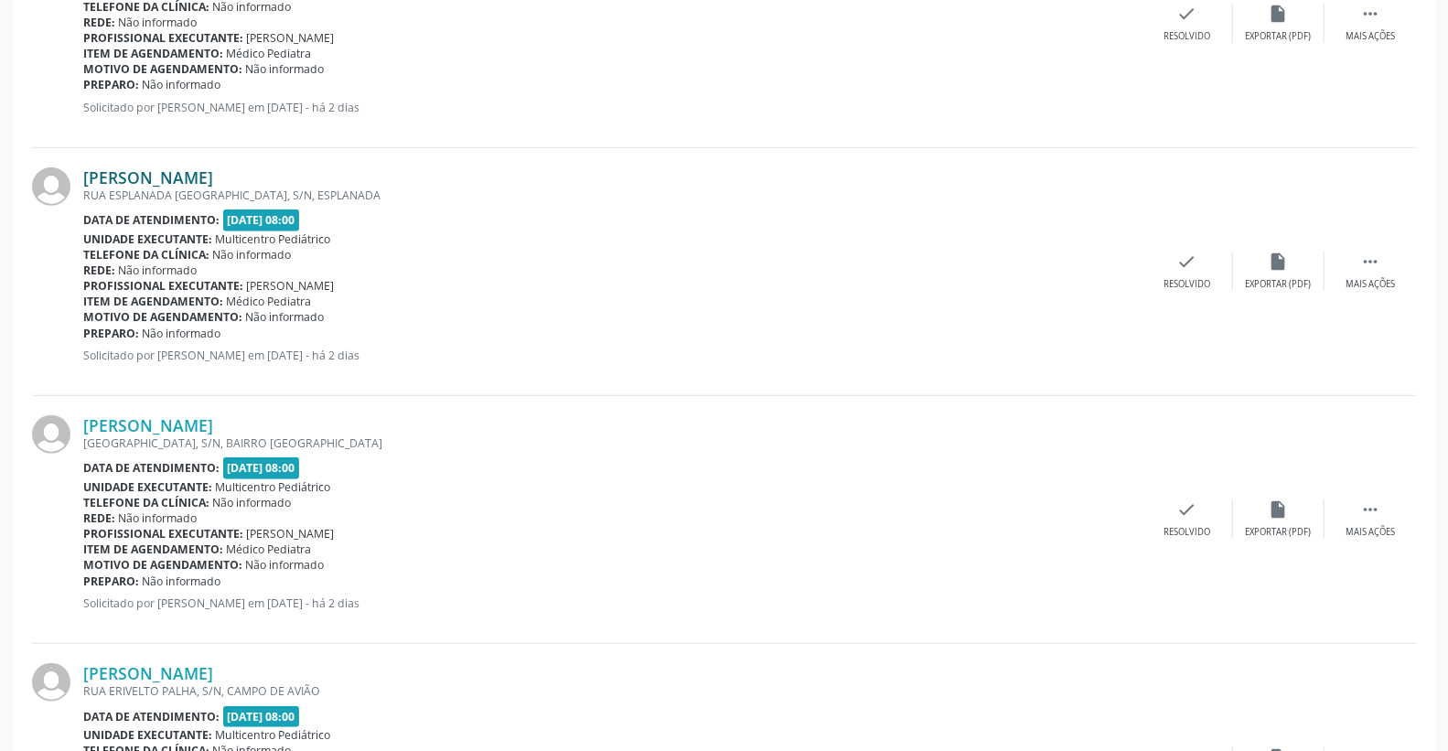
click at [213, 180] on link "[PERSON_NAME]" at bounding box center [148, 177] width 130 height 20
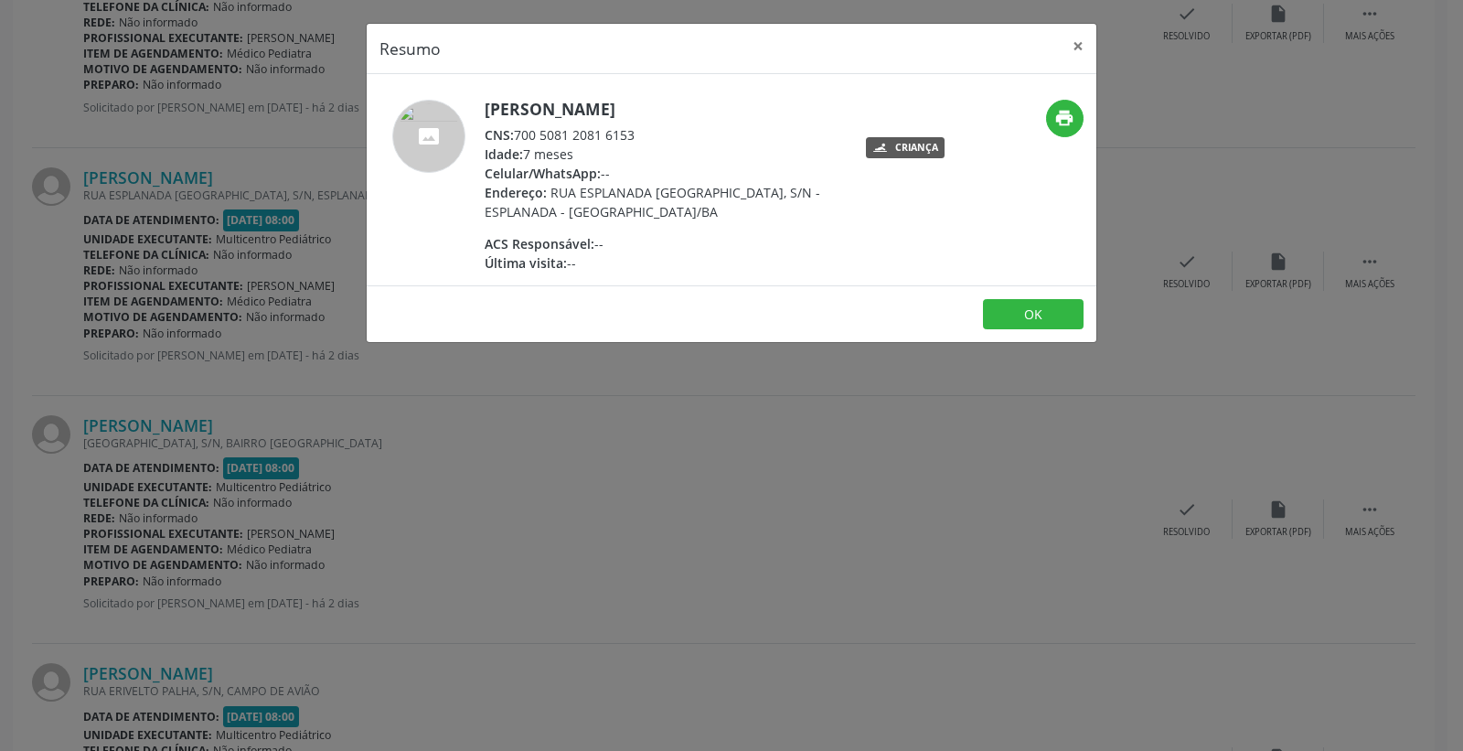
drag, startPoint x: 518, startPoint y: 134, endPoint x: 800, endPoint y: 129, distance: 282.7
click at [799, 130] on div "CNS: 700 5081 2081 6153" at bounding box center [663, 134] width 356 height 19
copy div "700 5081 2081 6153"
click at [1085, 42] on button "×" at bounding box center [1078, 46] width 37 height 45
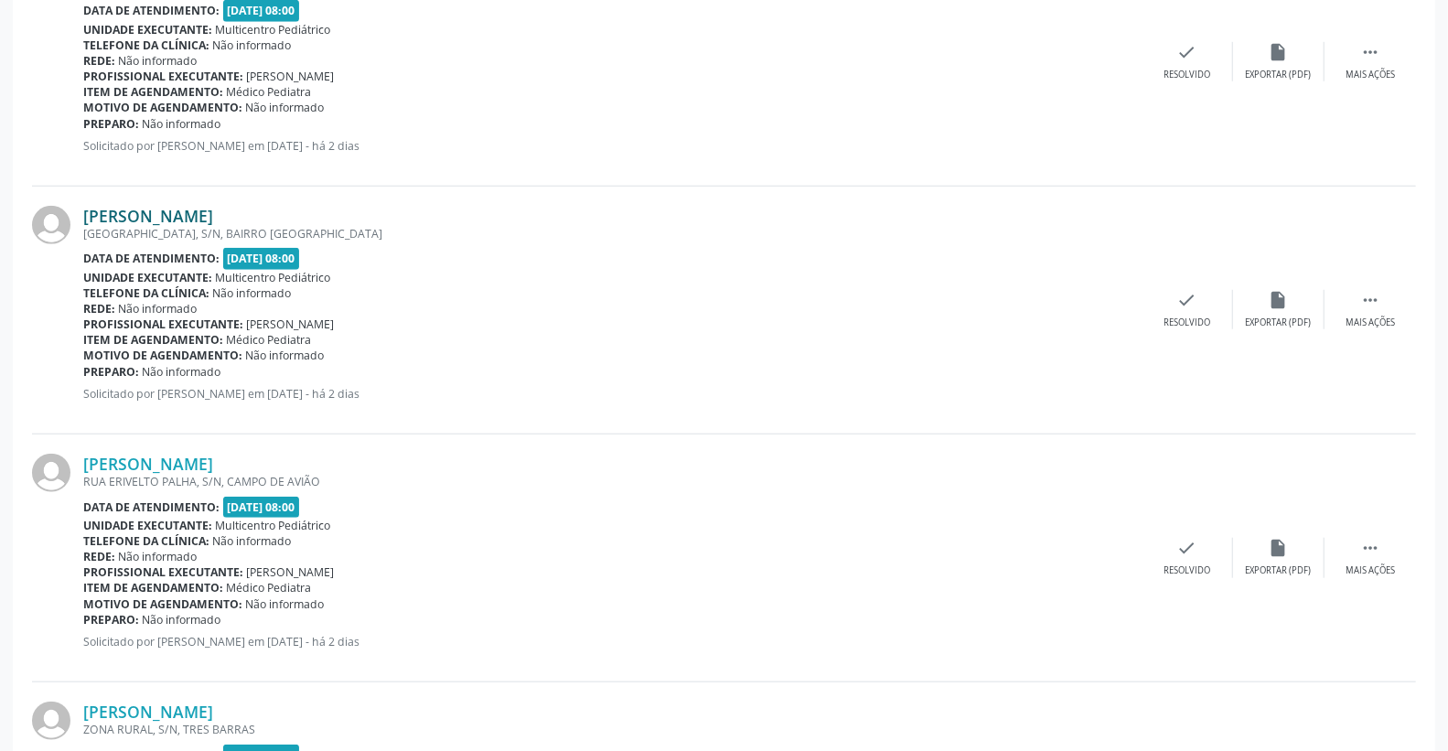
scroll to position [846, 0]
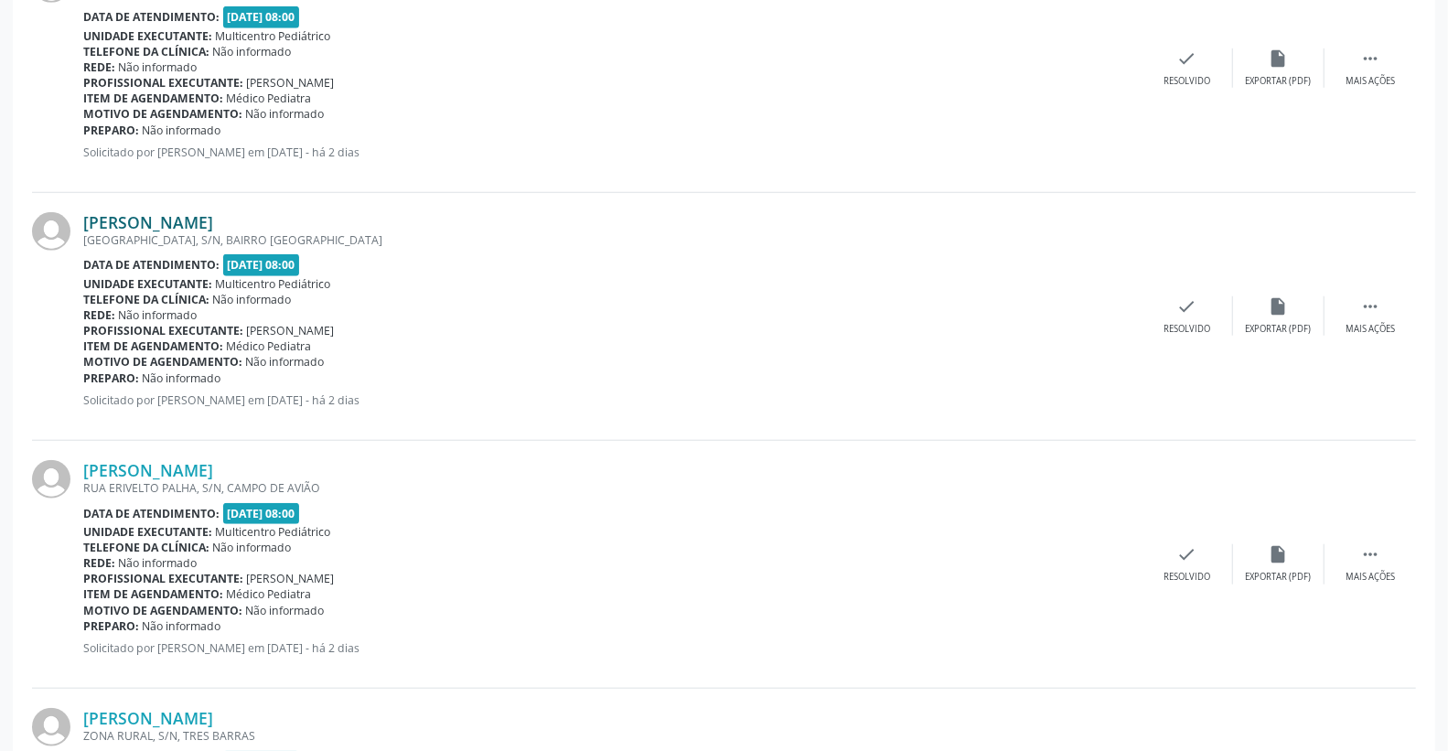
click at [166, 221] on link "[PERSON_NAME]" at bounding box center [148, 222] width 130 height 20
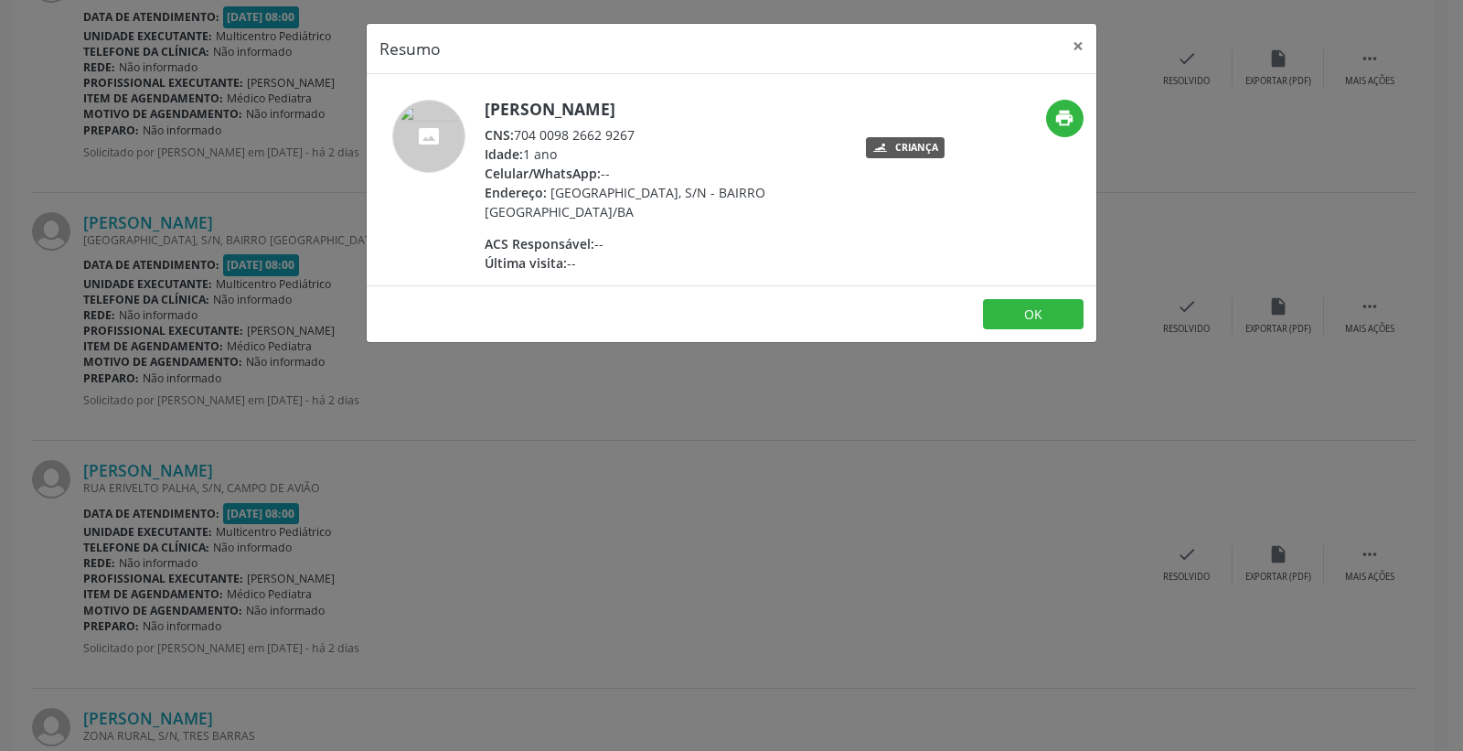
drag, startPoint x: 517, startPoint y: 133, endPoint x: 659, endPoint y: 133, distance: 141.8
click at [659, 133] on div "CNS: 704 0098 2662 9267" at bounding box center [663, 134] width 356 height 19
copy div "704 0098 2662 9267"
click at [1077, 50] on button "×" at bounding box center [1078, 46] width 37 height 45
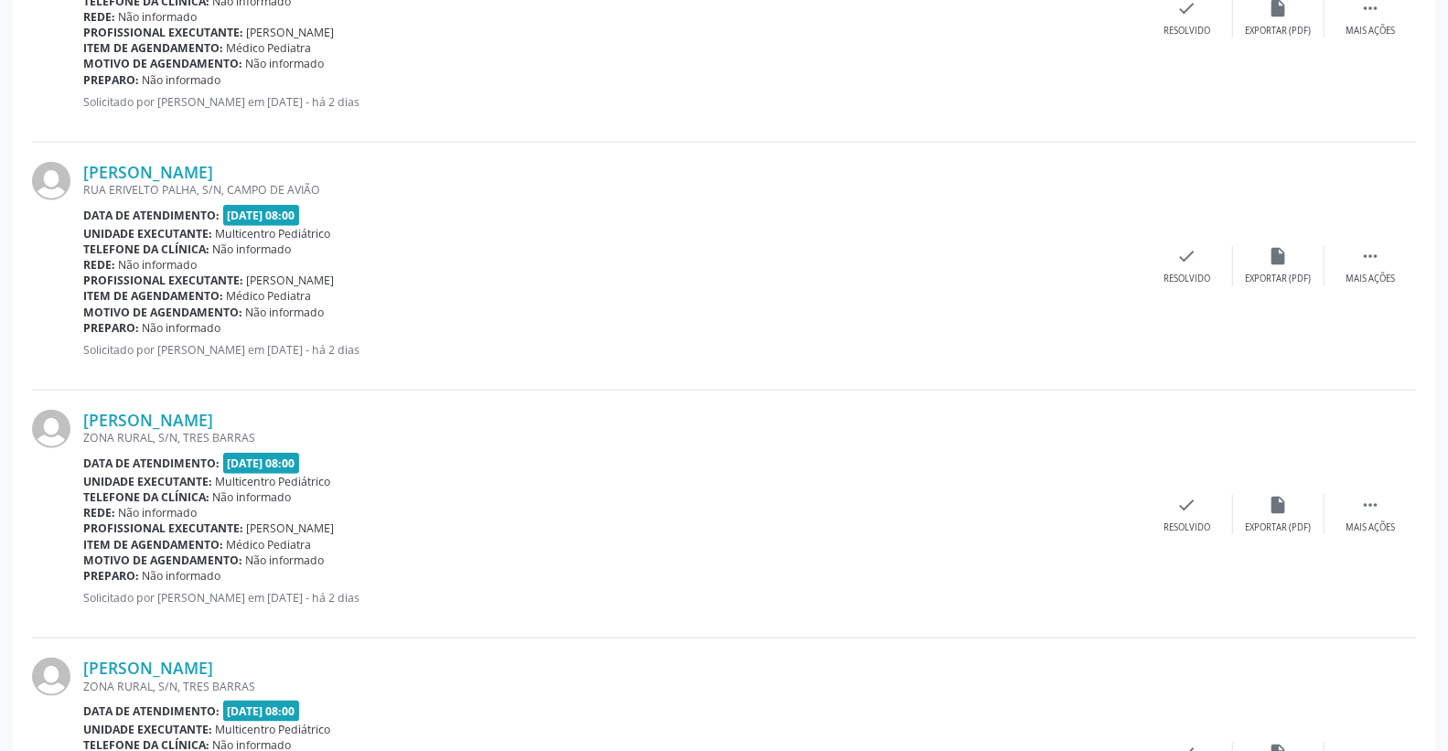
scroll to position [1151, 0]
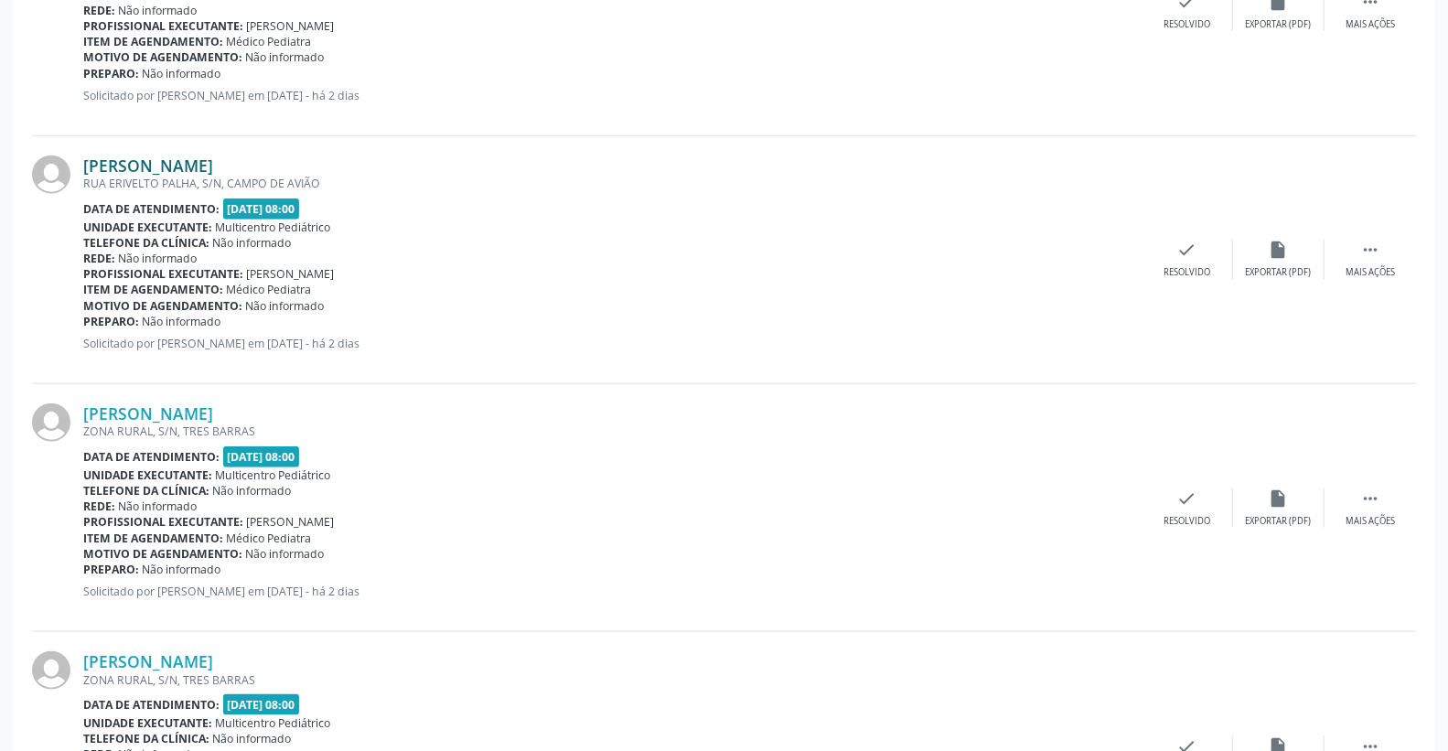
click at [155, 166] on link "[PERSON_NAME]" at bounding box center [148, 165] width 130 height 20
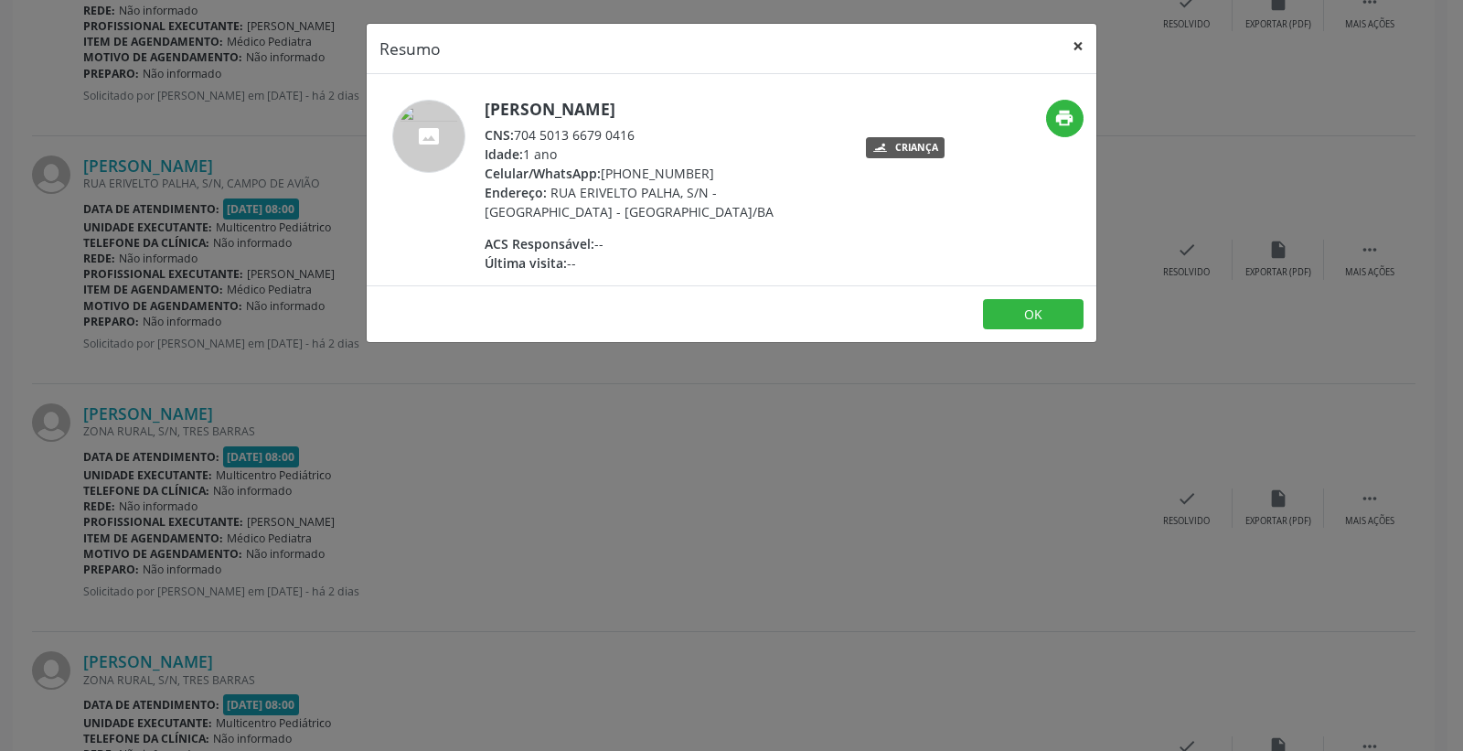
click at [1084, 44] on button "×" at bounding box center [1078, 46] width 37 height 45
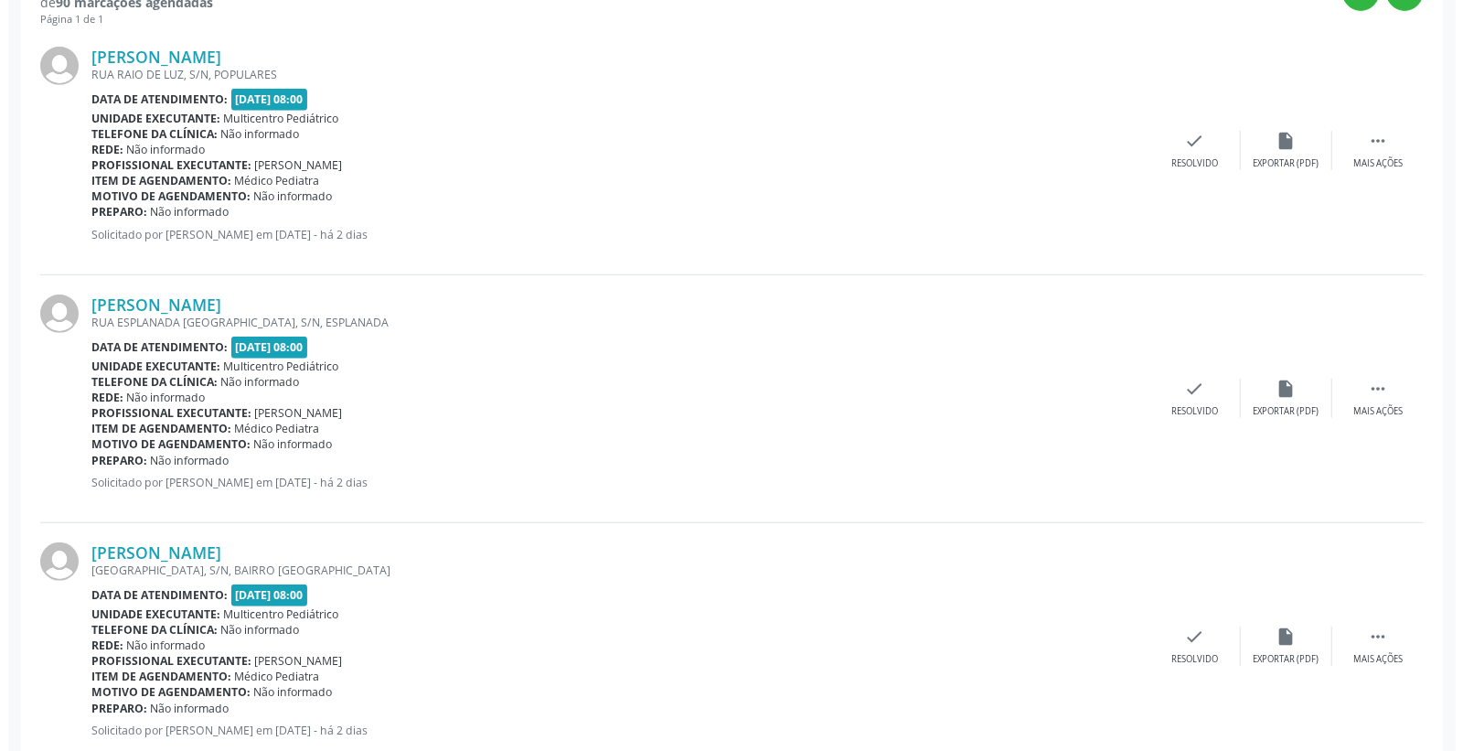
scroll to position [643, 0]
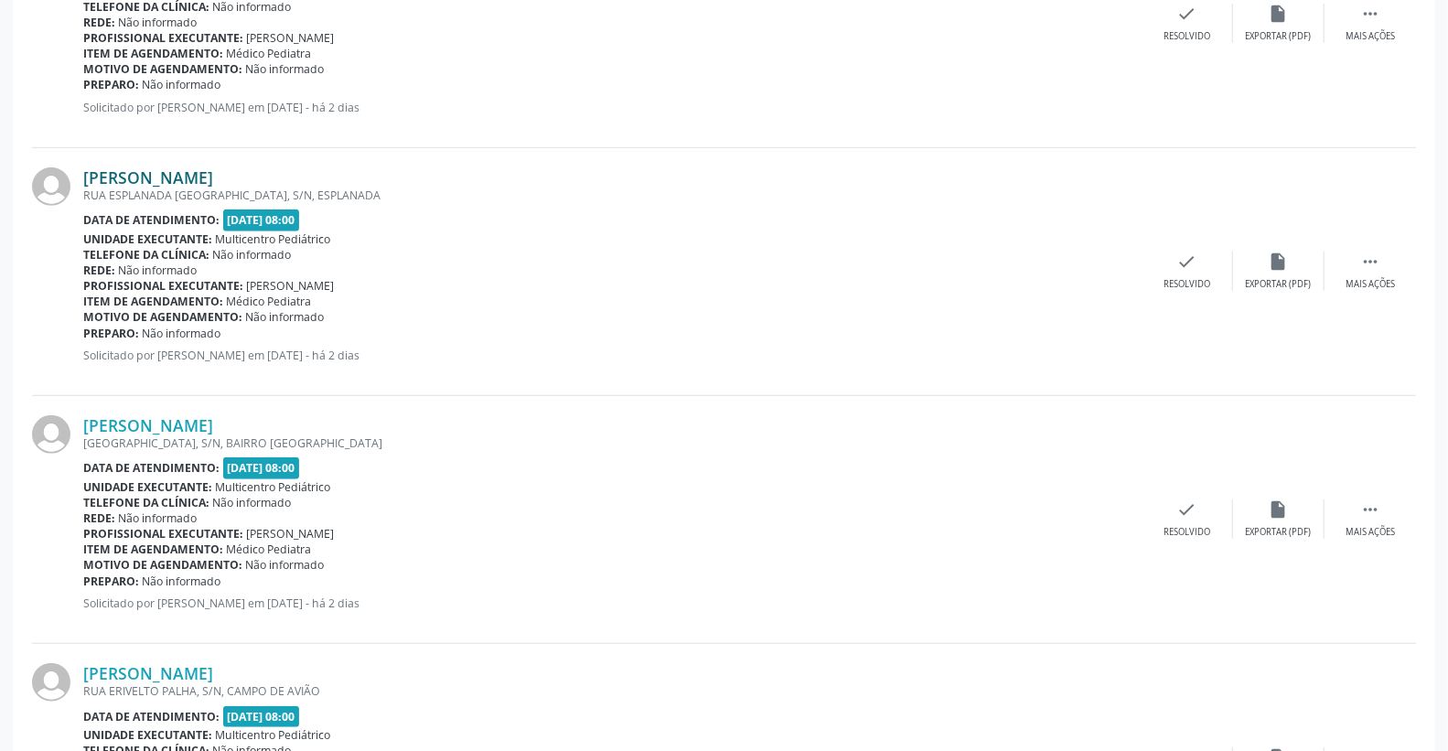
click at [213, 174] on link "[PERSON_NAME]" at bounding box center [148, 177] width 130 height 20
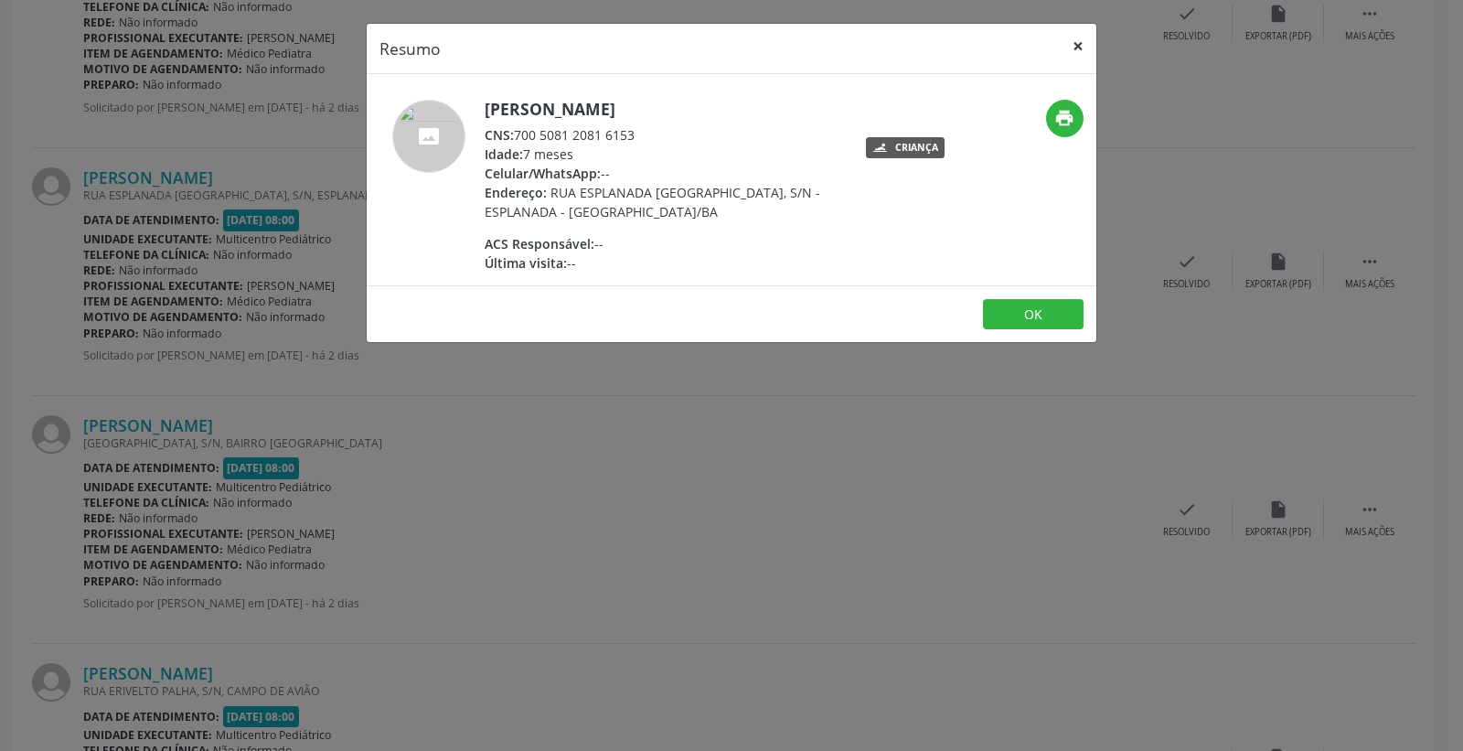
click at [1066, 46] on button "×" at bounding box center [1078, 46] width 37 height 45
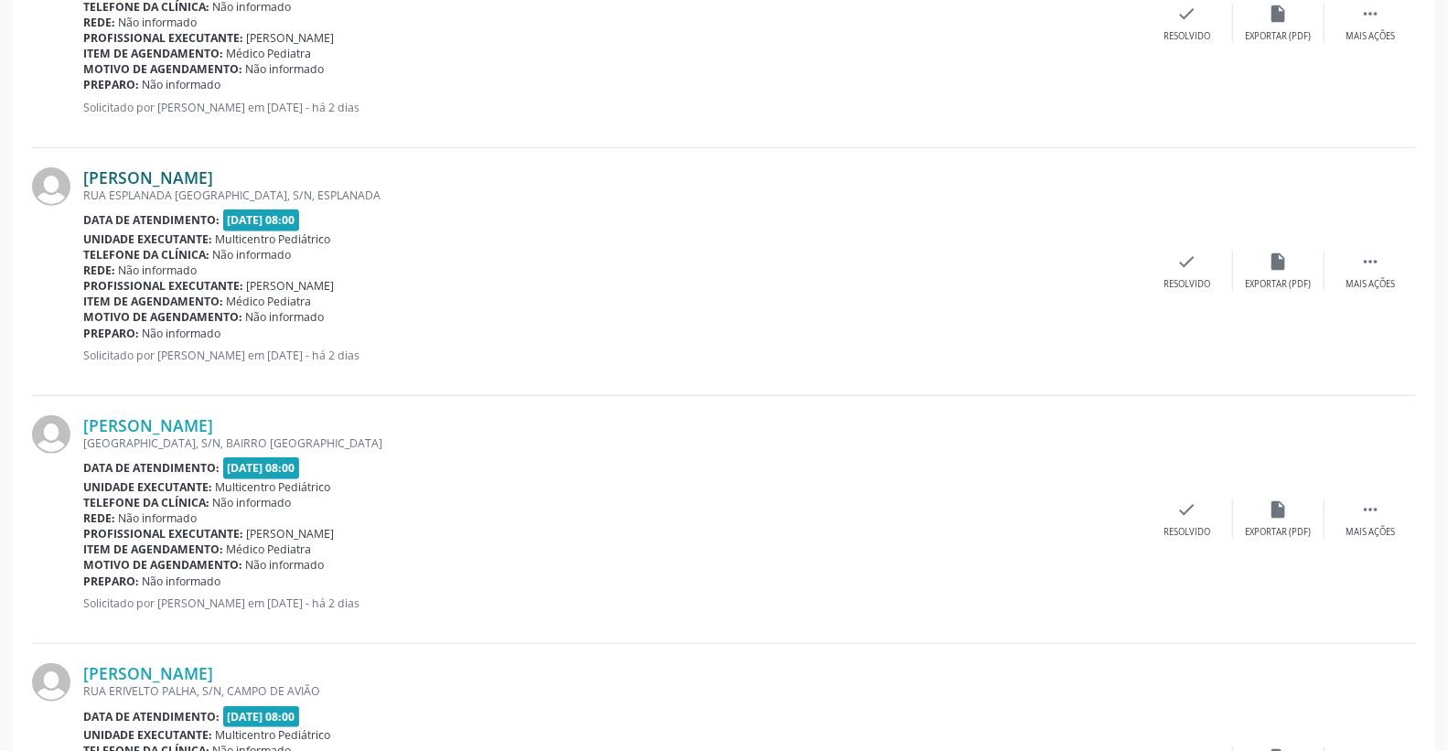
click at [213, 175] on link "[PERSON_NAME]" at bounding box center [148, 177] width 130 height 20
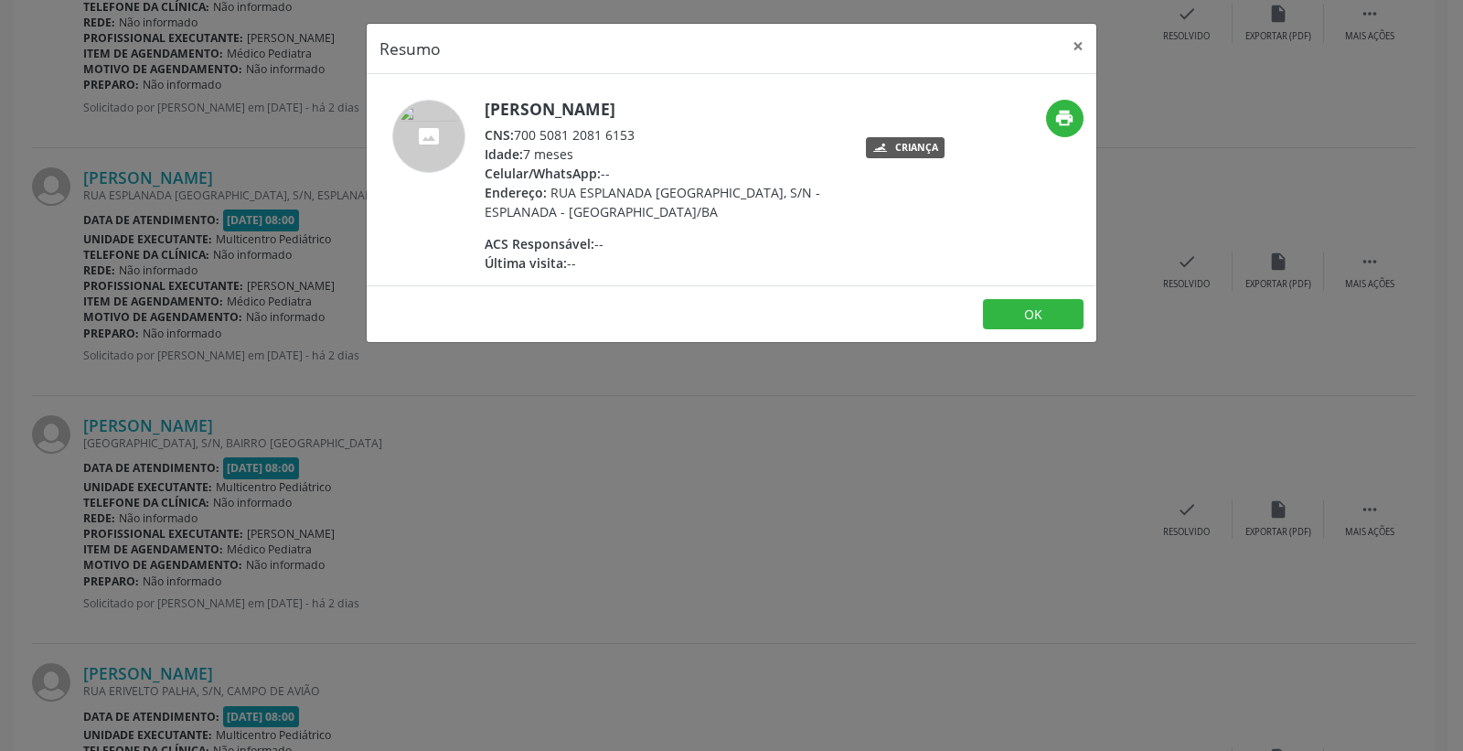
drag, startPoint x: 515, startPoint y: 130, endPoint x: 642, endPoint y: 137, distance: 127.4
click at [745, 128] on div "CNS: 700 5081 2081 6153" at bounding box center [663, 134] width 356 height 19
copy div "700 5081 2081 6153"
click at [1074, 39] on button "×" at bounding box center [1078, 46] width 37 height 45
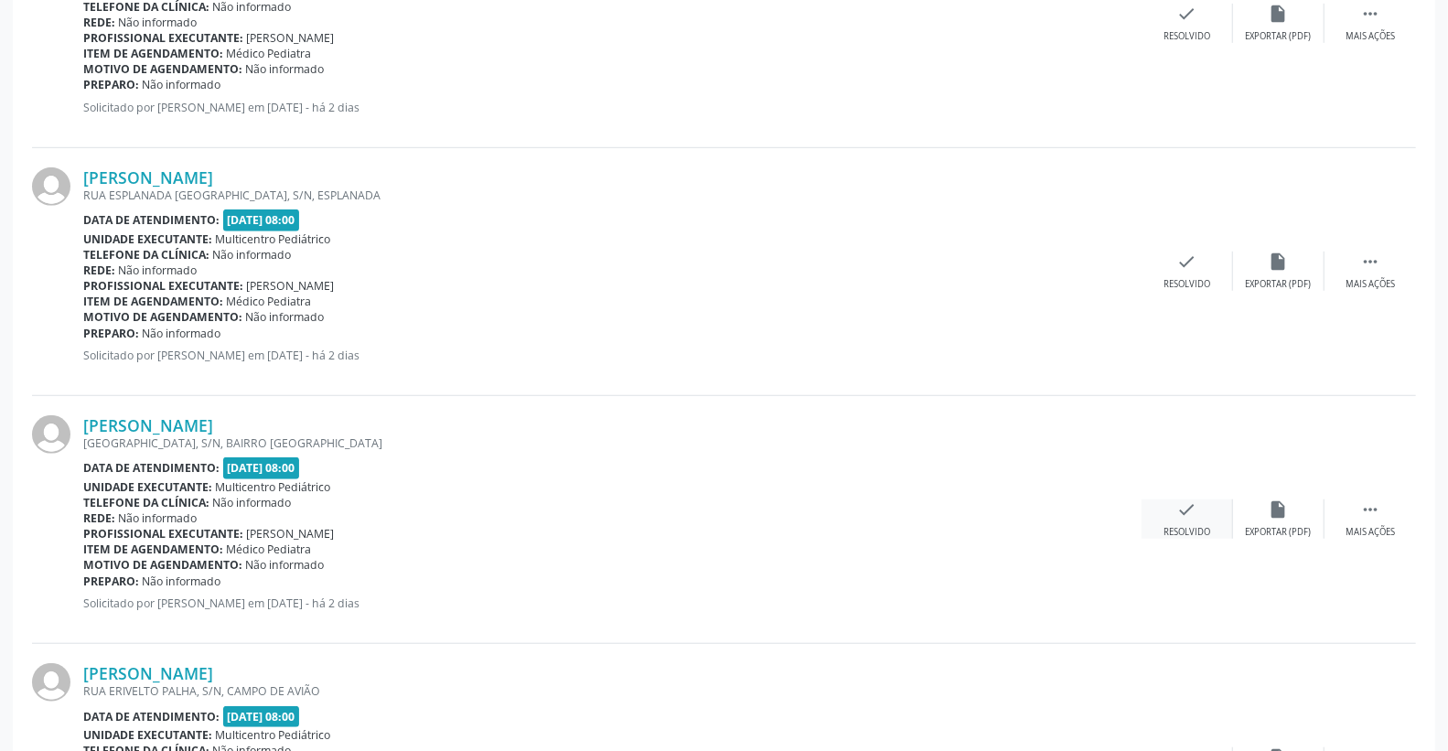
click at [1202, 509] on div "check Resolvido" at bounding box center [1187, 518] width 91 height 39
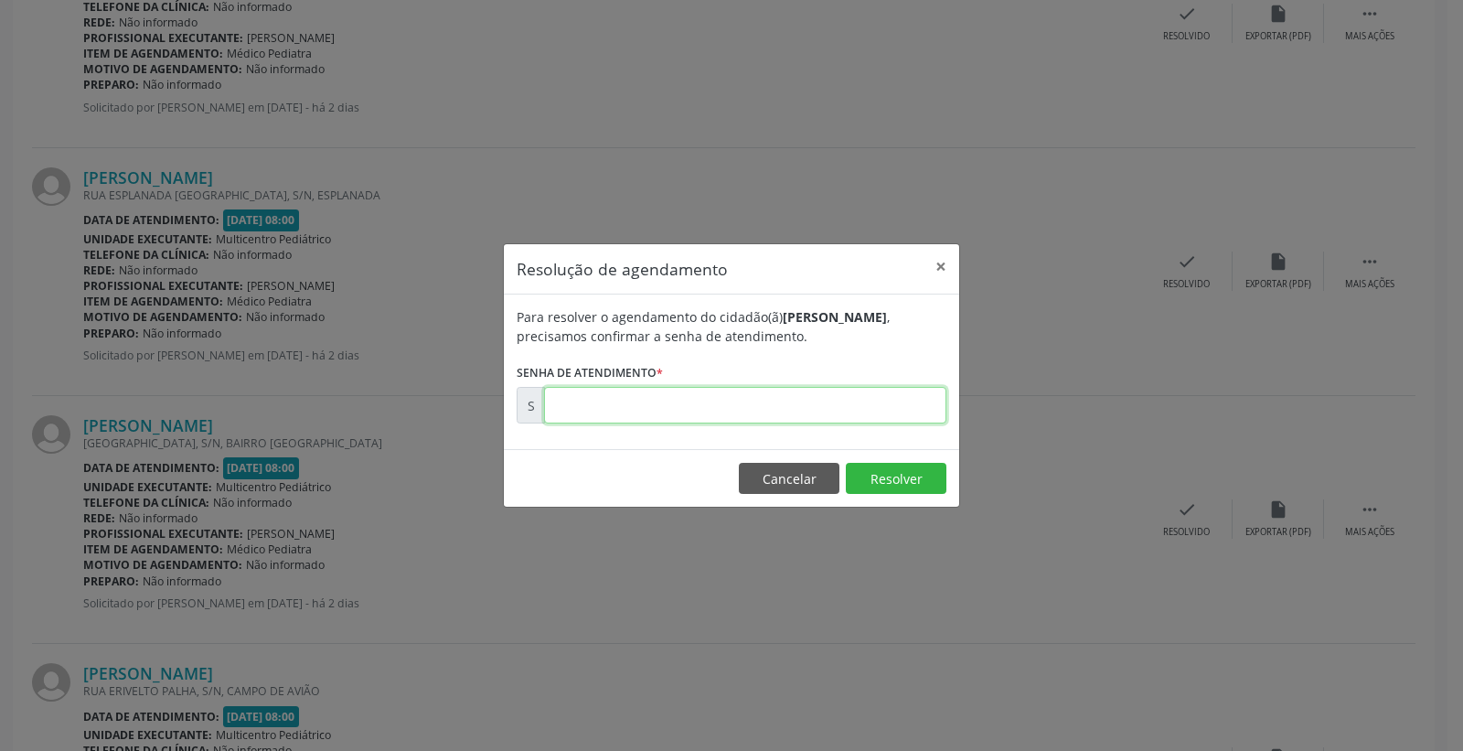
click at [802, 403] on input "text" at bounding box center [745, 405] width 402 height 37
type input "00179530"
click at [906, 477] on button "Resolver" at bounding box center [896, 478] width 101 height 31
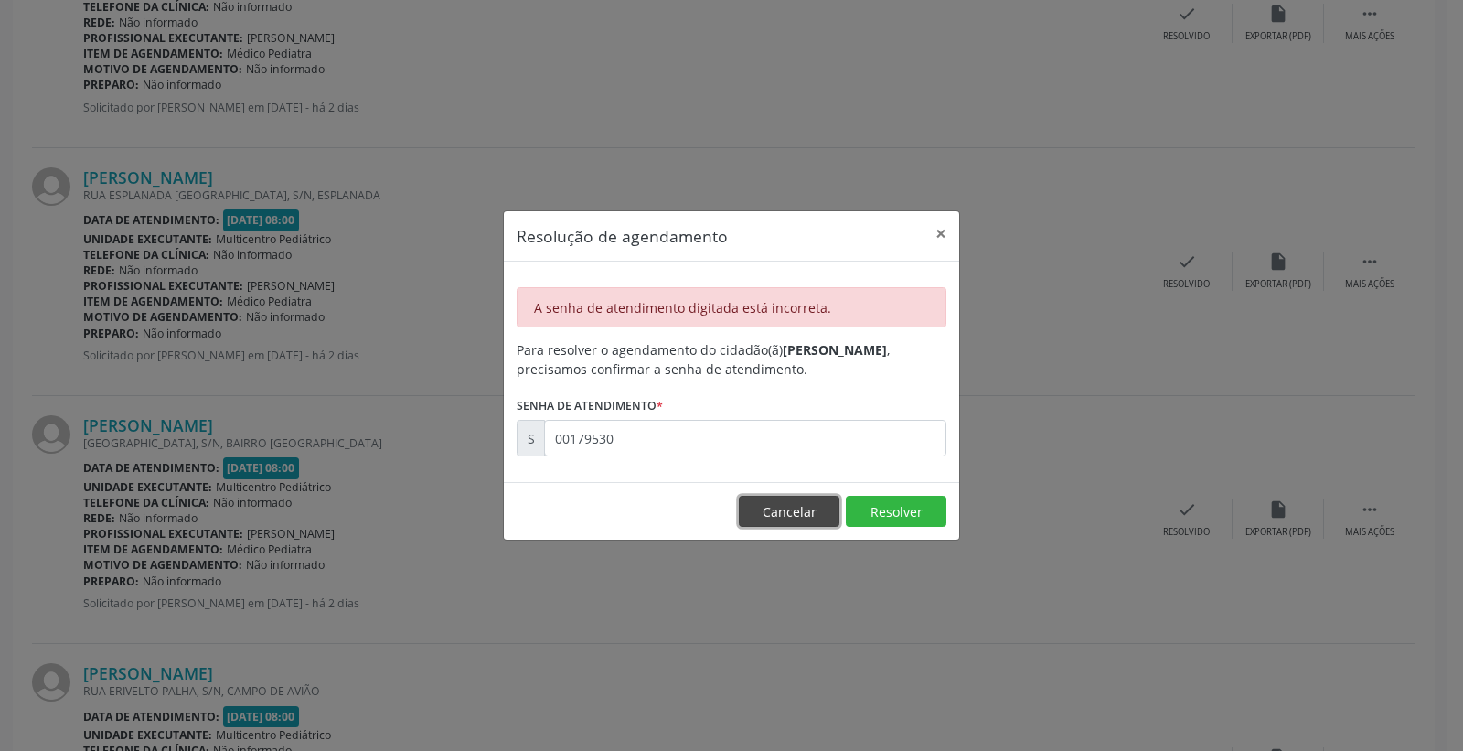
click at [803, 506] on button "Cancelar" at bounding box center [789, 511] width 101 height 31
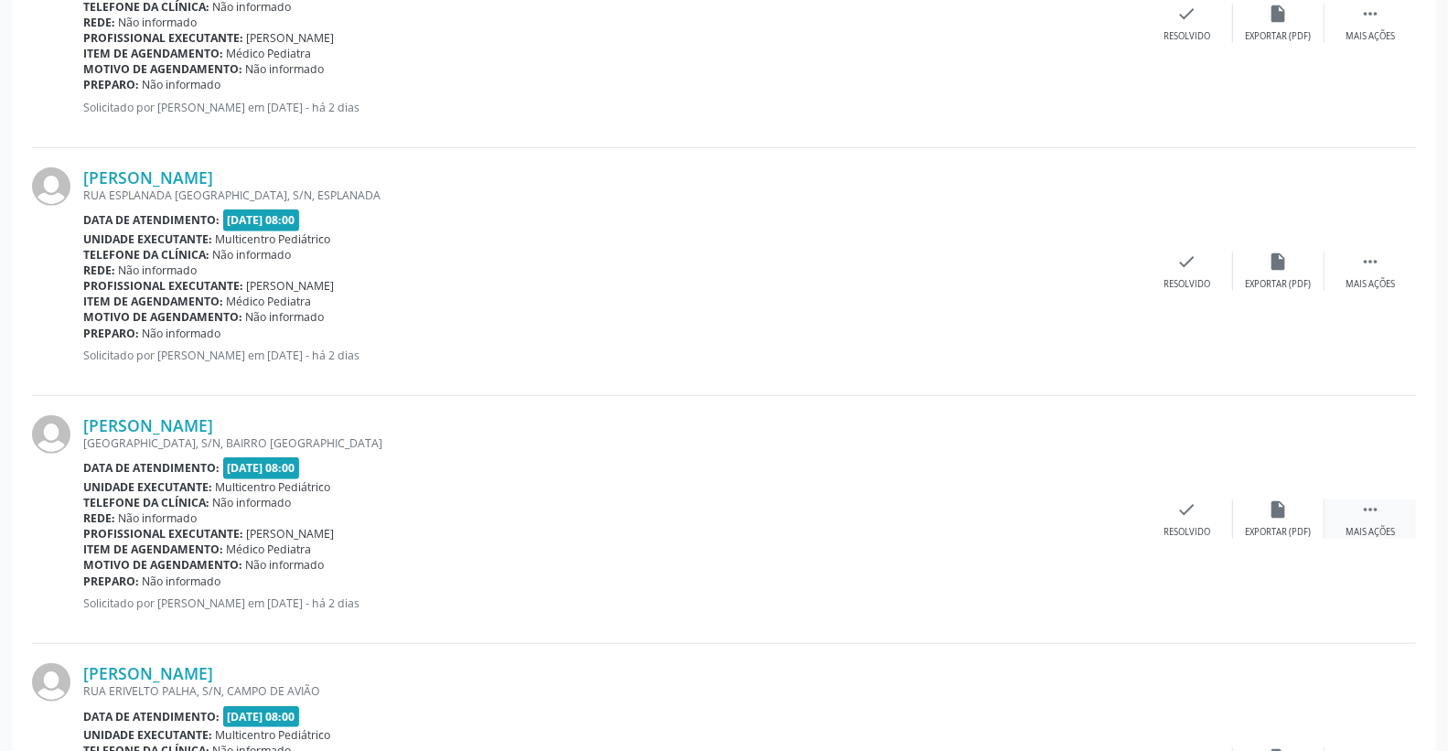
click at [1360, 521] on div " Mais ações" at bounding box center [1369, 518] width 91 height 39
click at [1089, 509] on icon "print" at bounding box center [1096, 509] width 20 height 20
click at [916, 506] on icon "check" at bounding box center [913, 509] width 20 height 20
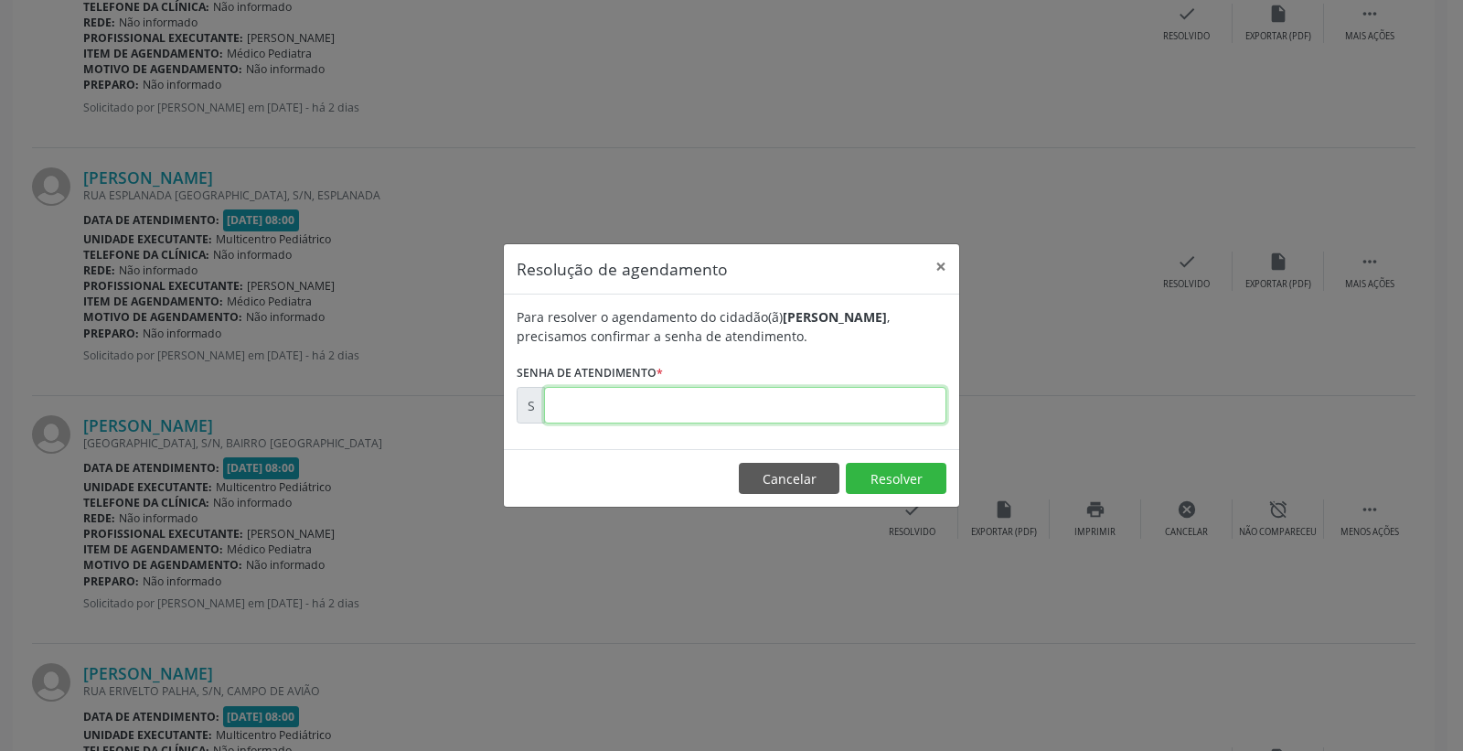
paste input "00179836"
type input "00179836"
click at [917, 473] on button "Resolver" at bounding box center [896, 478] width 101 height 31
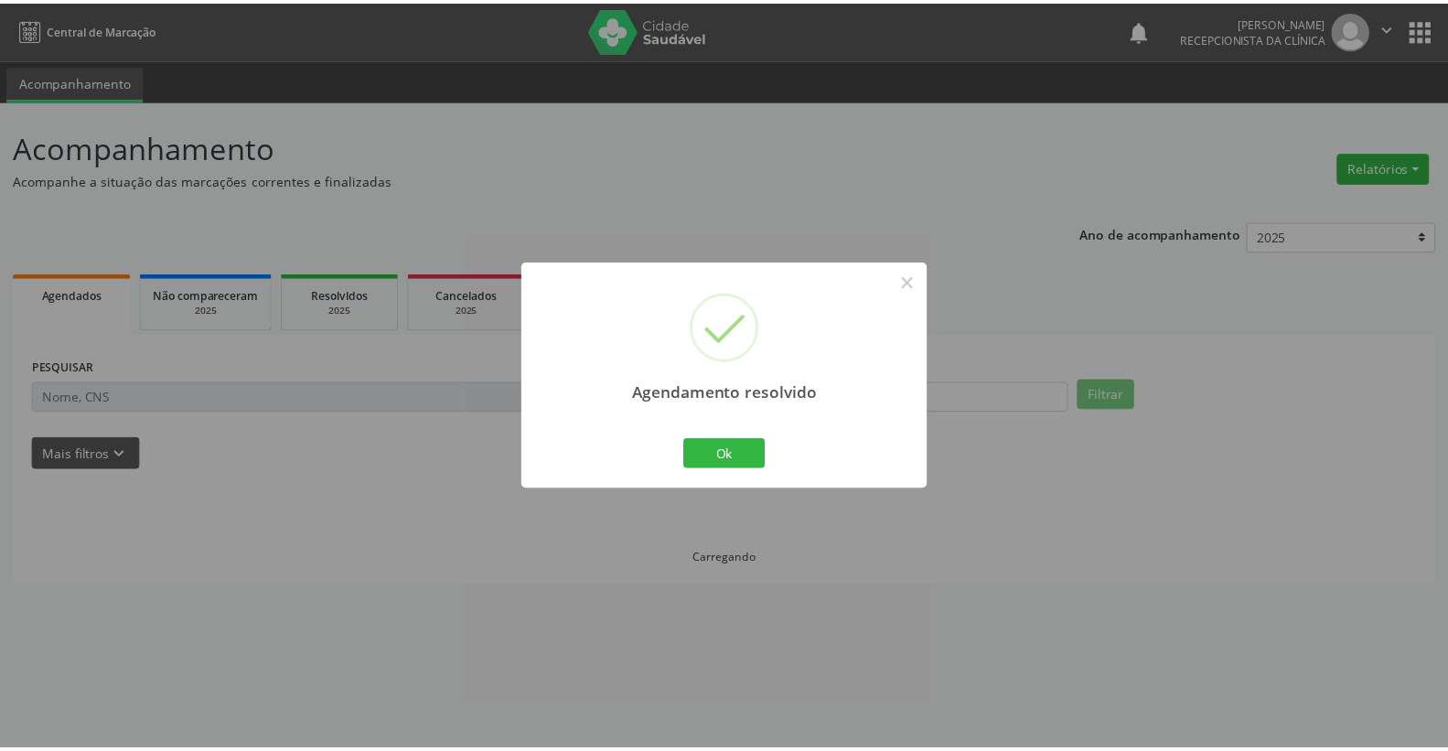
scroll to position [0, 0]
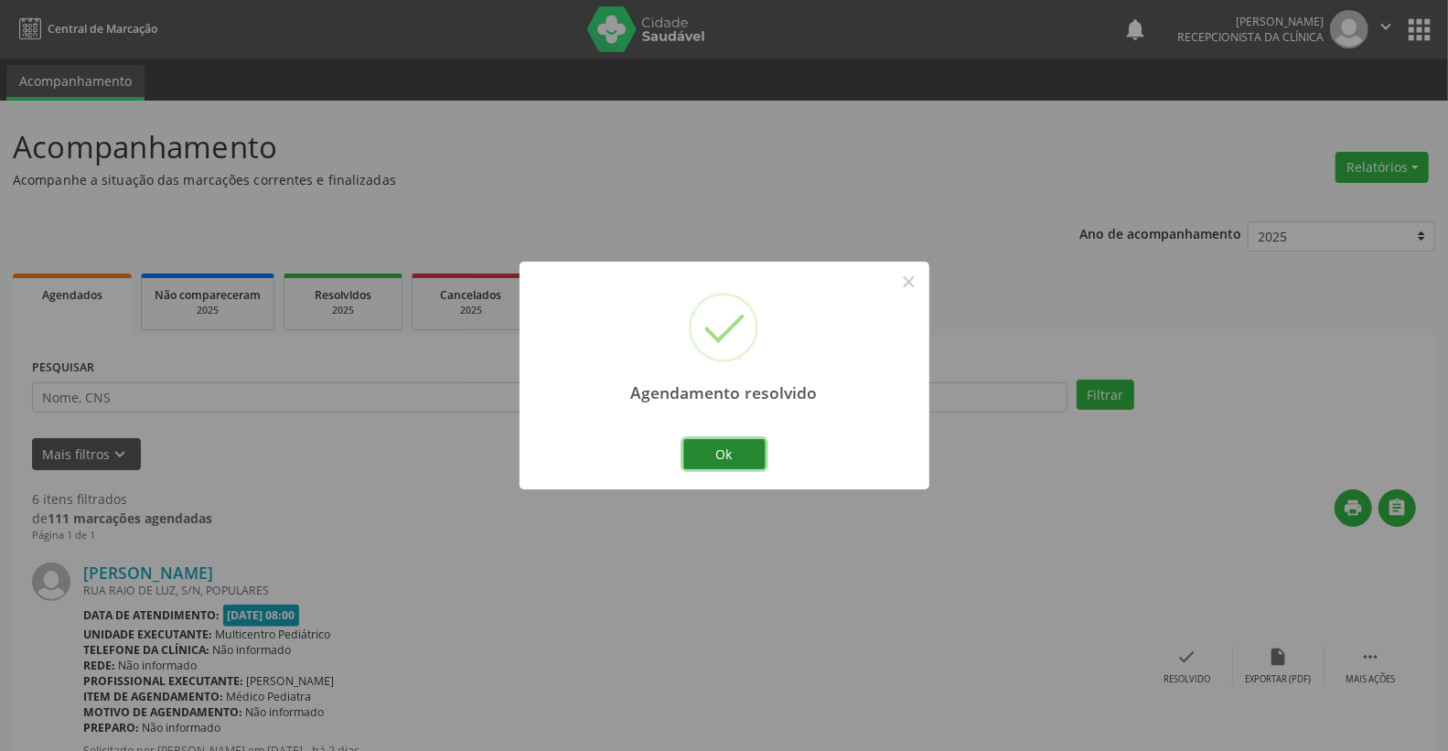
click at [751, 441] on button "Ok" at bounding box center [724, 454] width 82 height 31
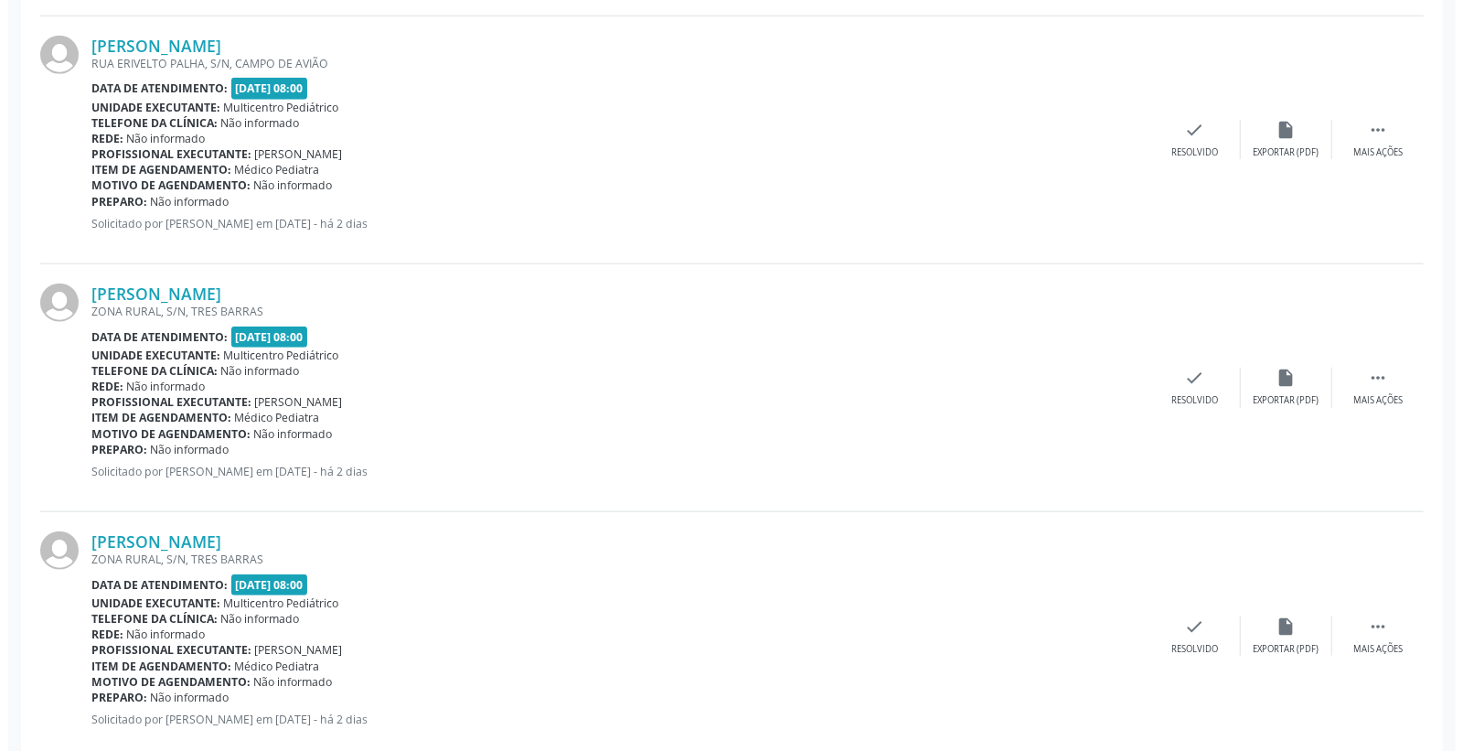
scroll to position [1310, 0]
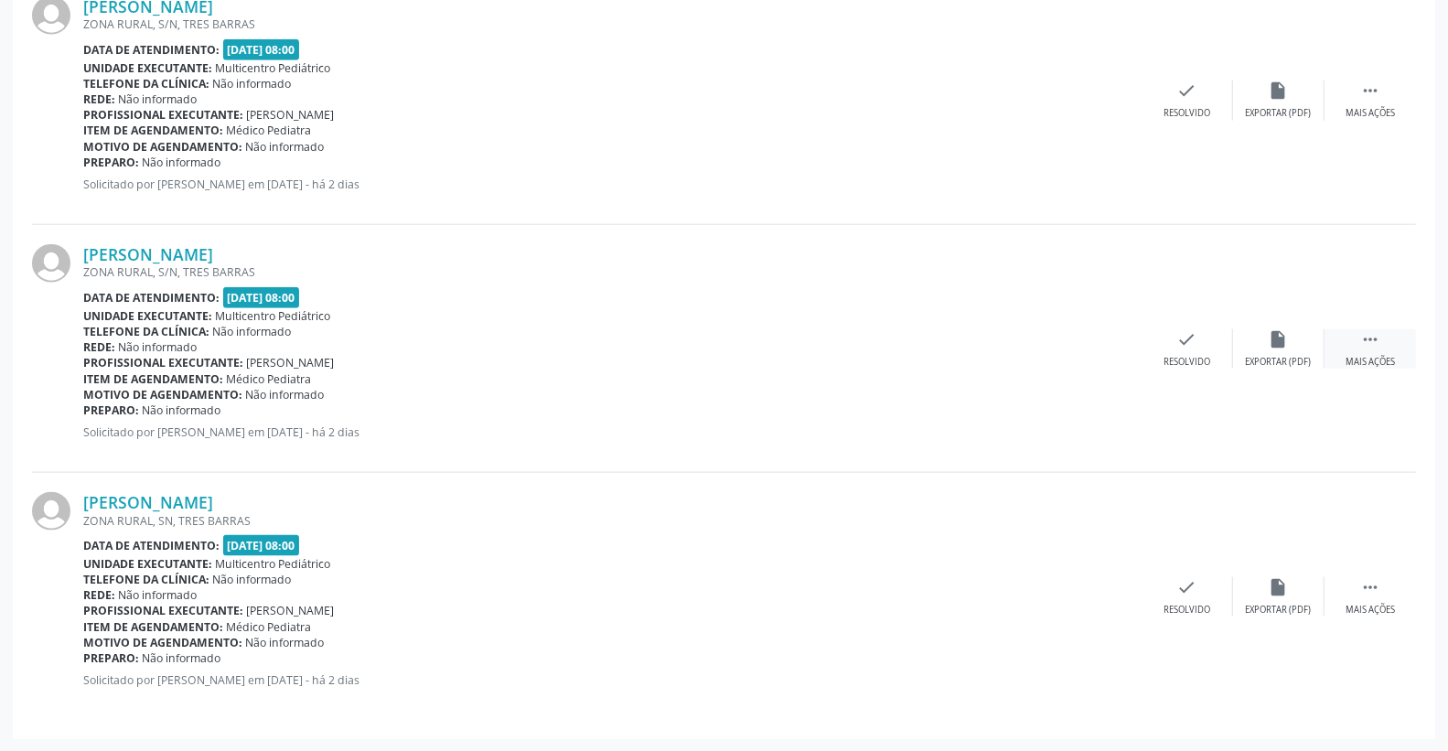
click at [1365, 348] on icon "" at bounding box center [1370, 339] width 20 height 20
click at [1096, 342] on icon "print" at bounding box center [1096, 339] width 20 height 20
click at [924, 350] on div "check Resolvido" at bounding box center [912, 348] width 91 height 39
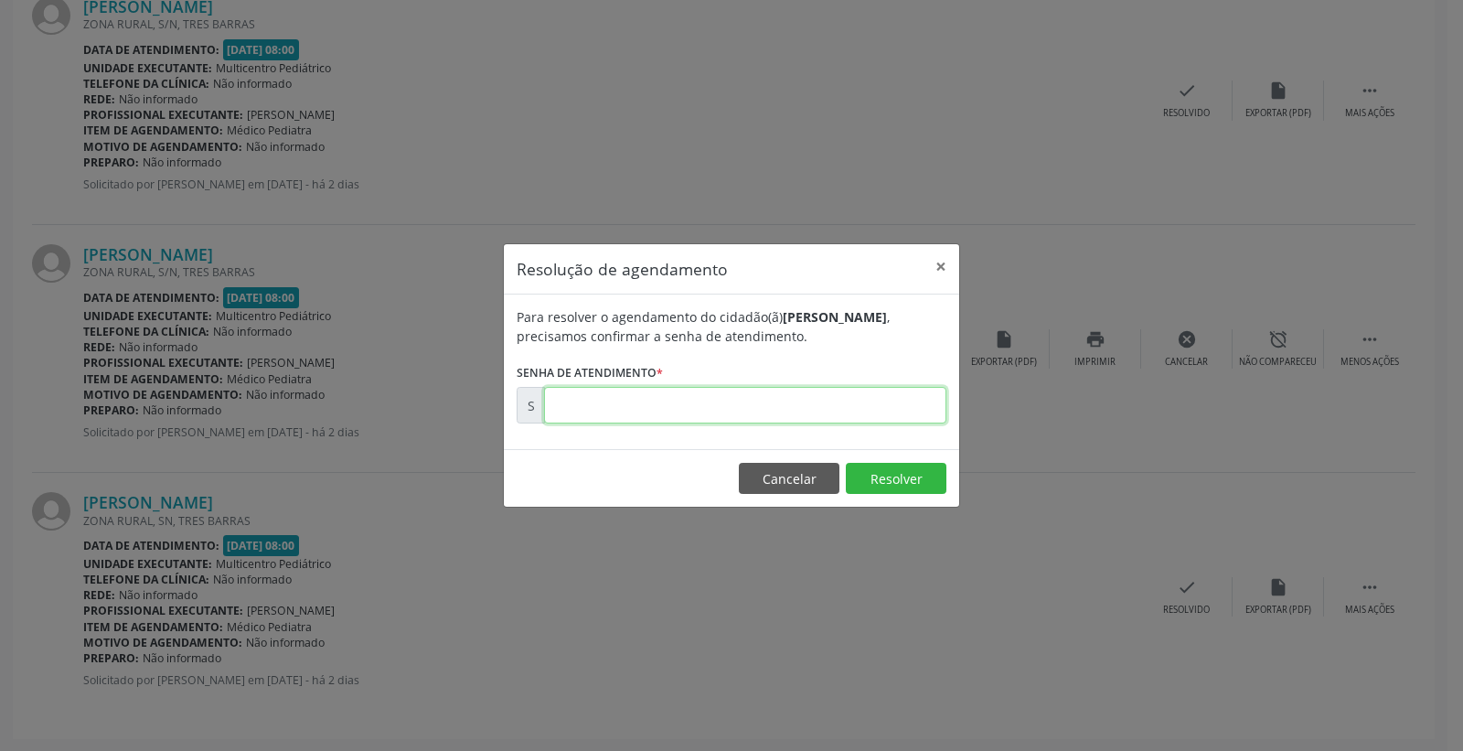
paste input "00179840"
type input "00179840"
drag, startPoint x: 910, startPoint y: 488, endPoint x: 896, endPoint y: 482, distance: 15.1
click at [902, 486] on button "Resolver" at bounding box center [896, 478] width 101 height 31
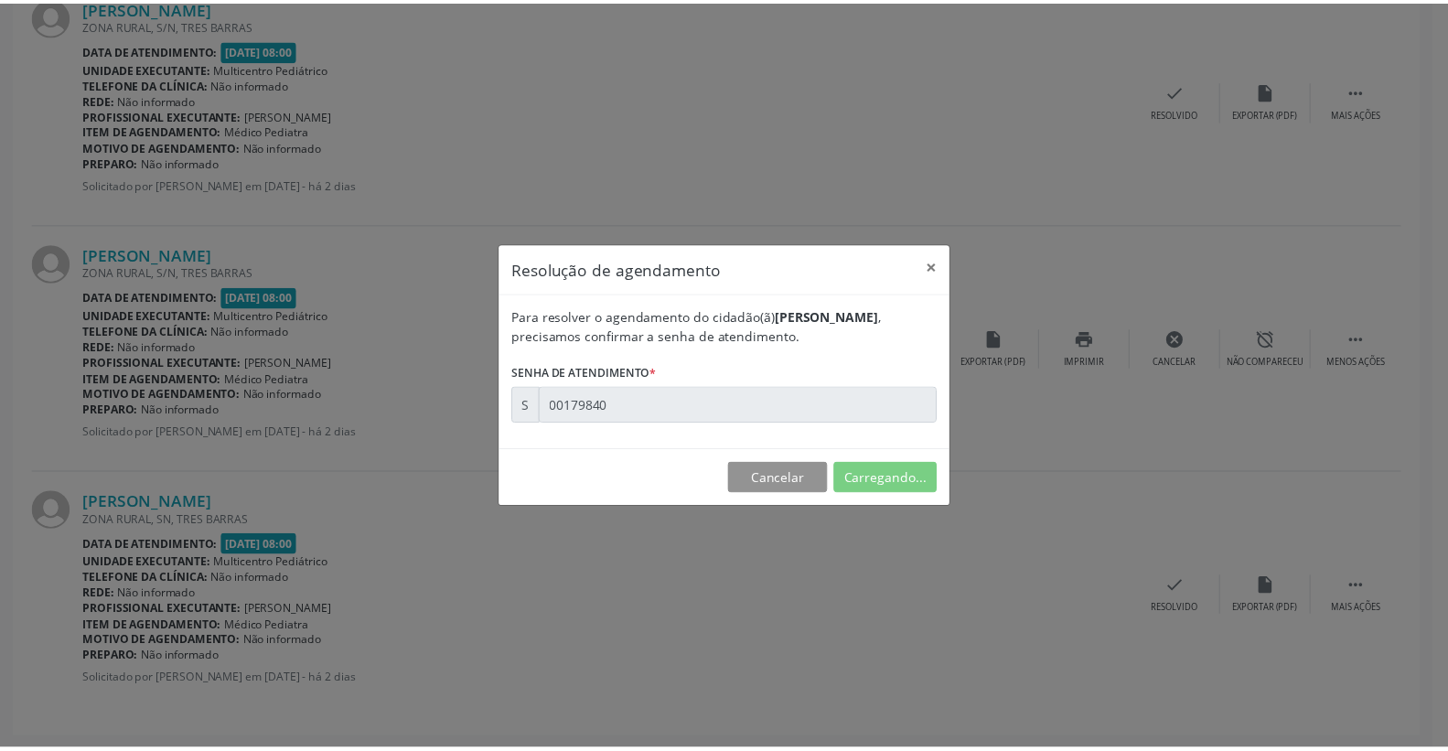
scroll to position [0, 0]
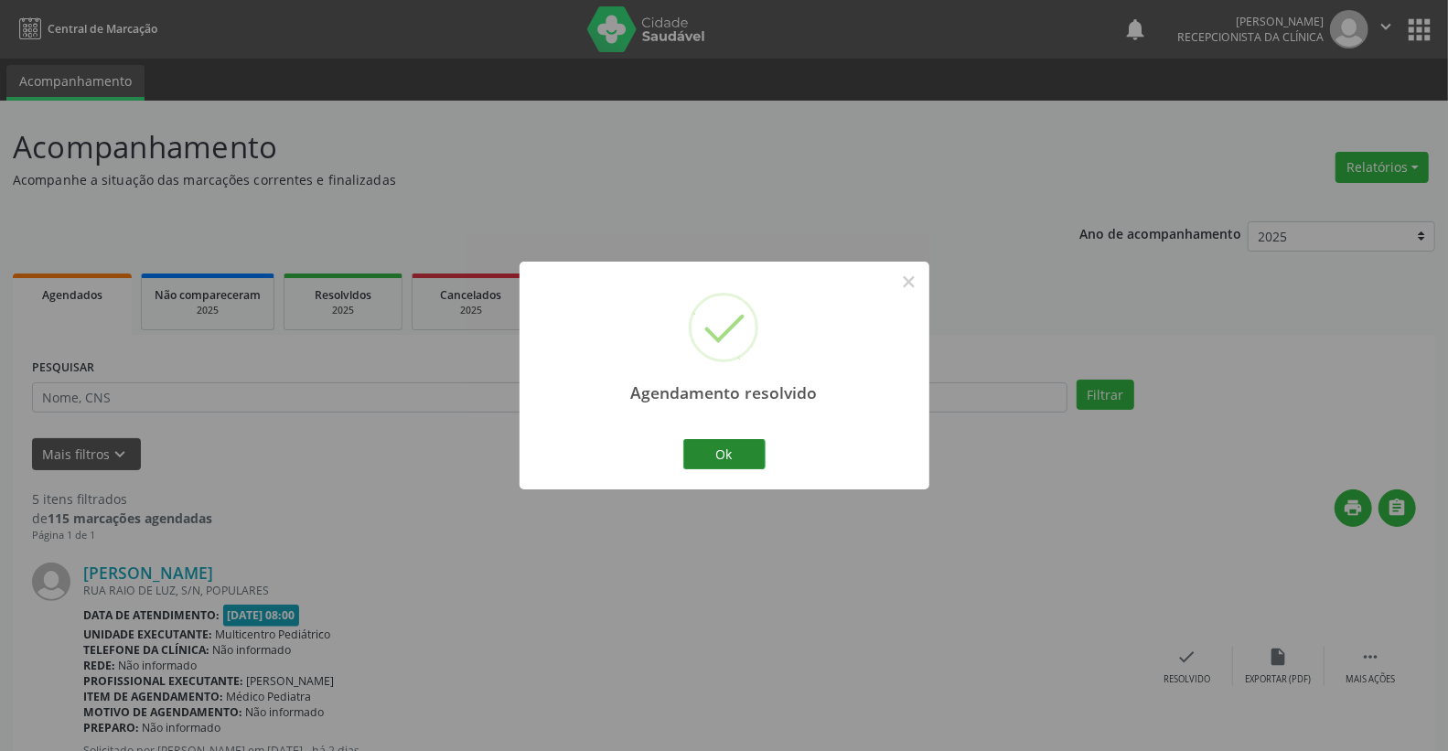
click at [750, 436] on div "Ok Cancel" at bounding box center [724, 453] width 91 height 38
click at [748, 449] on button "Ok" at bounding box center [724, 454] width 82 height 31
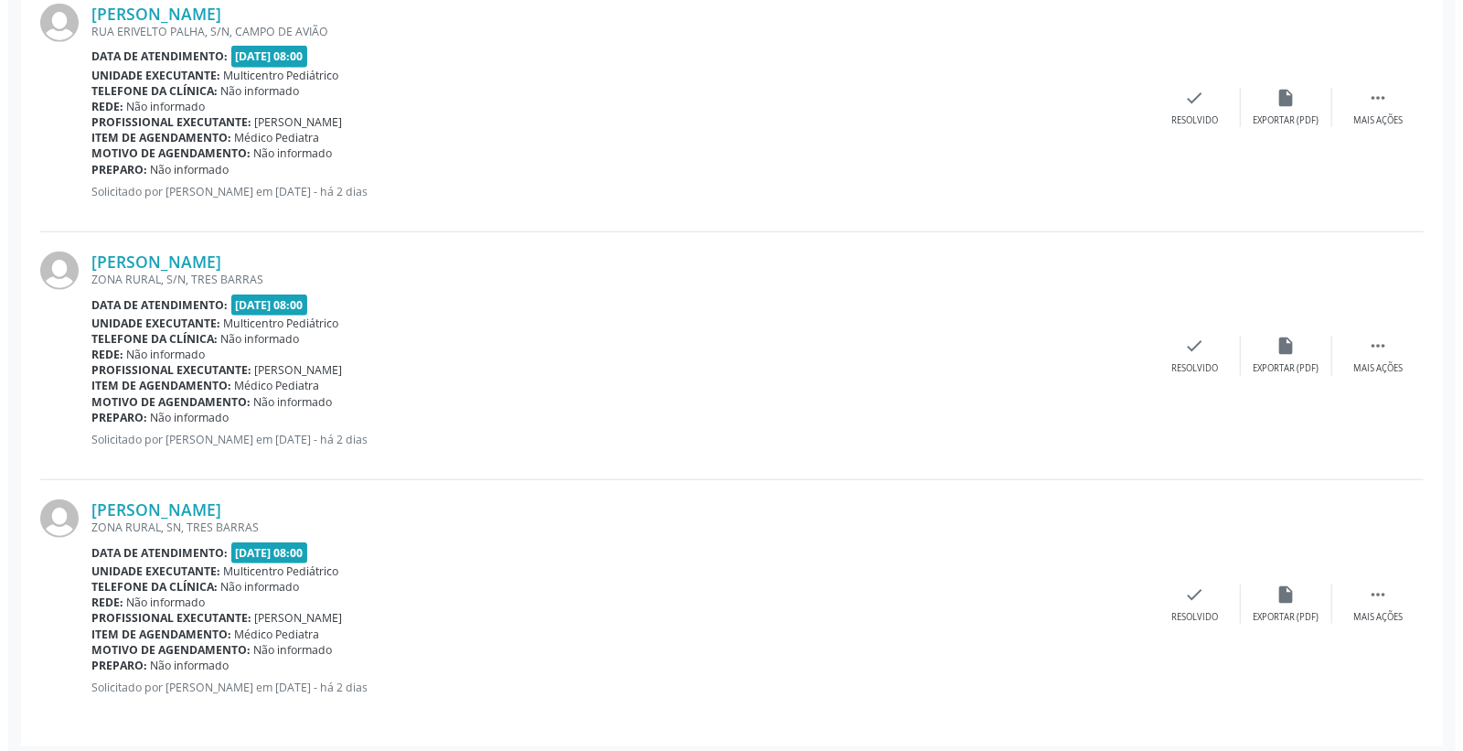
scroll to position [1062, 0]
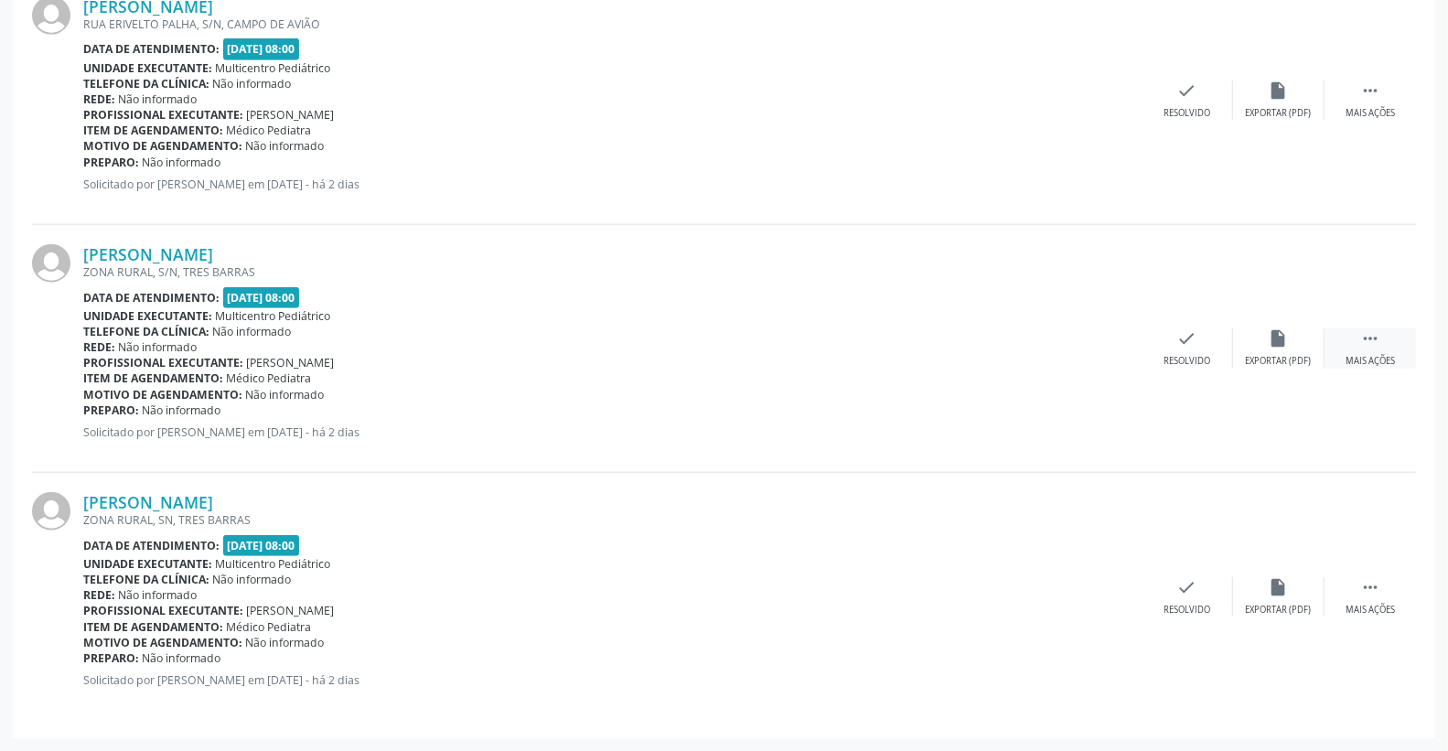
click at [1363, 335] on icon "" at bounding box center [1370, 338] width 20 height 20
click at [1092, 331] on icon "print" at bounding box center [1096, 338] width 20 height 20
click at [921, 340] on icon "check" at bounding box center [913, 338] width 20 height 20
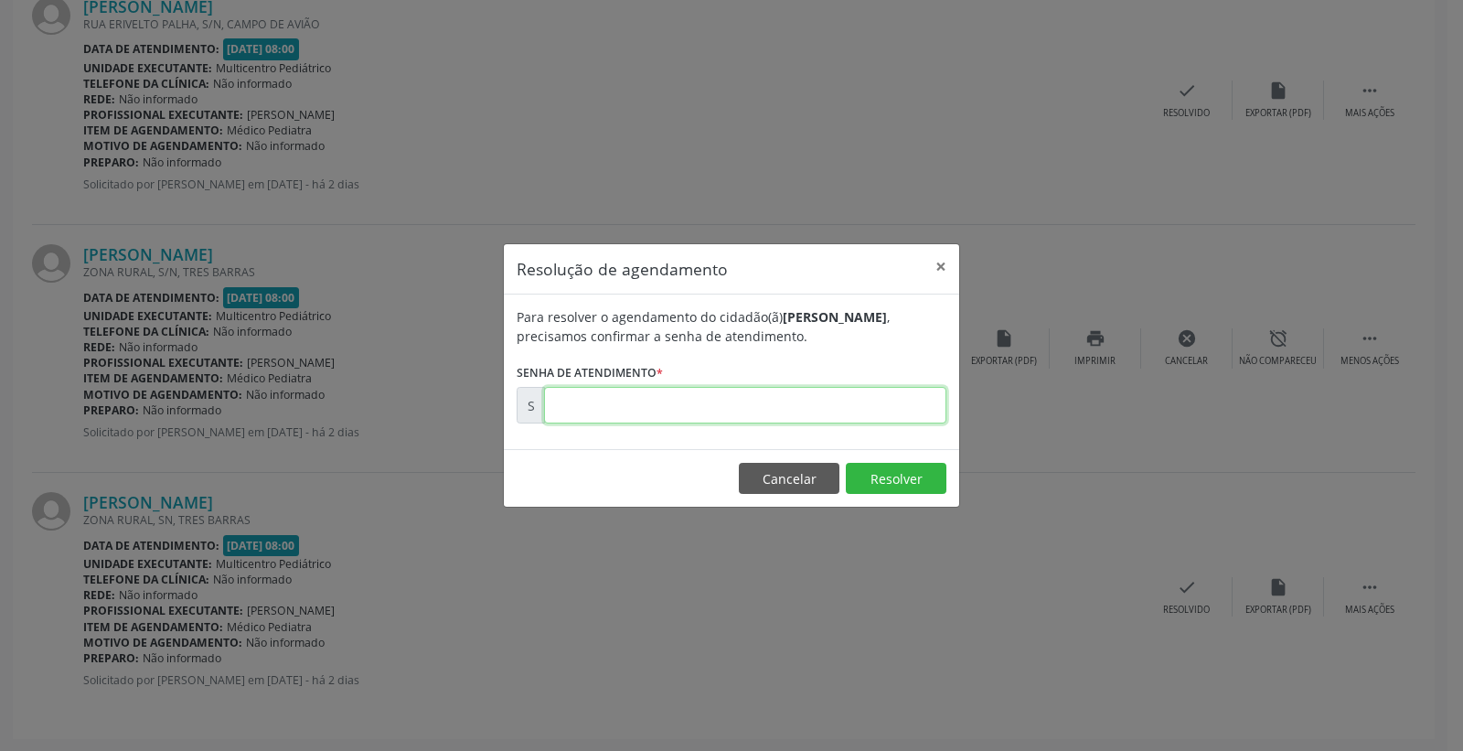
paste input "00179839"
type input "00179839"
click at [885, 486] on button "Resolver" at bounding box center [896, 478] width 101 height 31
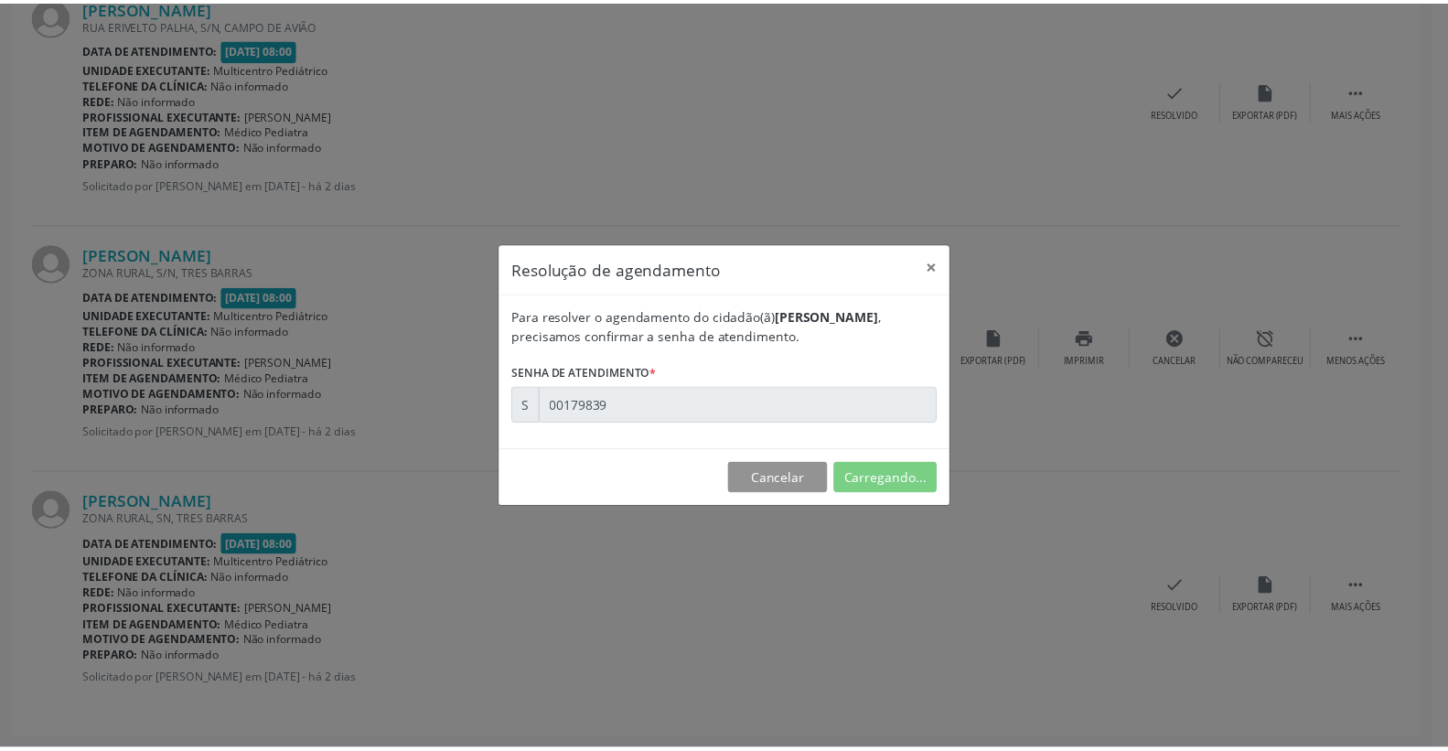
scroll to position [0, 0]
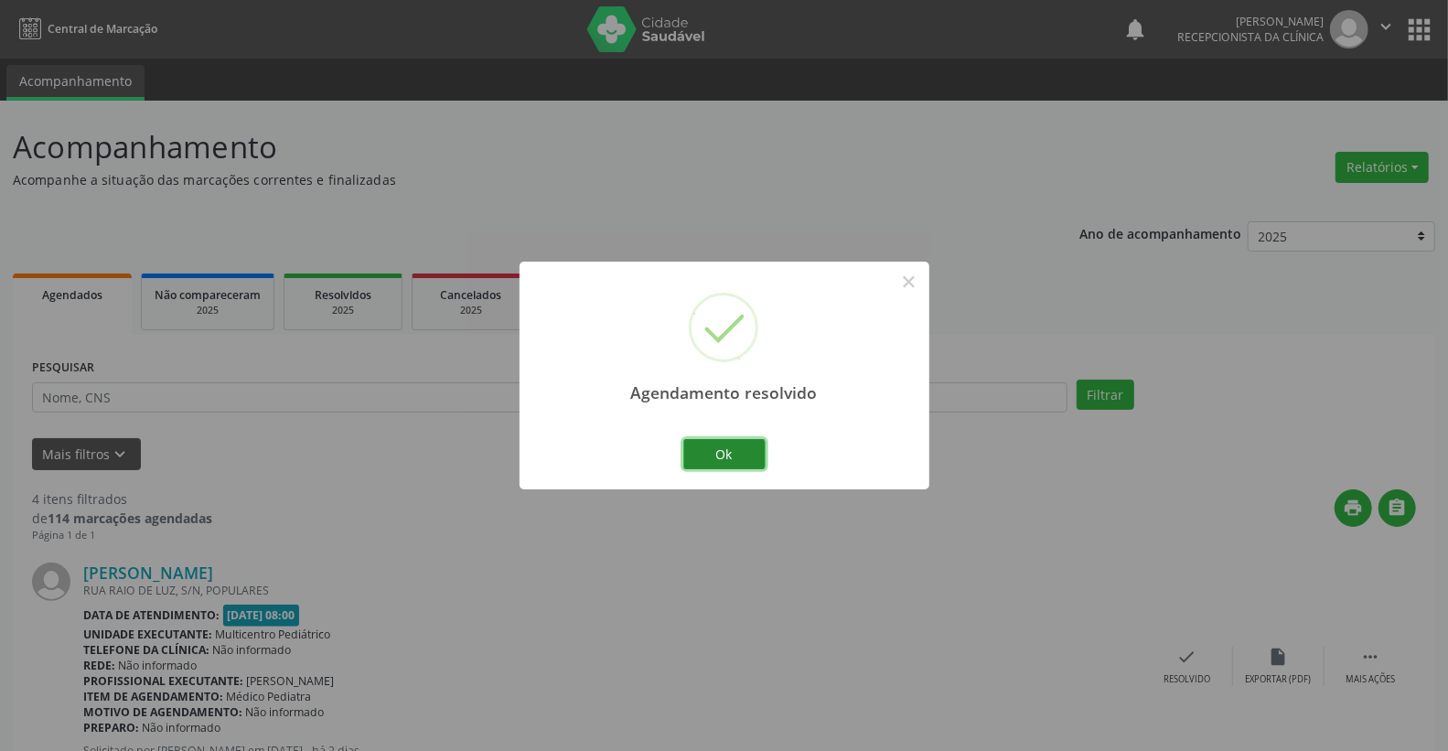
click at [709, 440] on button "Ok" at bounding box center [724, 454] width 82 height 31
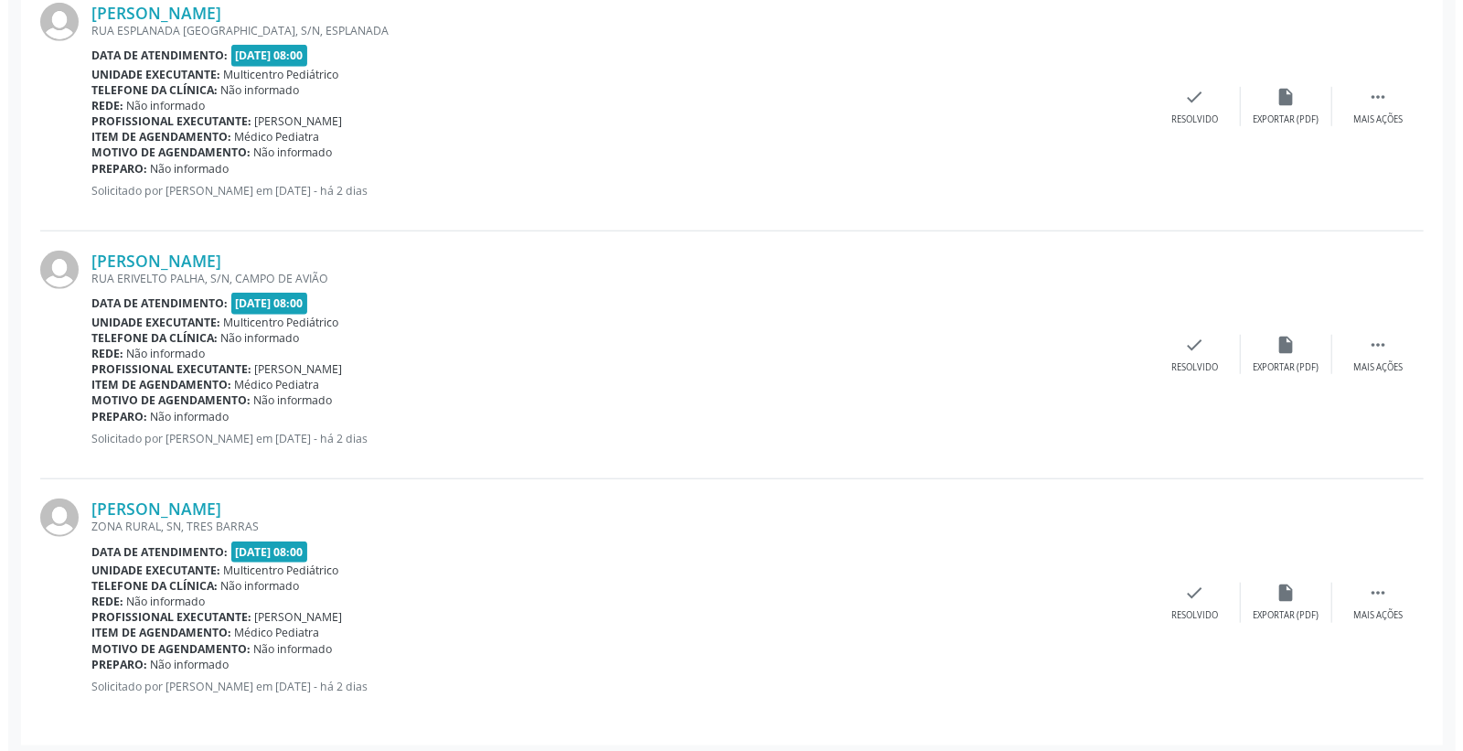
scroll to position [814, 0]
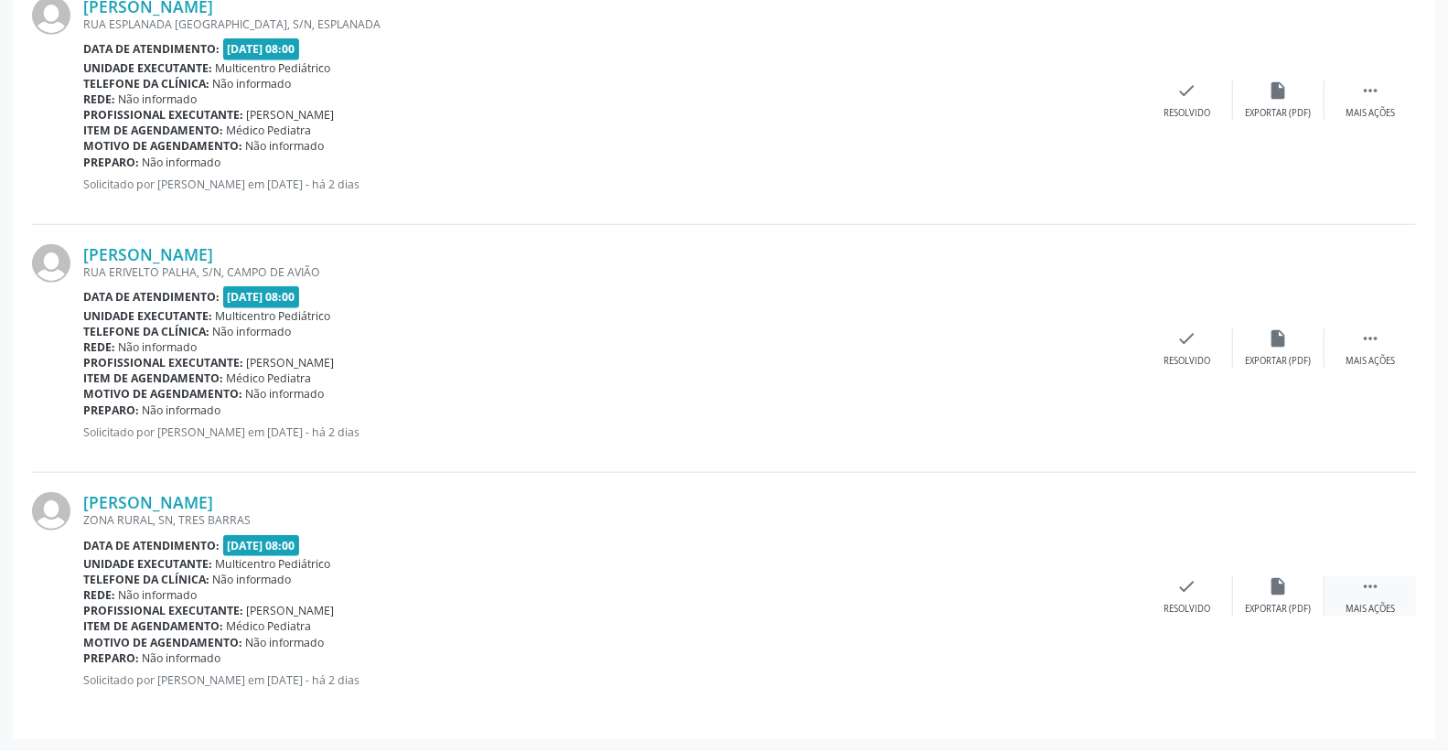
click at [1365, 598] on div " Mais ações" at bounding box center [1369, 595] width 91 height 39
click at [1102, 586] on icon "print" at bounding box center [1096, 586] width 20 height 20
click at [928, 592] on div "check Resolvido" at bounding box center [912, 595] width 91 height 39
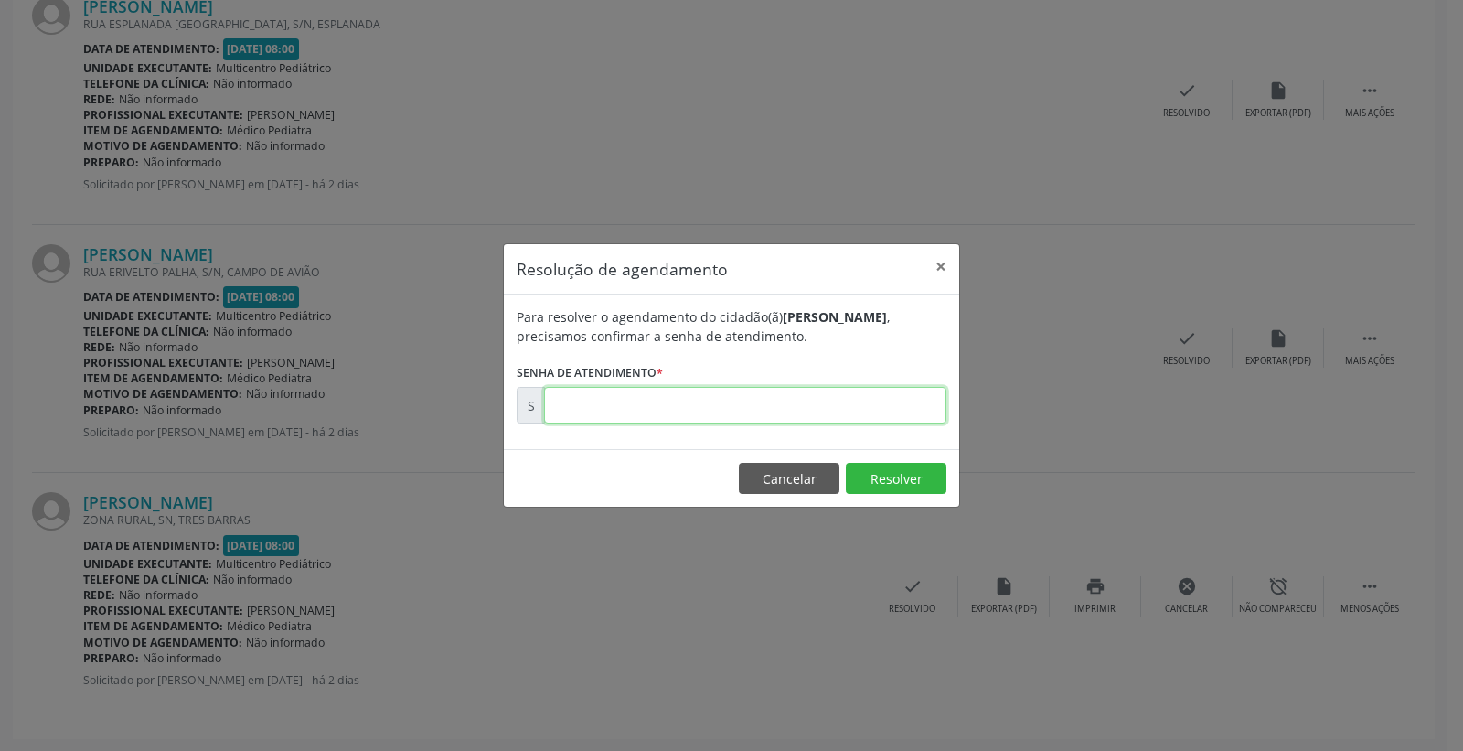
paste input "00179841"
type input "00179841"
click at [906, 474] on button "Resolver" at bounding box center [896, 478] width 101 height 31
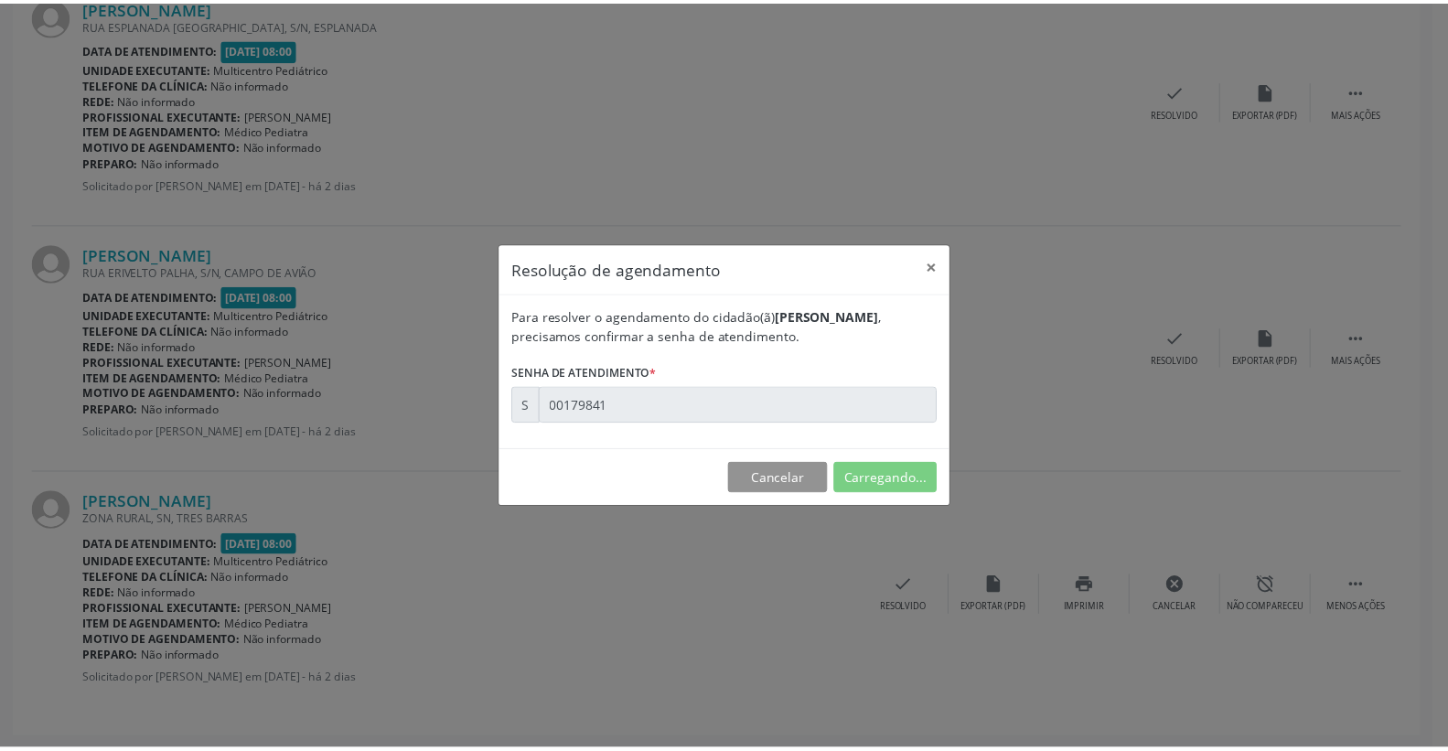
scroll to position [0, 0]
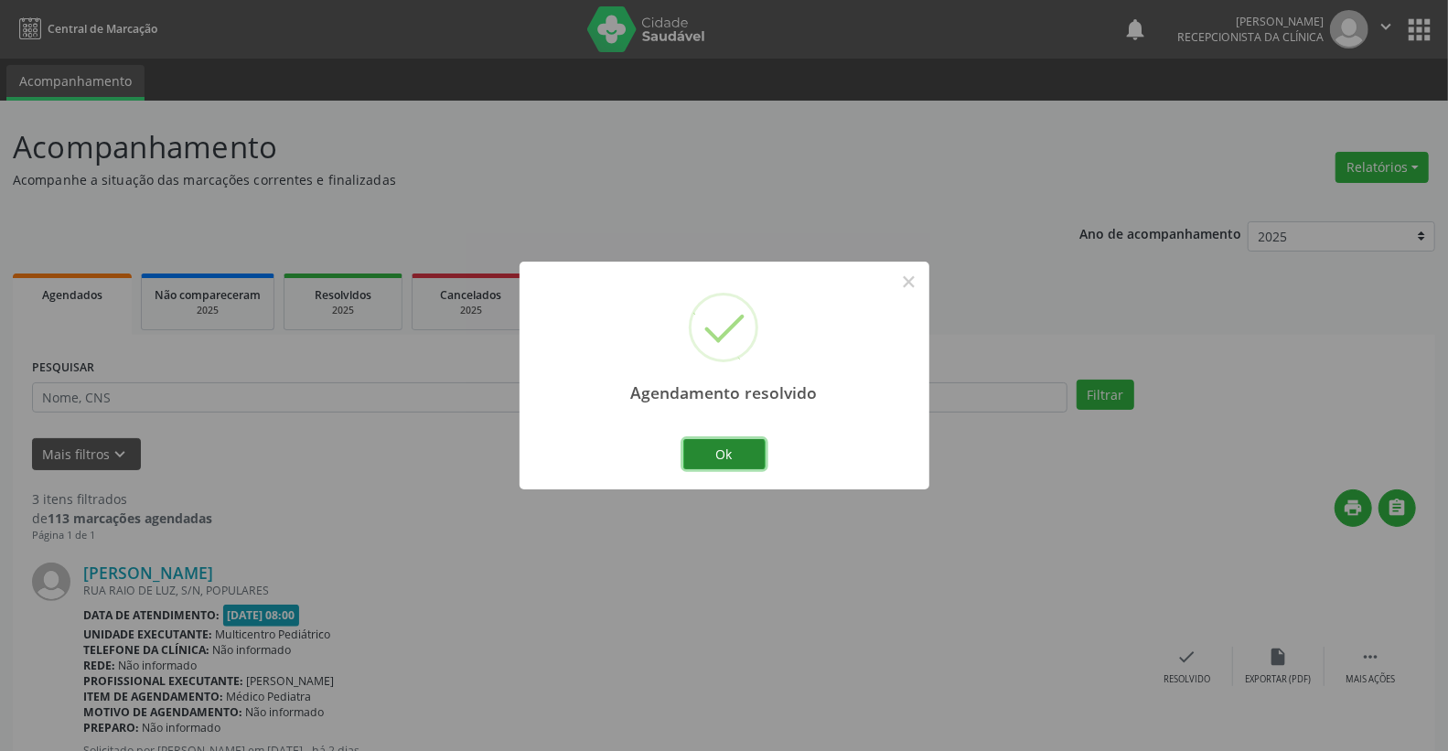
click at [725, 449] on button "Ok" at bounding box center [724, 454] width 82 height 31
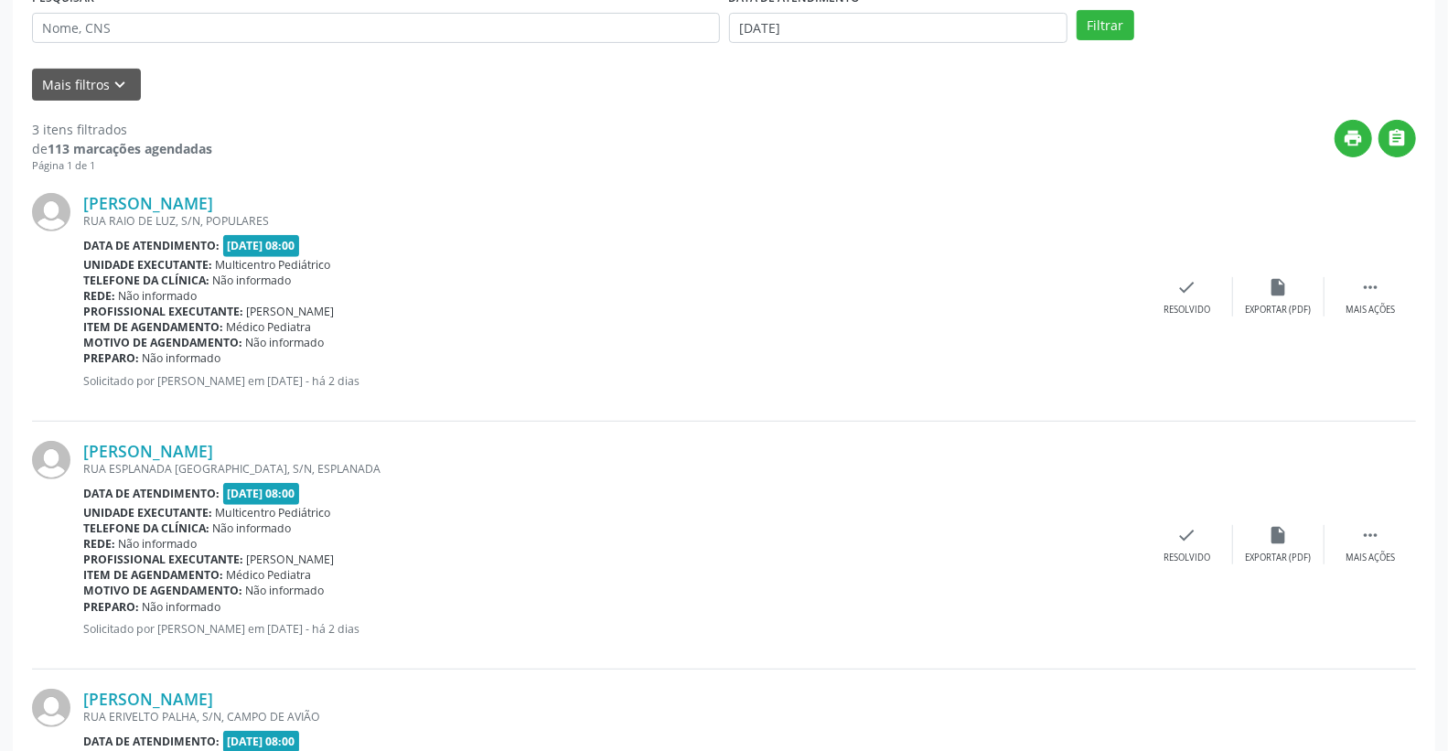
scroll to position [362, 0]
